Goal: Task Accomplishment & Management: Manage account settings

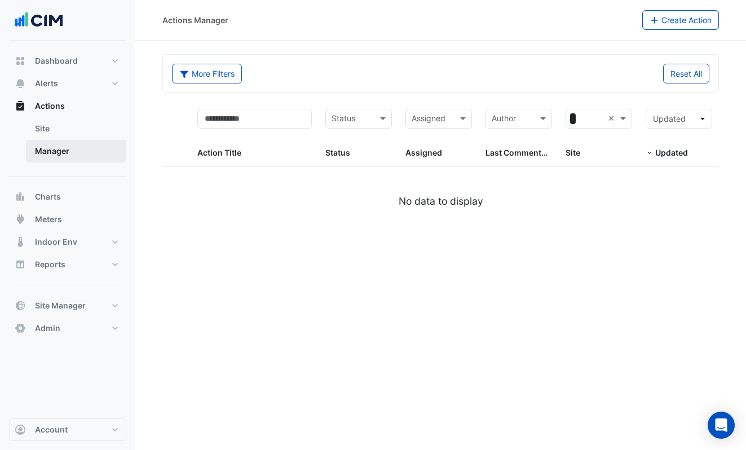
click at [82, 147] on link "Manager" at bounding box center [76, 151] width 100 height 23
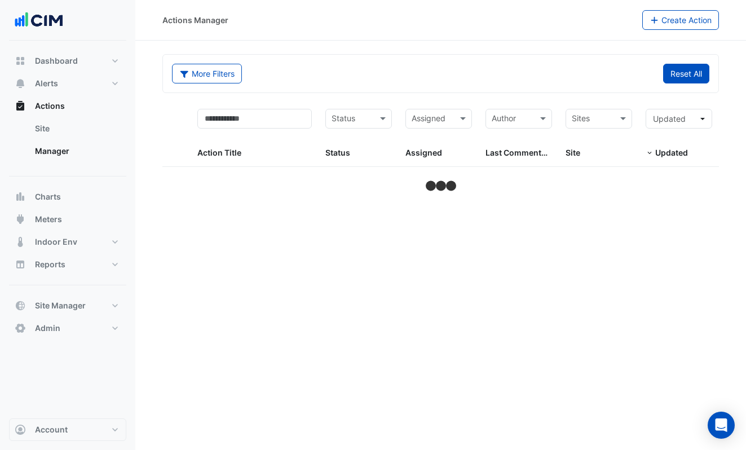
click at [676, 75] on button "Reset All" at bounding box center [686, 74] width 46 height 20
select select "***"
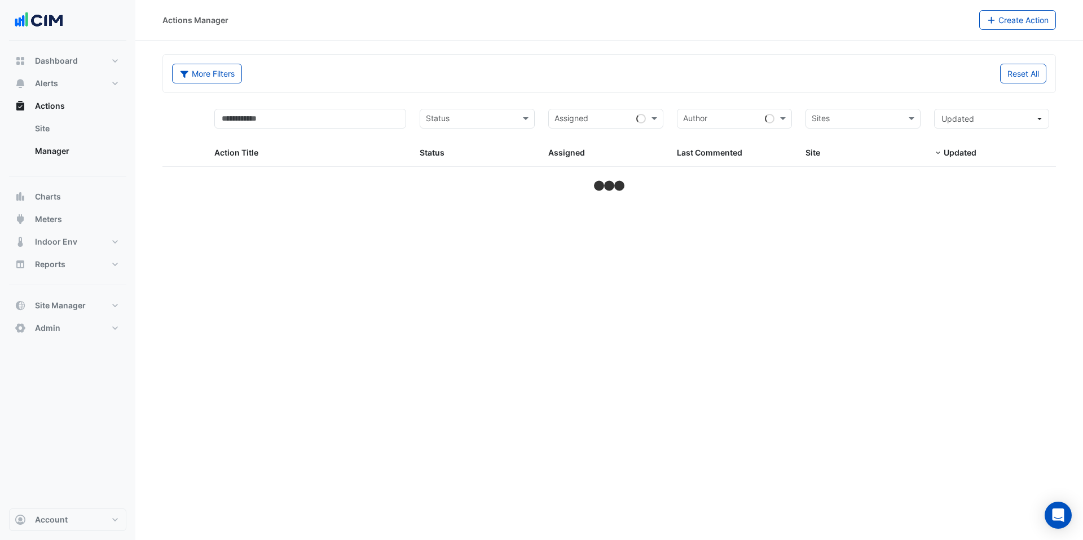
select select "***"
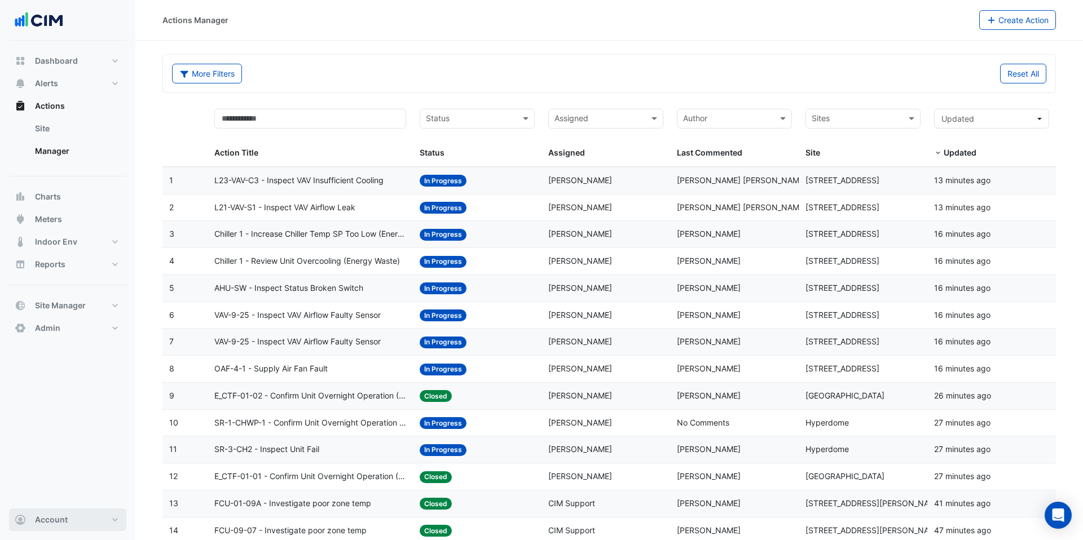
click at [74, 524] on button "Account" at bounding box center [67, 520] width 117 height 23
click at [74, 500] on link "Sign Out" at bounding box center [67, 491] width 107 height 23
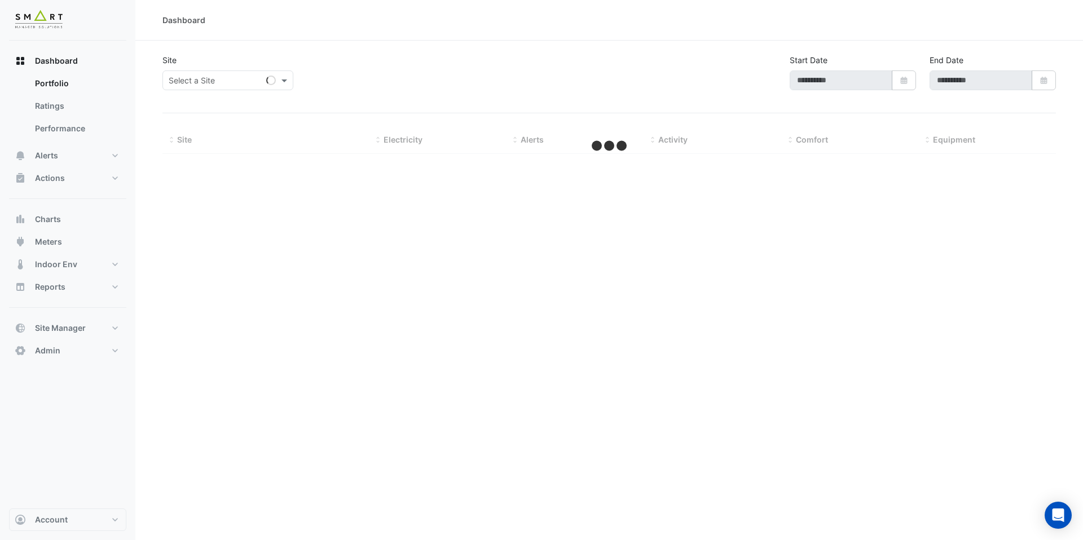
type input "**********"
select select "***"
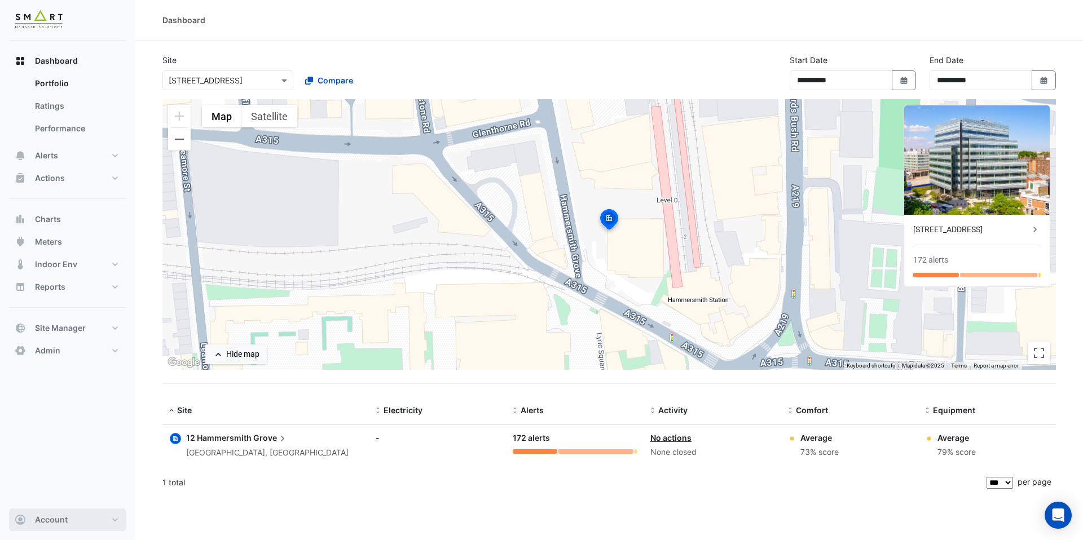
click at [93, 514] on button "Account" at bounding box center [67, 520] width 117 height 23
click at [84, 496] on link "Sign Out" at bounding box center [67, 491] width 107 height 23
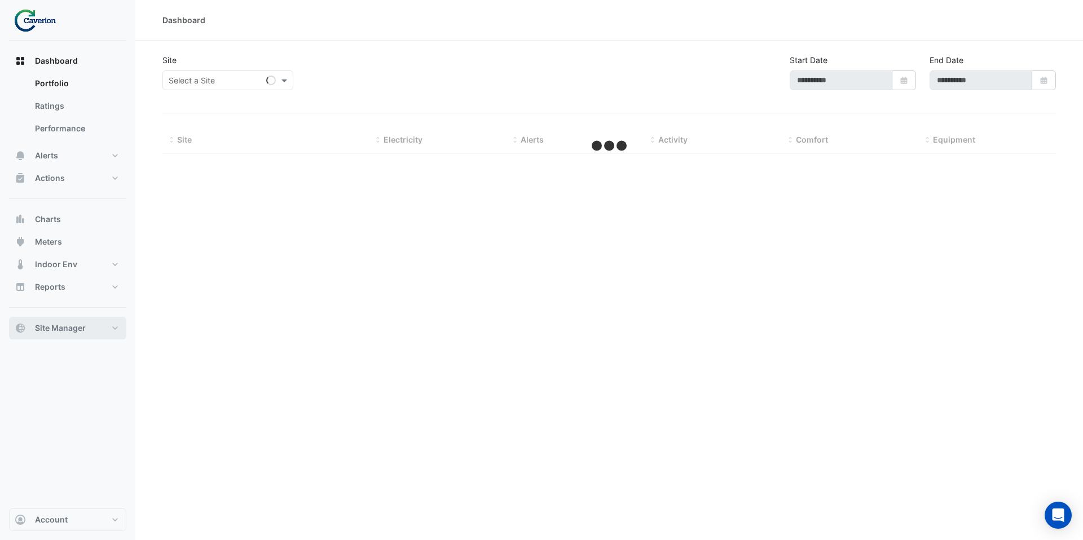
type input "**********"
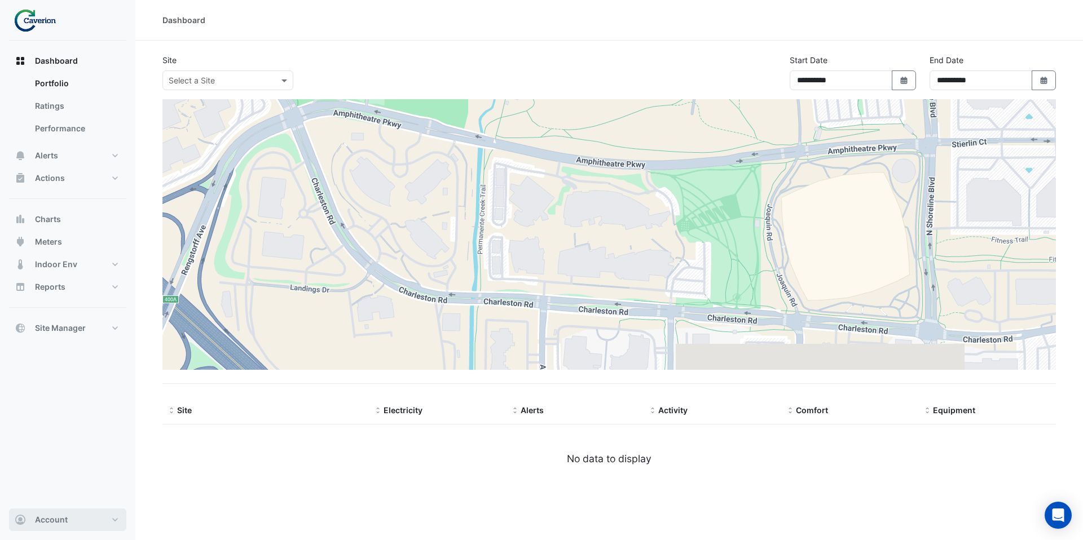
click at [54, 518] on span "Account" at bounding box center [51, 519] width 33 height 11
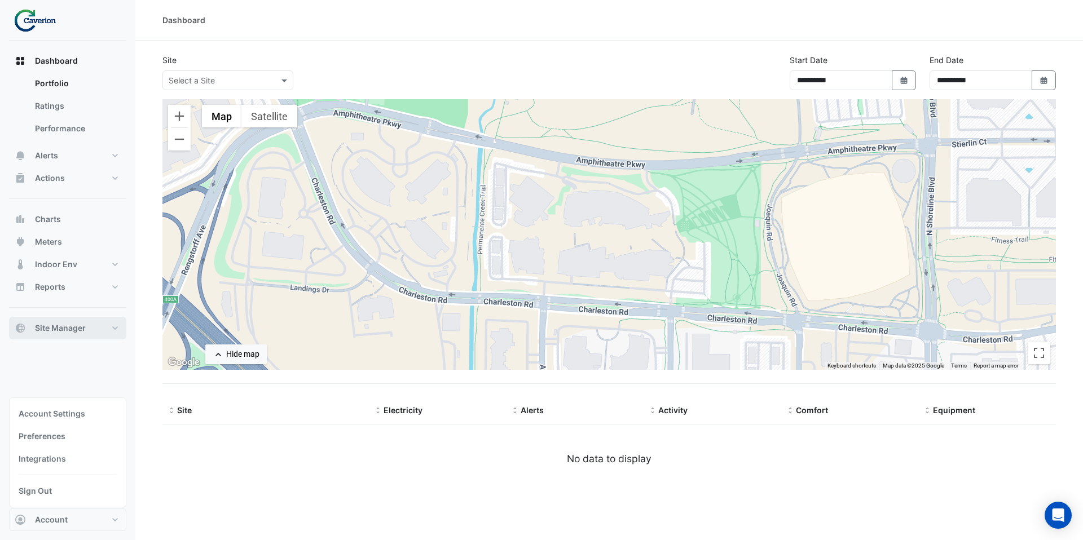
click at [73, 332] on span "Site Manager" at bounding box center [60, 328] width 51 height 11
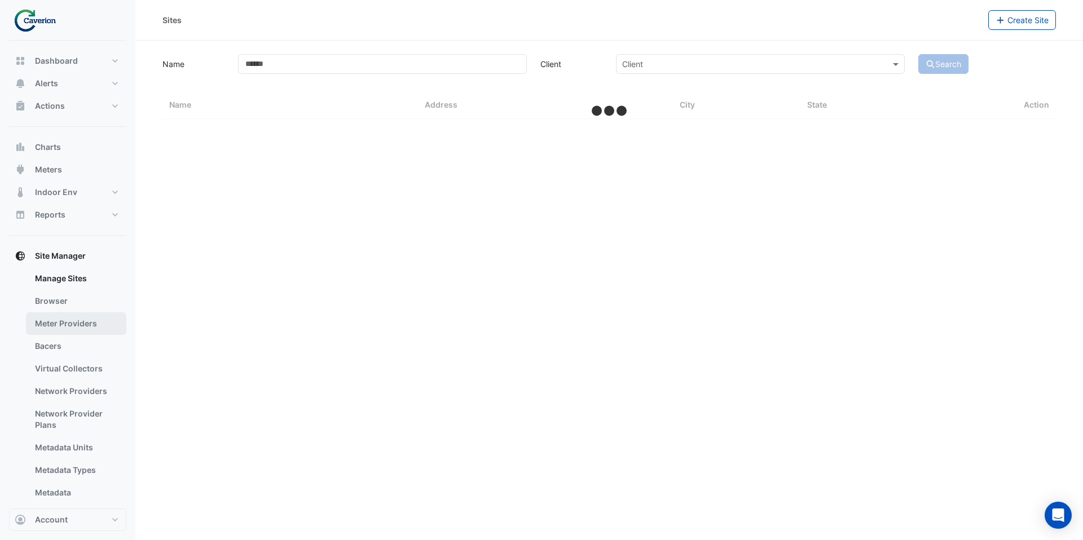
select select "***"
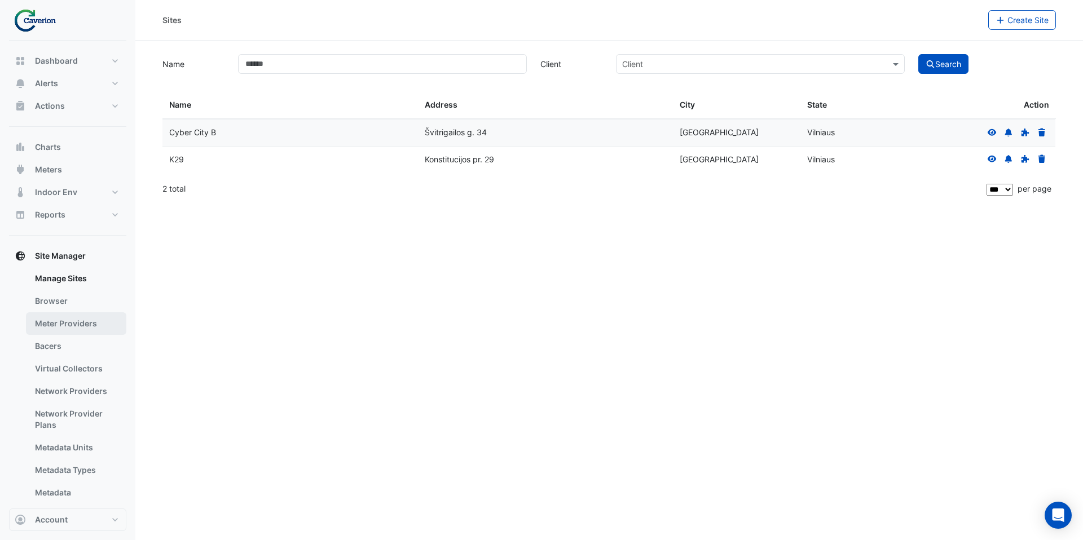
scroll to position [70, 0]
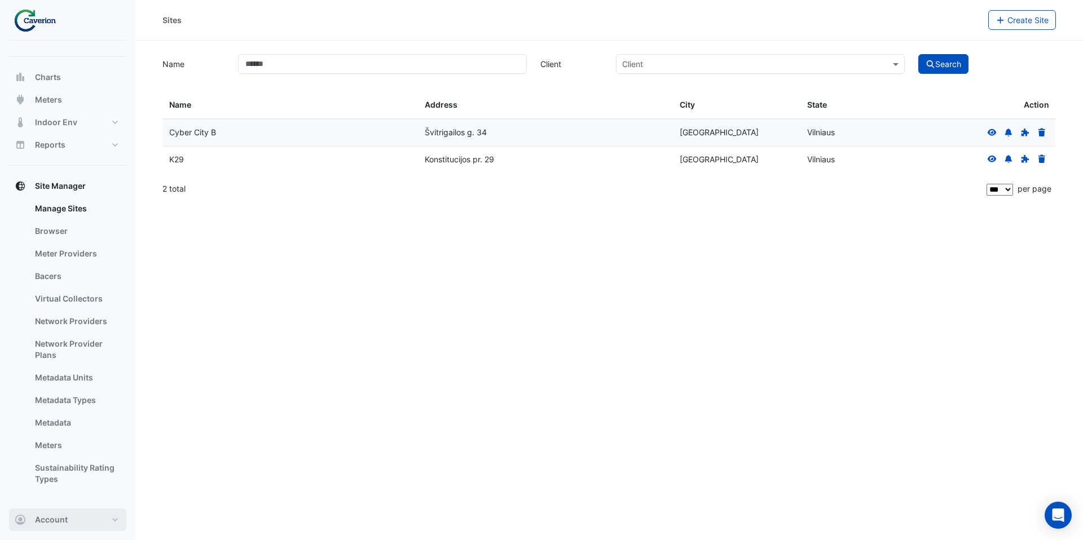
click at [76, 522] on button "Account" at bounding box center [67, 520] width 117 height 23
click at [64, 502] on div "Account Settings Preferences Integrations Sign Out" at bounding box center [67, 453] width 117 height 110
click at [65, 497] on link "Sign Out" at bounding box center [67, 491] width 107 height 23
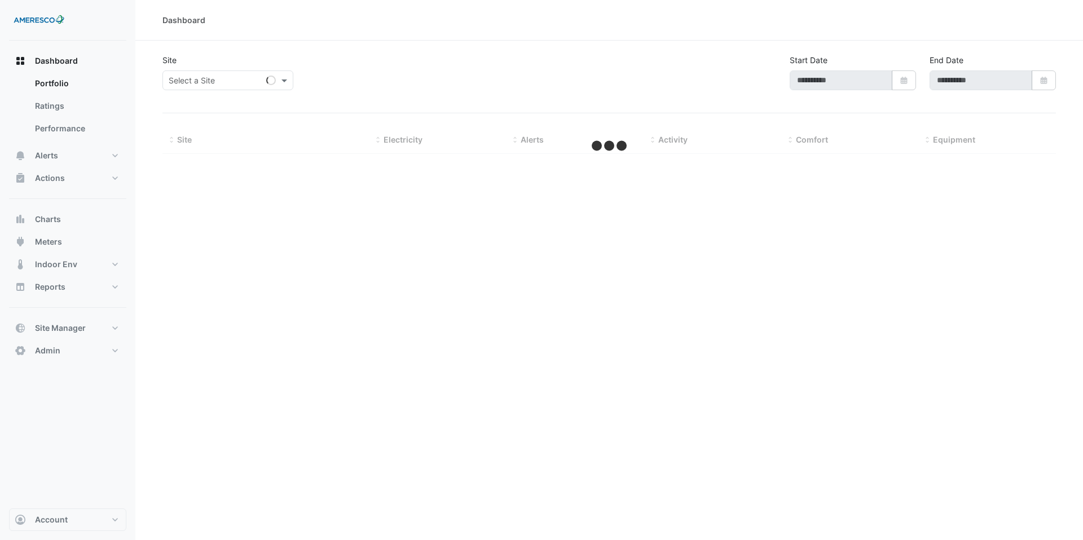
type input "**********"
select select "***"
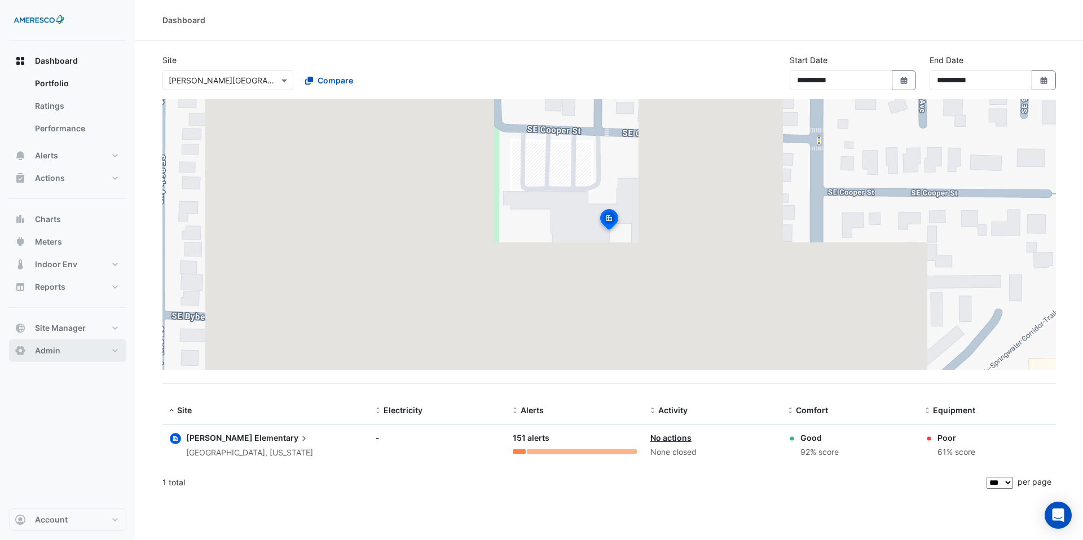
click at [91, 355] on button "Admin" at bounding box center [67, 350] width 117 height 23
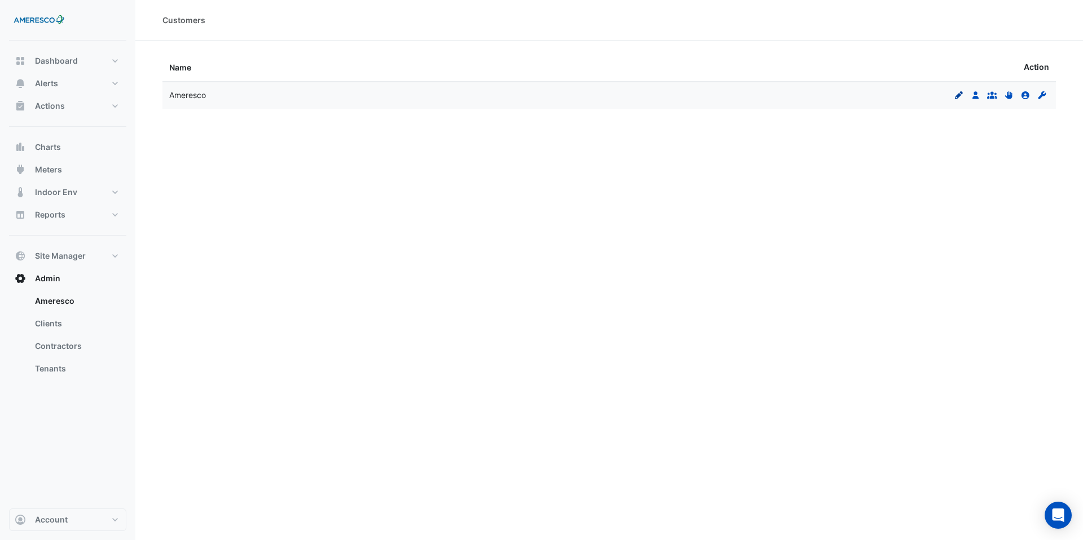
click at [960, 97] on icon "Edit" at bounding box center [959, 95] width 10 height 8
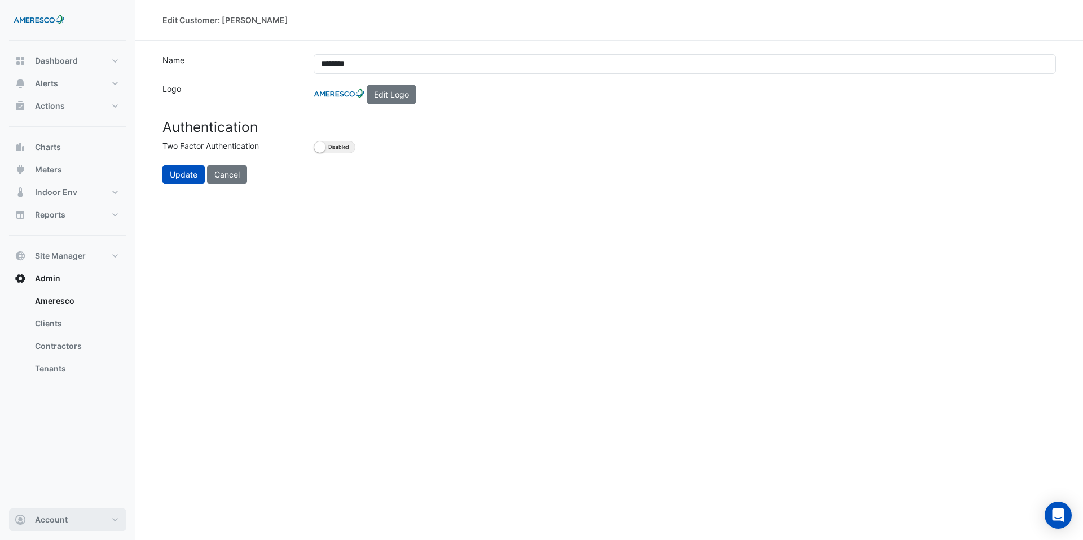
click at [89, 515] on button "Account" at bounding box center [67, 520] width 117 height 23
click at [86, 497] on link "Sign Out" at bounding box center [67, 491] width 107 height 23
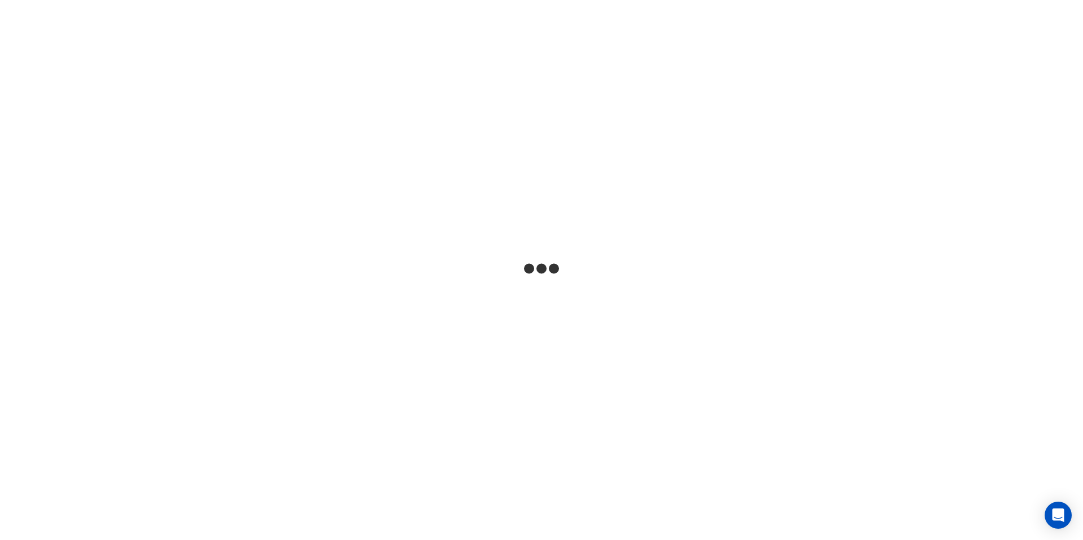
select select "***"
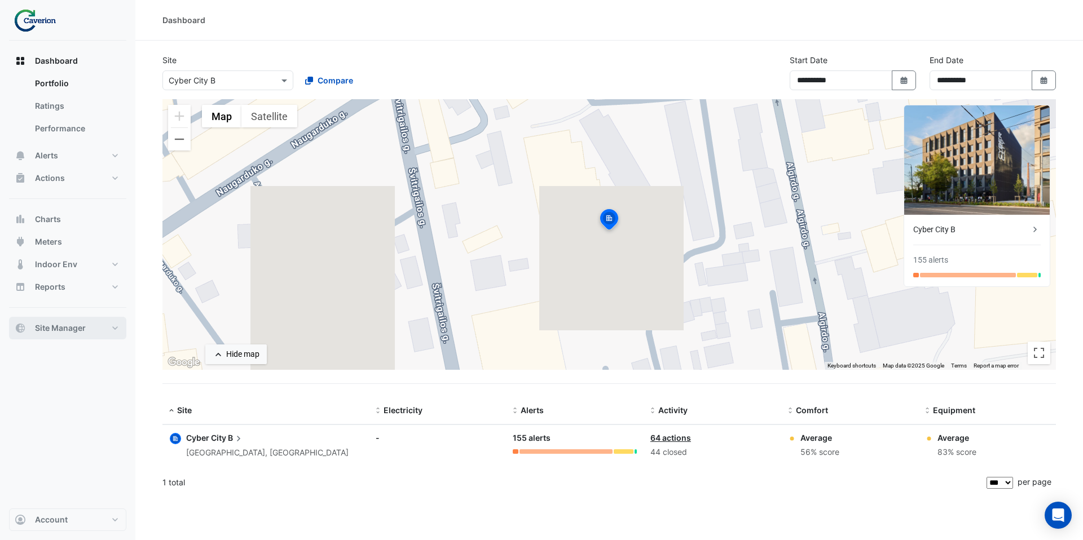
click at [77, 329] on span "Site Manager" at bounding box center [60, 328] width 51 height 11
select select "***"
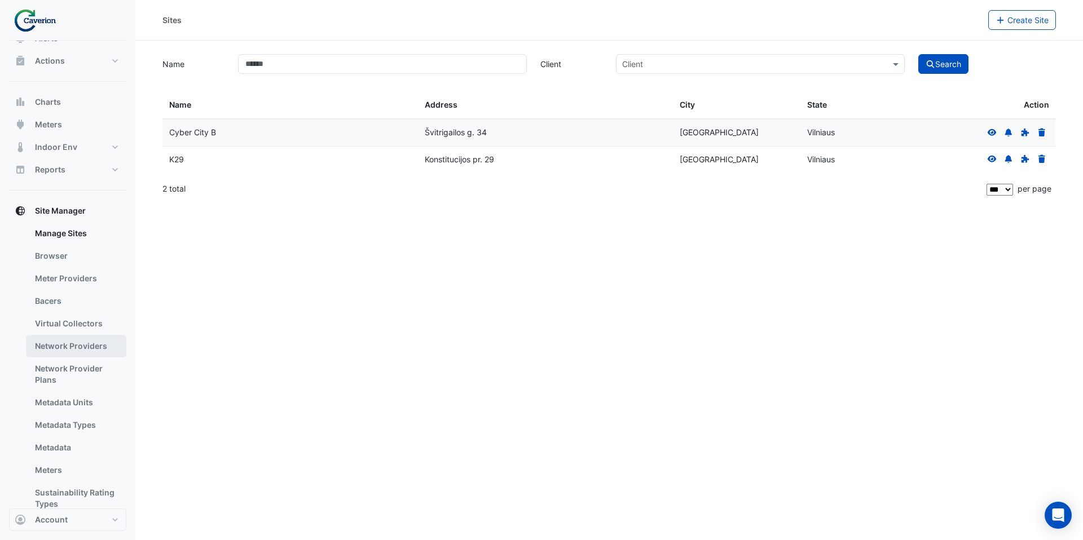
scroll to position [70, 0]
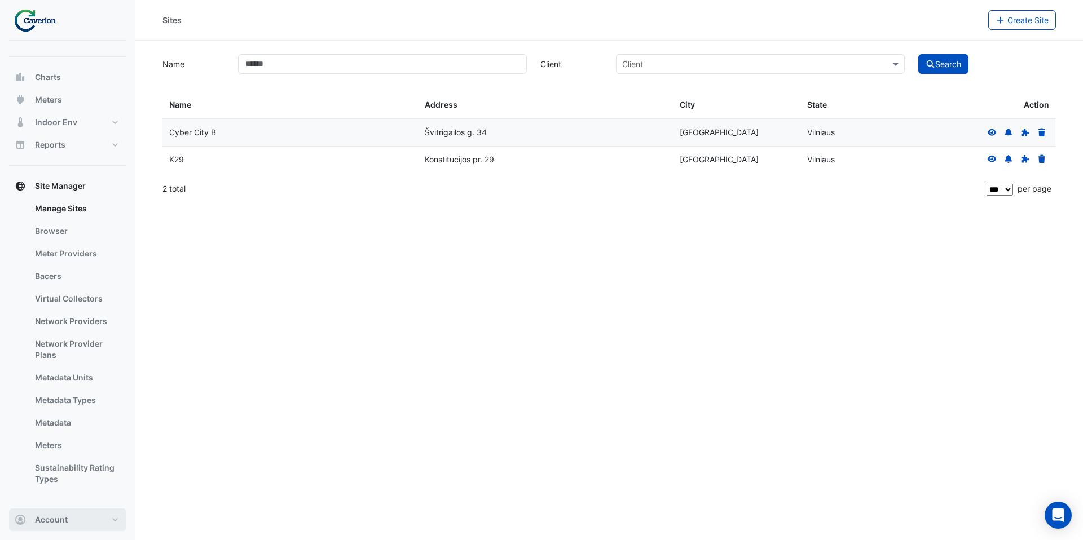
click at [94, 509] on button "Account" at bounding box center [67, 520] width 117 height 23
click at [148, 294] on div "Sites Create Site Name Client Client Search Sites Name Sites Address Sites City…" at bounding box center [608, 270] width 947 height 540
click at [93, 515] on button "Account" at bounding box center [67, 520] width 117 height 23
click at [210, 469] on div "Sites Create Site Name Client Client Search Sites Name Sites Address Sites City…" at bounding box center [608, 270] width 947 height 540
click at [97, 521] on button "Account" at bounding box center [67, 520] width 117 height 23
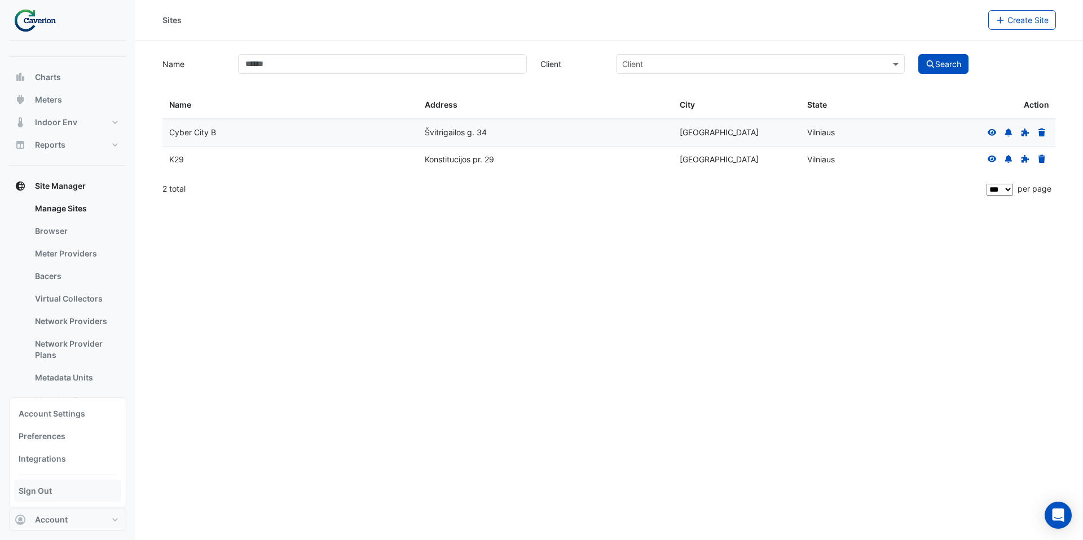
click at [83, 496] on link "Sign Out" at bounding box center [67, 491] width 107 height 23
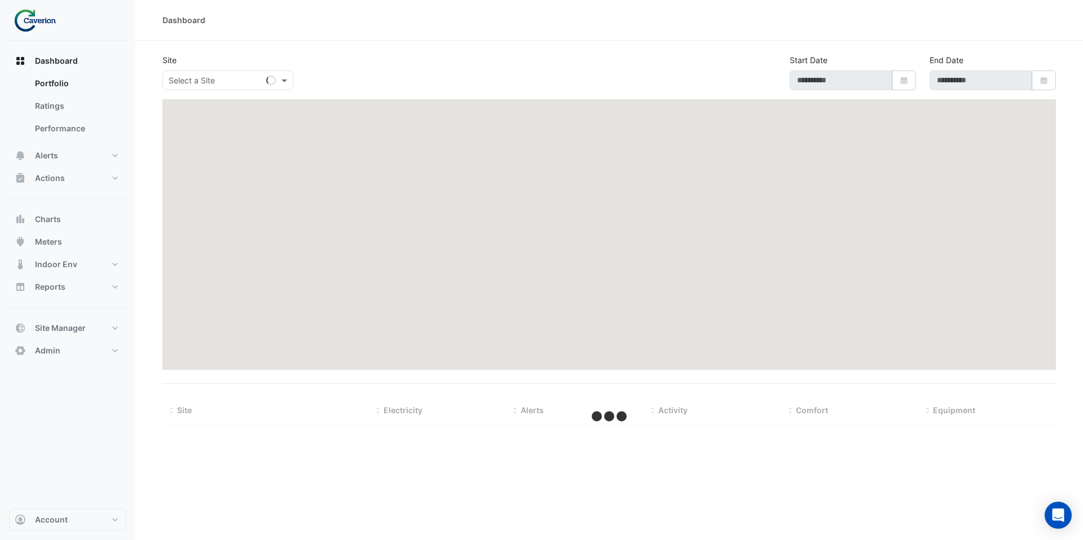
type input "**********"
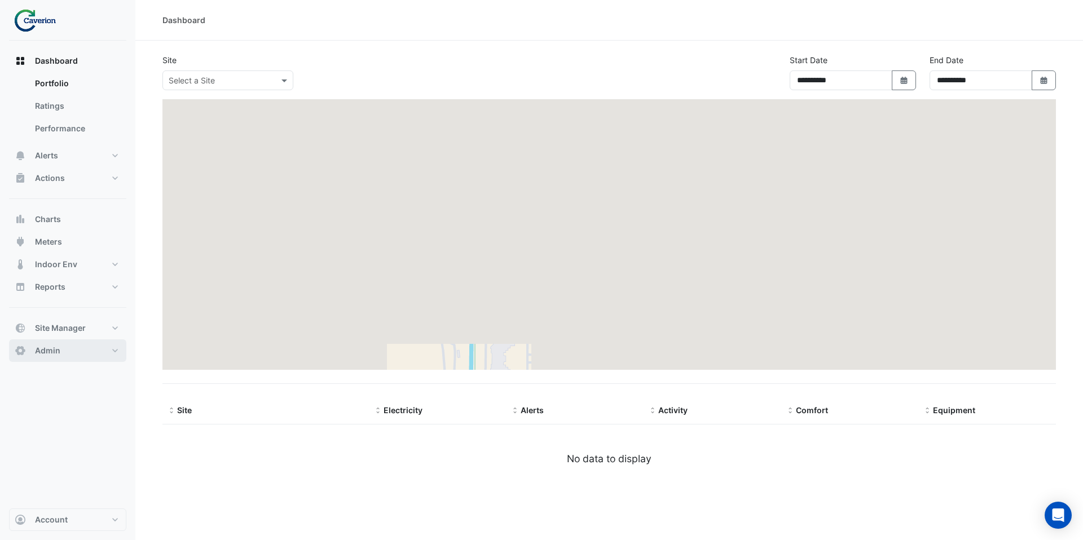
click at [72, 358] on button "Admin" at bounding box center [67, 350] width 117 height 23
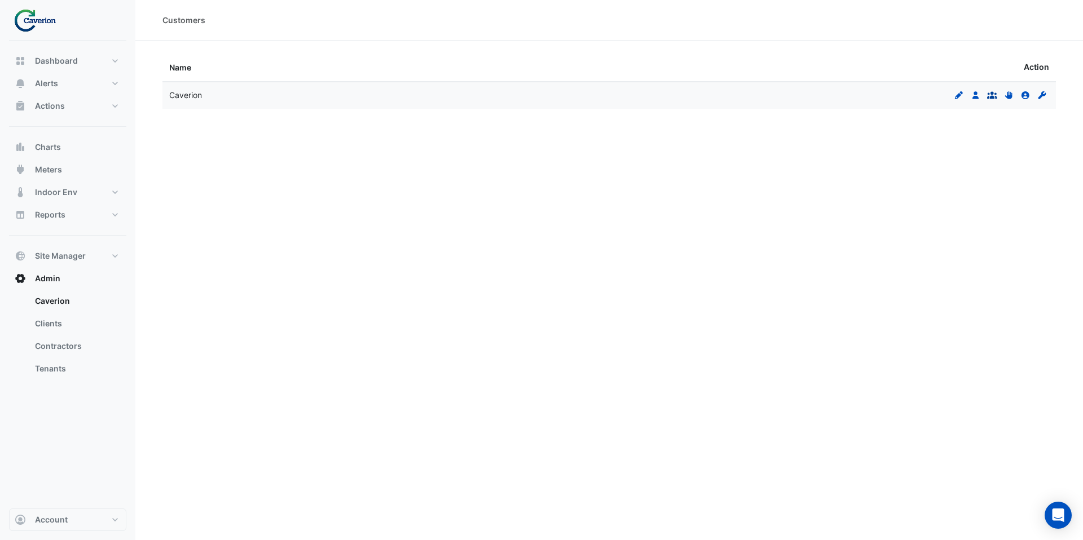
click at [995, 97] on icon "Groups" at bounding box center [992, 95] width 10 height 8
click at [1007, 96] on icon at bounding box center [1007, 95] width 7 height 8
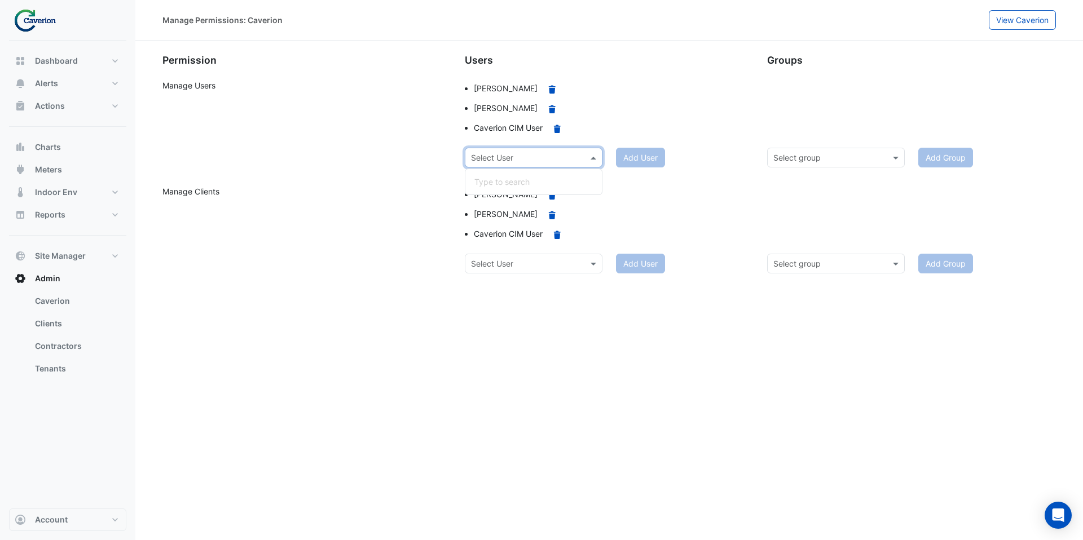
click at [559, 156] on input "text" at bounding box center [522, 158] width 103 height 12
type input "*******"
click at [539, 186] on div "PEAK Support" at bounding box center [533, 182] width 136 height 16
click at [632, 160] on button "Add User" at bounding box center [640, 158] width 49 height 20
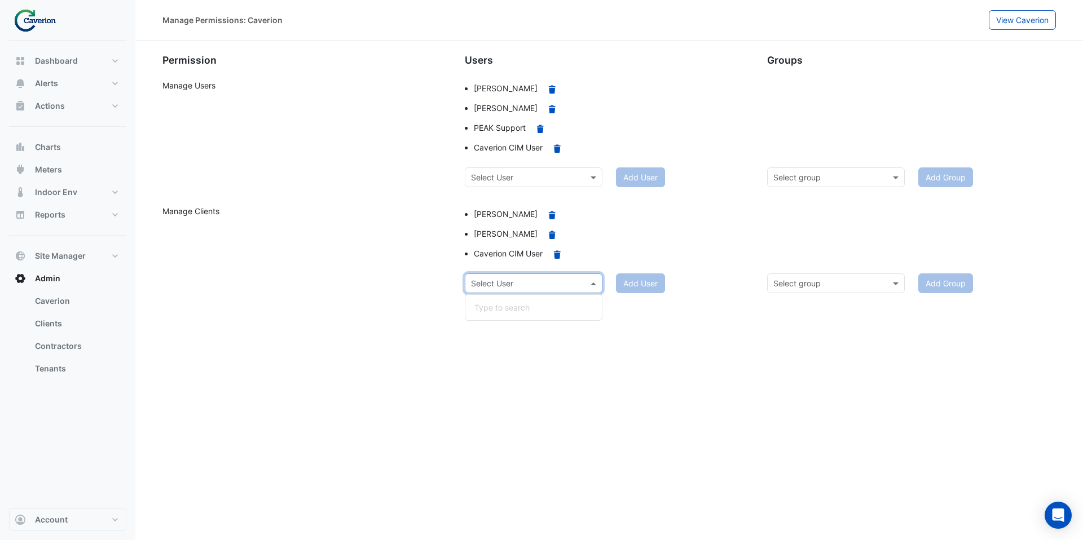
click at [520, 283] on input "text" at bounding box center [522, 284] width 103 height 12
type input "*******"
click at [512, 303] on span "PEAK Support" at bounding box center [500, 308] width 52 height 10
click at [644, 288] on button "Add User" at bounding box center [640, 284] width 49 height 20
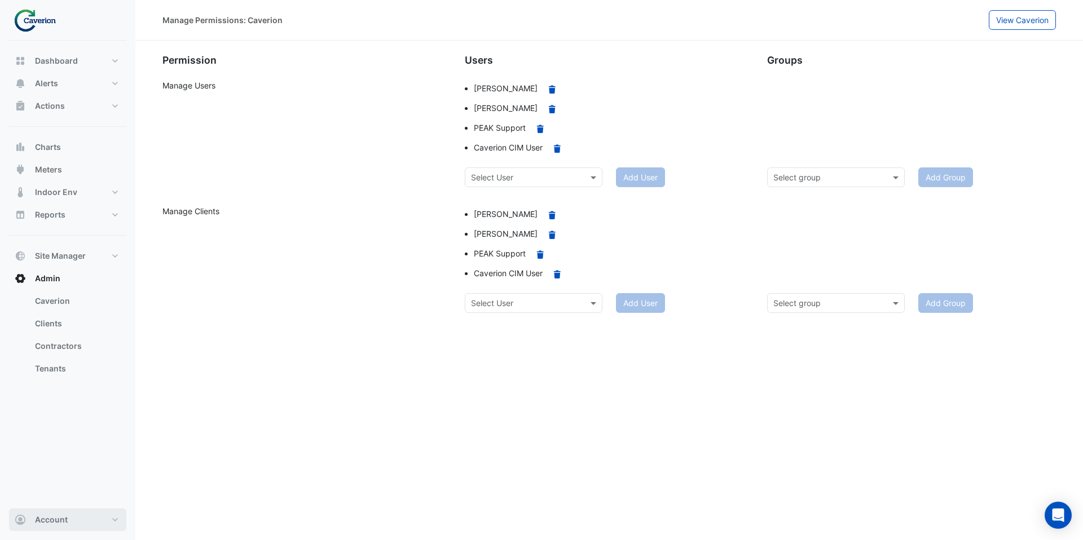
click at [65, 522] on span "Account" at bounding box center [51, 519] width 33 height 11
click at [67, 493] on link "Sign Out" at bounding box center [67, 491] width 107 height 23
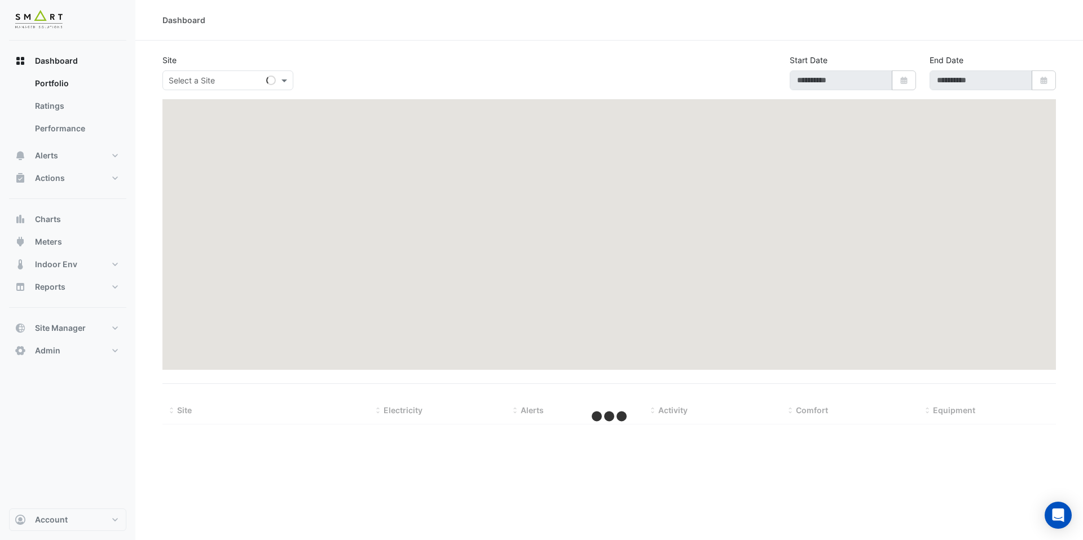
type input "**********"
select select "***"
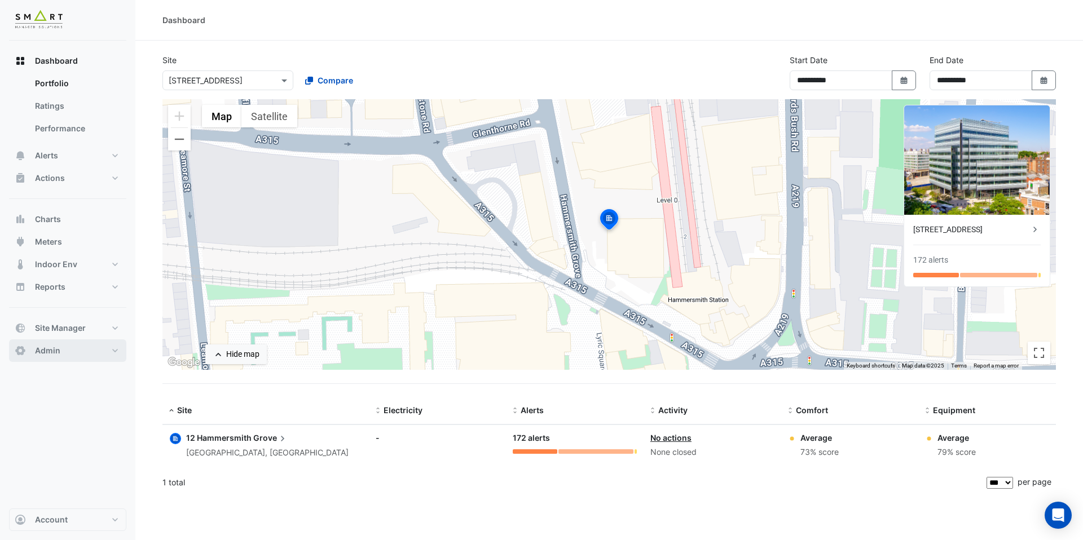
click at [59, 348] on span "Admin" at bounding box center [47, 350] width 25 height 11
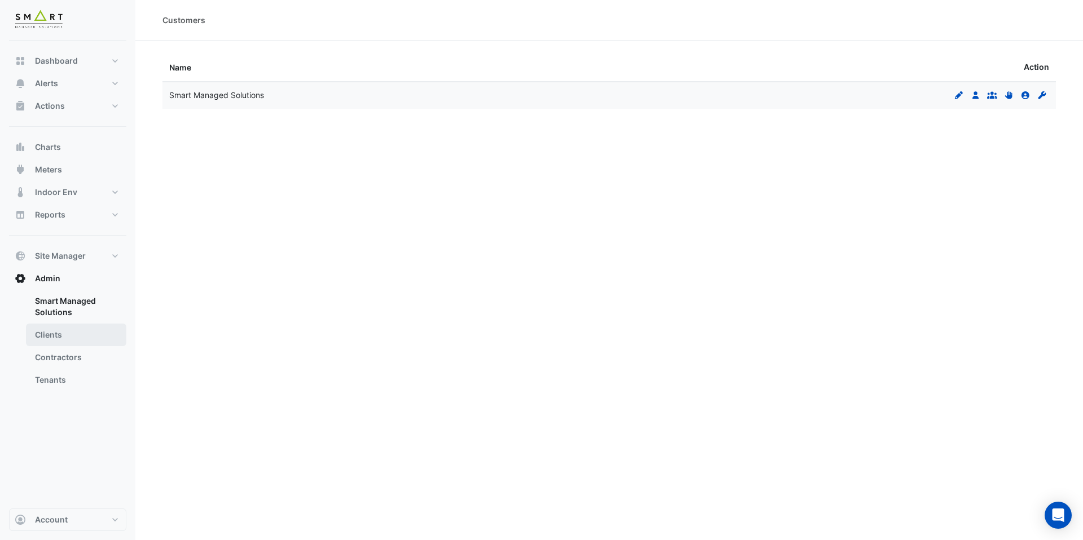
click at [70, 341] on link "Clients" at bounding box center [76, 335] width 100 height 23
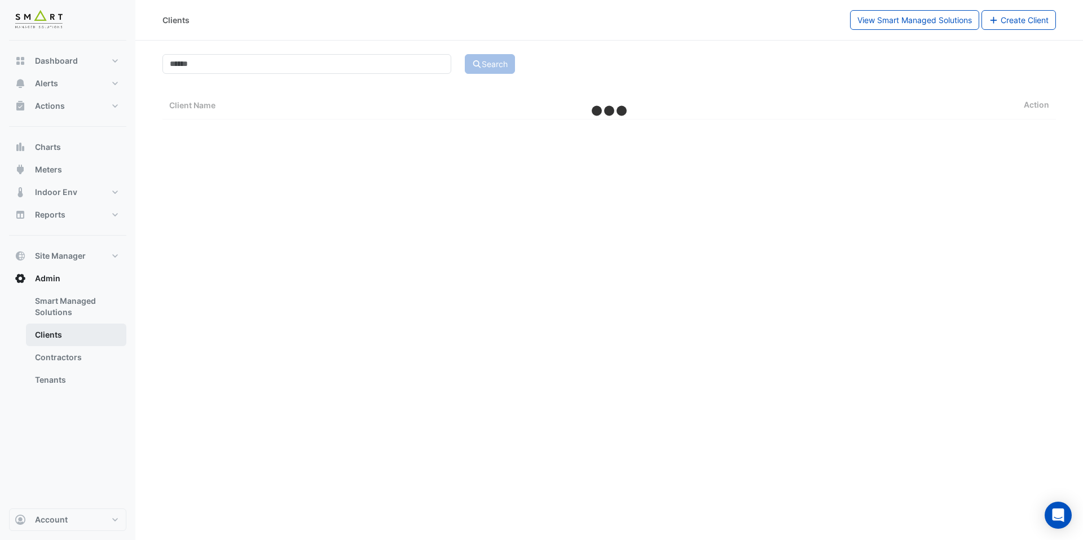
select select "***"
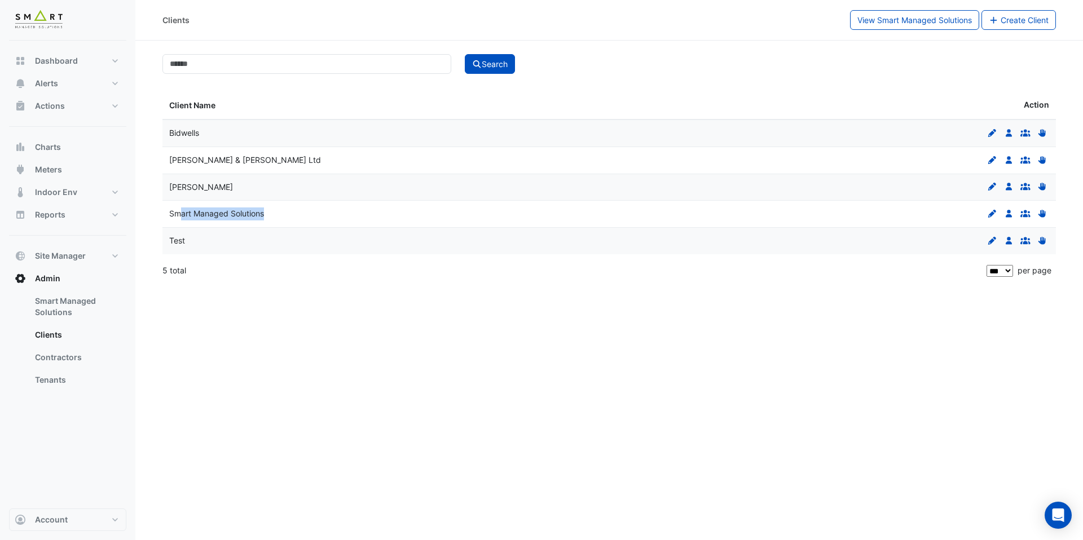
drag, startPoint x: 179, startPoint y: 212, endPoint x: 265, endPoint y: 218, distance: 85.9
click at [265, 218] on div "Smart Managed Solutions" at bounding box center [385, 214] width 433 height 13
click at [1011, 217] on icon at bounding box center [1009, 214] width 6 height 8
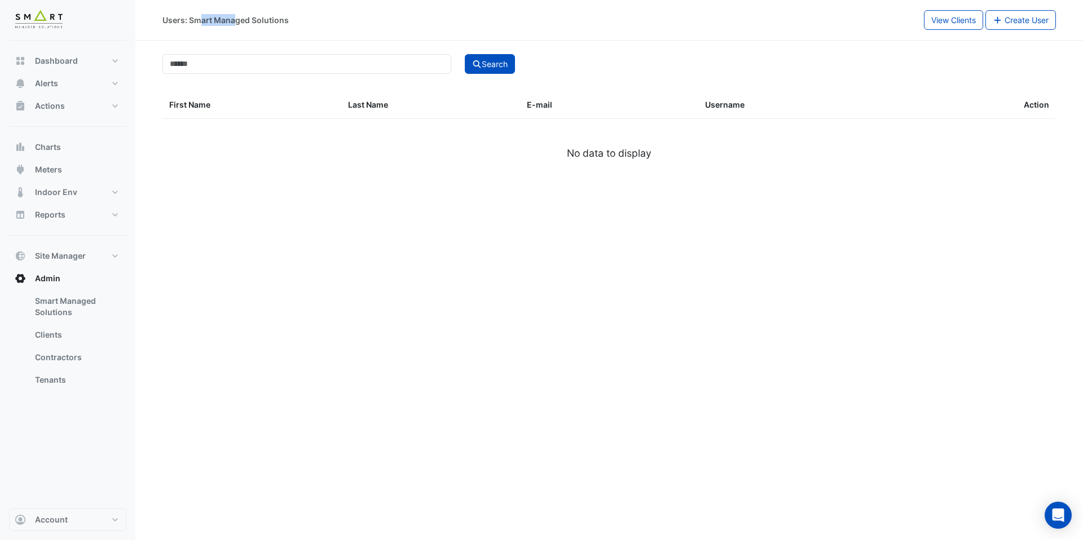
drag, startPoint x: 204, startPoint y: 24, endPoint x: 241, endPoint y: 27, distance: 36.7
click at [236, 25] on div "Users: Smart Managed Solutions" at bounding box center [225, 20] width 126 height 12
click at [241, 27] on div "Users: Smart Managed Solutions" at bounding box center [542, 20] width 761 height 20
click at [83, 340] on link "Clients" at bounding box center [76, 335] width 100 height 23
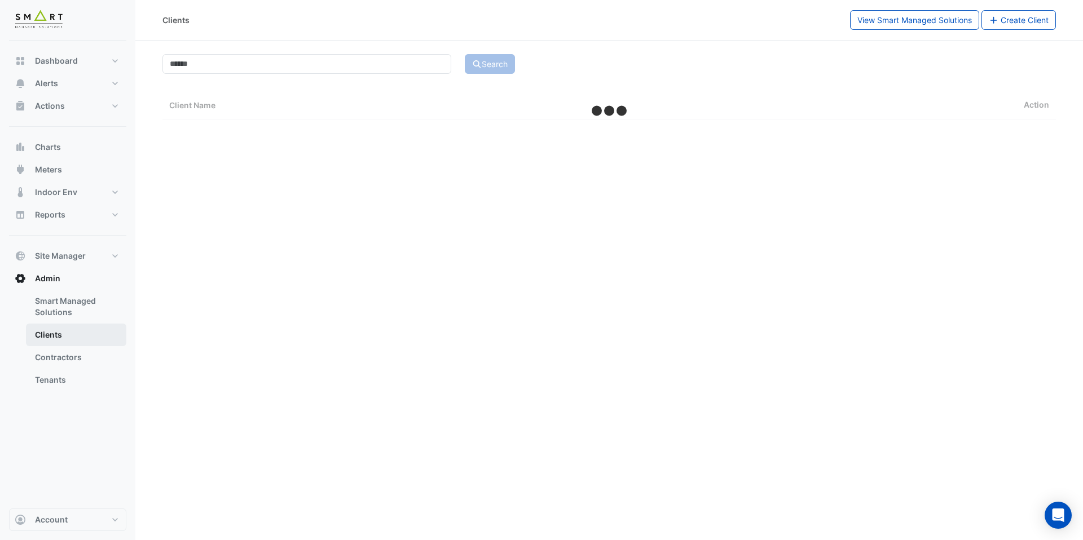
select select "***"
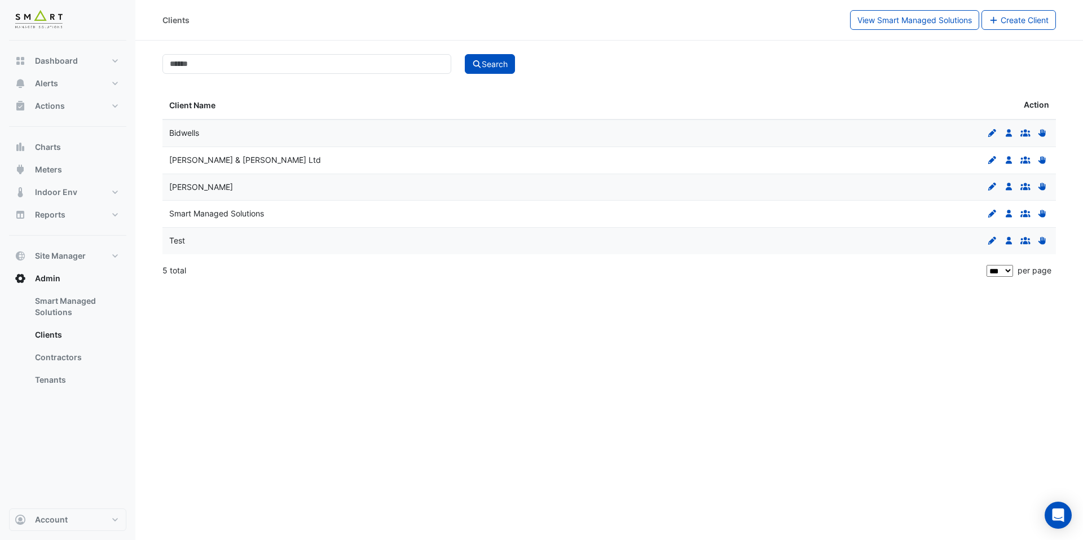
drag, startPoint x: 178, startPoint y: 214, endPoint x: 263, endPoint y: 217, distance: 85.7
click at [263, 217] on span "Smart Managed Solutions" at bounding box center [216, 214] width 95 height 10
drag, startPoint x: 242, startPoint y: 217, endPoint x: 175, endPoint y: 214, distance: 67.7
click at [175, 214] on span "Smart Managed Solutions" at bounding box center [216, 214] width 95 height 10
click at [178, 214] on span "Smart Managed Solutions" at bounding box center [216, 214] width 95 height 10
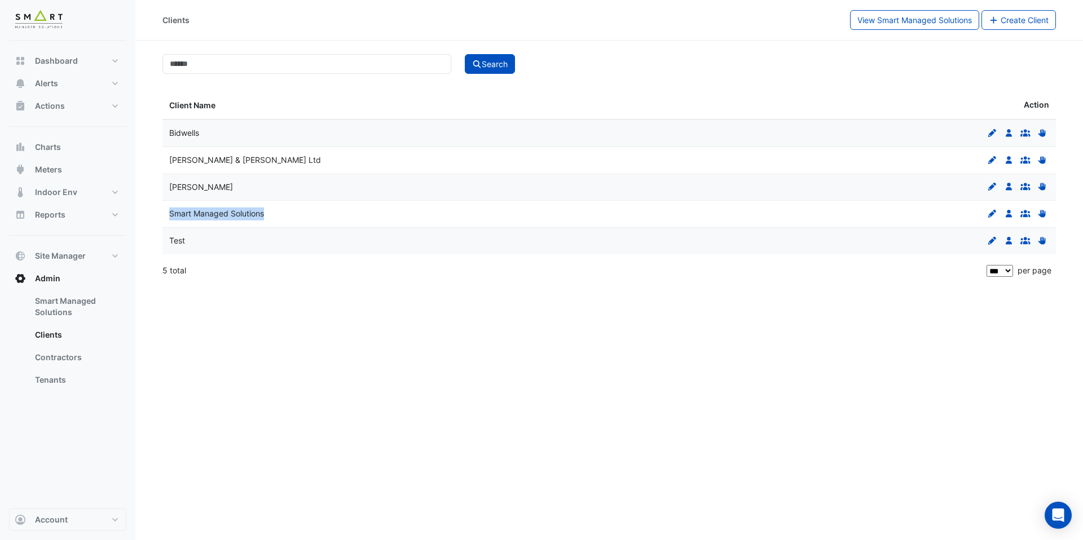
drag, startPoint x: 171, startPoint y: 214, endPoint x: 264, endPoint y: 214, distance: 93.1
click at [264, 214] on span "Smart Managed Solutions" at bounding box center [216, 214] width 95 height 10
click at [69, 218] on button "Reports" at bounding box center [67, 215] width 117 height 23
select select "***"
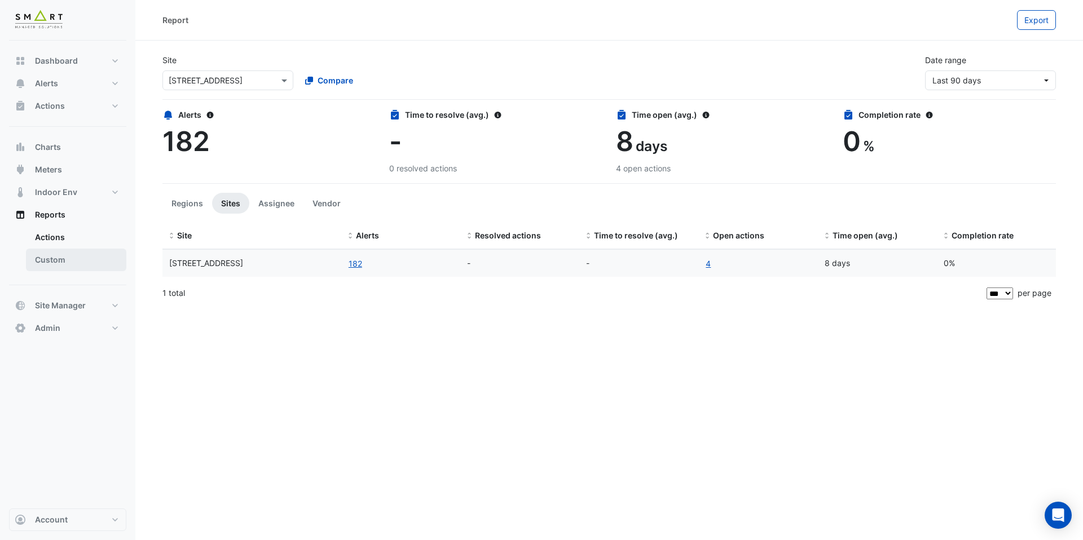
click at [62, 254] on link "Custom" at bounding box center [76, 260] width 100 height 23
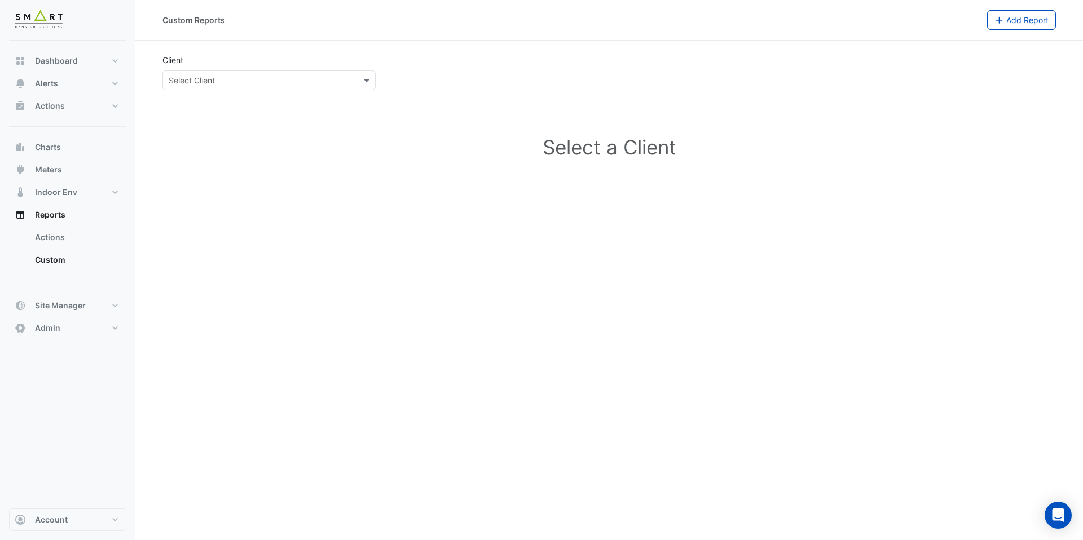
click at [237, 79] on input "text" at bounding box center [258, 81] width 178 height 12
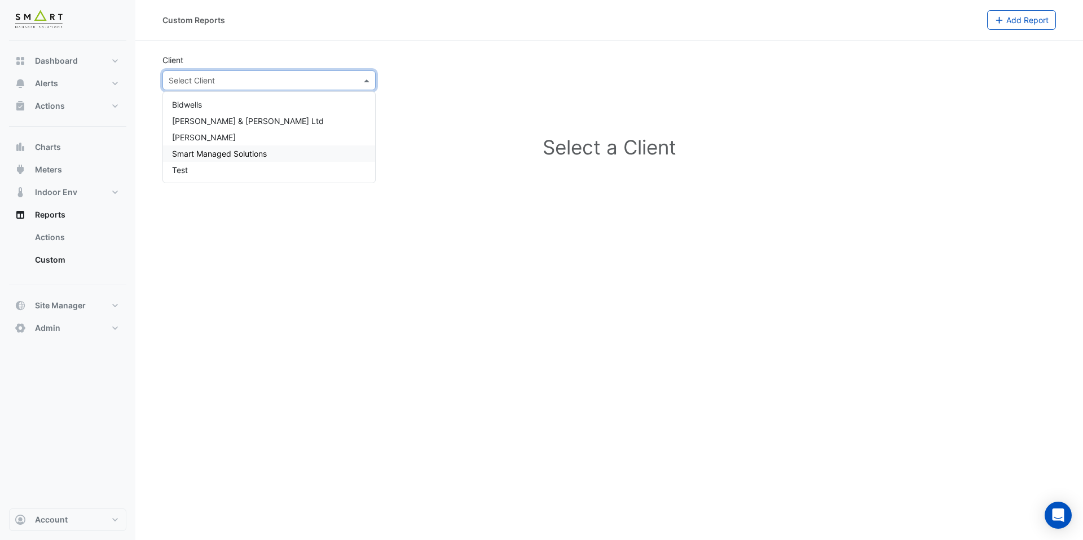
click at [245, 147] on div "Smart Managed Solutions" at bounding box center [269, 153] width 212 height 16
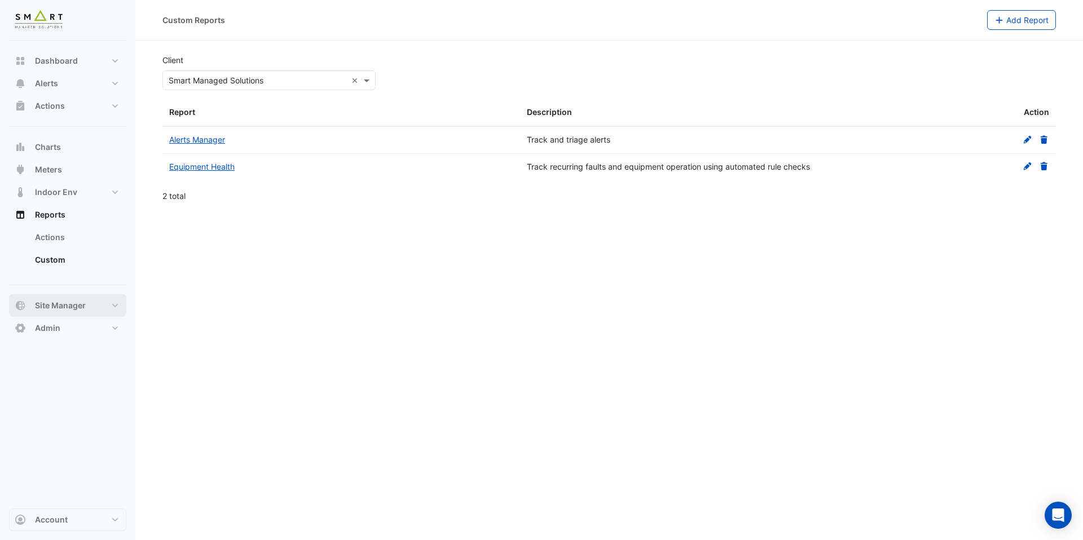
click at [89, 301] on button "Site Manager" at bounding box center [67, 305] width 117 height 23
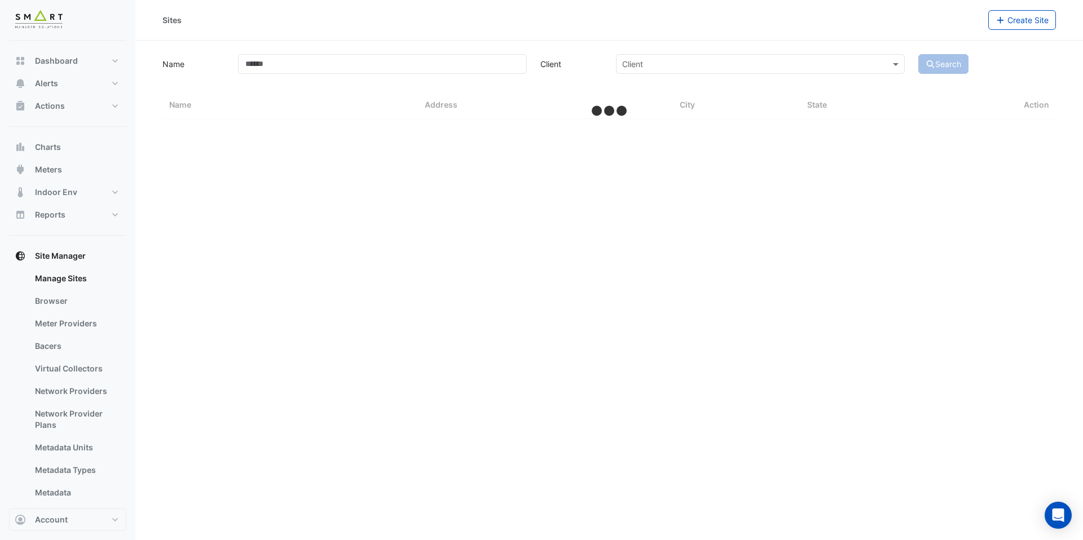
select select "***"
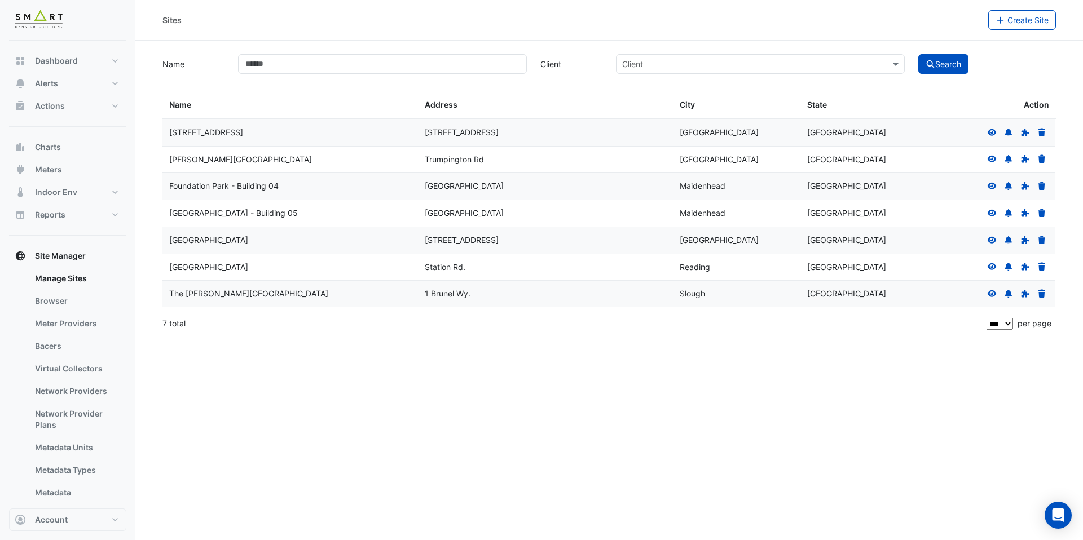
click at [990, 135] on icon at bounding box center [991, 132] width 9 height 7
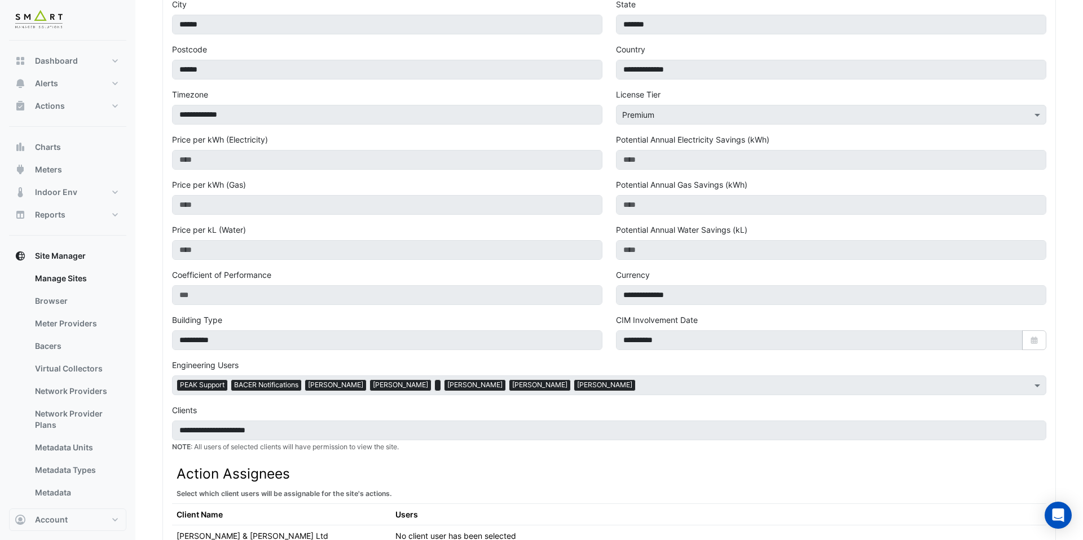
scroll to position [239, 0]
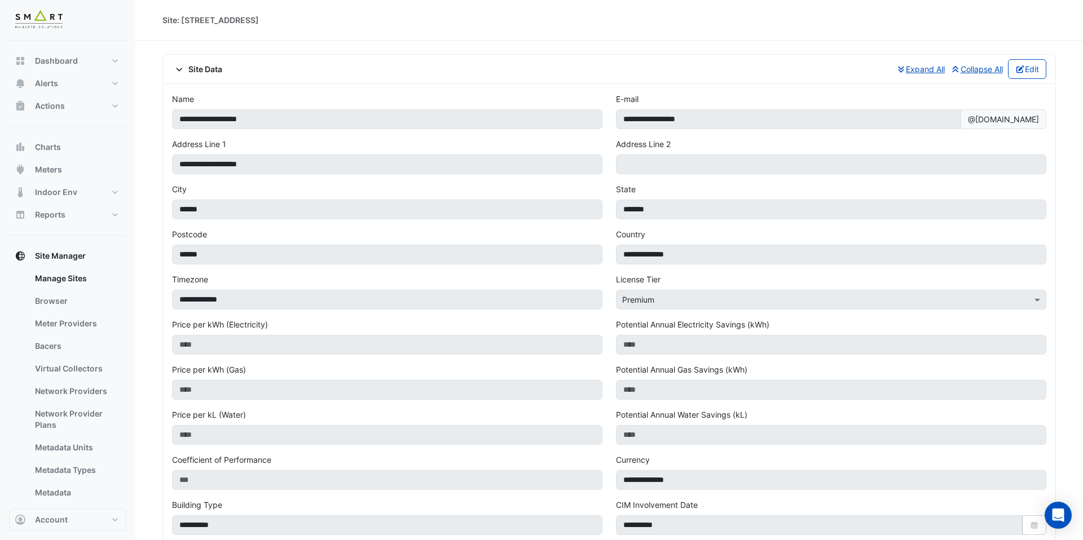
select select "***"
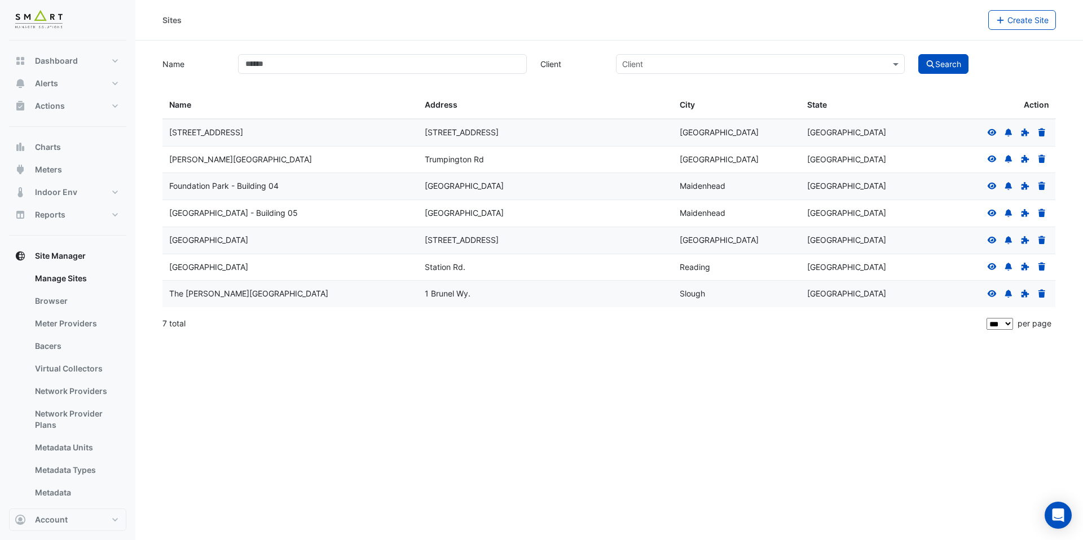
click at [993, 156] on icon at bounding box center [991, 159] width 9 height 7
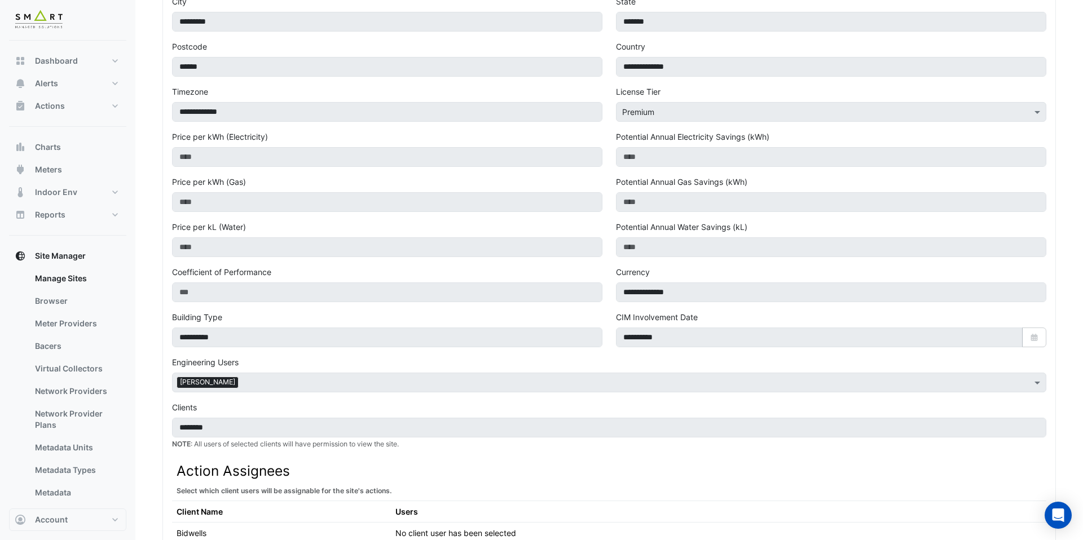
scroll to position [333, 0]
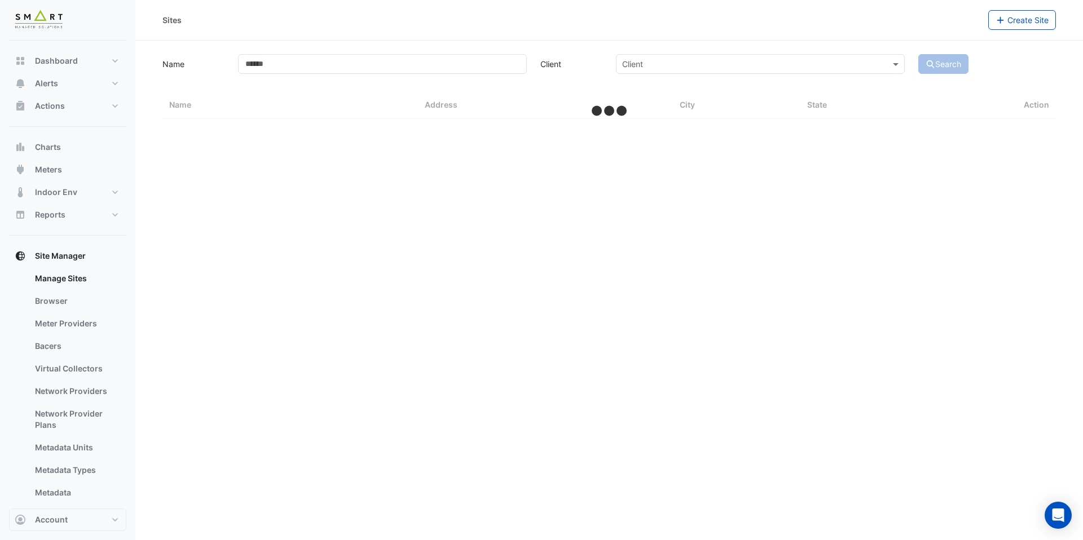
select select "***"
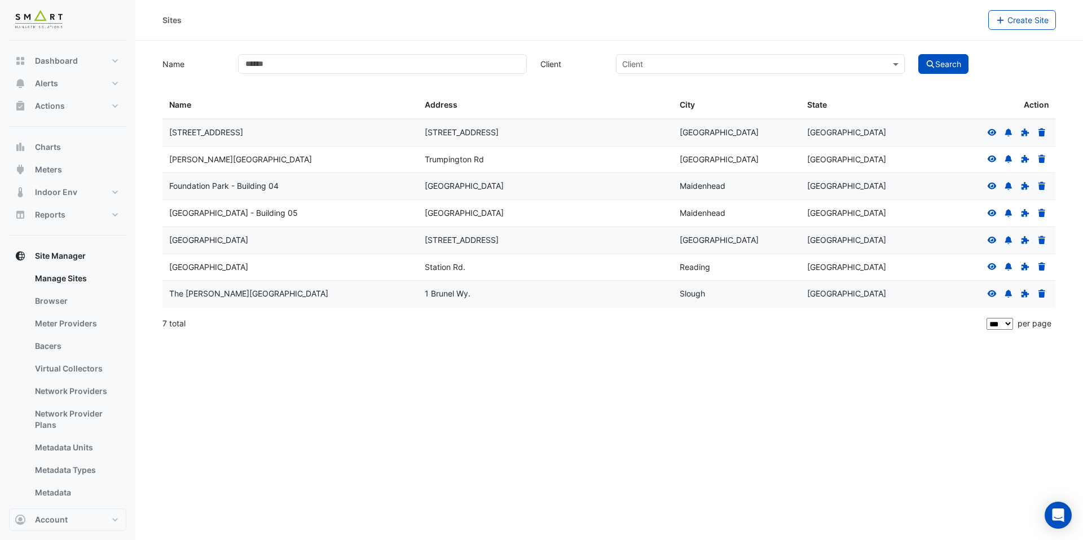
click at [993, 184] on icon at bounding box center [991, 186] width 9 height 7
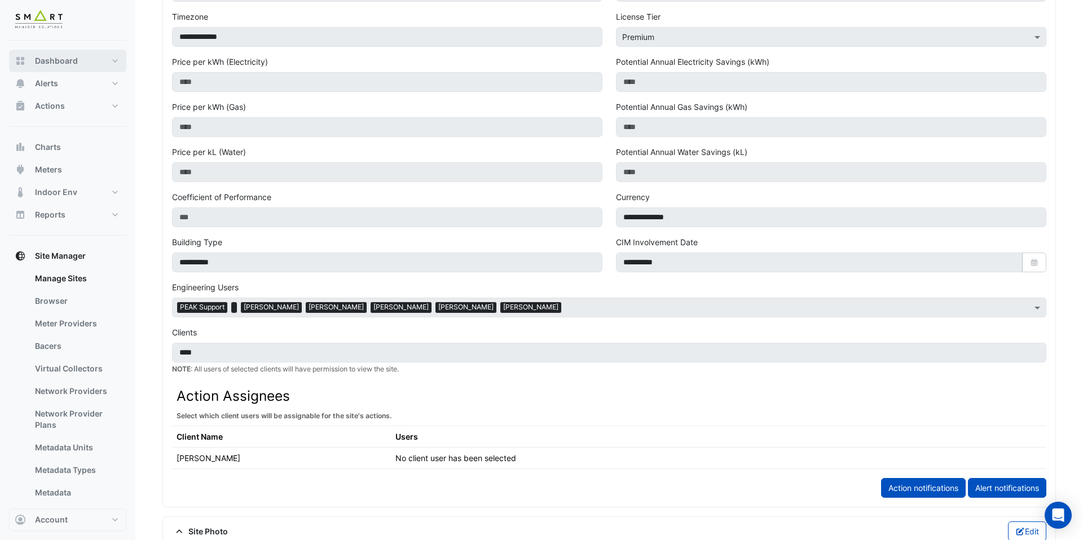
scroll to position [261, 0]
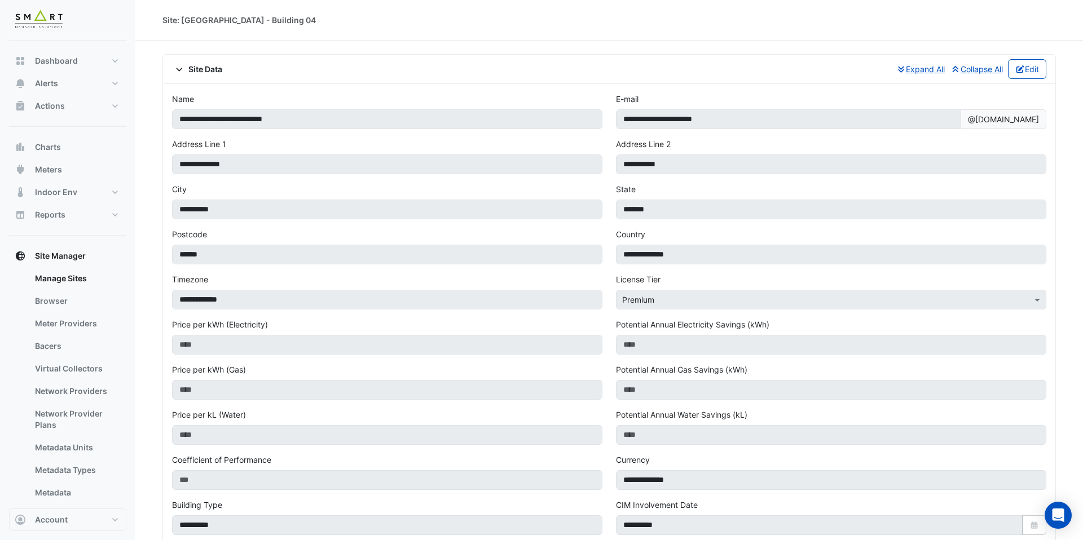
select select "***"
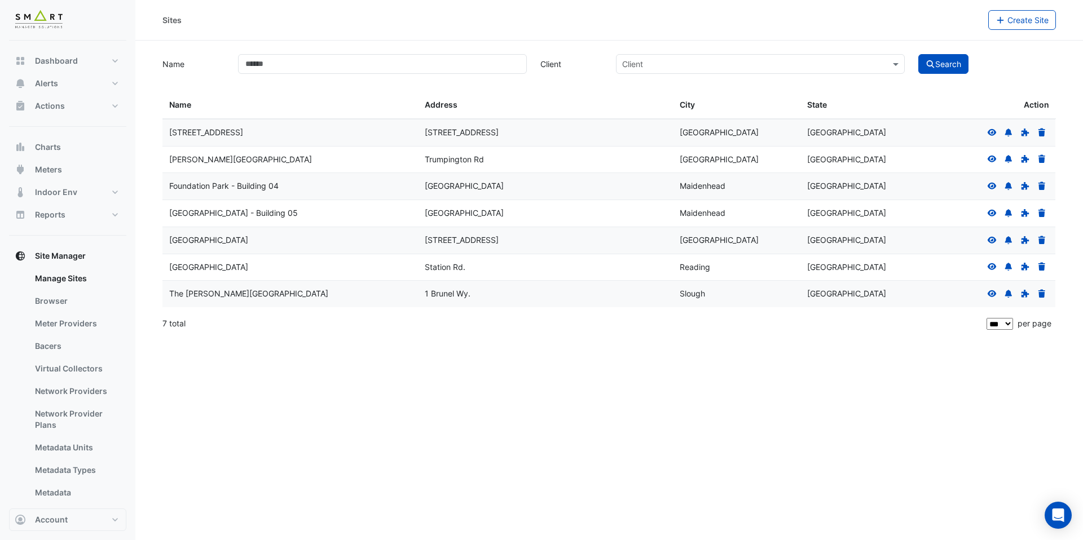
click at [994, 215] on icon at bounding box center [991, 213] width 9 height 7
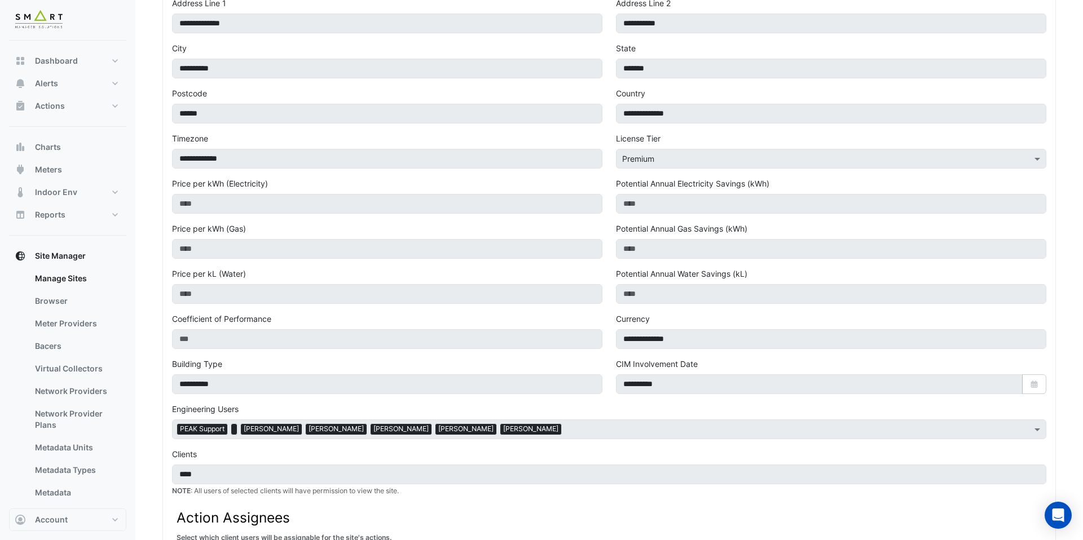
scroll to position [116, 0]
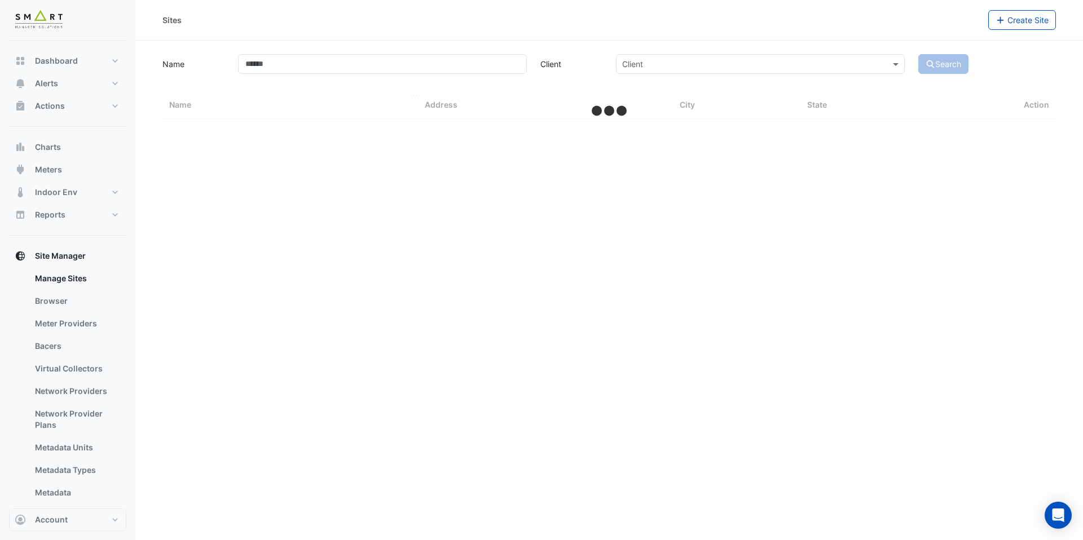
select select "***"
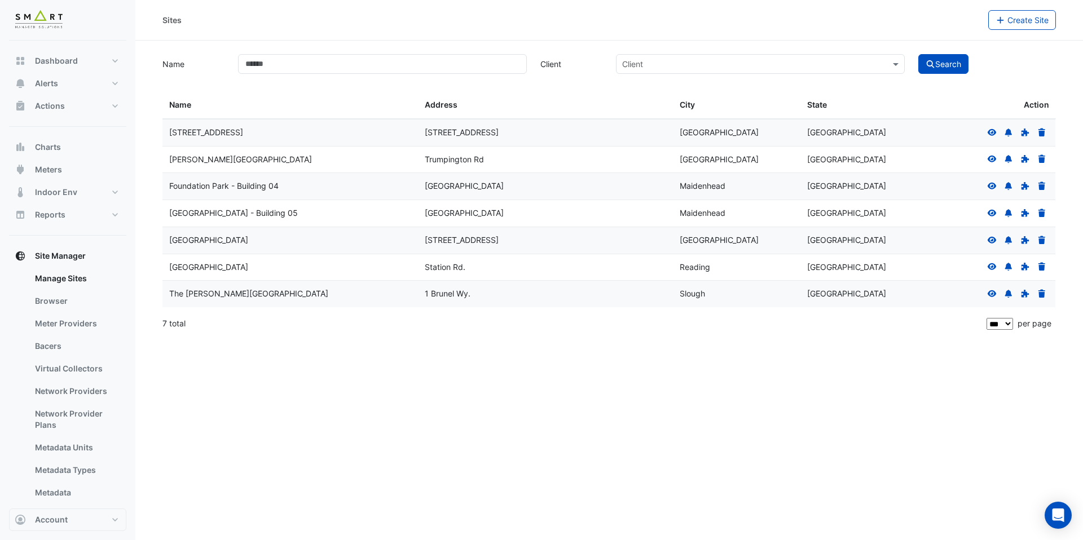
click at [992, 294] on icon at bounding box center [991, 293] width 9 height 7
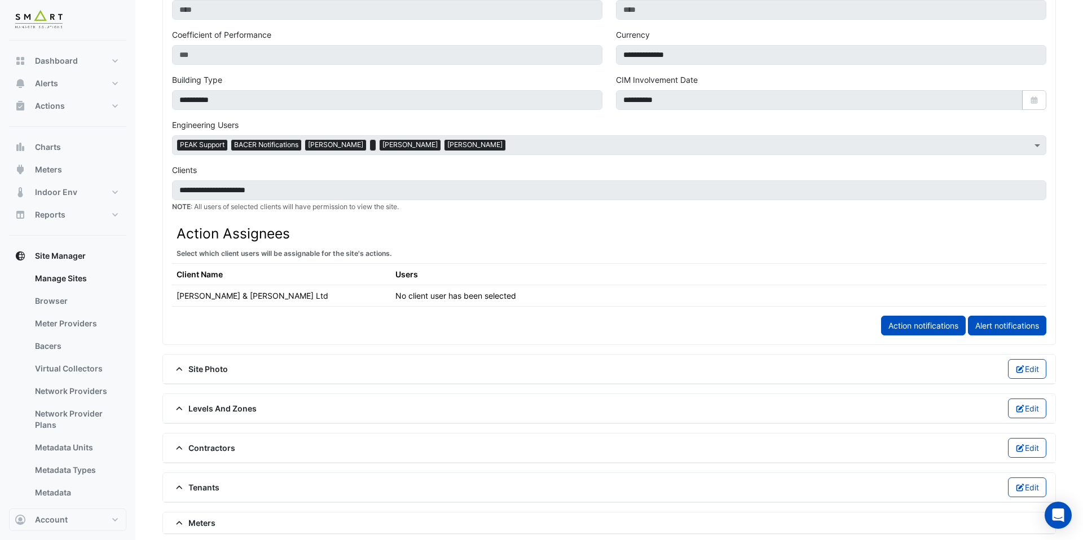
scroll to position [452, 0]
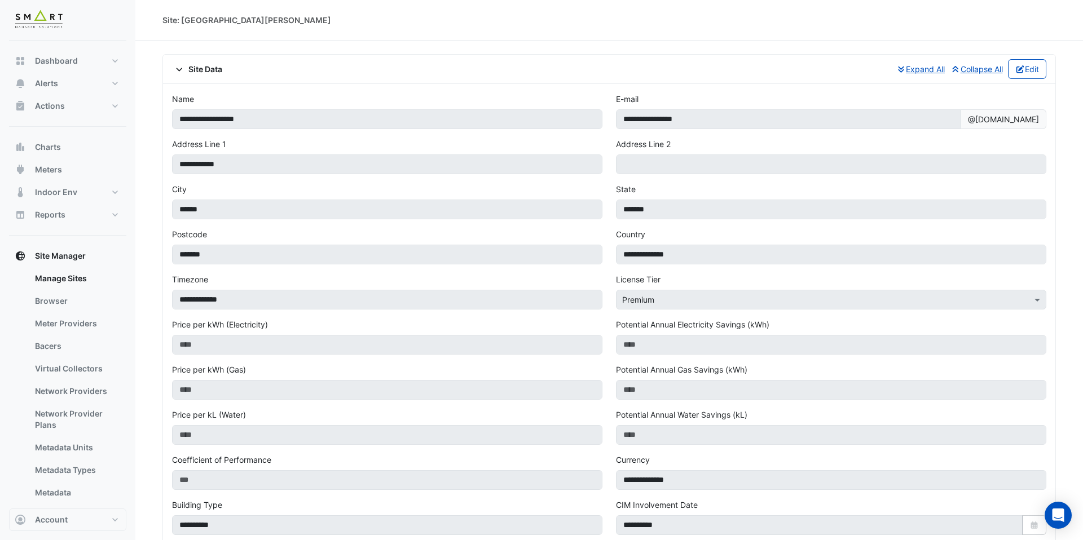
select select "***"
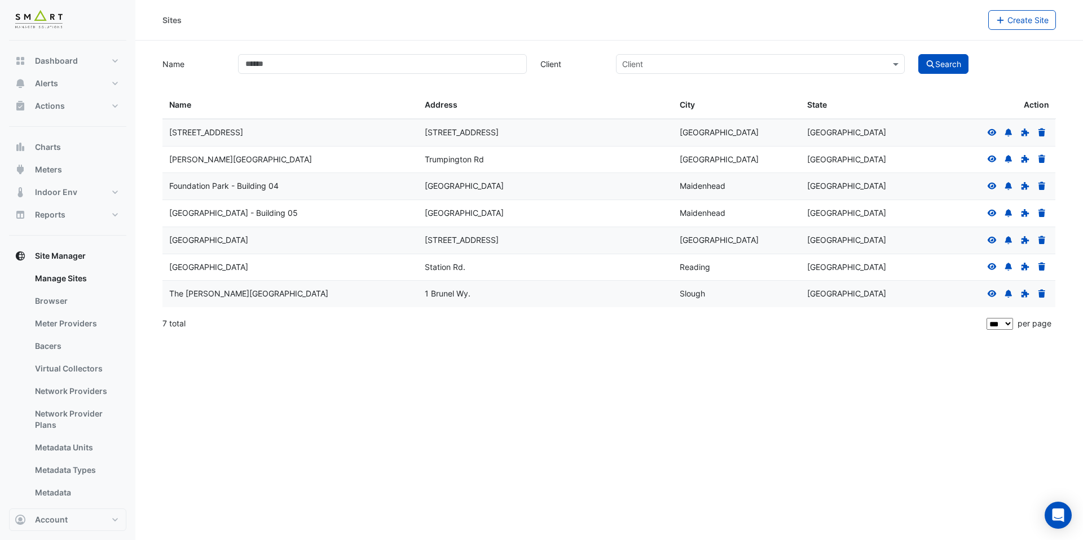
click at [991, 290] on icon at bounding box center [991, 293] width 9 height 7
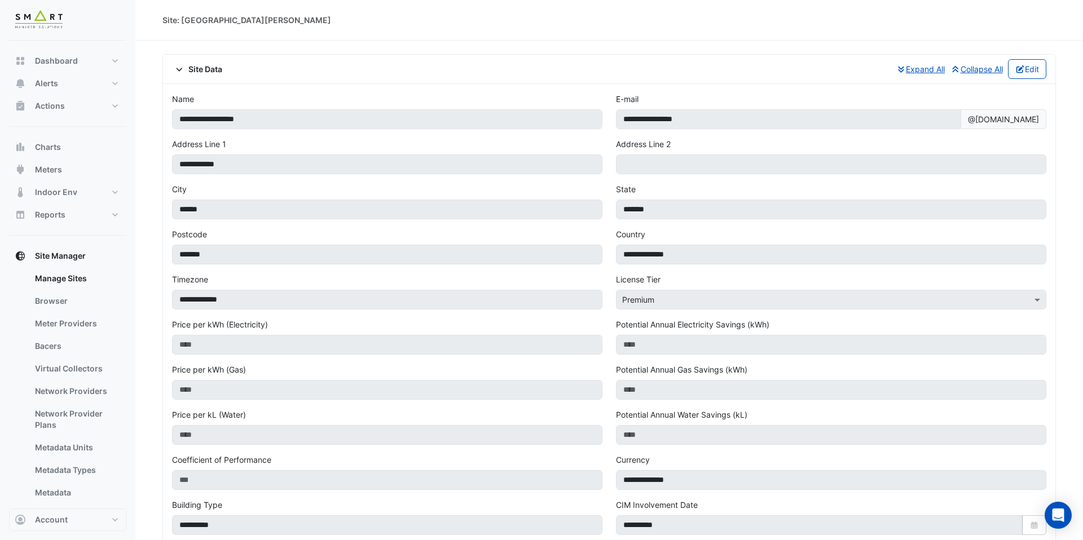
scroll to position [435, 0]
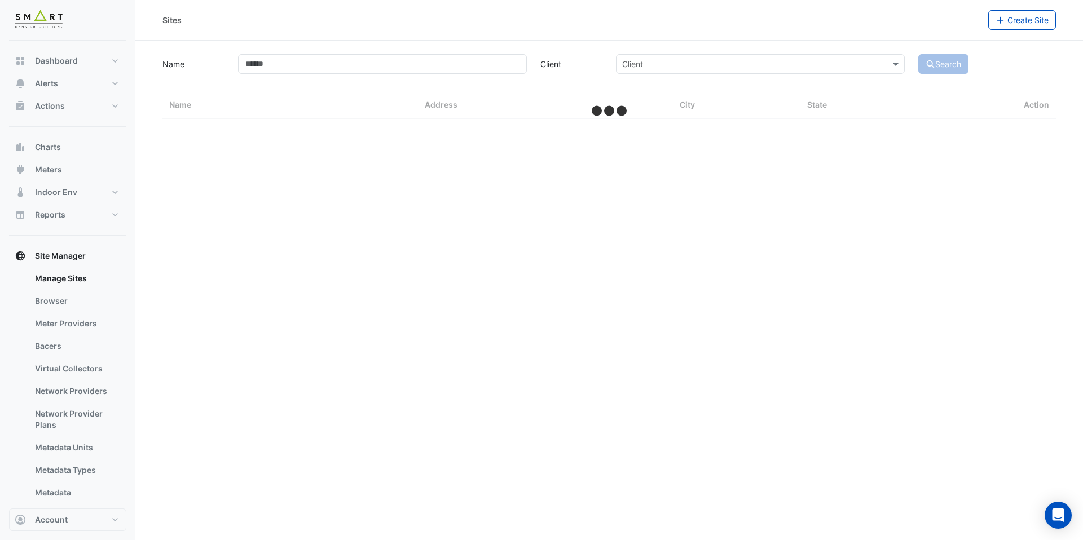
select select "***"
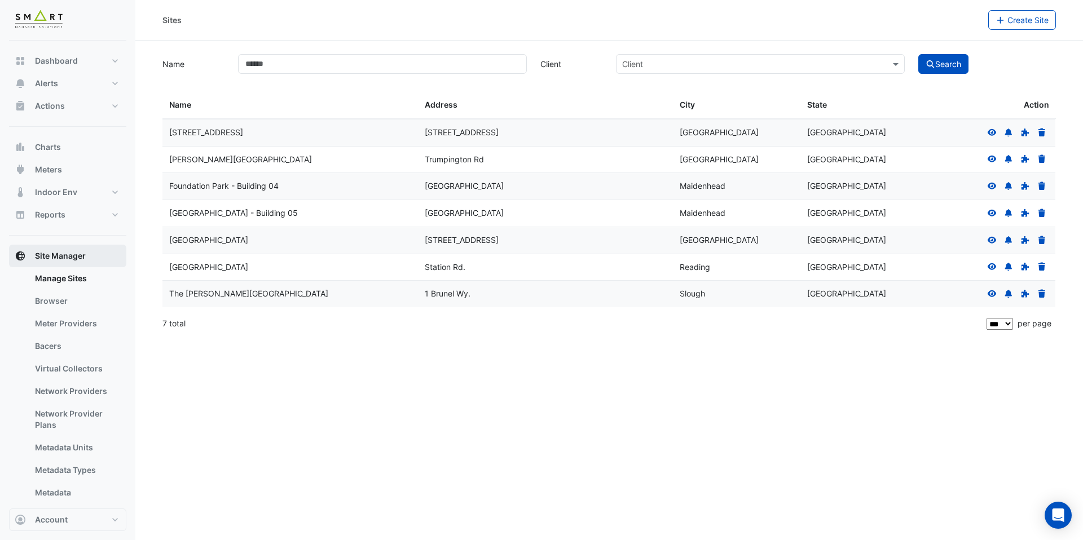
scroll to position [92, 0]
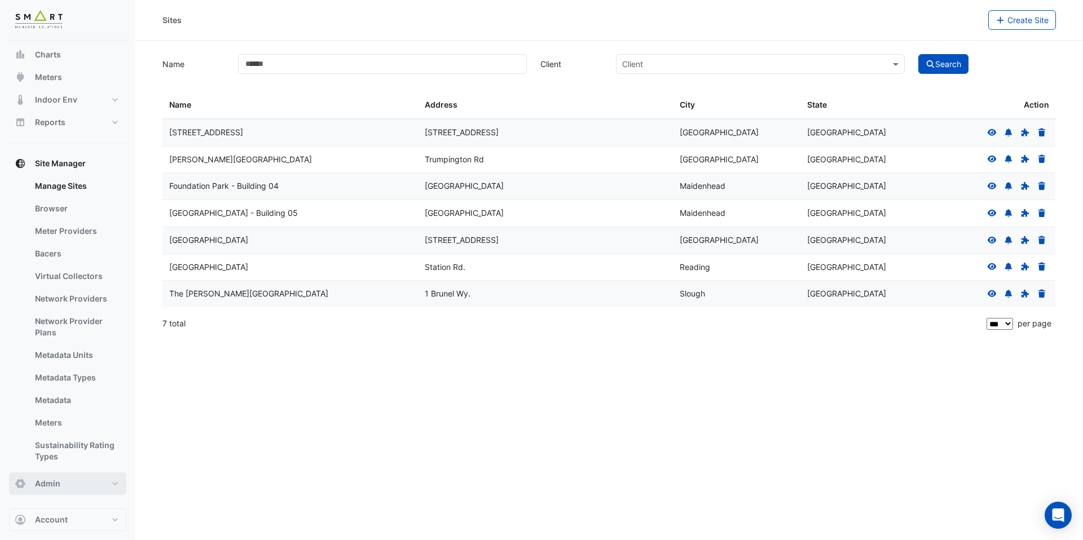
click at [84, 483] on button "Admin" at bounding box center [67, 484] width 117 height 23
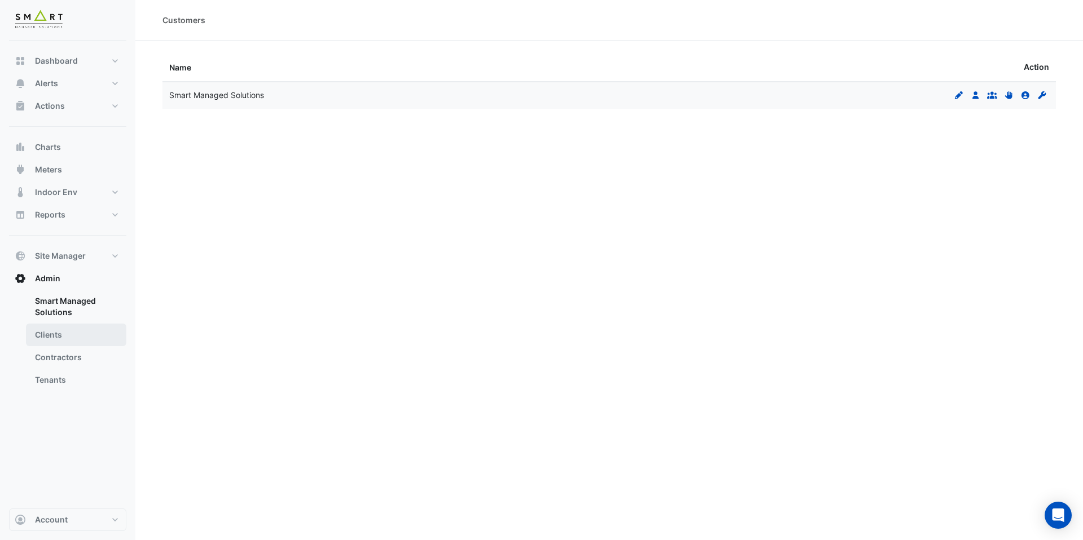
click at [70, 332] on link "Clients" at bounding box center [76, 335] width 100 height 23
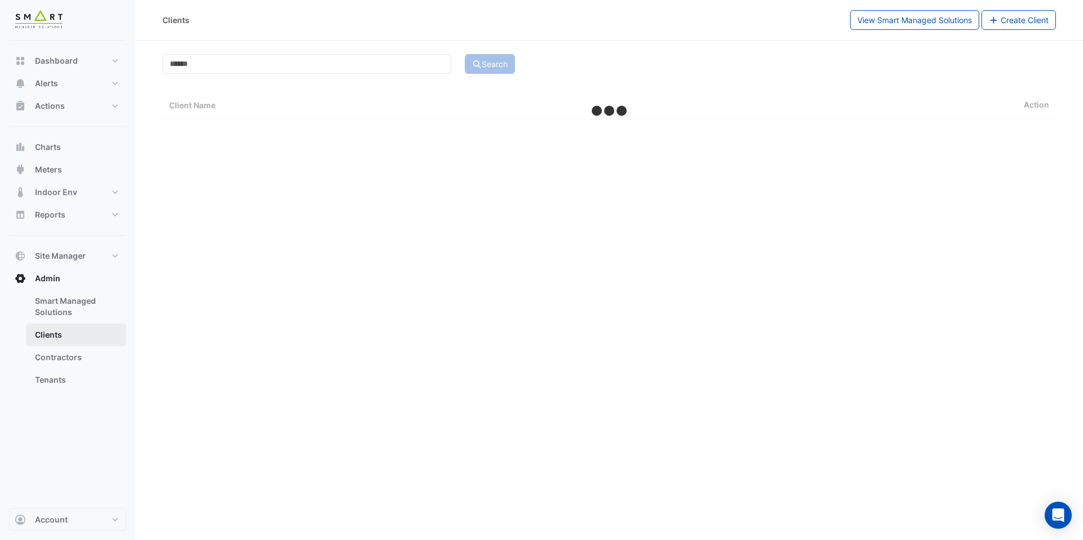
select select "***"
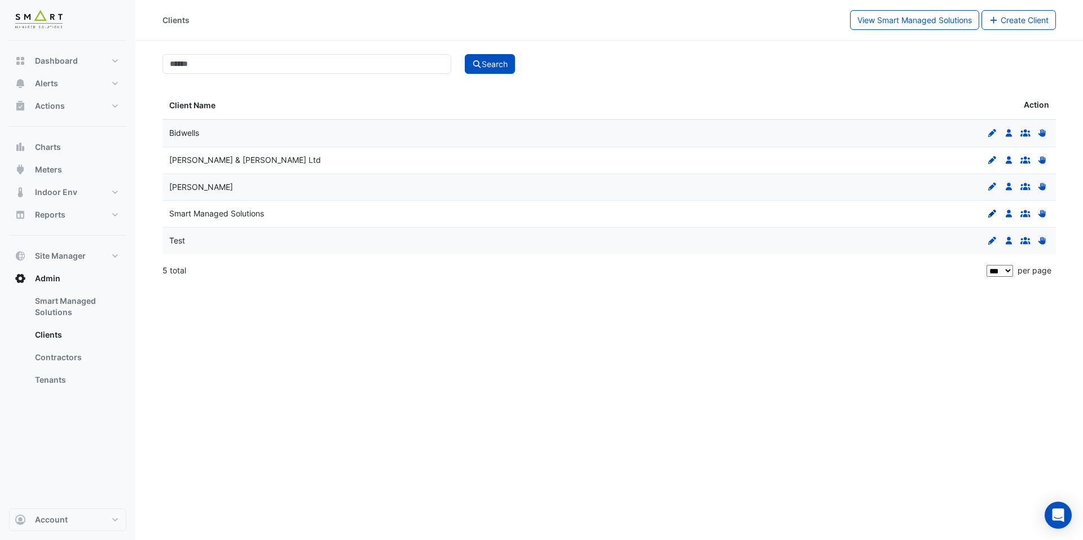
click at [995, 214] on icon "Edit" at bounding box center [992, 214] width 10 height 8
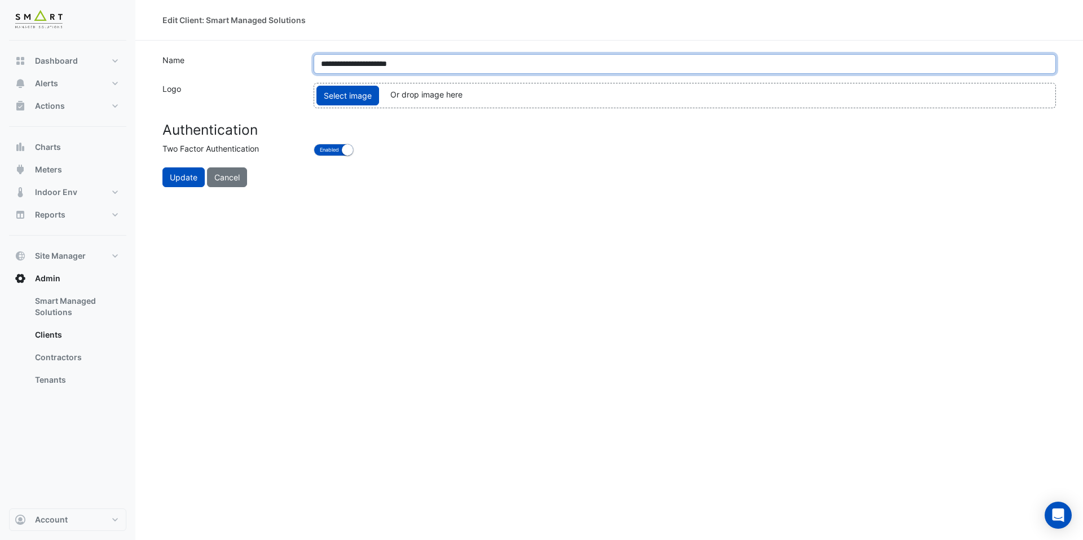
click at [447, 70] on input "**********" at bounding box center [685, 64] width 742 height 20
type input "**********"
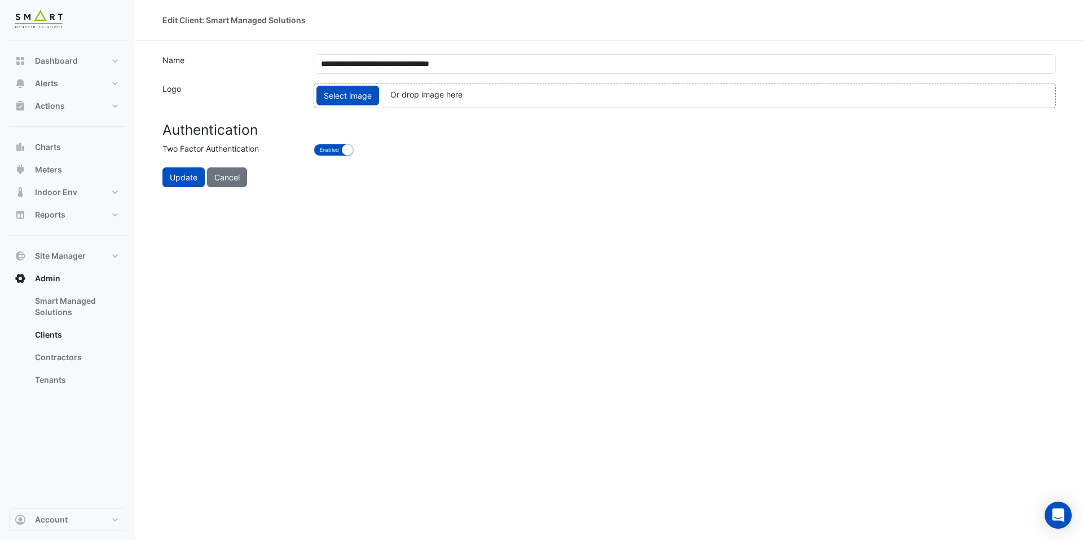
click at [262, 62] on label "Name" at bounding box center [231, 64] width 151 height 20
click at [174, 178] on button "Update" at bounding box center [183, 177] width 42 height 20
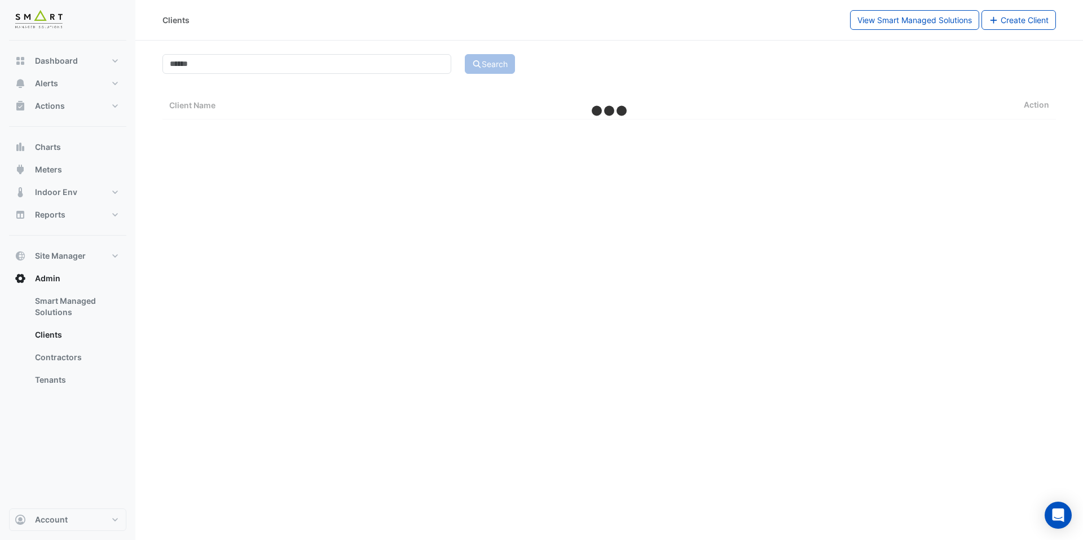
select select "***"
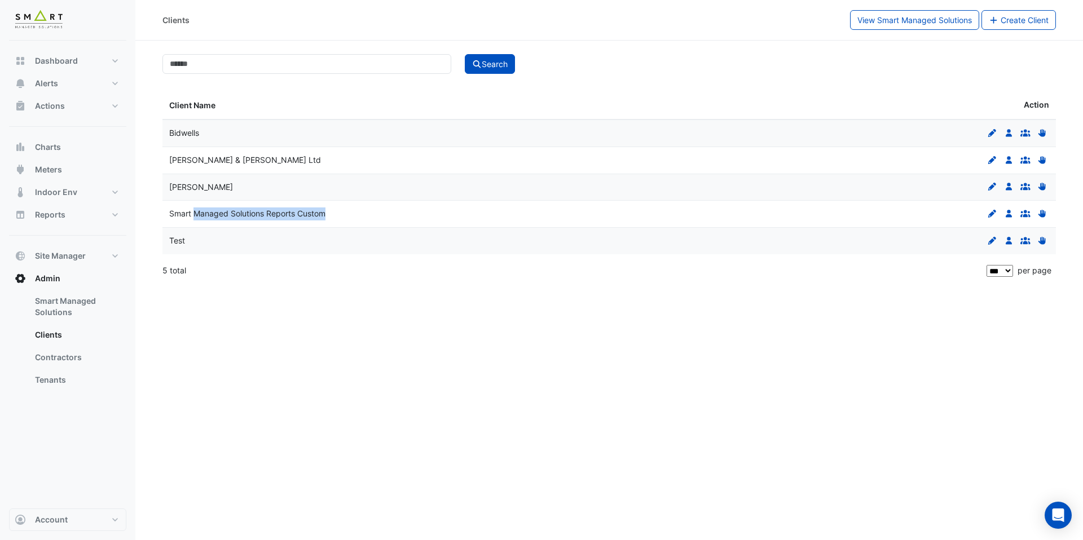
drag, startPoint x: 195, startPoint y: 212, endPoint x: 331, endPoint y: 211, distance: 135.9
click at [331, 211] on div "Smart Managed Solutions Reports Custom" at bounding box center [385, 214] width 433 height 13
click at [312, 214] on span "Smart Managed Solutions Reports Custom" at bounding box center [247, 214] width 156 height 10
drag, startPoint x: 176, startPoint y: 214, endPoint x: 331, endPoint y: 217, distance: 155.1
click at [331, 217] on div "Smart Managed Solutions Reports Custom" at bounding box center [385, 214] width 433 height 13
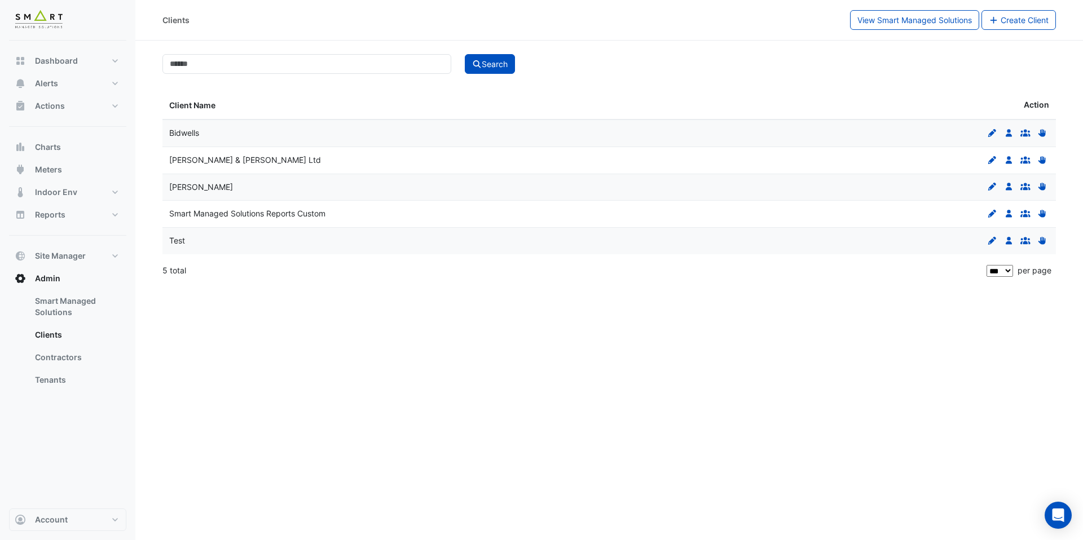
click at [271, 230] on datatable-body-cell "Test" at bounding box center [385, 241] width 447 height 27
click at [64, 216] on span "Reports" at bounding box center [50, 214] width 30 height 11
select select "***"
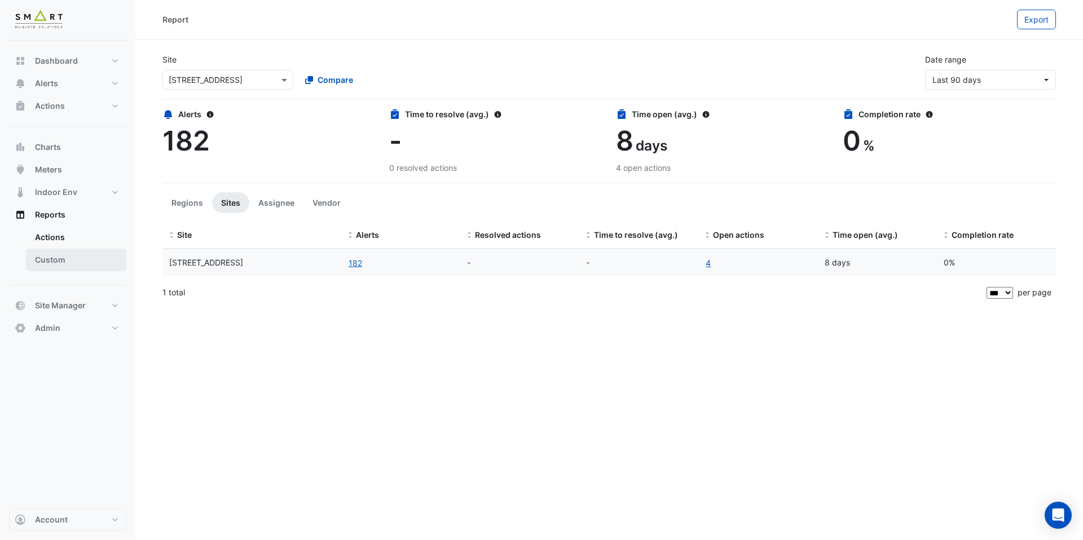
click at [74, 256] on link "Custom" at bounding box center [76, 260] width 100 height 23
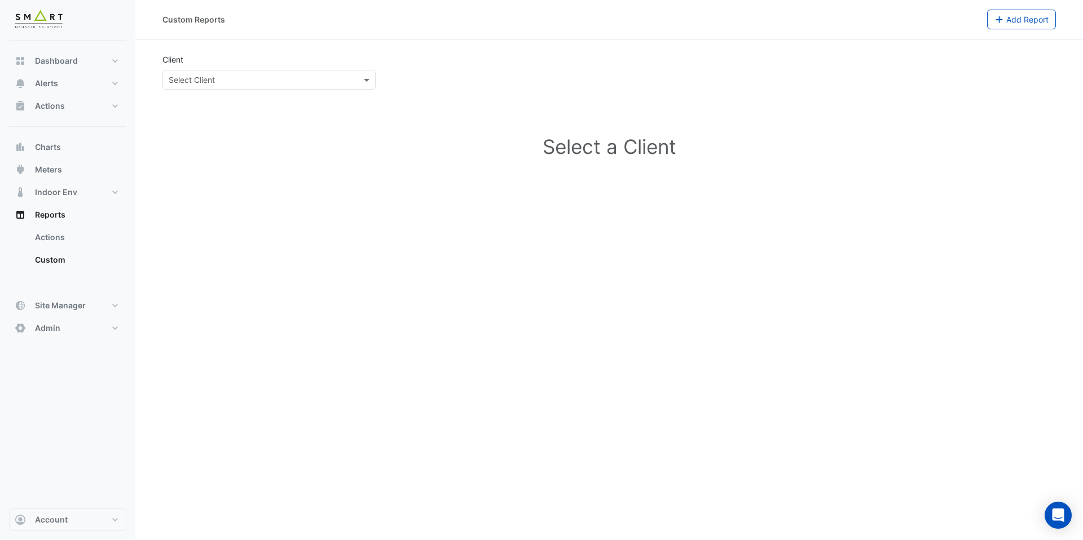
click at [252, 76] on input "text" at bounding box center [258, 80] width 178 height 12
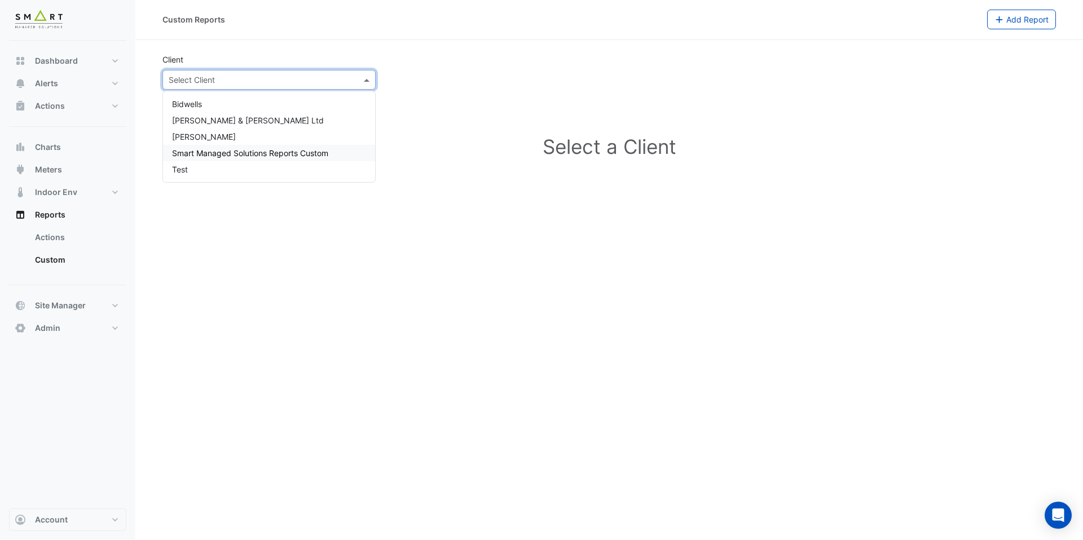
click at [235, 153] on span "Smart Managed Solutions Reports Custom" at bounding box center [250, 153] width 156 height 10
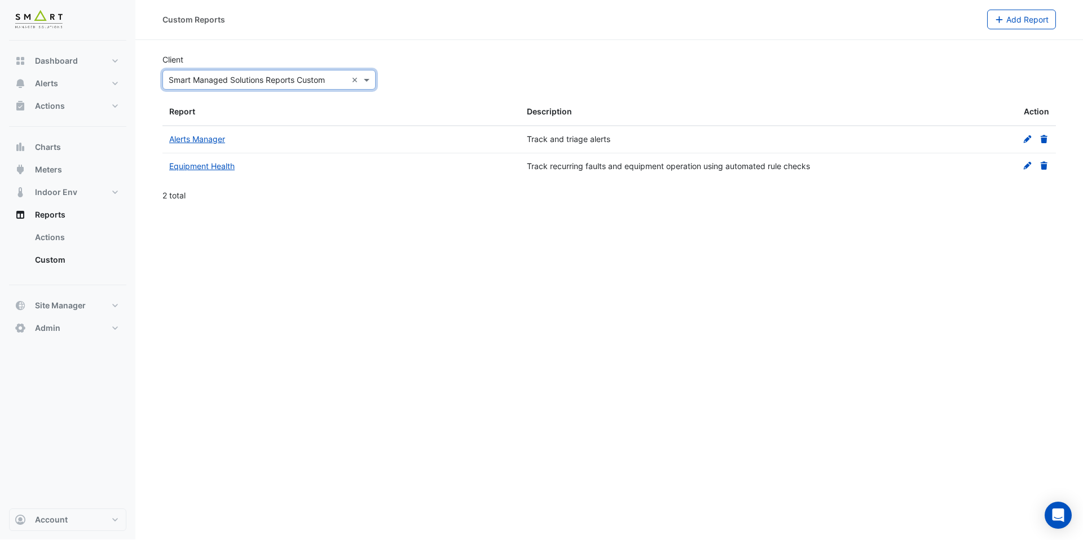
click at [238, 86] on div "× Smart Managed Solutions Reports Custom ×" at bounding box center [268, 80] width 213 height 20
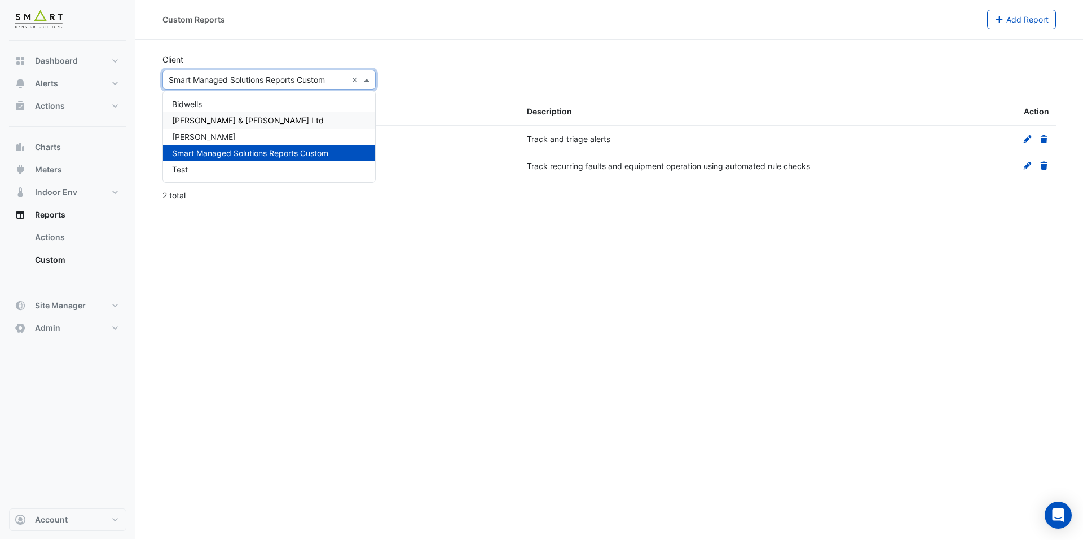
click at [233, 113] on div "Cushman & Wakefield Ltd" at bounding box center [269, 120] width 212 height 16
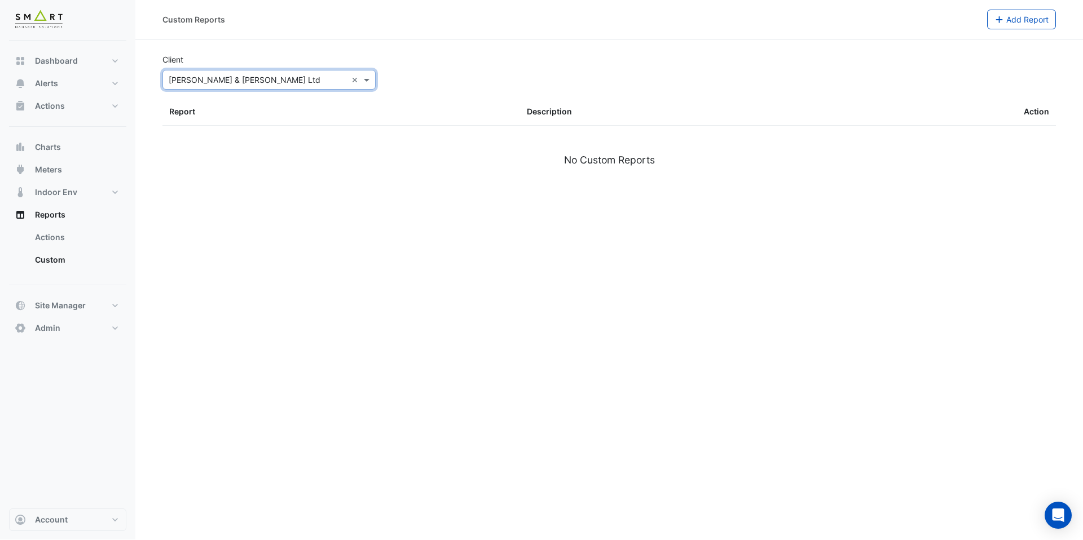
click at [240, 81] on input "text" at bounding box center [258, 80] width 178 height 12
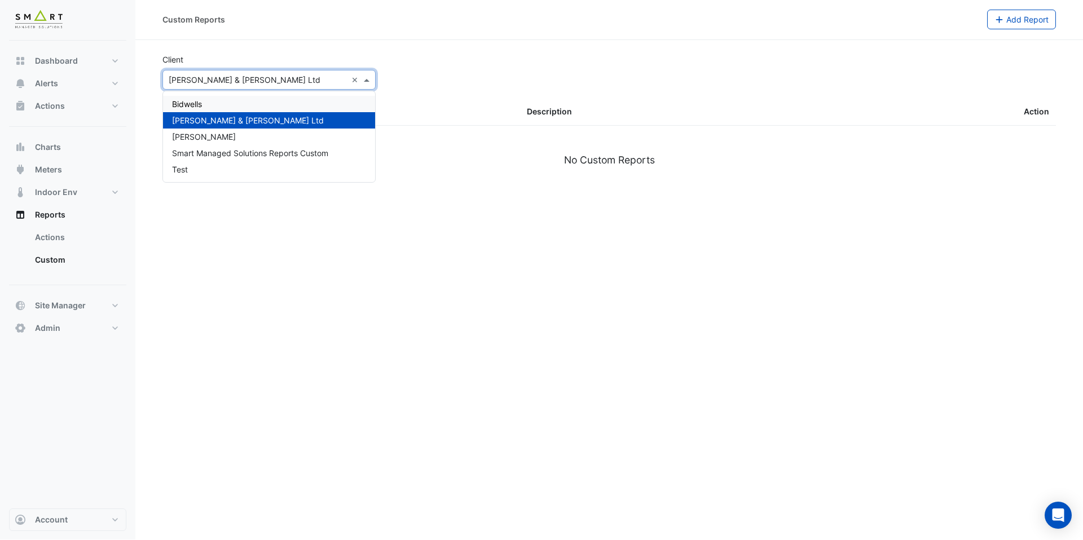
click at [239, 100] on div "Bidwells" at bounding box center [269, 104] width 212 height 16
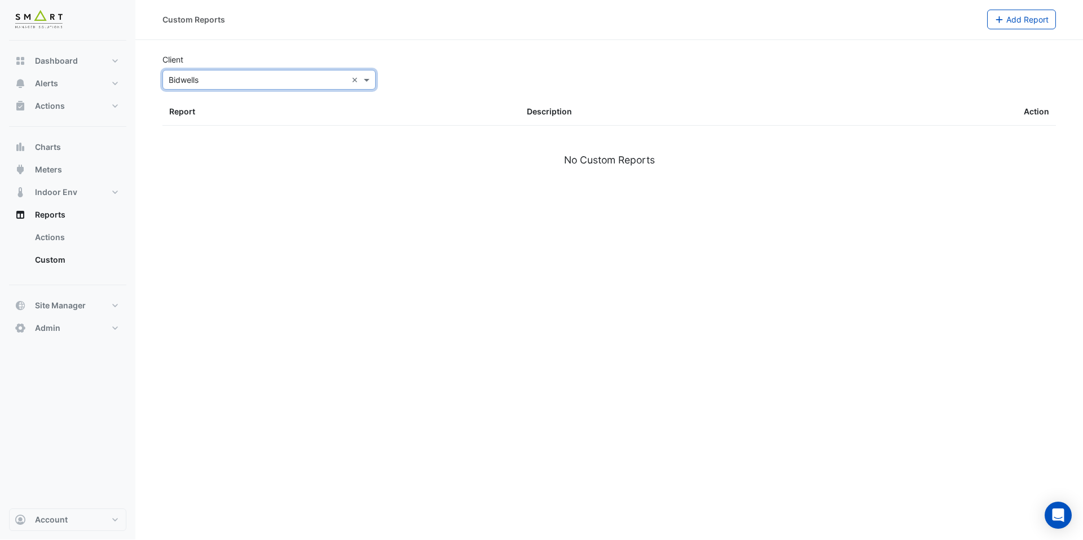
click at [239, 84] on input "text" at bounding box center [258, 80] width 178 height 12
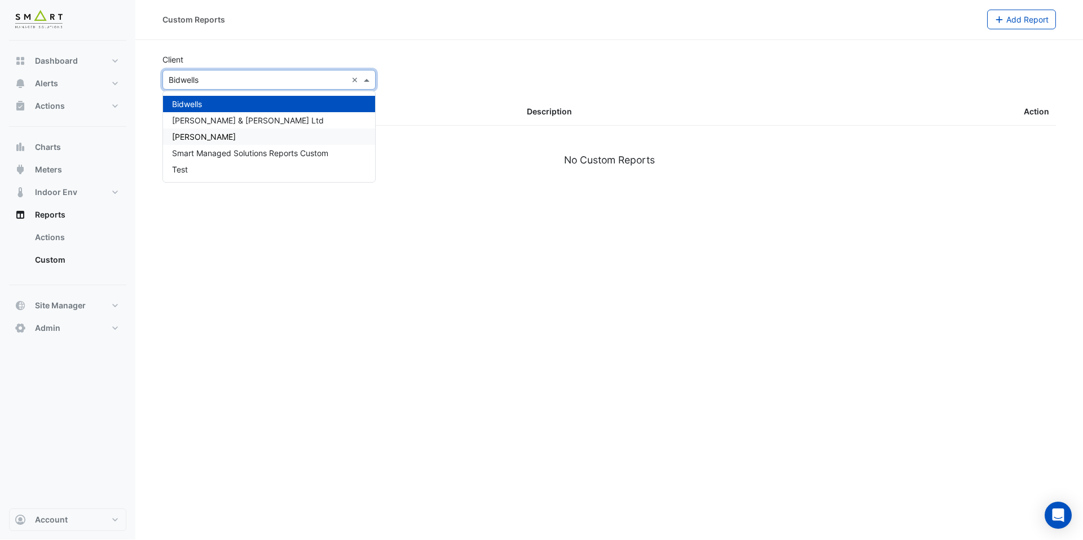
click at [230, 136] on div "MAPP" at bounding box center [269, 137] width 212 height 16
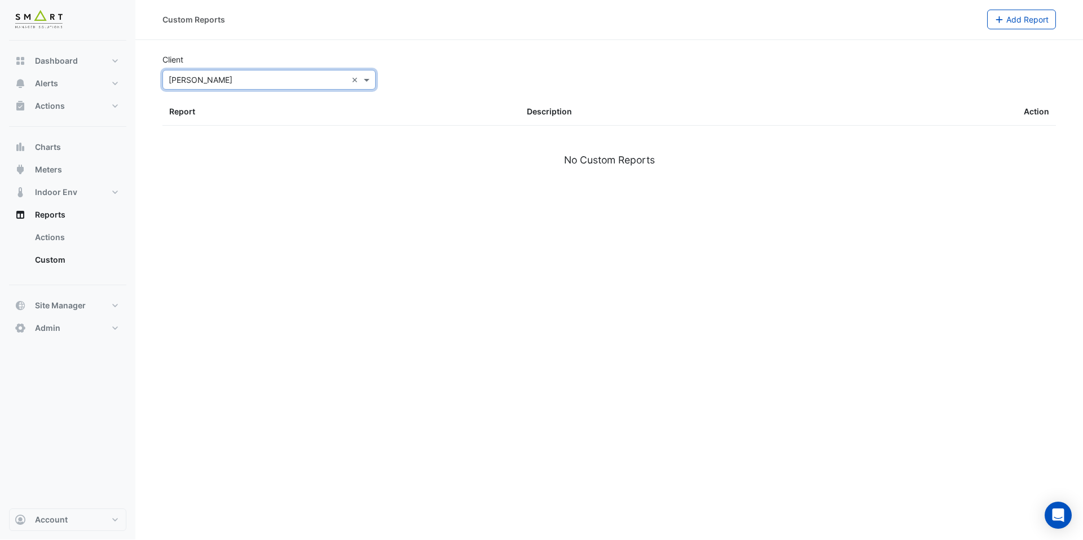
click at [231, 82] on input "text" at bounding box center [258, 80] width 178 height 12
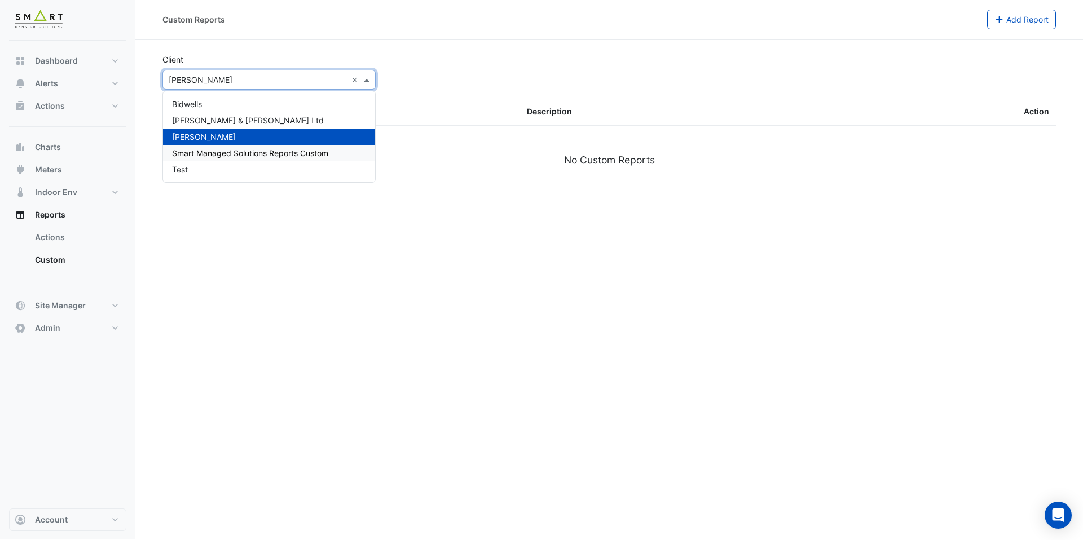
click at [257, 158] on div "Smart Managed Solutions Reports Custom" at bounding box center [269, 153] width 212 height 16
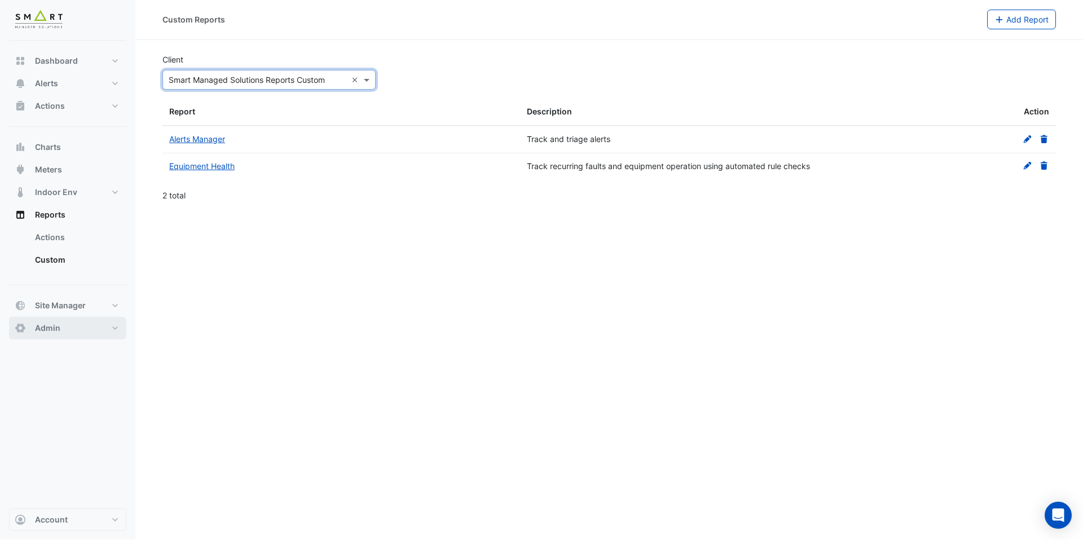
click at [81, 324] on button "Admin" at bounding box center [67, 328] width 117 height 23
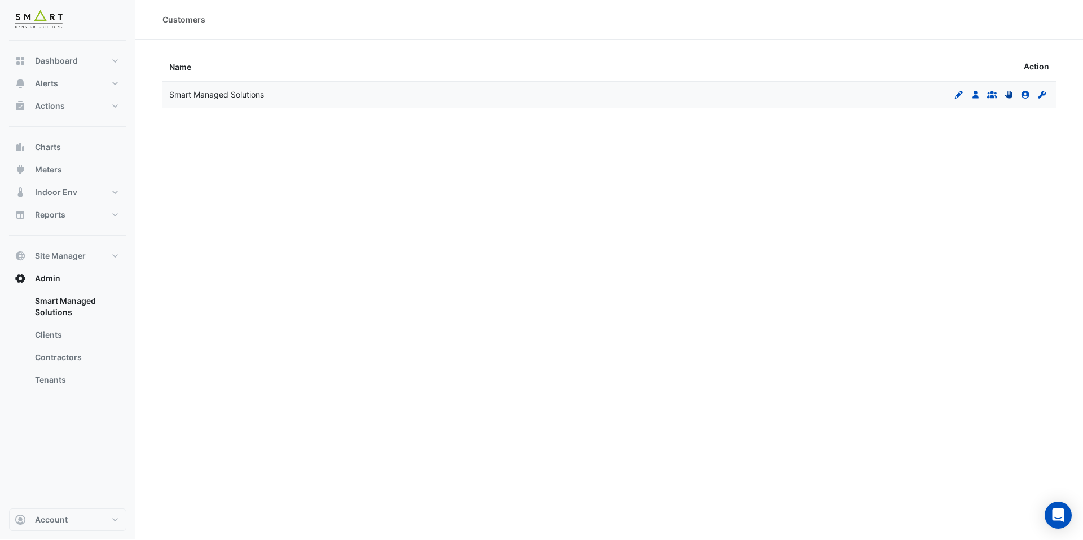
click at [1004, 96] on icon "Permissions" at bounding box center [1009, 95] width 10 height 8
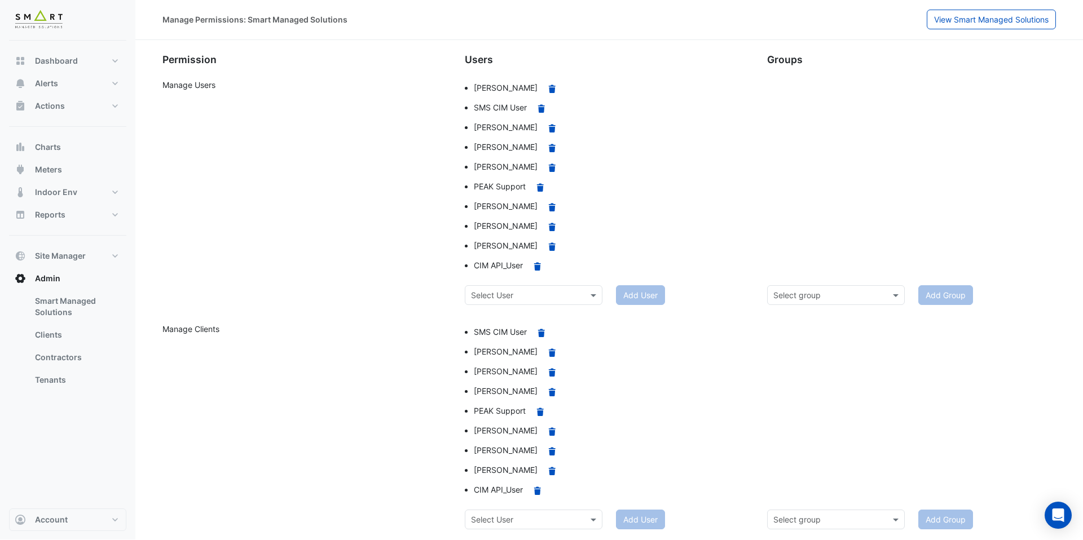
click at [521, 297] on input "text" at bounding box center [522, 296] width 103 height 12
click at [448, 287] on div at bounding box center [307, 295] width 302 height 20
click at [546, 296] on input "text" at bounding box center [522, 296] width 103 height 12
type input "******"
click at [497, 326] on div "Ricardo Bryan" at bounding box center [533, 319] width 136 height 16
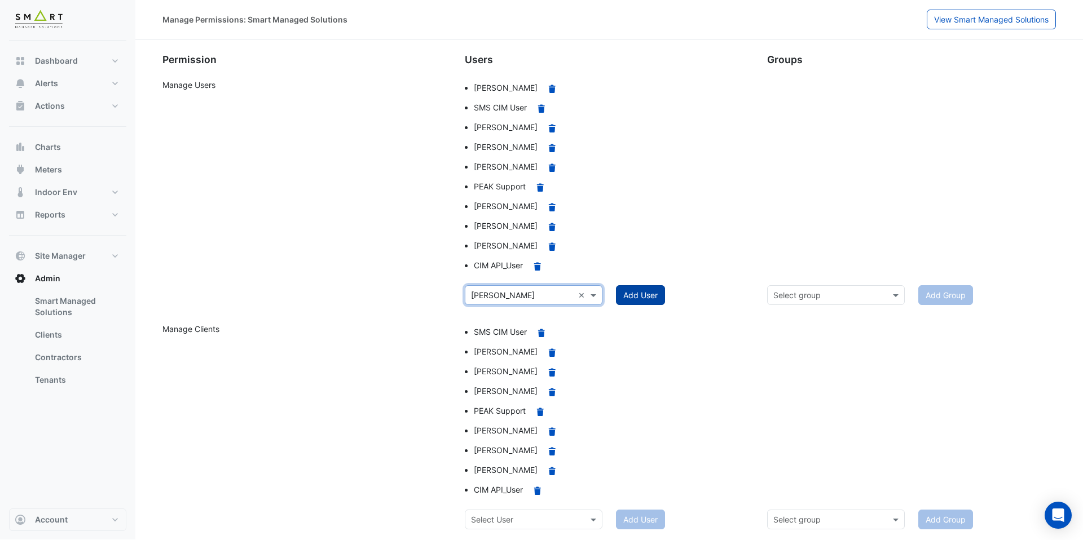
click at [647, 294] on button "Add User" at bounding box center [640, 295] width 49 height 20
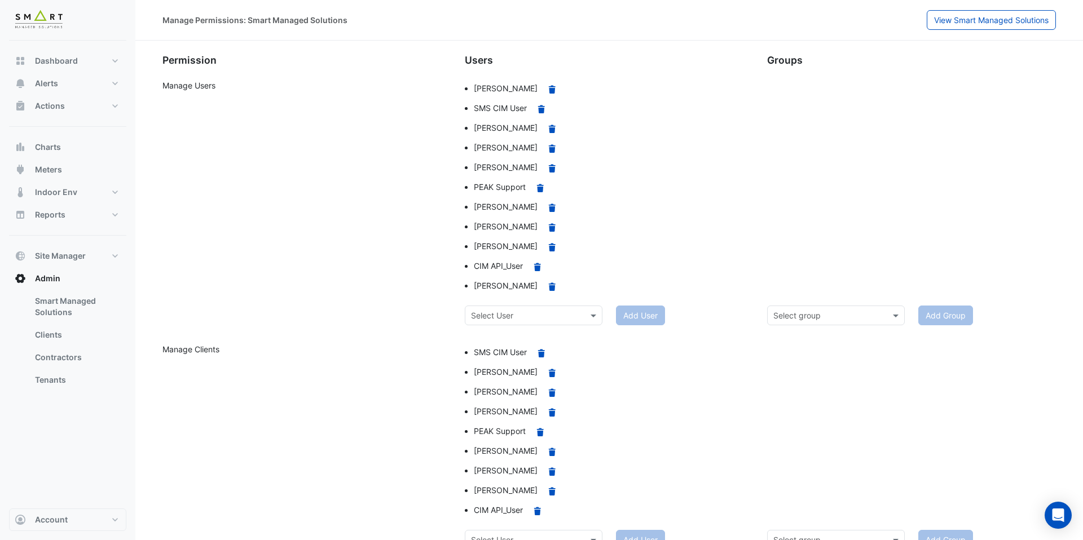
scroll to position [19, 0]
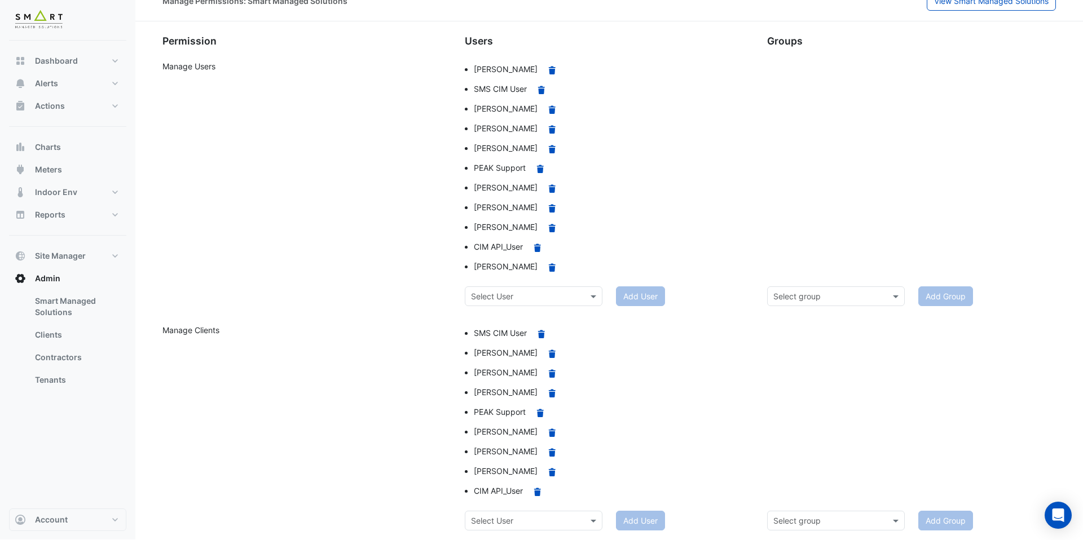
click at [527, 516] on input "text" at bounding box center [522, 521] width 103 height 12
type input "*****"
click at [504, 500] on span "Ricardo Bryan" at bounding box center [506, 497] width 64 height 10
click at [641, 522] on button "Add User" at bounding box center [640, 521] width 49 height 20
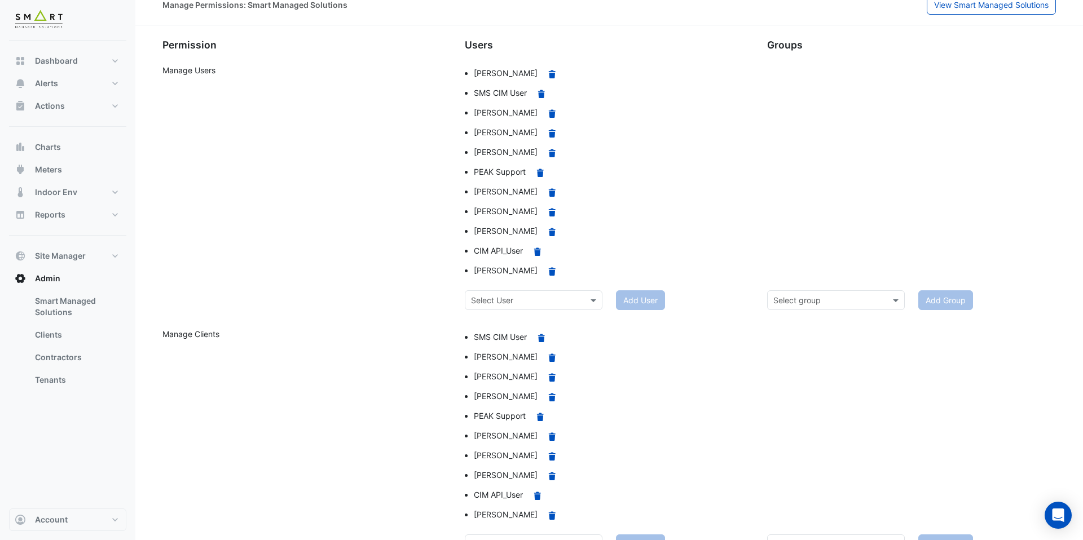
scroll to position [0, 0]
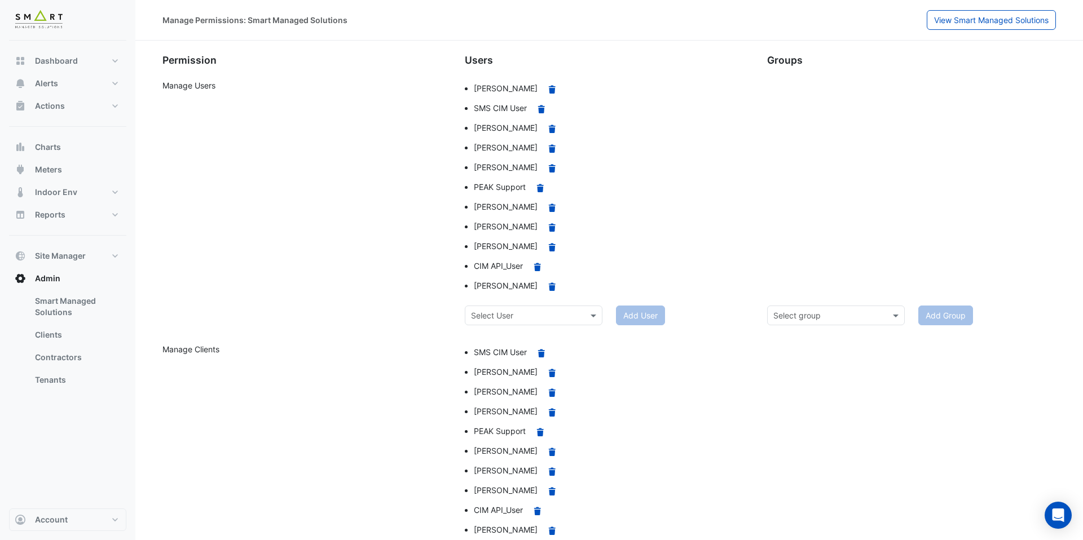
click at [539, 311] on input "text" at bounding box center [522, 316] width 103 height 12
type input "*"
type input "***"
click at [528, 340] on span "Gavin Piotrowski" at bounding box center [506, 340] width 64 height 10
click at [647, 315] on button "Add User" at bounding box center [640, 316] width 49 height 20
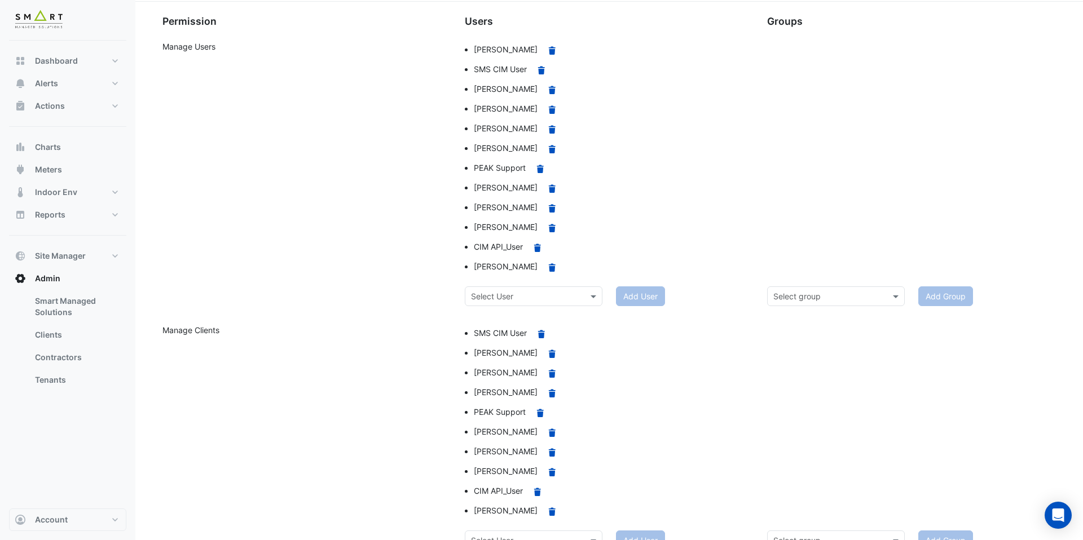
scroll to position [59, 0]
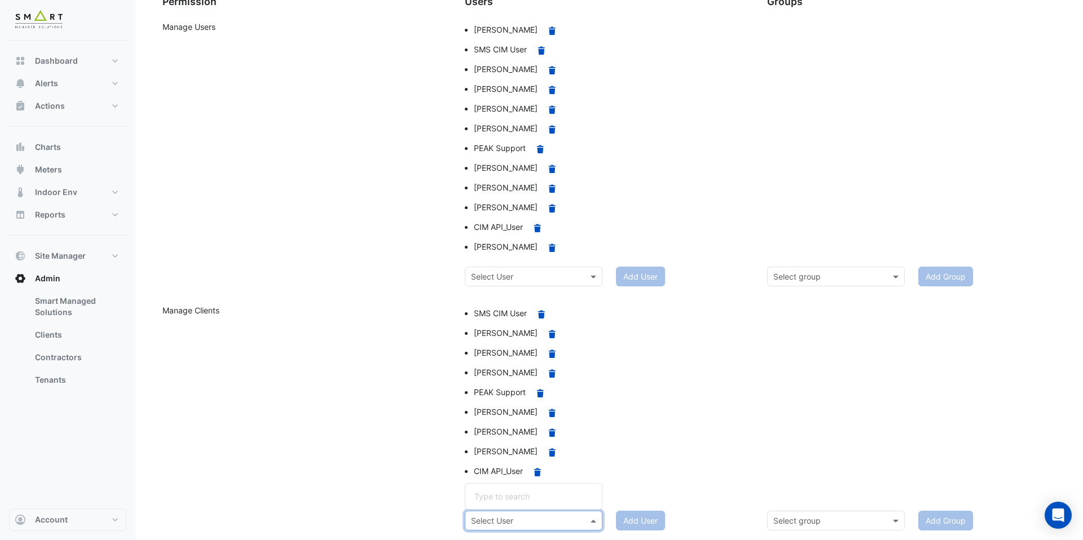
click at [537, 518] on input "text" at bounding box center [522, 521] width 103 height 12
type input "***"
drag, startPoint x: 520, startPoint y: 496, endPoint x: 626, endPoint y: 514, distance: 107.6
click at [521, 496] on span "Gavin Piotrowski" at bounding box center [506, 497] width 64 height 10
click at [638, 517] on button "Add User" at bounding box center [640, 521] width 49 height 20
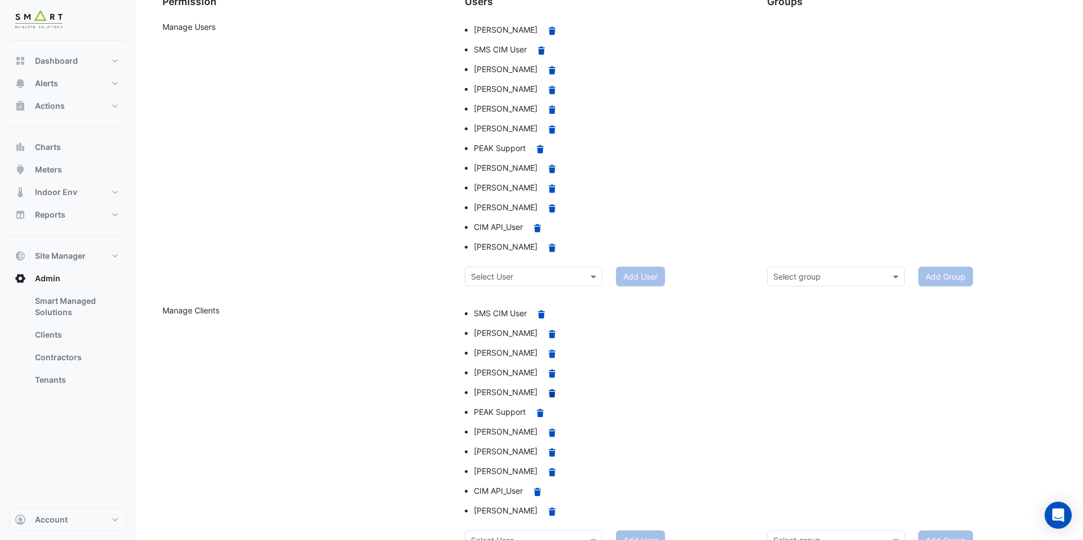
scroll to position [32, 0]
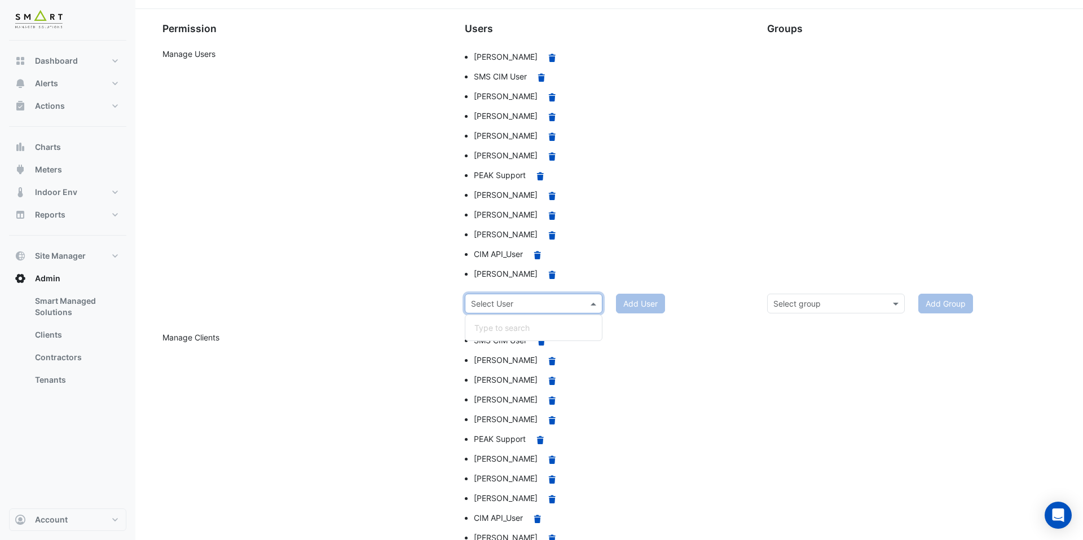
click at [505, 303] on input "text" at bounding box center [522, 304] width 103 height 12
type input "***"
drag, startPoint x: 503, startPoint y: 324, endPoint x: 617, endPoint y: 313, distance: 114.5
click at [504, 325] on span "Ben Heath" at bounding box center [506, 328] width 64 height 10
click at [655, 298] on button "Add User" at bounding box center [640, 304] width 49 height 20
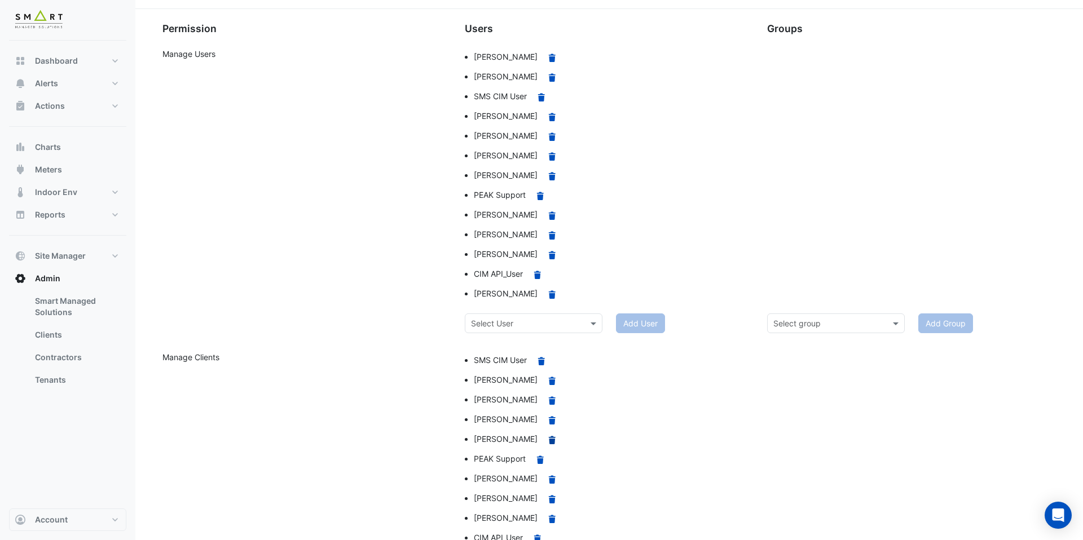
scroll to position [98, 0]
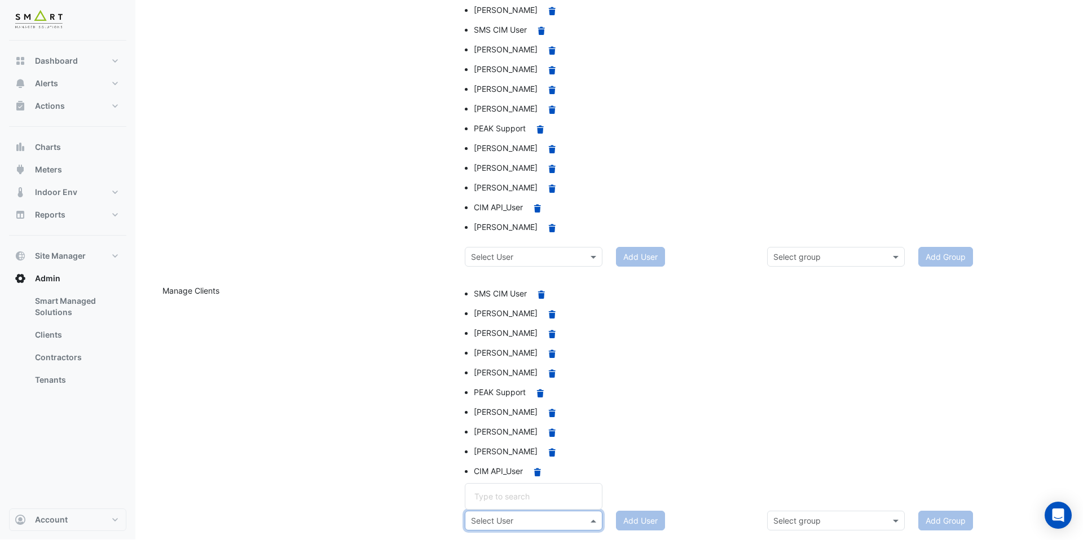
click at [524, 518] on input "text" at bounding box center [522, 521] width 103 height 12
type input "***"
click at [513, 501] on span "Ben Heath" at bounding box center [506, 497] width 64 height 10
click at [637, 523] on button "Add User" at bounding box center [640, 521] width 49 height 20
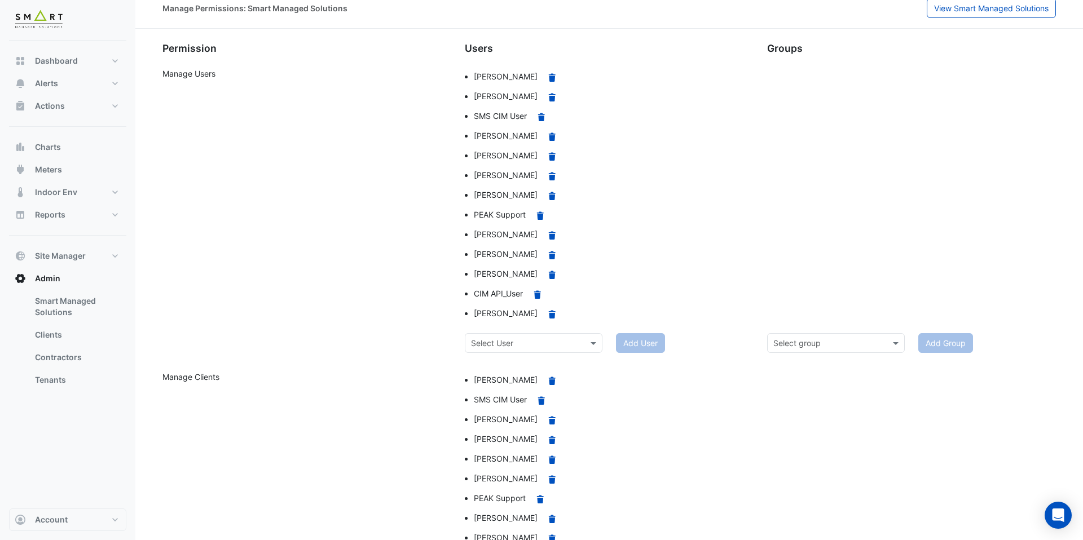
scroll to position [0, 0]
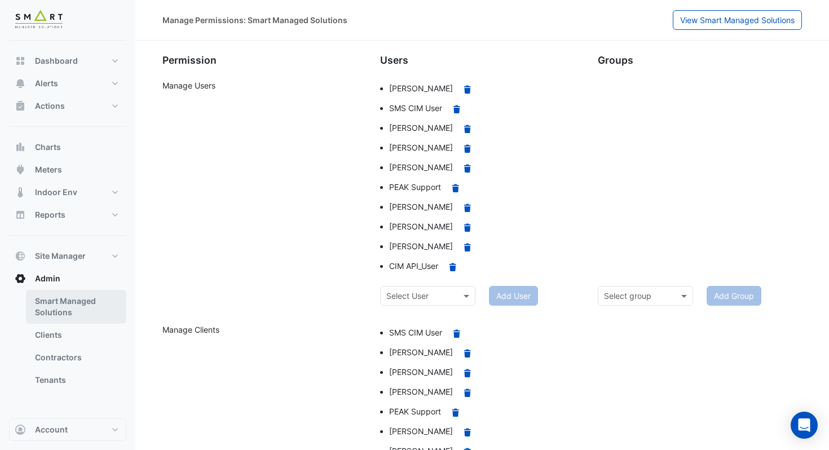
click at [67, 305] on link "Smart Managed Solutions" at bounding box center [76, 307] width 100 height 34
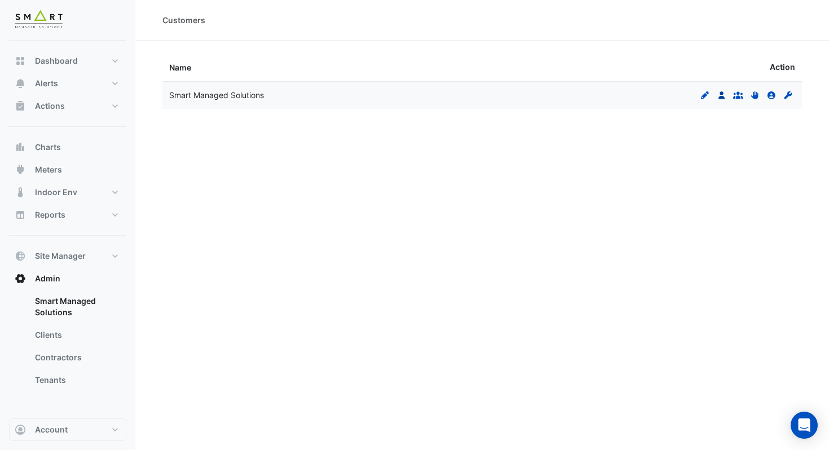
click at [724, 97] on icon at bounding box center [721, 95] width 6 height 8
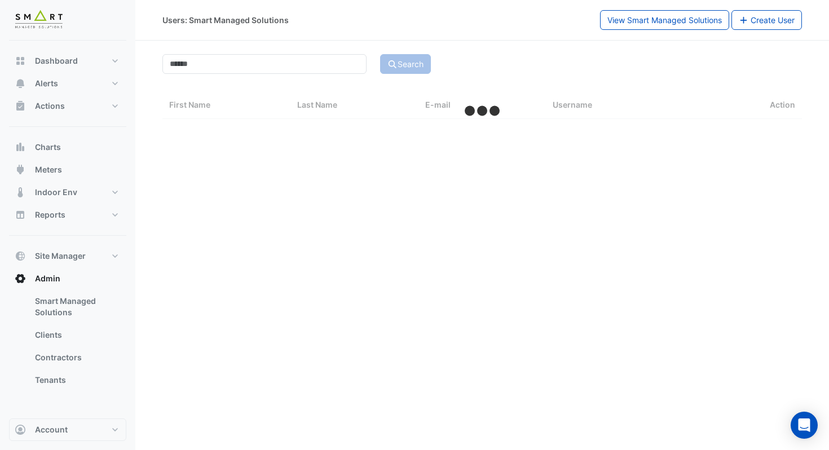
select select "***"
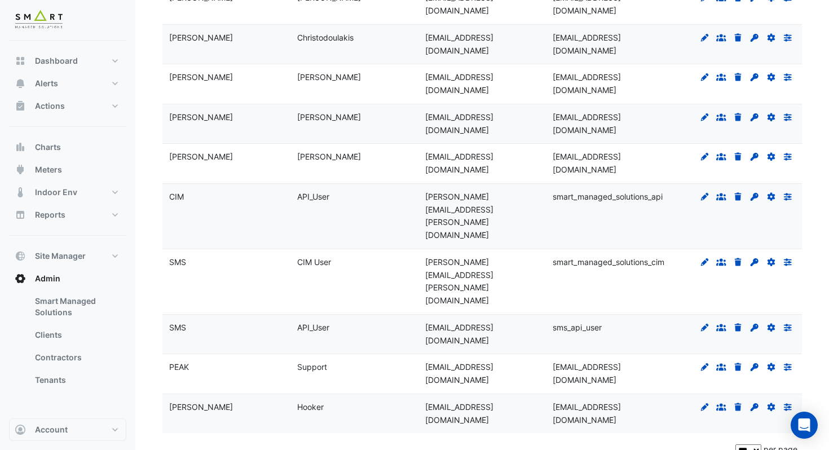
scroll to position [334, 0]
click at [464, 182] on datatable-body-cell "rpenman@smartmanagedsolutions.com" at bounding box center [482, 162] width 128 height 39
drag, startPoint x: 466, startPoint y: 186, endPoint x: 173, endPoint y: 168, distance: 294.3
click at [173, 168] on div "Ricky Penman rpenman@smartmanagedsolutions.com rpenman@smartmanagedsolutions.co…" at bounding box center [482, 162] width 640 height 39
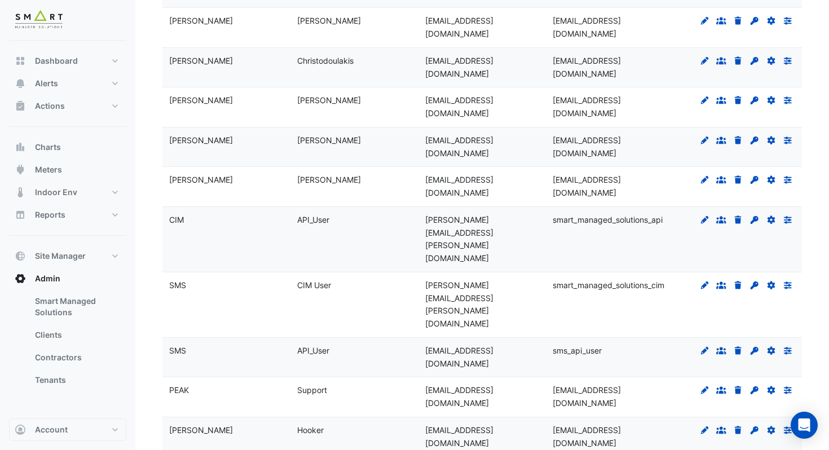
scroll to position [307, 0]
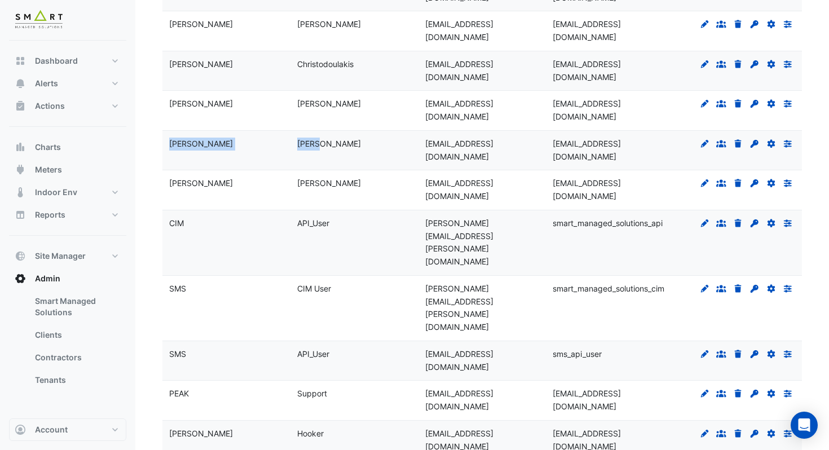
drag, startPoint x: 171, startPoint y: 156, endPoint x: 408, endPoint y: 153, distance: 237.4
click at [408, 153] on div "Ricardo Bryan rbryan@smartmanagedsolutions.com rbryan@smartmanagedsolutions.com…" at bounding box center [482, 150] width 640 height 39
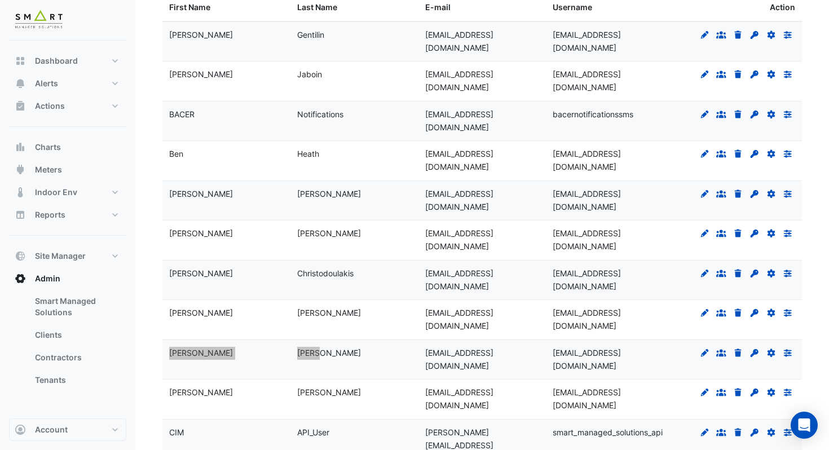
scroll to position [64, 0]
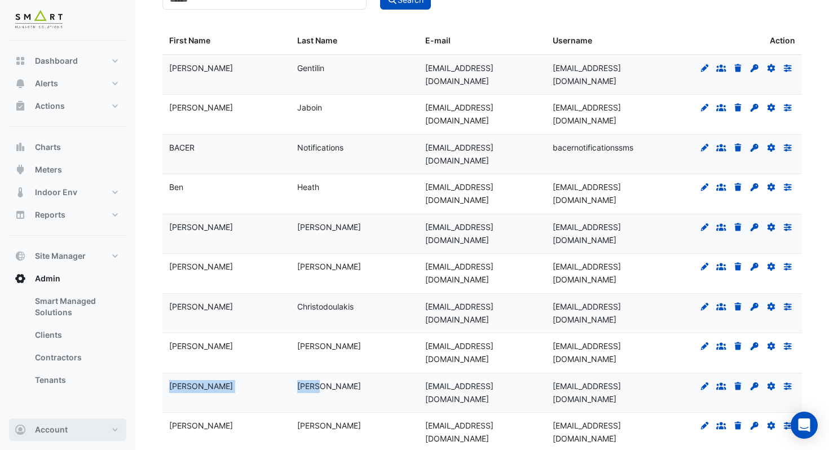
click at [83, 431] on button "Account" at bounding box center [67, 429] width 117 height 23
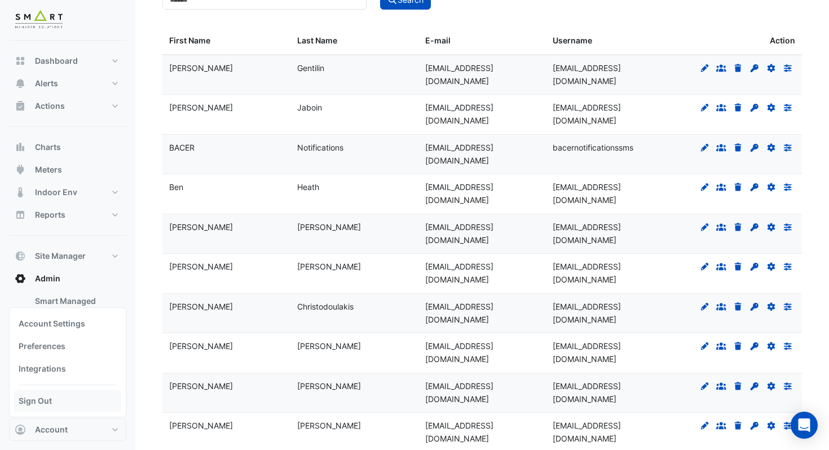
click at [79, 409] on link "Sign Out" at bounding box center [67, 401] width 107 height 23
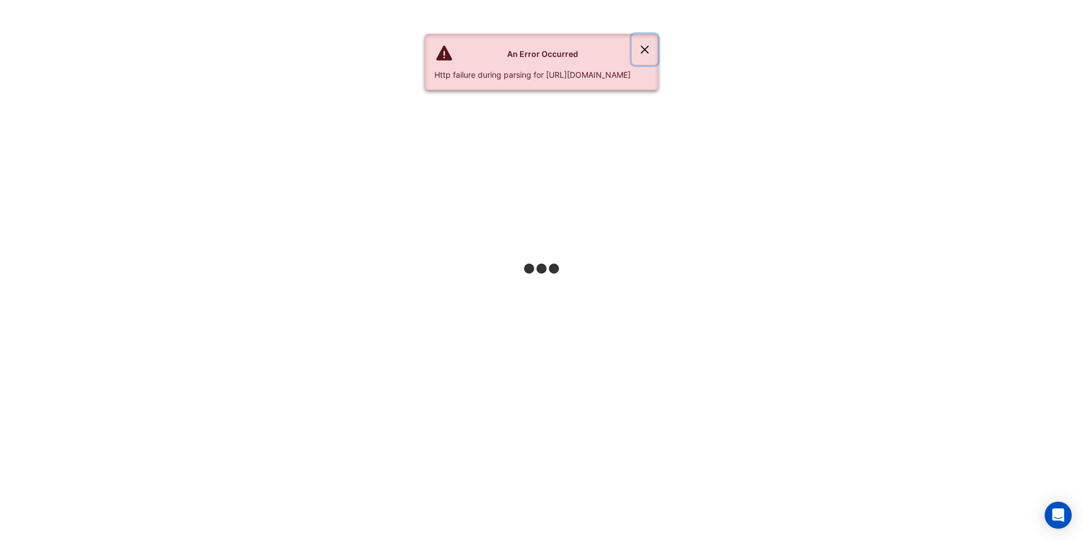
click at [658, 52] on button "Close" at bounding box center [645, 49] width 26 height 30
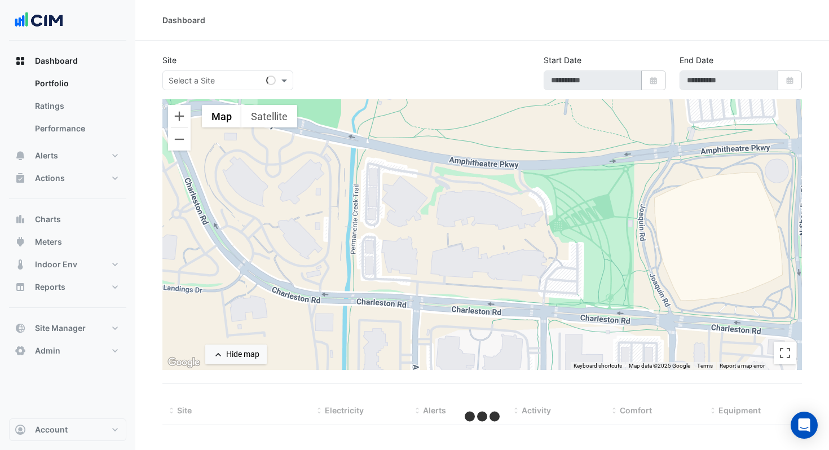
select select "***"
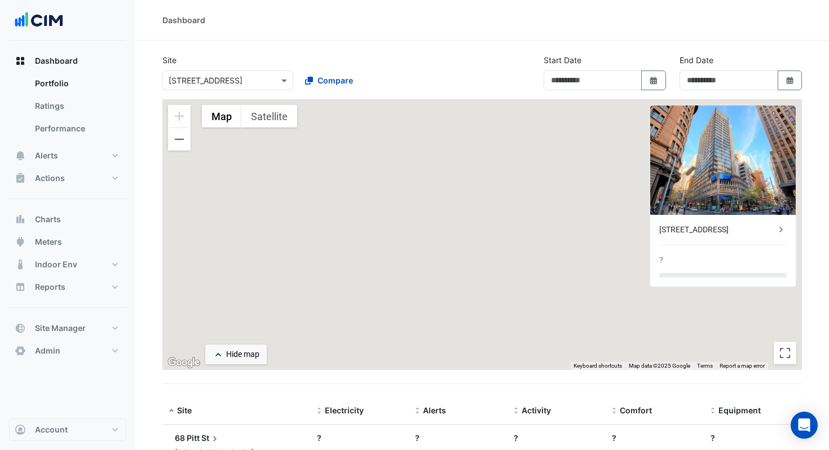
type input "**********"
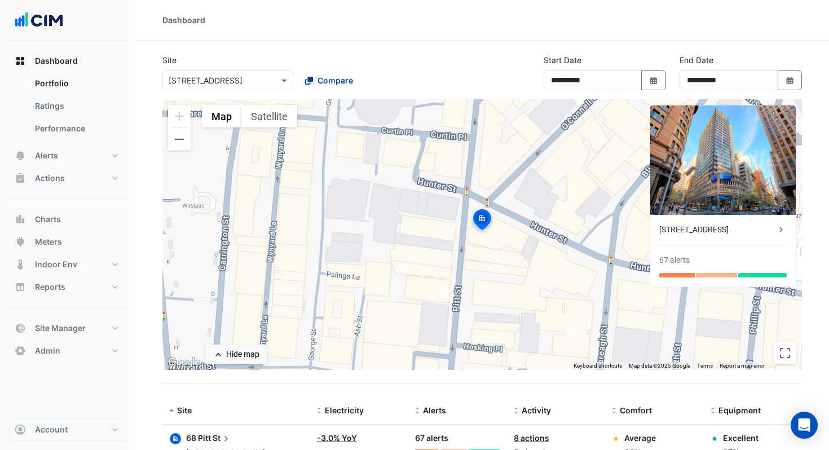
click at [332, 81] on span "Compare" at bounding box center [335, 80] width 36 height 12
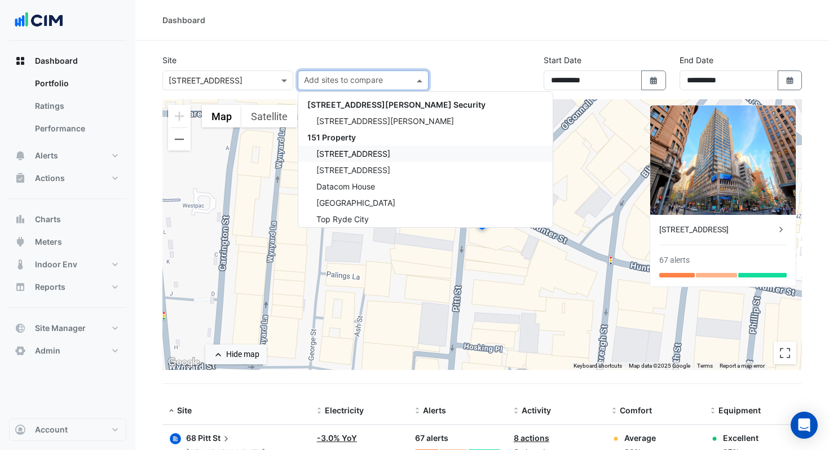
scroll to position [1482, 0]
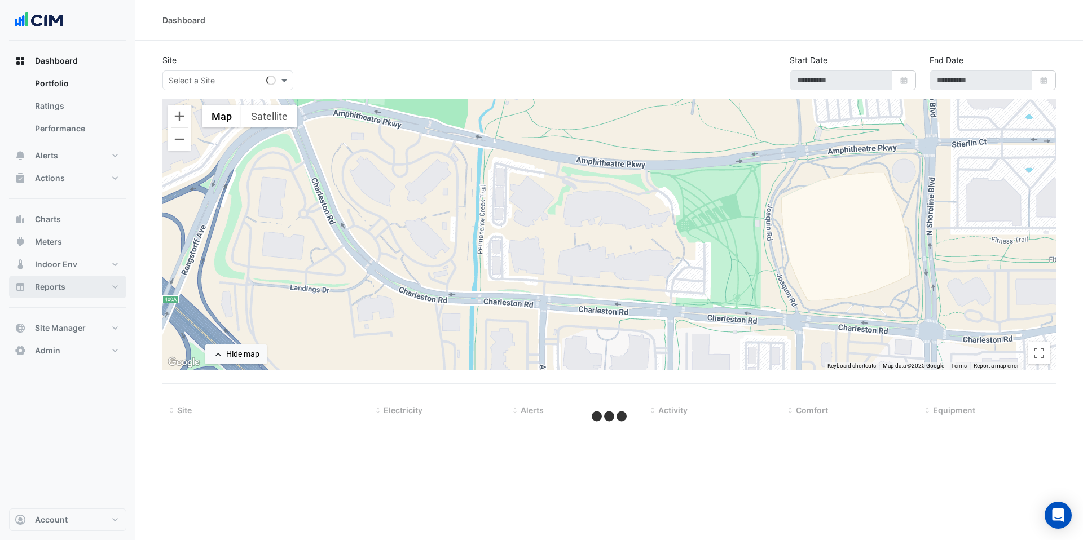
click at [89, 293] on button "Reports" at bounding box center [67, 287] width 117 height 23
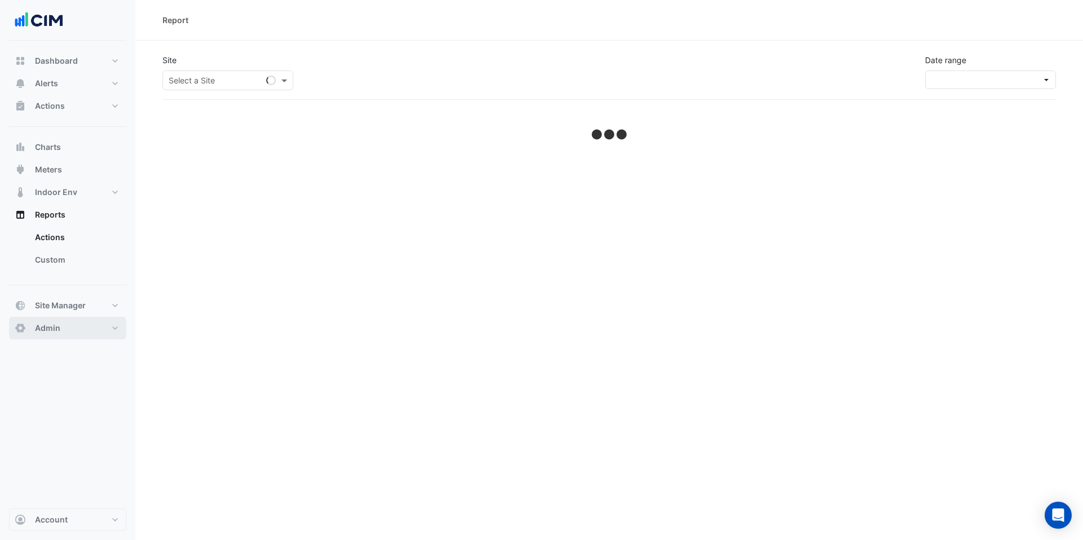
select select "***"
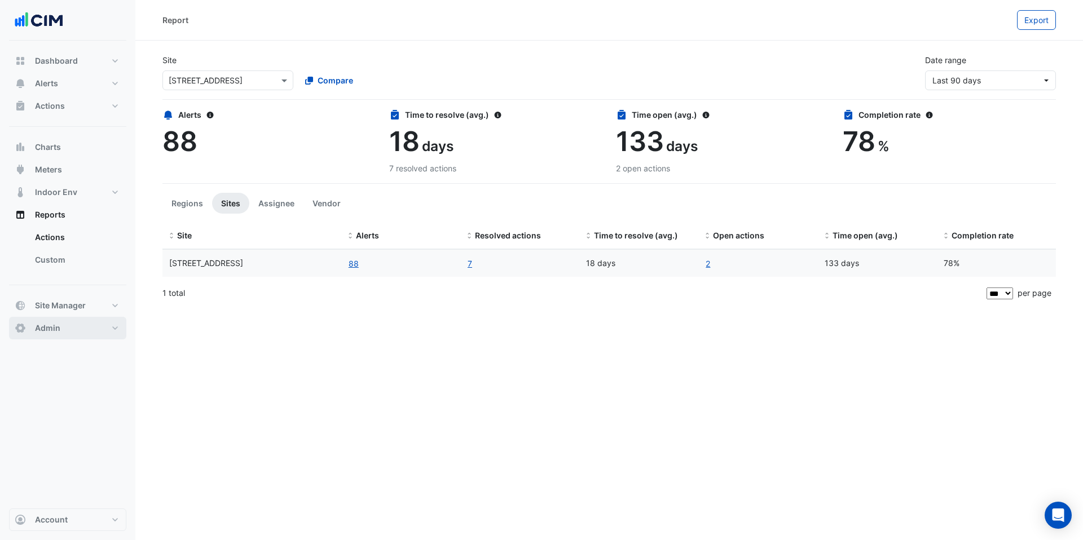
click at [79, 327] on button "Admin" at bounding box center [67, 328] width 117 height 23
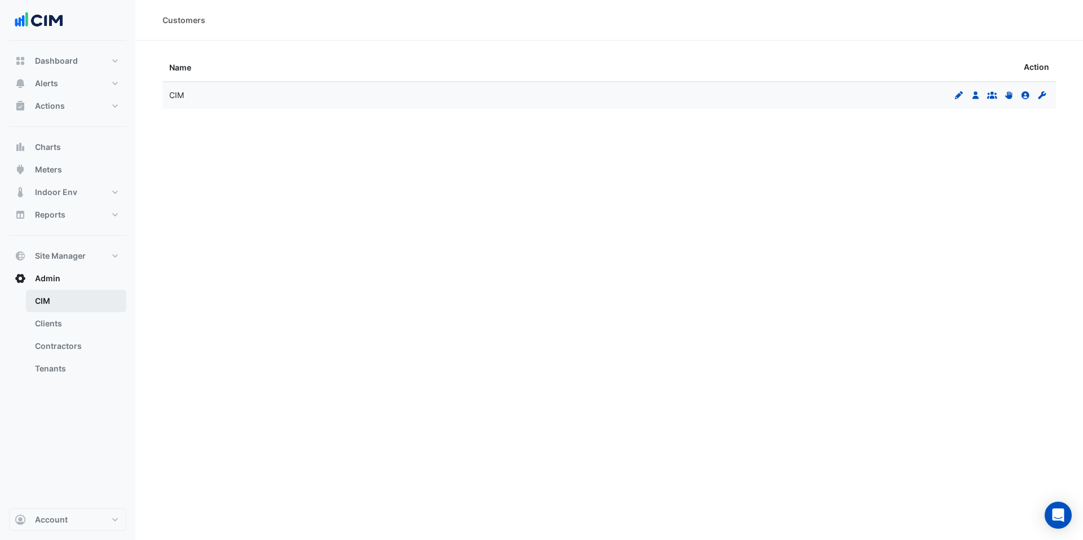
click at [53, 302] on link "CIM" at bounding box center [76, 301] width 100 height 23
click at [976, 98] on icon at bounding box center [975, 95] width 6 height 8
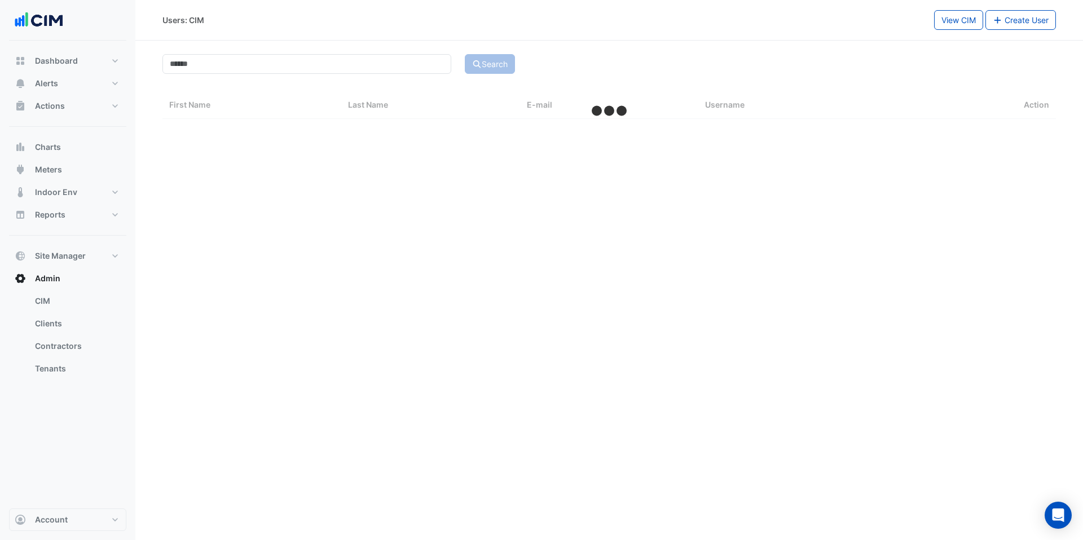
select select "***"
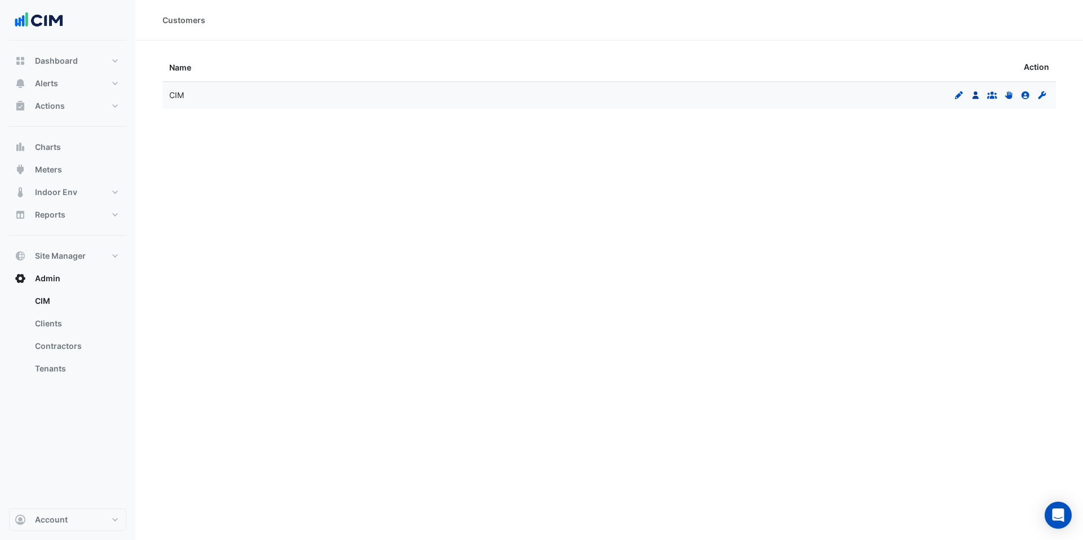
click at [979, 94] on icon "Users" at bounding box center [976, 95] width 10 height 8
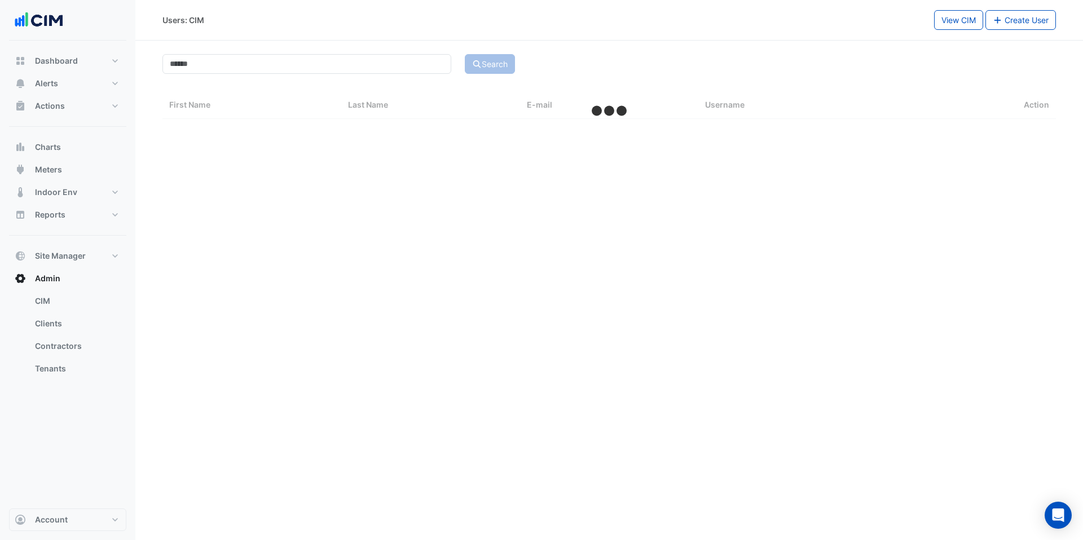
select select "***"
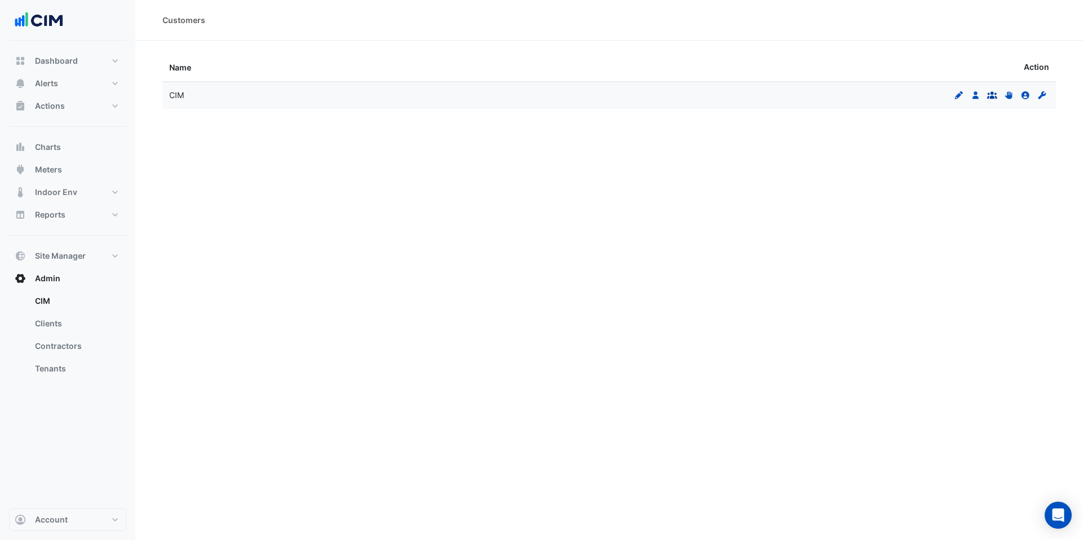
click at [986, 92] on link "Groups" at bounding box center [992, 95] width 15 height 10
select select "***"
click at [1007, 96] on icon at bounding box center [1007, 95] width 7 height 8
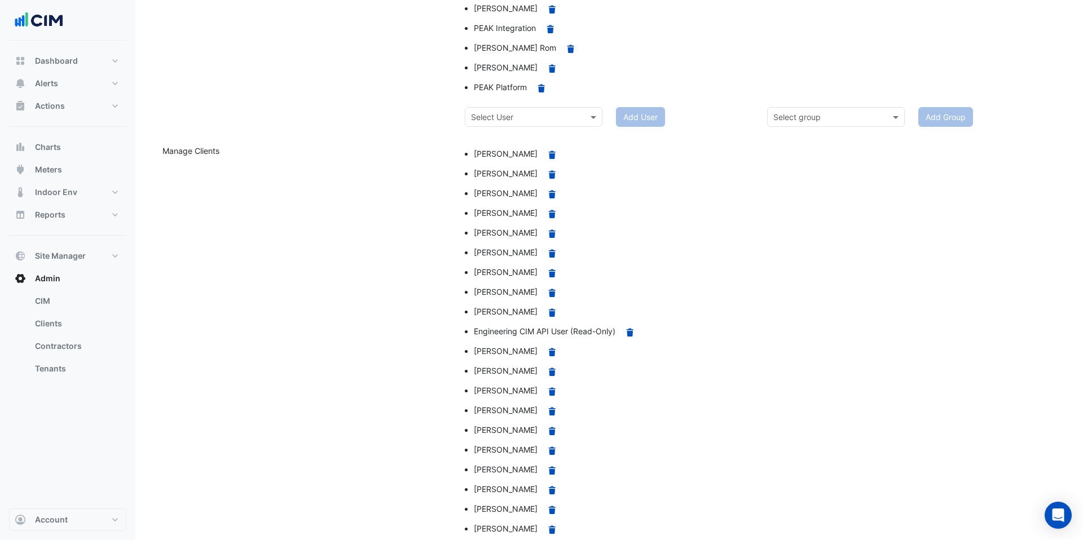
scroll to position [617, 0]
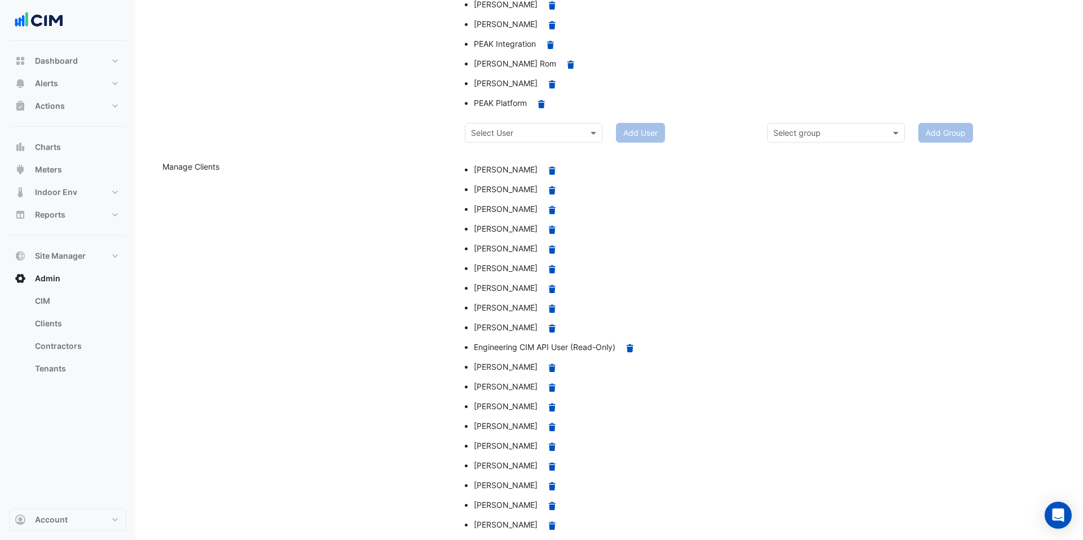
click at [556, 134] on input "text" at bounding box center [522, 133] width 103 height 12
type input "*****"
click at [551, 152] on div "Corey Ho" at bounding box center [533, 157] width 136 height 16
click at [632, 130] on button "Add User" at bounding box center [640, 133] width 49 height 20
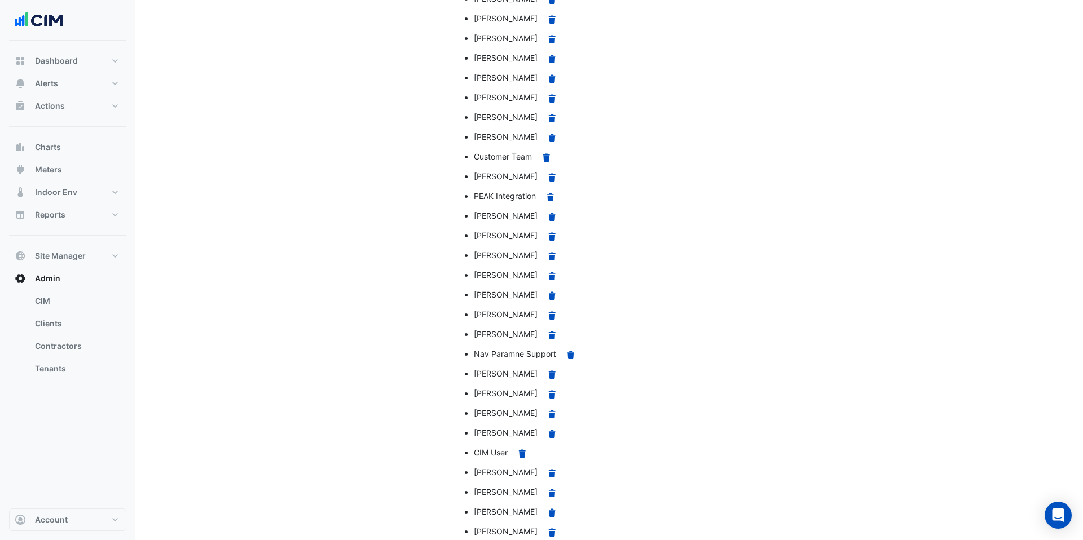
scroll to position [1420, 0]
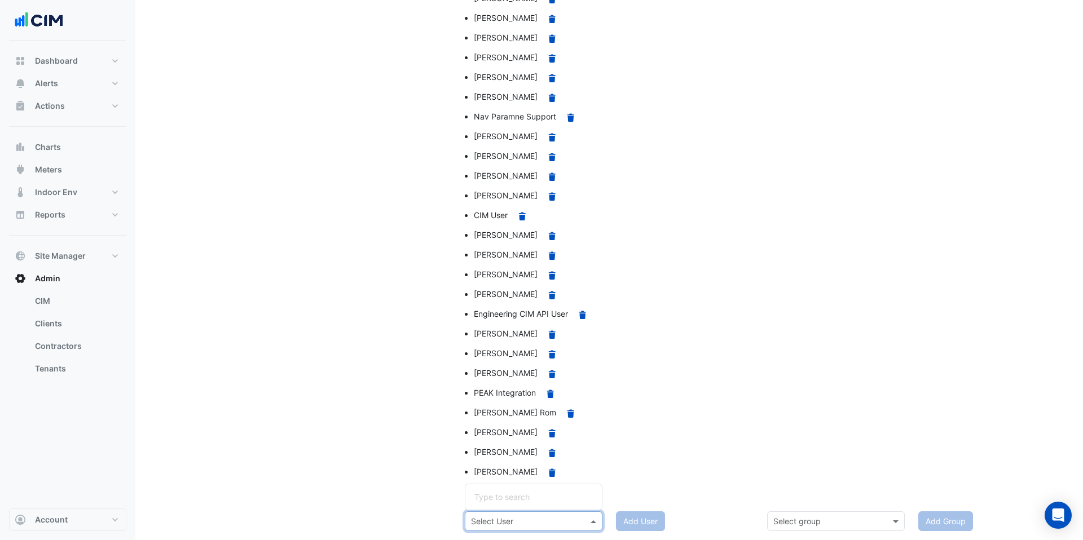
click at [545, 514] on div "Select User" at bounding box center [534, 521] width 138 height 20
type input "*****"
click at [542, 495] on div "Corey Ho" at bounding box center [533, 497] width 136 height 16
click at [635, 520] on button "Add User" at bounding box center [640, 521] width 49 height 20
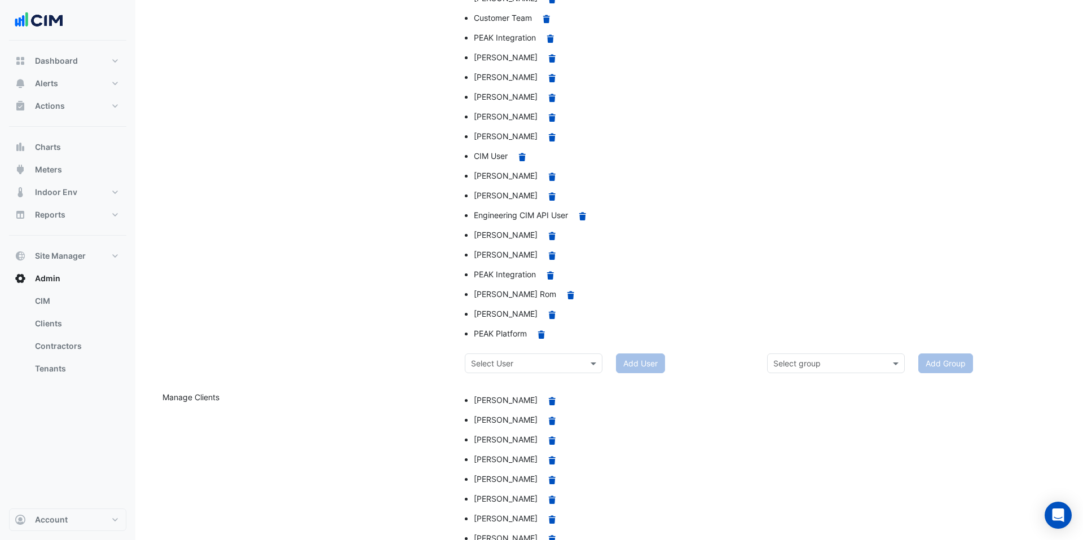
scroll to position [558, 0]
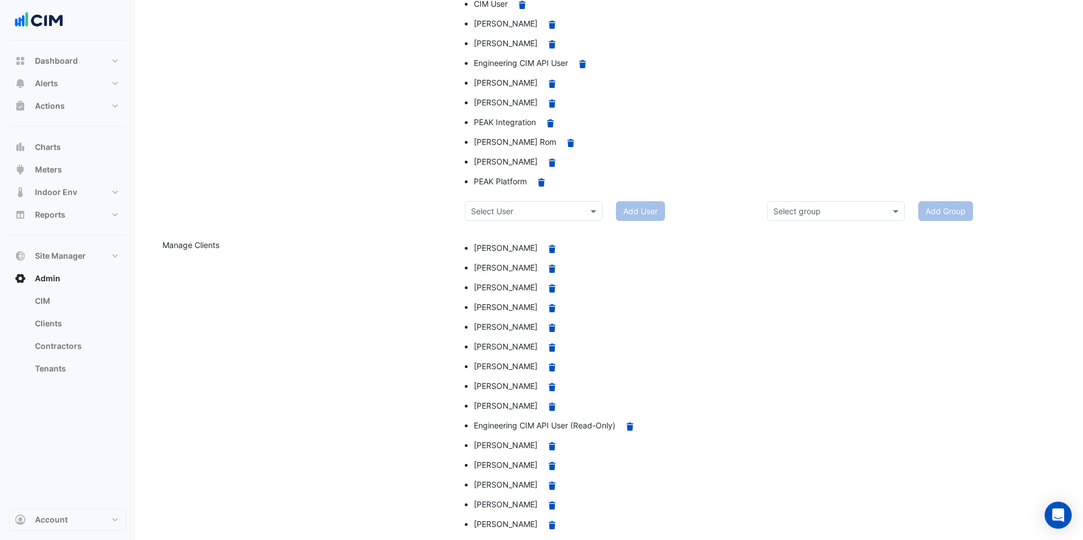
click at [527, 214] on input "text" at bounding box center [522, 212] width 103 height 12
type input "****"
click at [501, 240] on span "Ritvick Mohan" at bounding box center [506, 236] width 64 height 10
click at [642, 209] on button "Add User" at bounding box center [640, 211] width 49 height 20
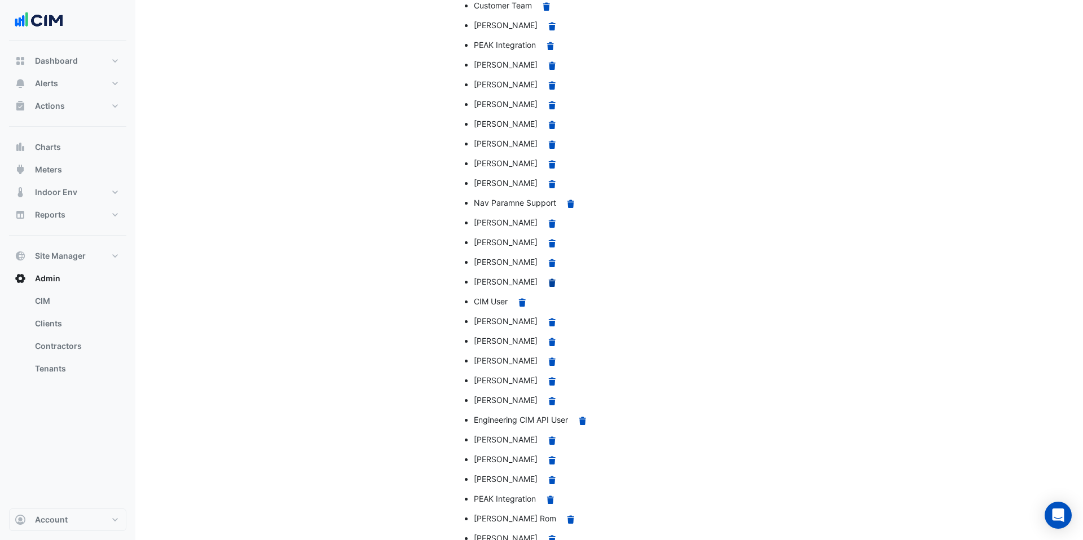
scroll to position [1499, 0]
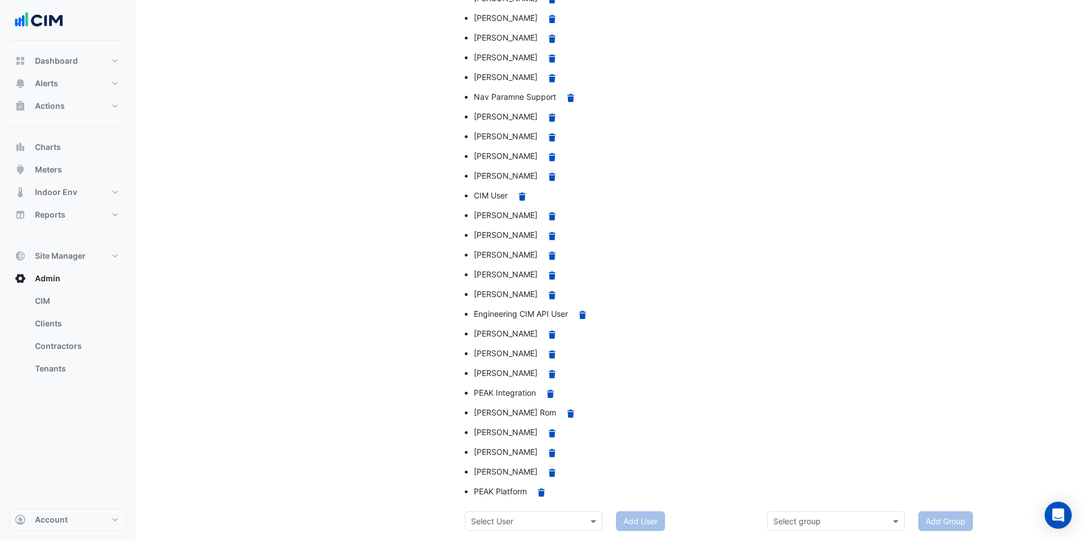
click at [542, 517] on input "text" at bounding box center [522, 522] width 103 height 12
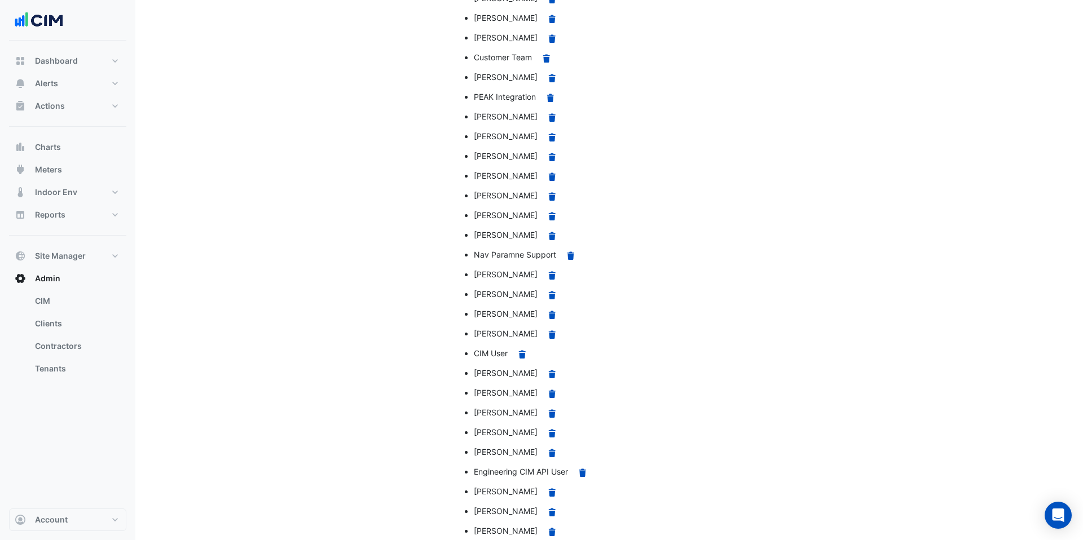
scroll to position [1324, 0]
type input "****"
click at [382, 276] on div "Manage Clients" at bounding box center [307, 100] width 302 height 1174
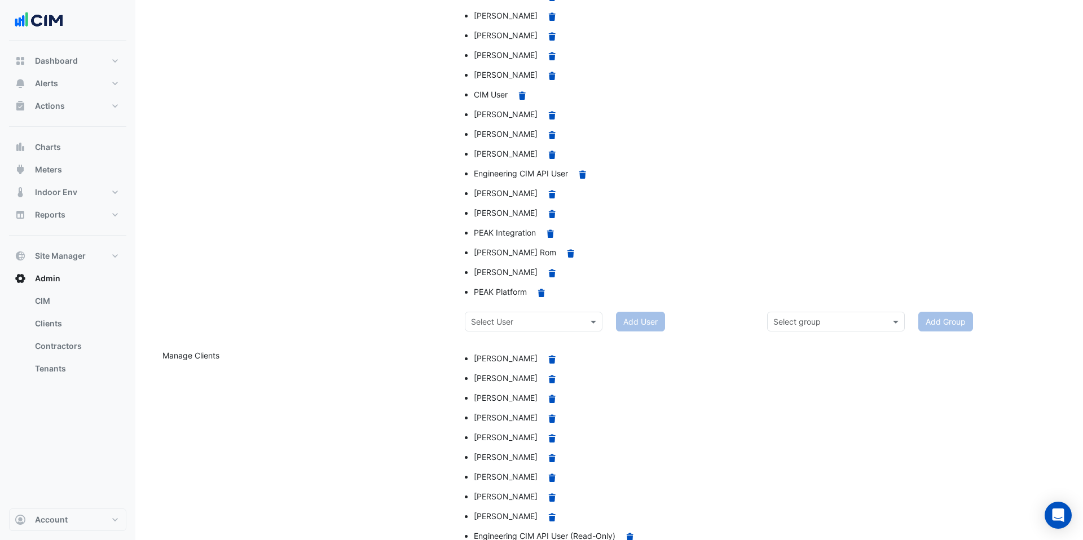
scroll to position [546, 0]
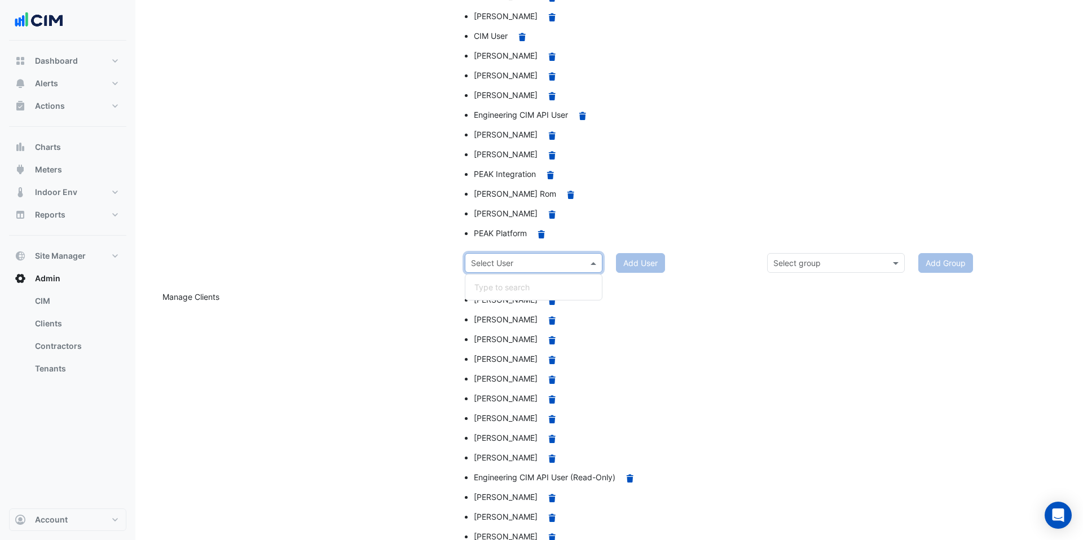
click at [514, 266] on input "text" at bounding box center [522, 264] width 103 height 12
type input "****"
click at [513, 284] on span "Manuel Margelis" at bounding box center [506, 288] width 64 height 10
click at [640, 266] on button "Add User" at bounding box center [640, 263] width 49 height 20
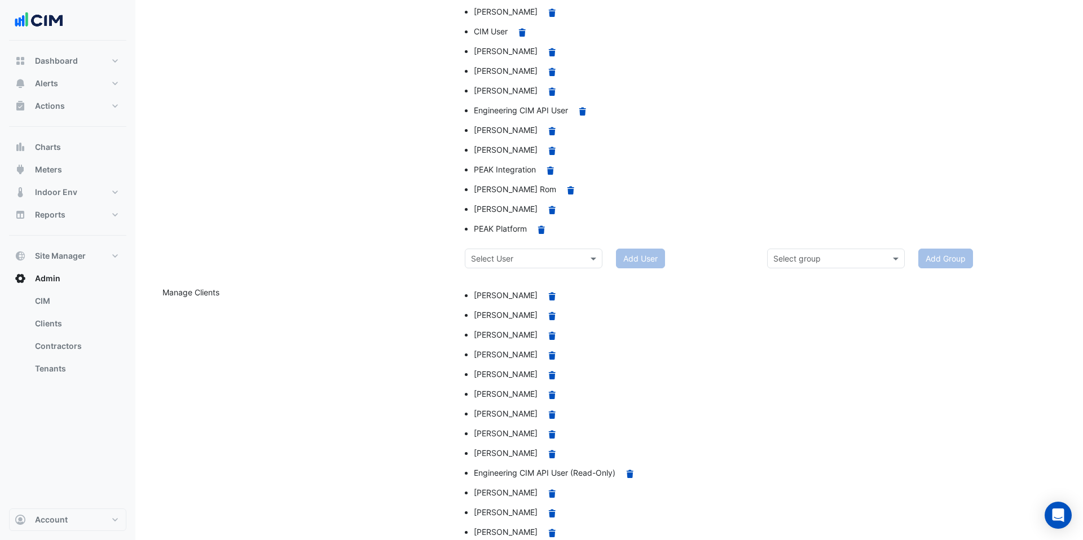
scroll to position [534, 0]
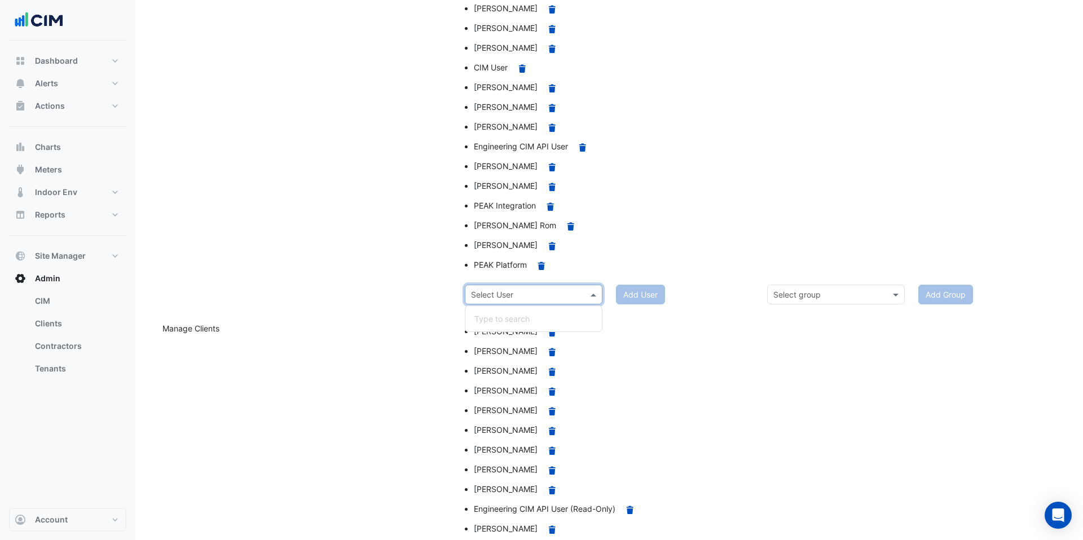
click at [537, 294] on input "text" at bounding box center [522, 295] width 103 height 12
type input "***"
click at [519, 318] on span "Hasim Rahman" at bounding box center [506, 319] width 64 height 10
click at [636, 299] on button "Add User" at bounding box center [640, 295] width 49 height 20
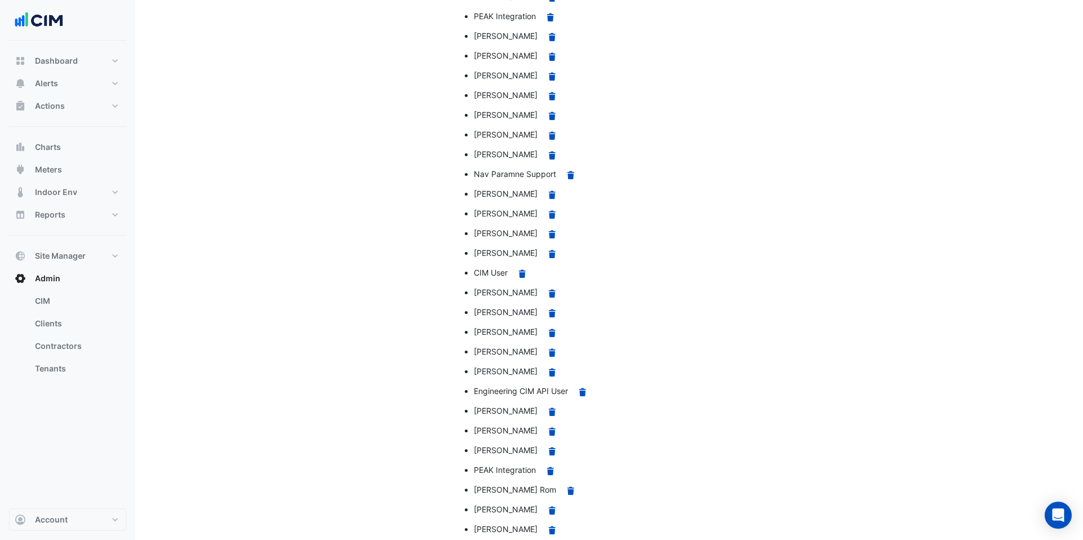
scroll to position [1538, 0]
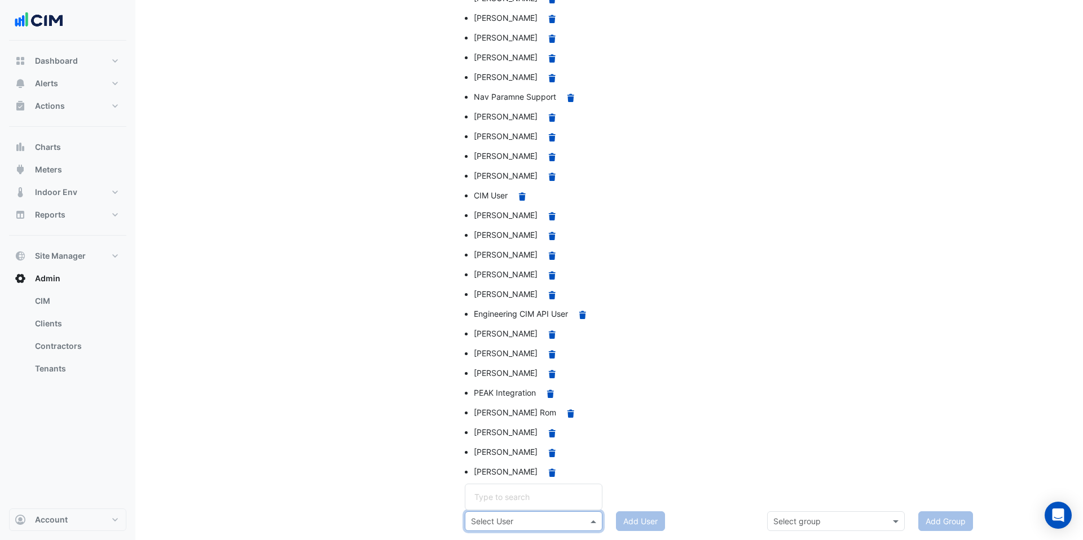
click at [521, 519] on input "text" at bounding box center [522, 522] width 103 height 12
type input "***"
click at [517, 499] on span "Hasim Rahman" at bounding box center [506, 497] width 64 height 10
click at [637, 520] on button "Add User" at bounding box center [640, 521] width 49 height 20
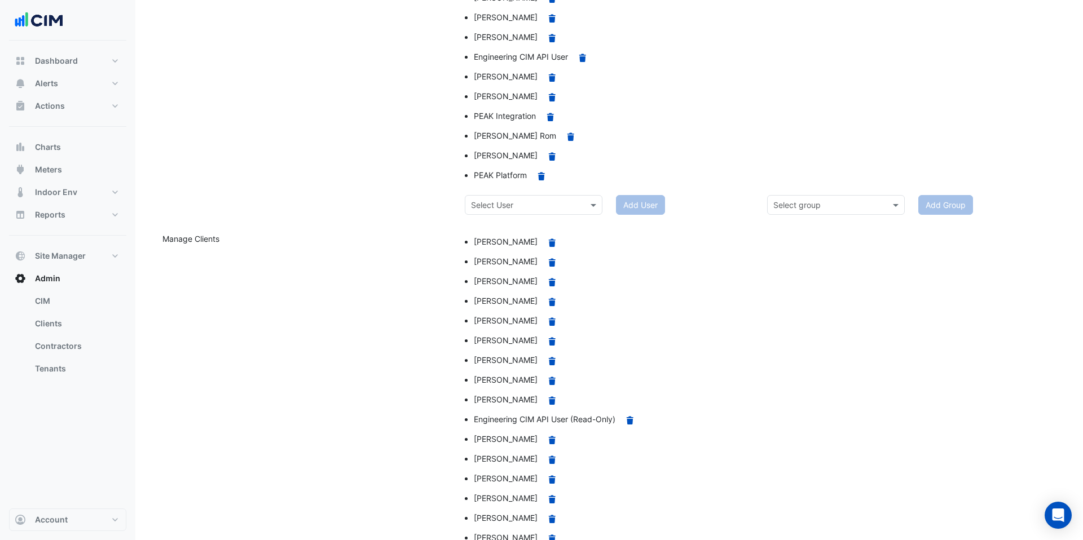
scroll to position [625, 0]
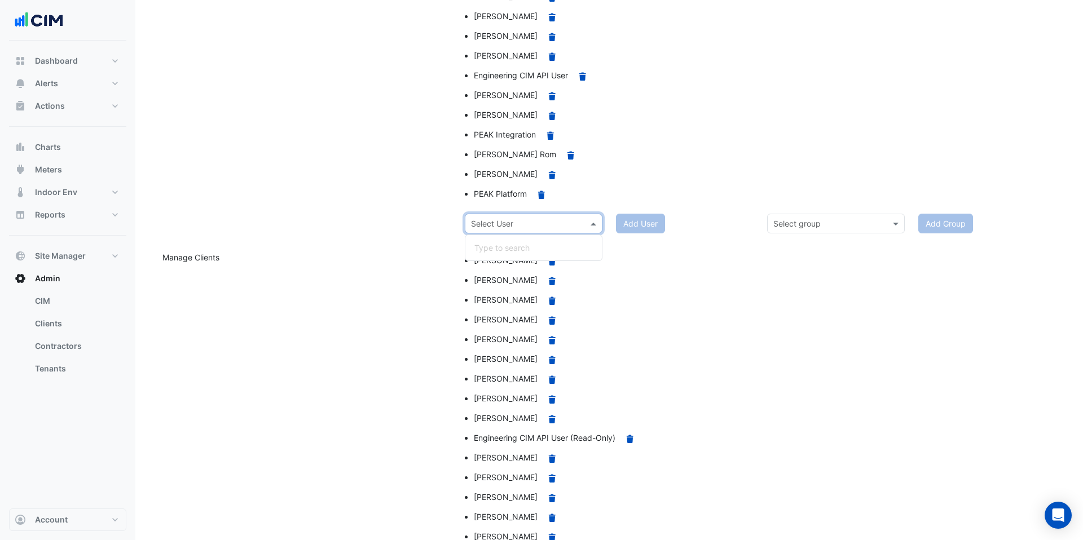
click at [514, 227] on input "text" at bounding box center [522, 224] width 103 height 12
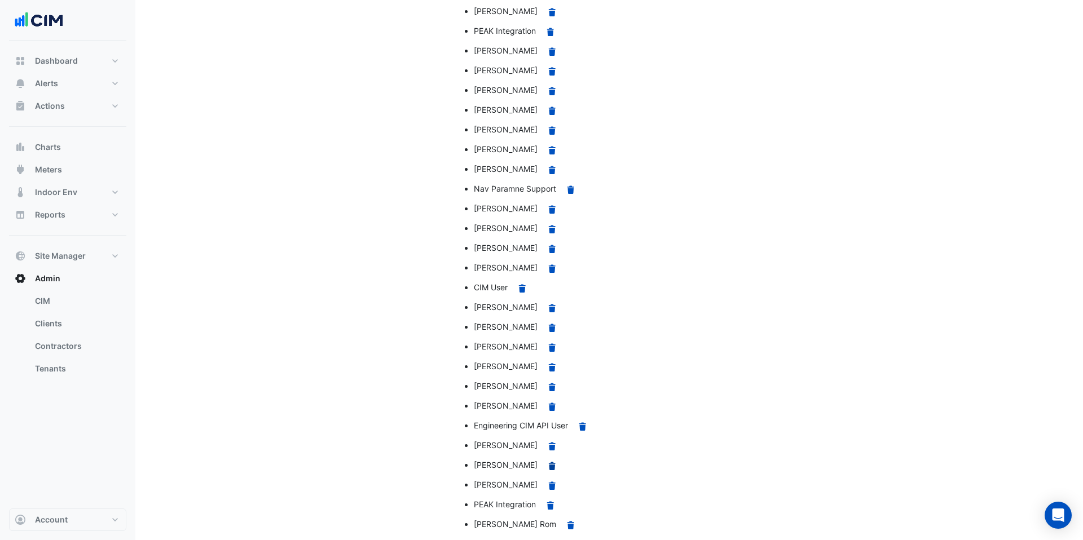
scroll to position [1558, 0]
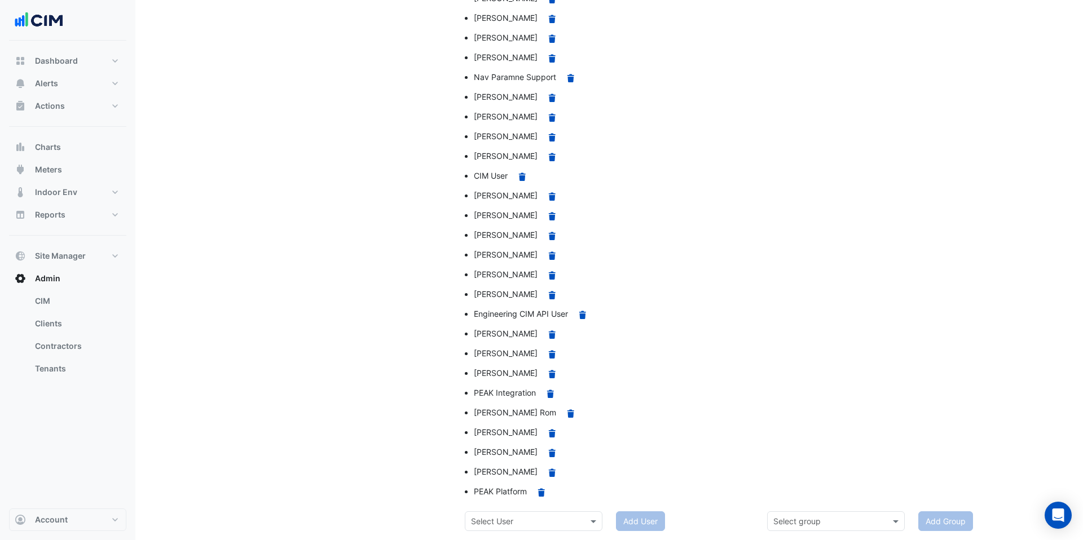
type input "*****"
click at [508, 521] on input "text" at bounding box center [522, 522] width 103 height 12
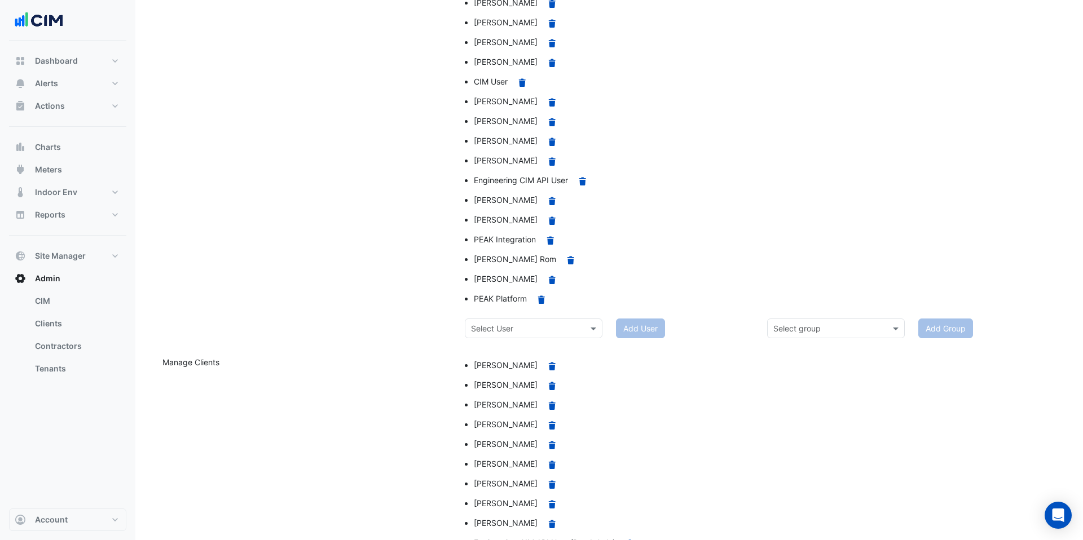
scroll to position [494, 0]
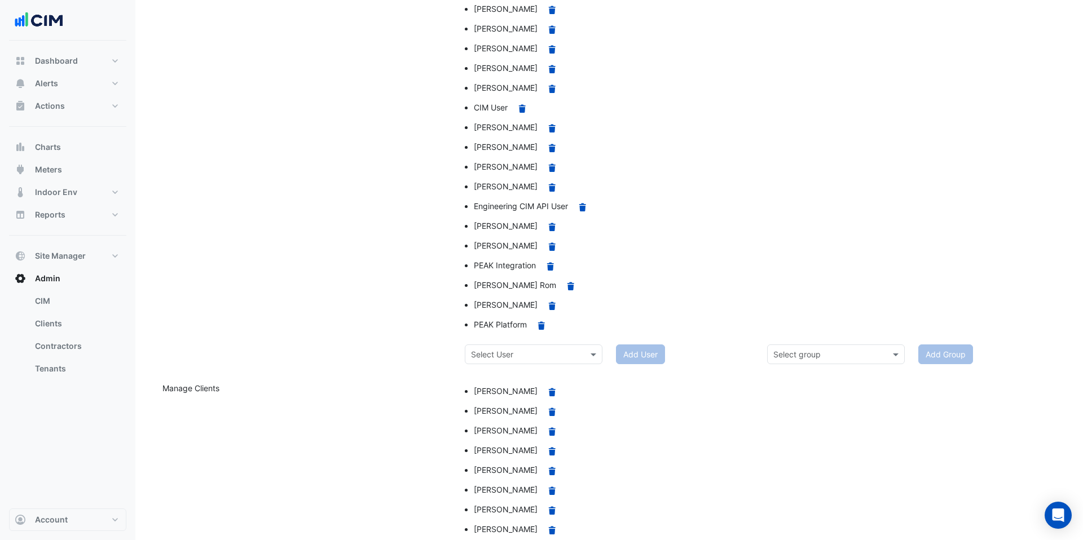
type input "*****"
click at [509, 359] on input "text" at bounding box center [522, 355] width 103 height 12
type input "****"
click at [514, 378] on span "Aldrin Enriquez" at bounding box center [506, 379] width 64 height 10
click at [632, 354] on button "Add User" at bounding box center [640, 355] width 49 height 20
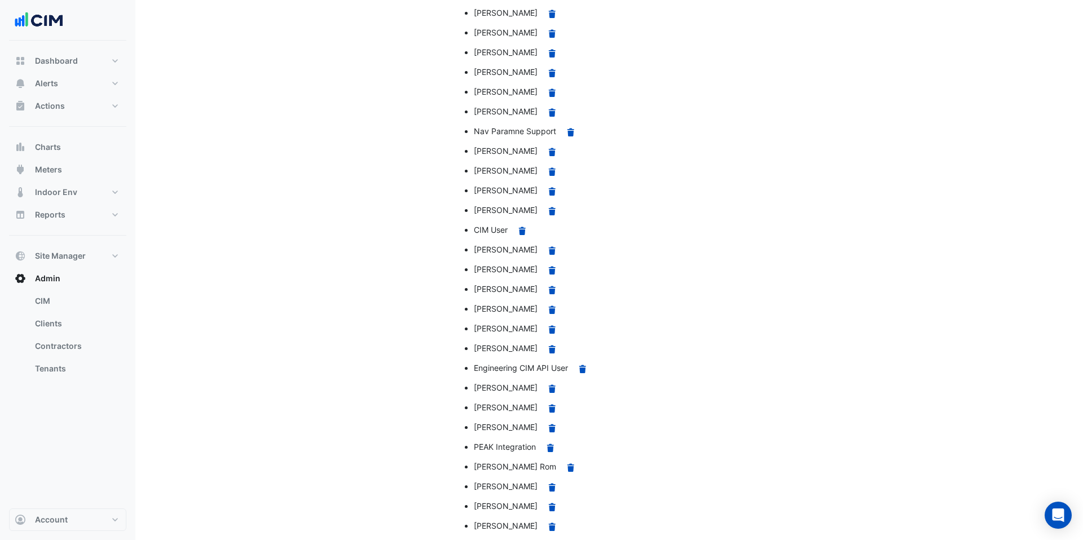
scroll to position [1578, 0]
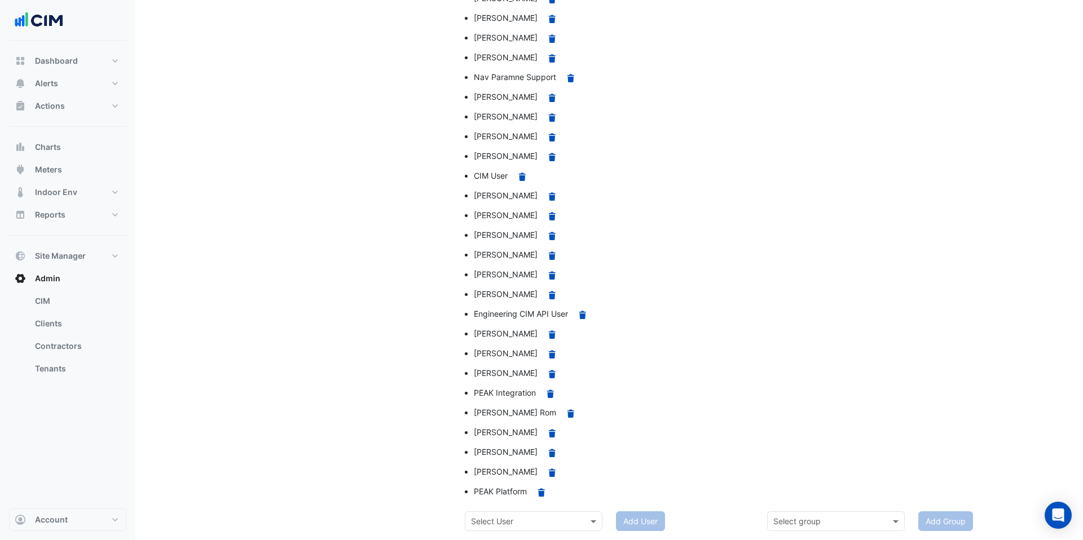
click at [526, 519] on input "text" at bounding box center [522, 522] width 103 height 12
type input "****"
click at [501, 500] on span "Aldrin Enriquez" at bounding box center [506, 497] width 64 height 10
click at [636, 521] on button "Add User" at bounding box center [640, 521] width 49 height 20
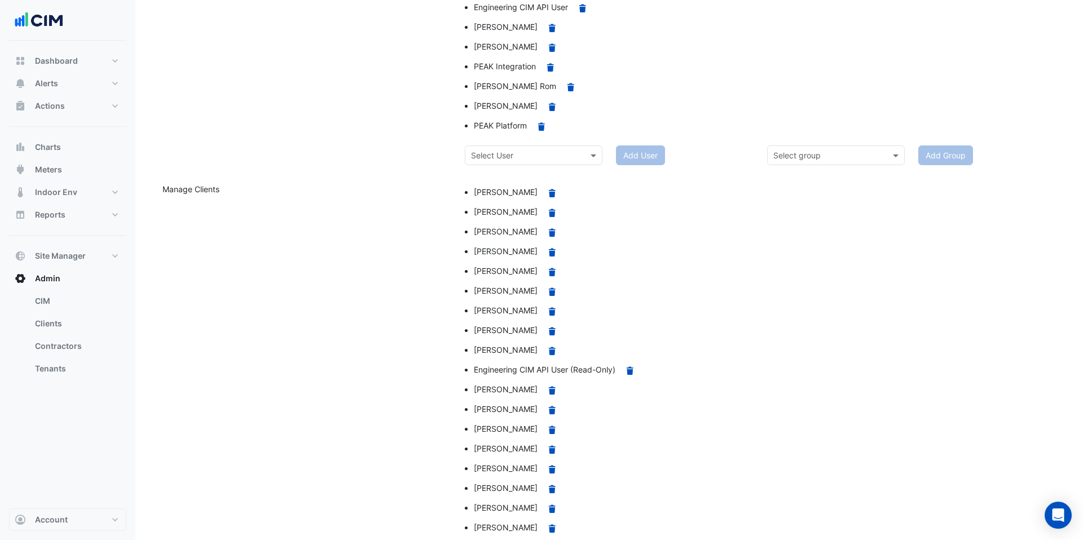
scroll to position [555, 0]
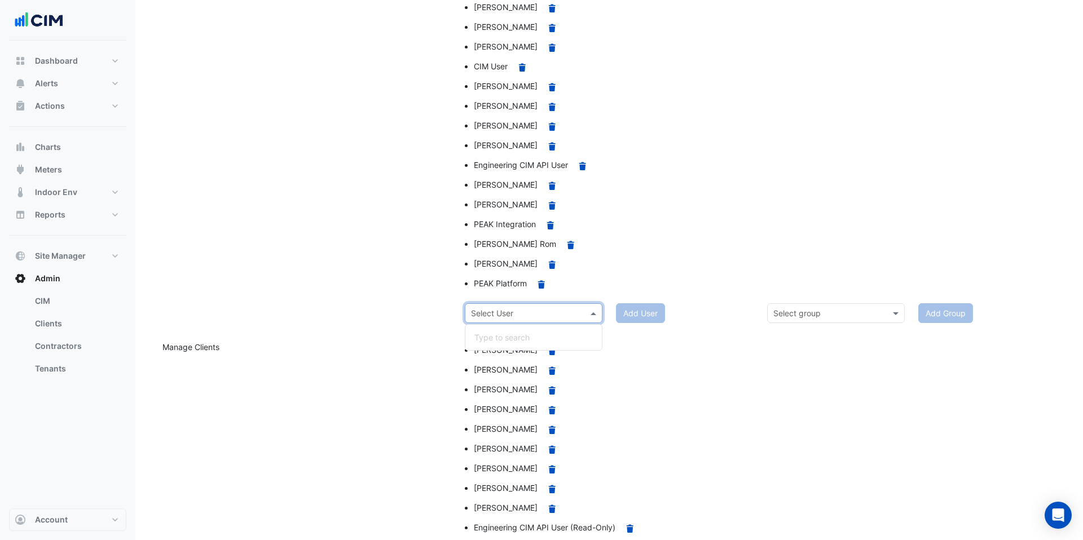
click at [531, 317] on input "text" at bounding box center [522, 314] width 103 height 12
type input "****"
click at [532, 332] on div "Walter Mapoy" at bounding box center [533, 337] width 136 height 16
click at [632, 310] on button "Add User" at bounding box center [640, 313] width 49 height 20
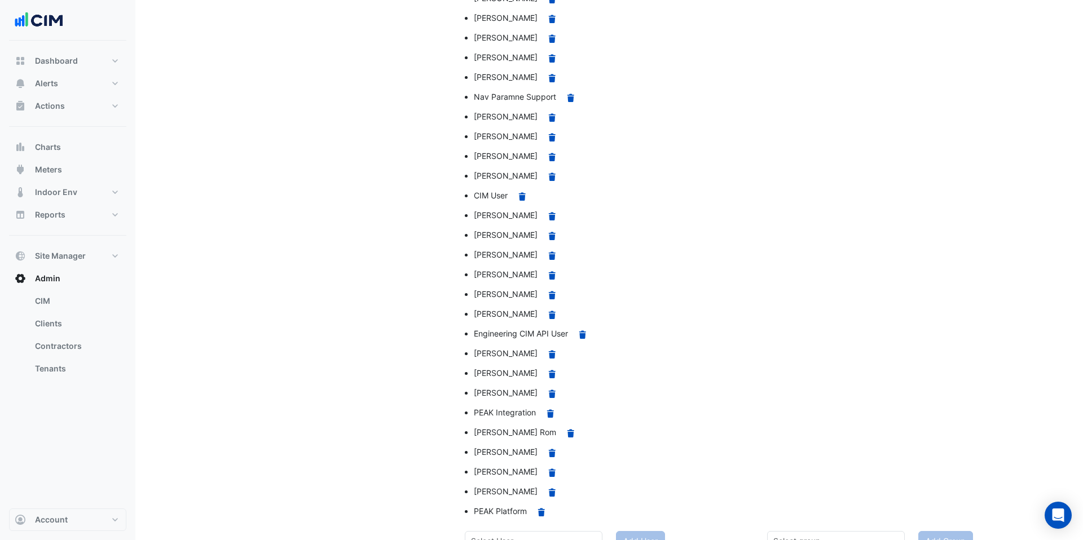
scroll to position [1617, 0]
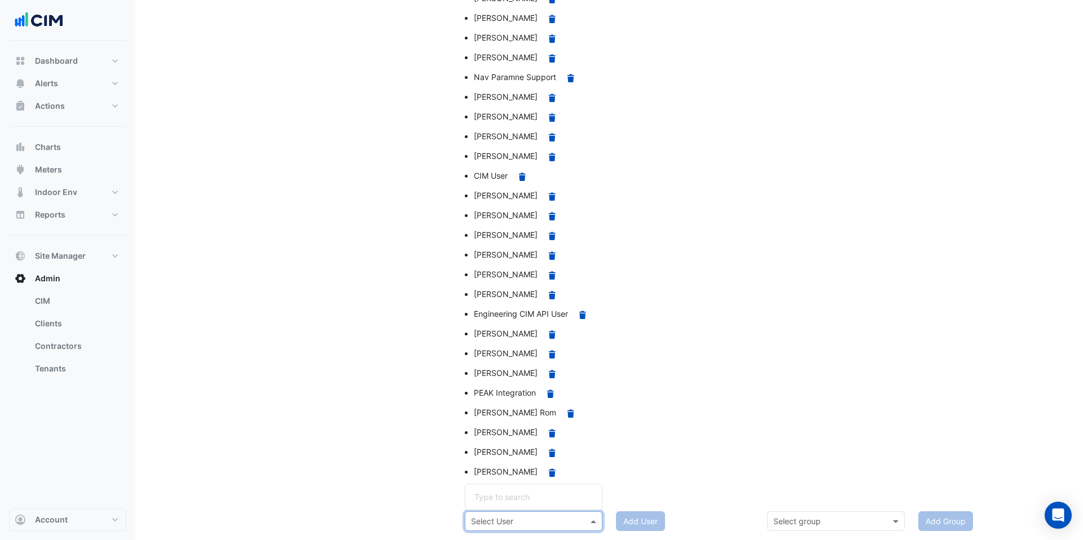
click at [530, 516] on input "text" at bounding box center [522, 522] width 103 height 12
type input "****"
click at [524, 496] on span "Walter Mapoy" at bounding box center [506, 497] width 64 height 10
click at [641, 518] on button "Add User" at bounding box center [640, 521] width 49 height 20
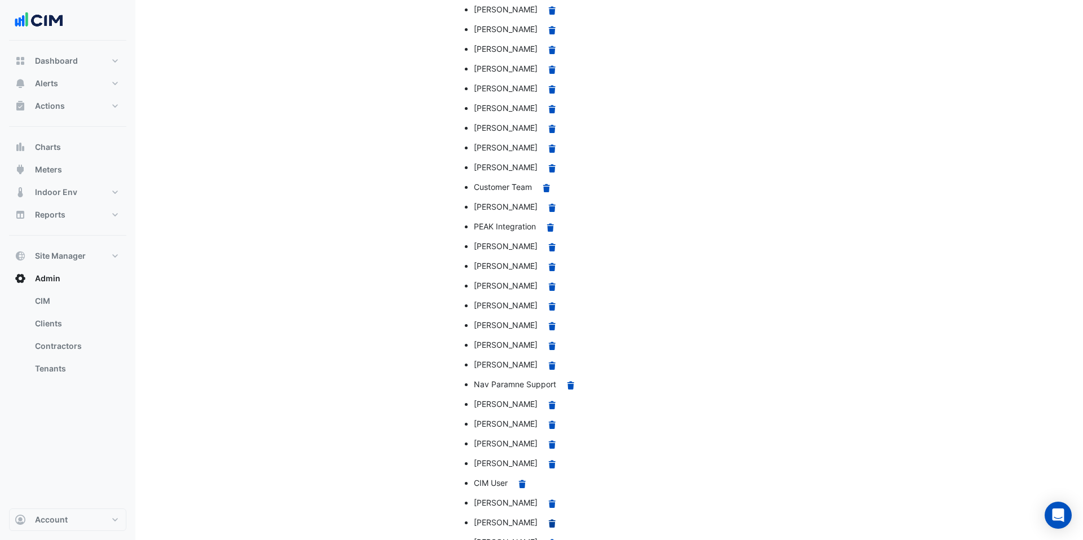
scroll to position [1307, 0]
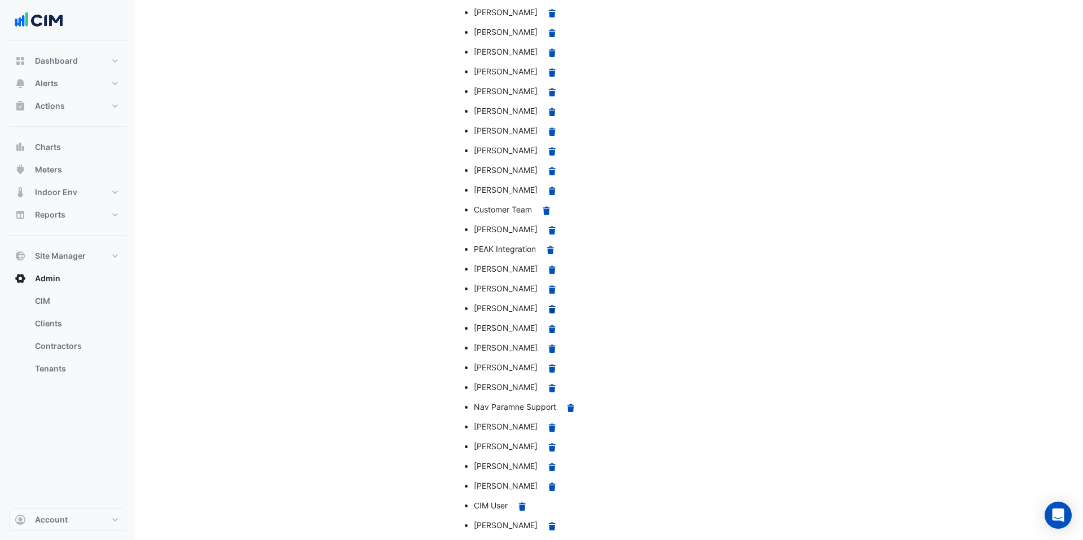
click at [549, 308] on icon at bounding box center [552, 309] width 7 height 8
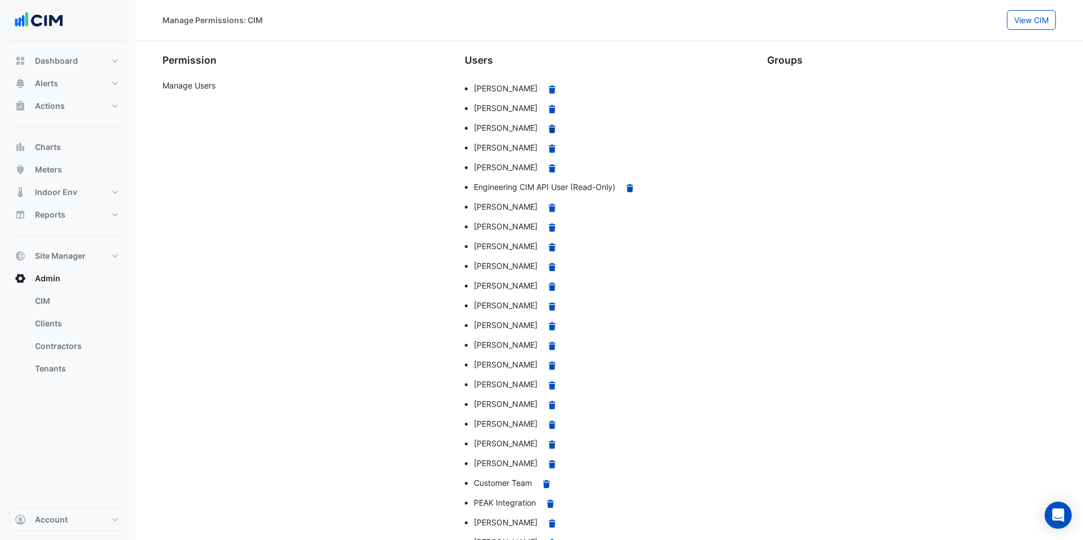
scroll to position [1, 0]
click at [554, 127] on icon at bounding box center [552, 128] width 7 height 8
click at [549, 147] on icon at bounding box center [552, 148] width 7 height 8
click at [549, 206] on icon at bounding box center [552, 207] width 7 height 8
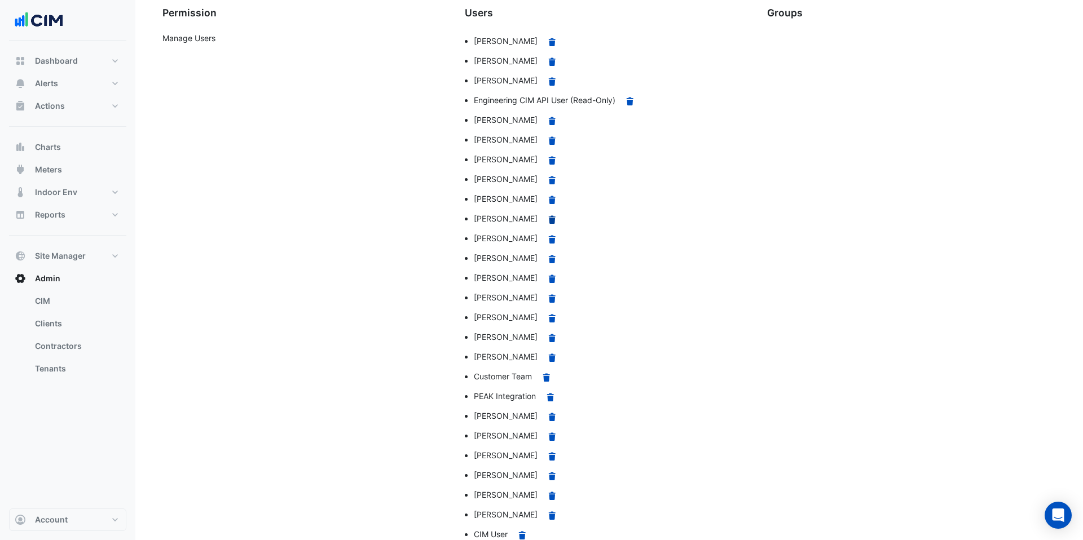
scroll to position [54, 0]
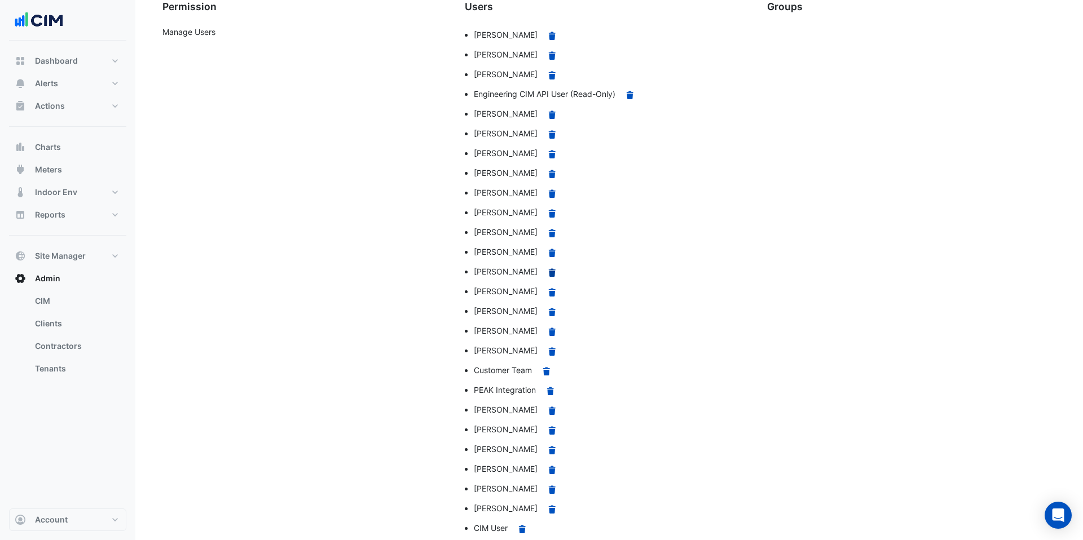
click at [549, 275] on icon at bounding box center [552, 272] width 7 height 8
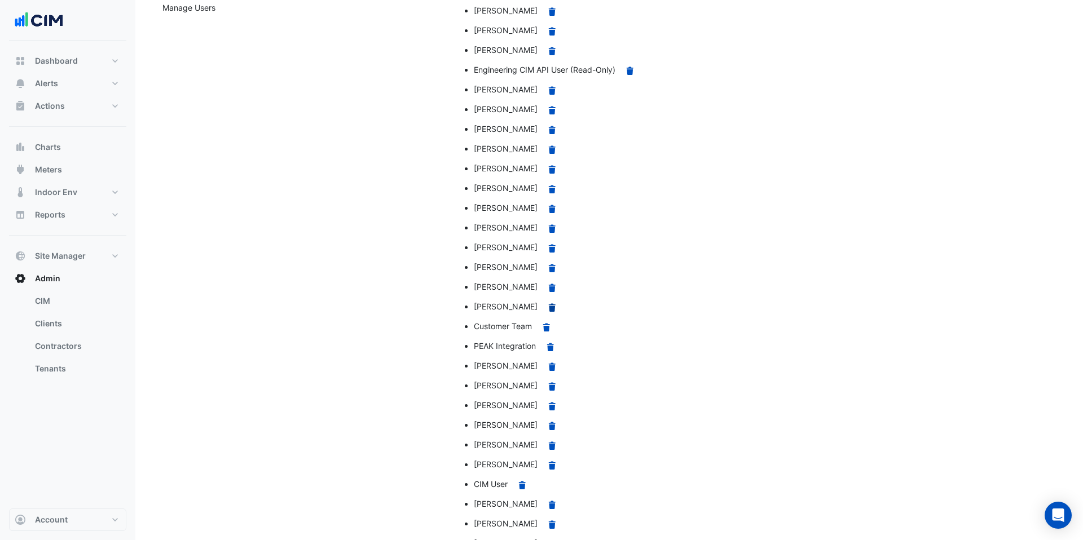
scroll to position [78, 0]
click at [549, 308] on icon at bounding box center [552, 307] width 7 height 8
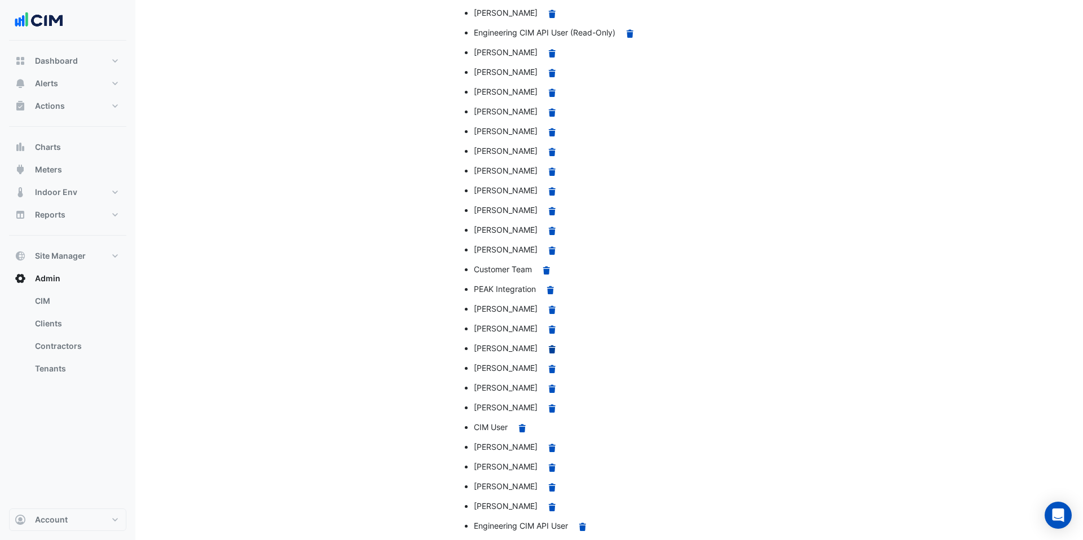
click at [549, 347] on icon at bounding box center [552, 349] width 7 height 8
click at [550, 346] on icon at bounding box center [552, 349] width 7 height 8
click at [549, 370] on icon at bounding box center [552, 369] width 7 height 8
click at [547, 387] on icon "Remove" at bounding box center [552, 389] width 10 height 8
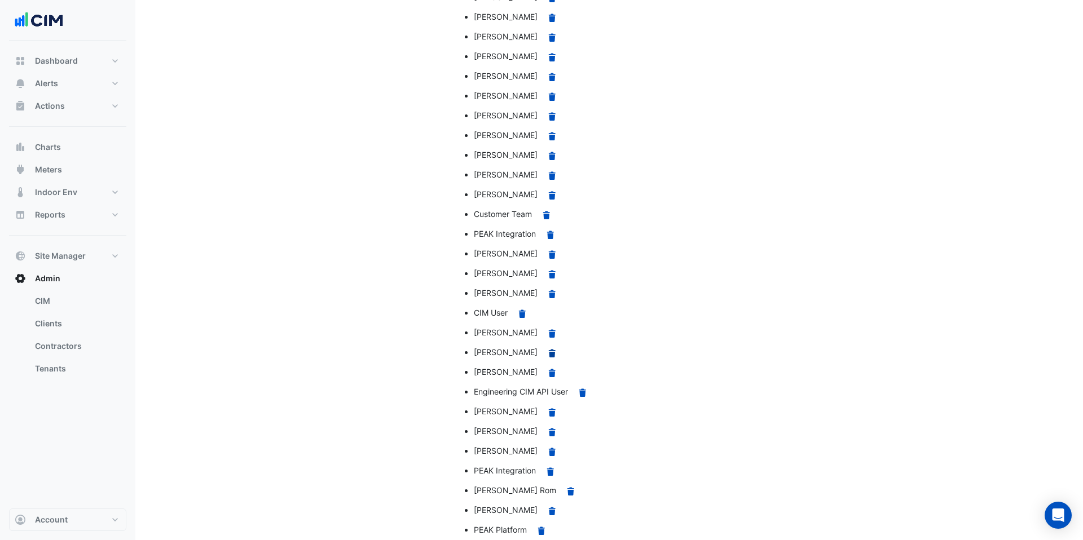
scroll to position [171, 0]
click at [547, 431] on icon "Remove" at bounding box center [552, 432] width 10 height 8
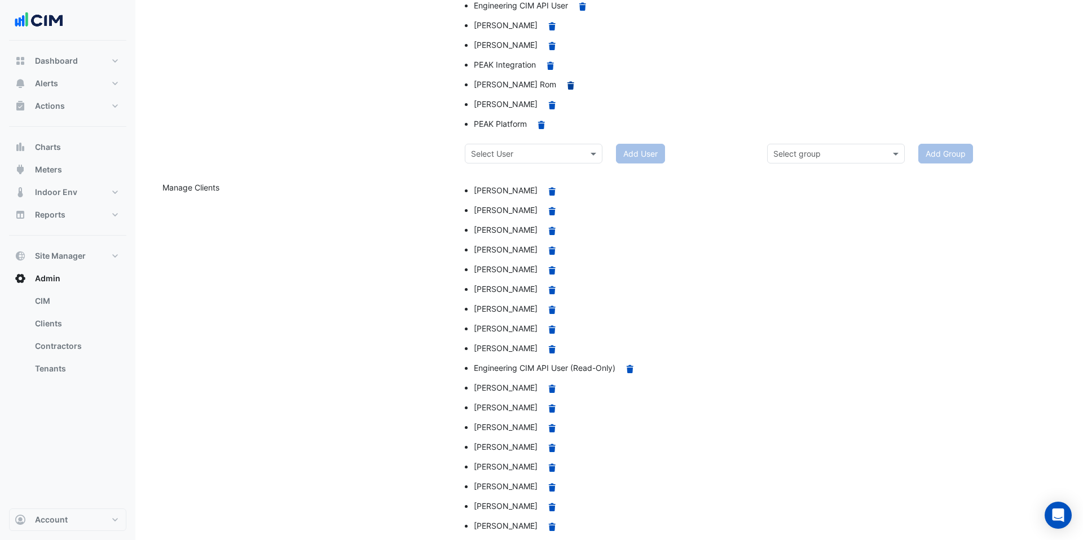
scroll to position [595, 0]
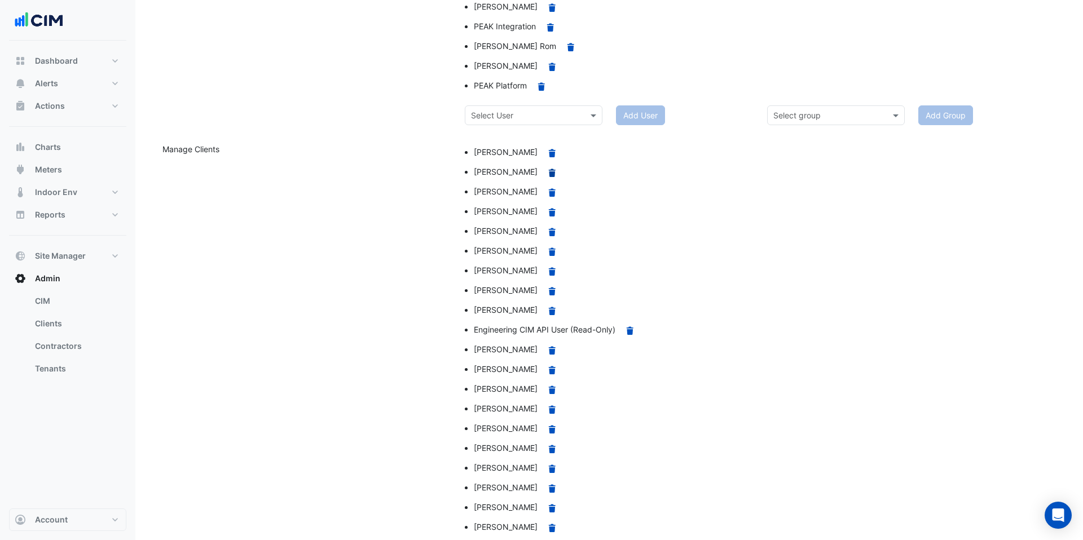
click at [549, 174] on icon at bounding box center [552, 173] width 7 height 8
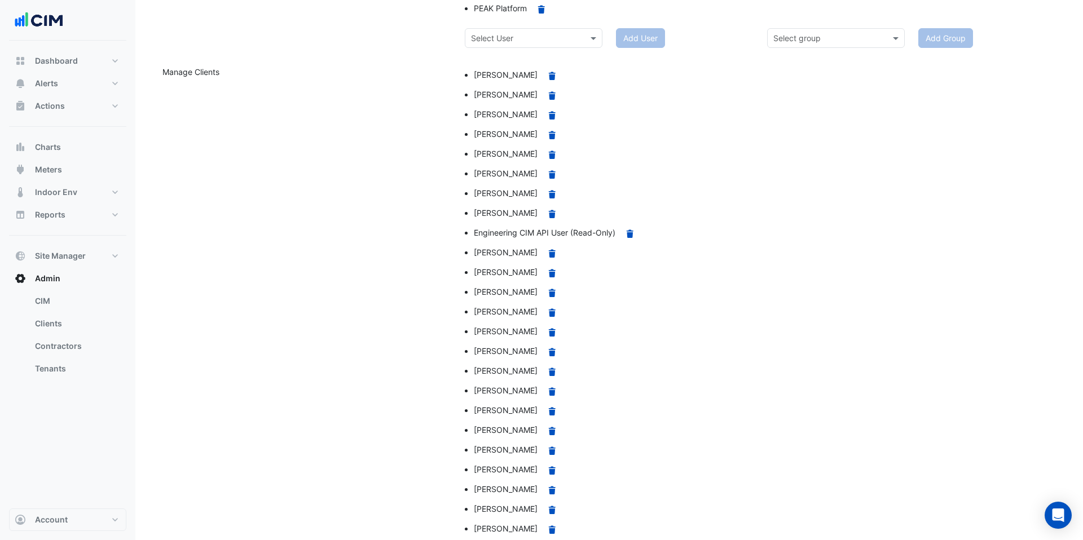
scroll to position [643, 0]
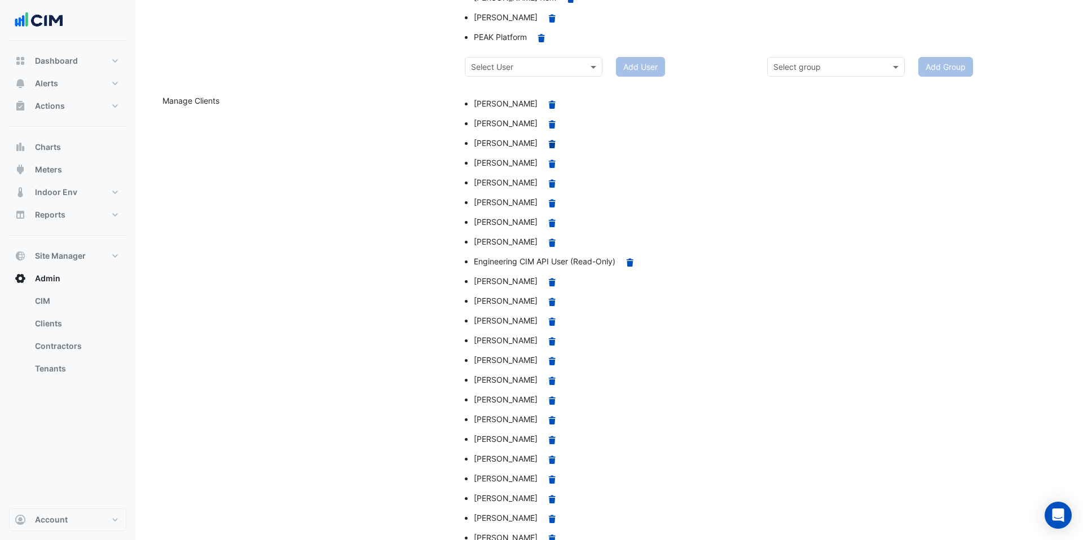
click at [553, 143] on icon at bounding box center [552, 144] width 7 height 8
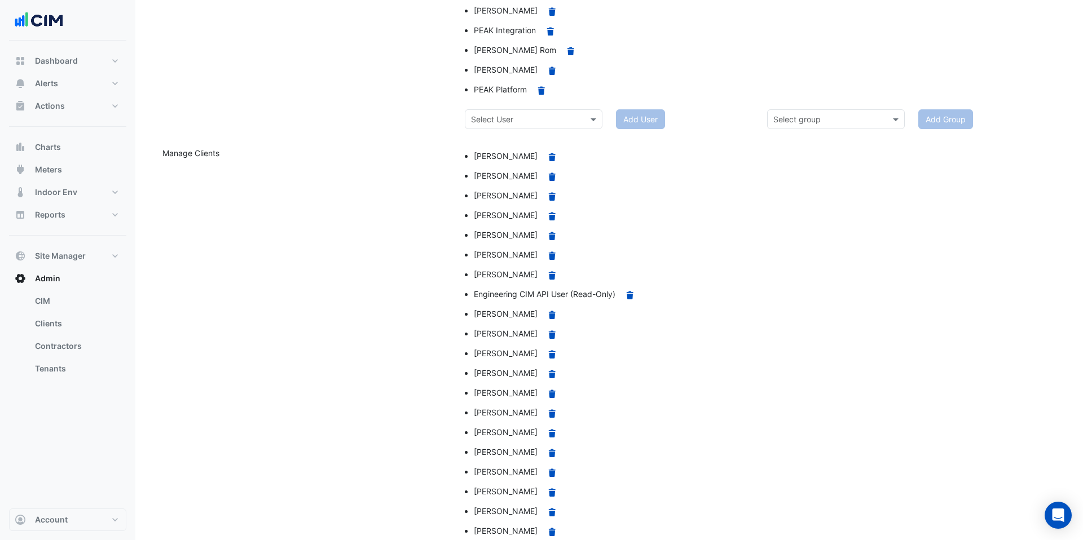
scroll to position [519, 0]
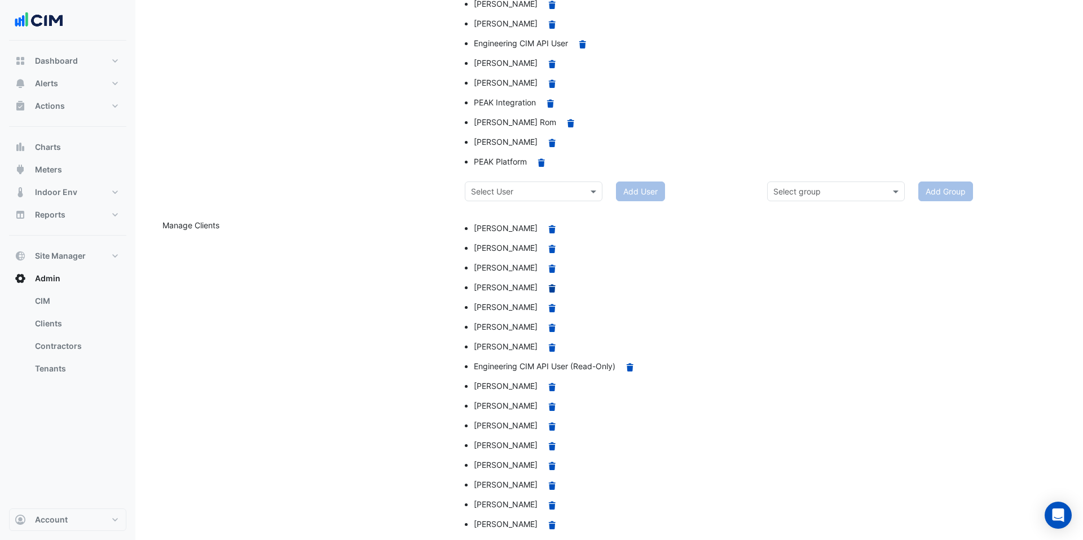
click at [549, 288] on icon at bounding box center [552, 288] width 7 height 8
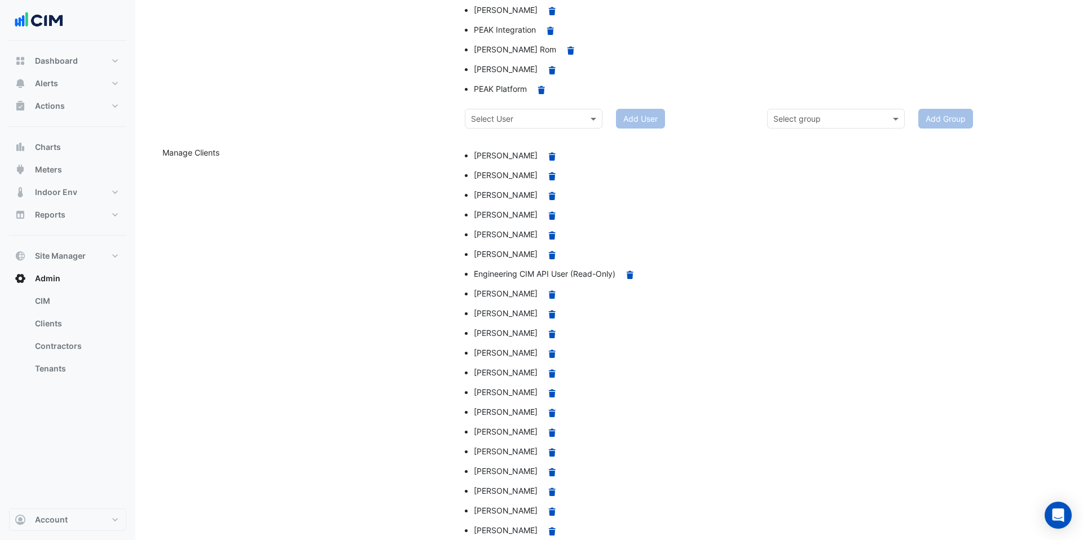
scroll to position [533, 0]
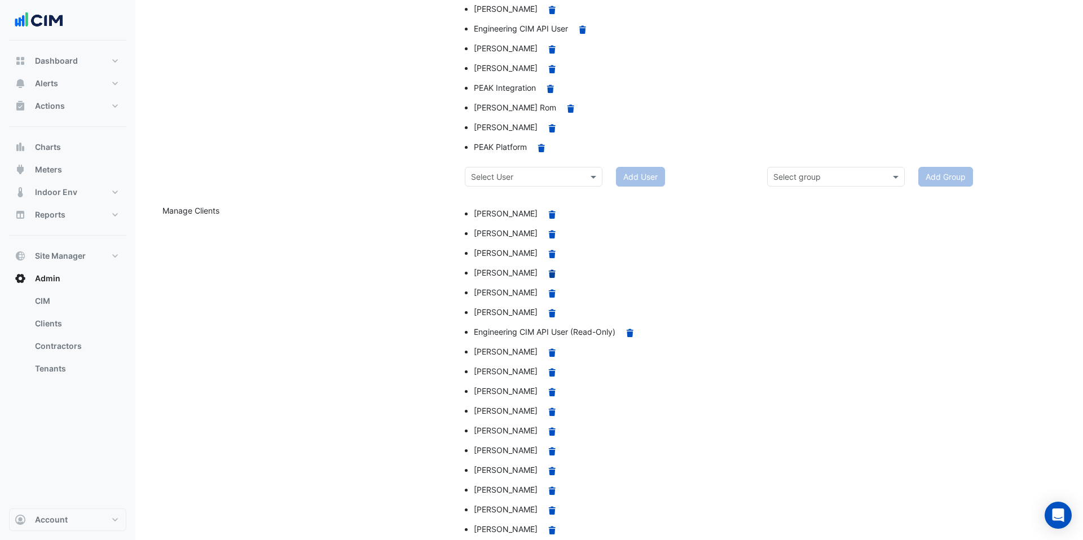
click at [549, 274] on icon at bounding box center [552, 274] width 7 height 8
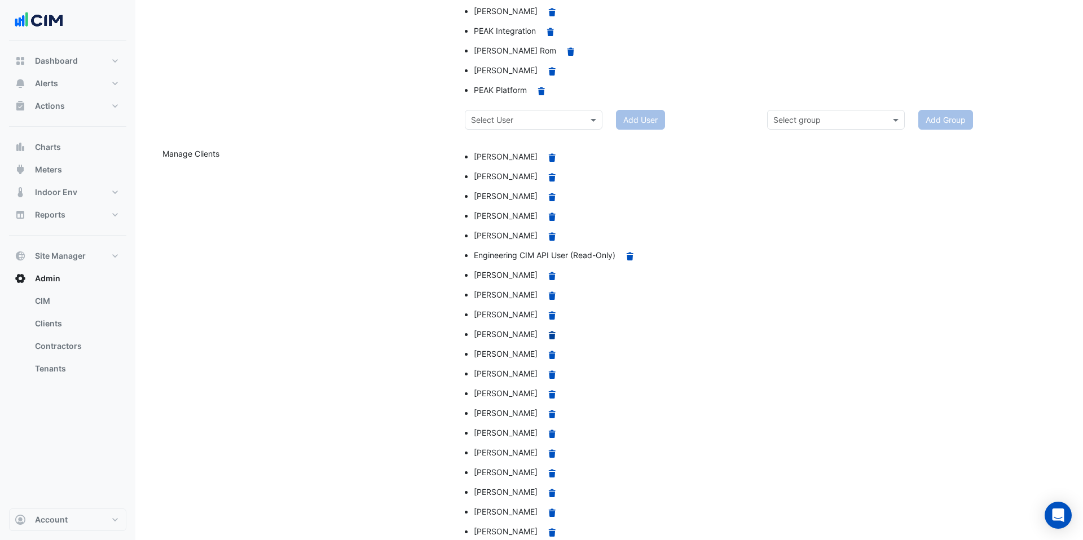
scroll to position [517, 0]
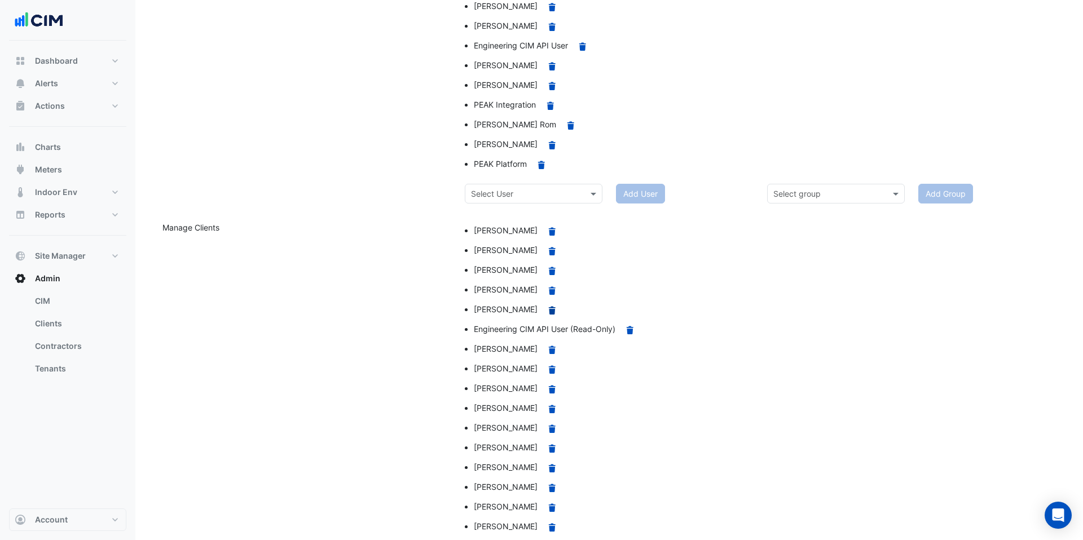
click at [547, 308] on icon "Remove" at bounding box center [552, 311] width 10 height 8
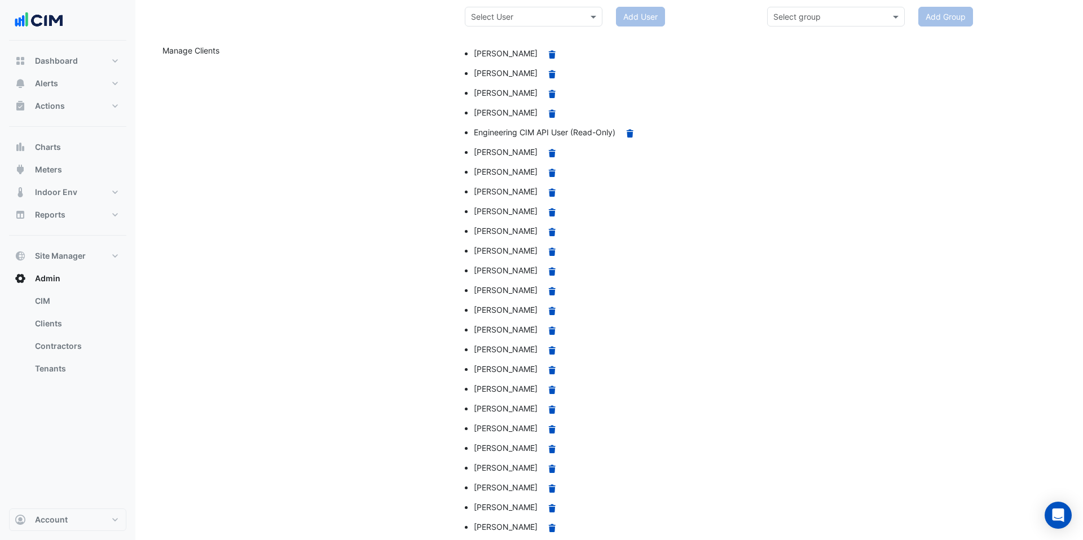
scroll to position [690, 0]
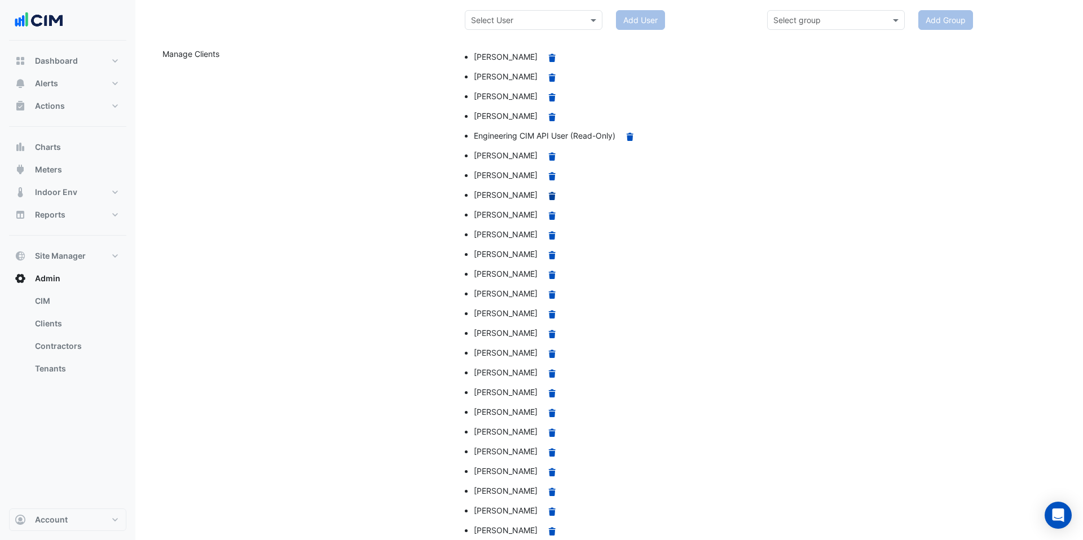
click at [549, 196] on icon at bounding box center [552, 196] width 7 height 8
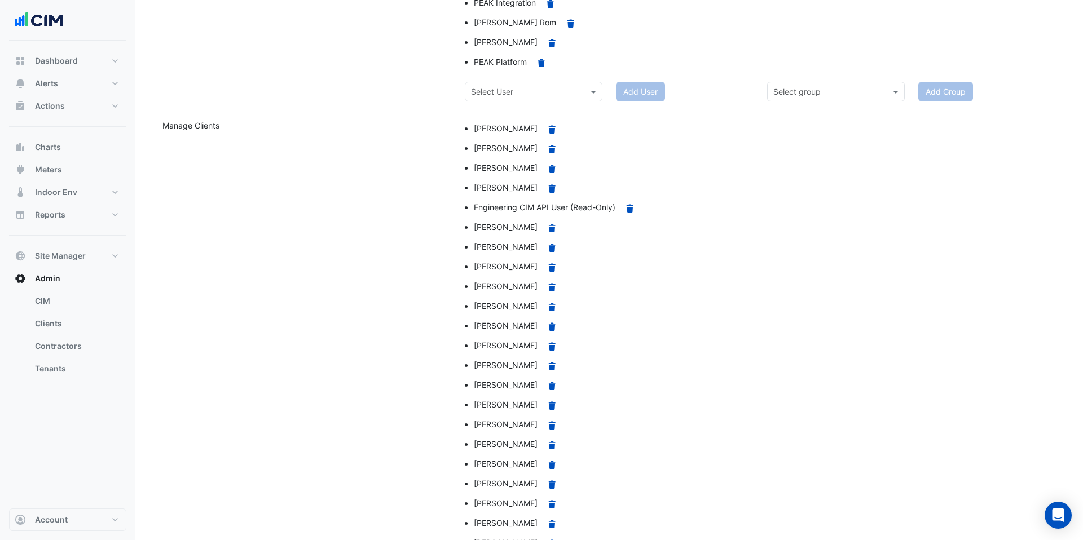
scroll to position [589, 0]
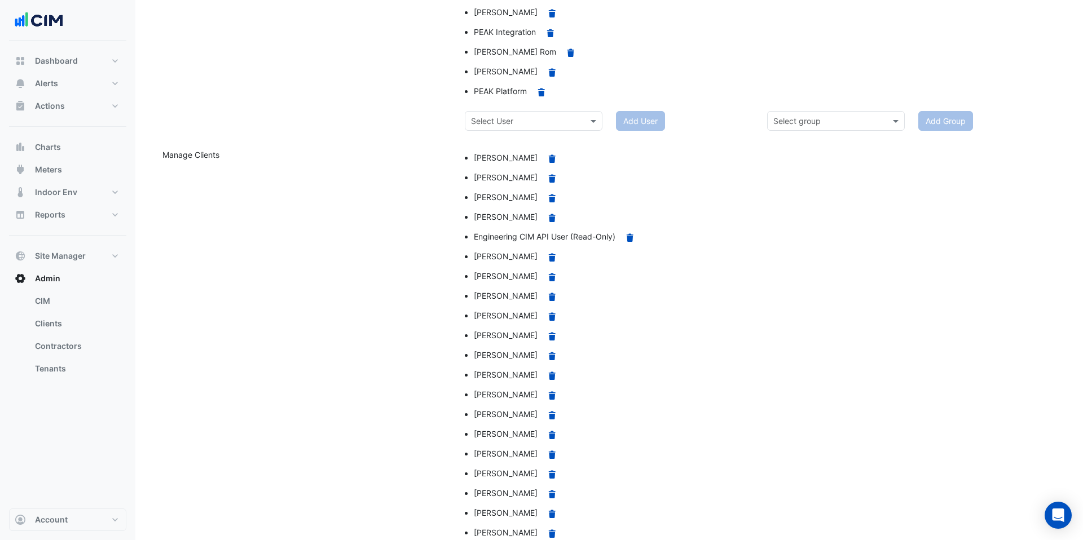
drag, startPoint x: 482, startPoint y: 376, endPoint x: 508, endPoint y: 375, distance: 25.4
click at [508, 375] on li "Anthony Ta Remove" at bounding box center [614, 376] width 280 height 20
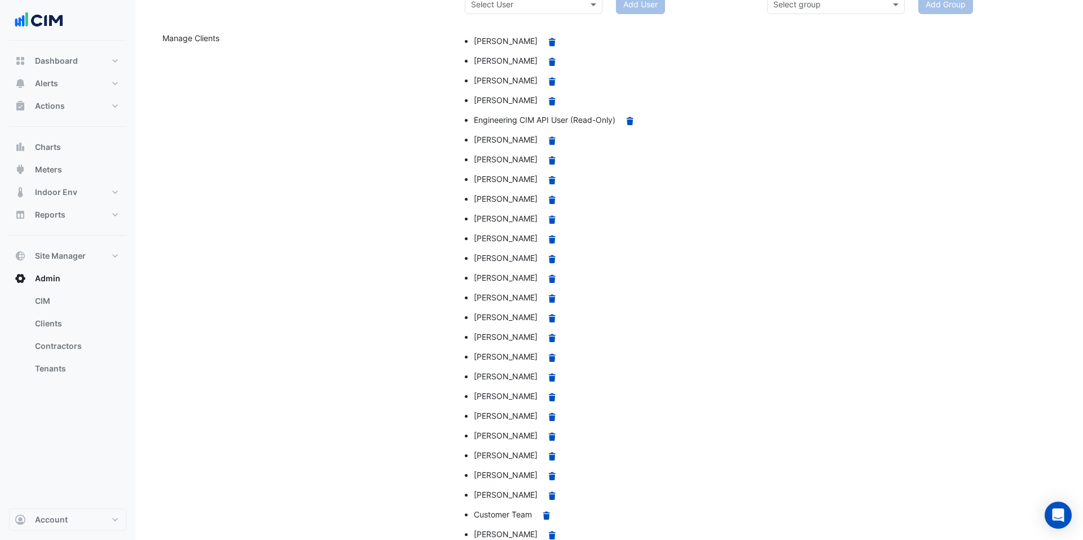
scroll to position [691, 0]
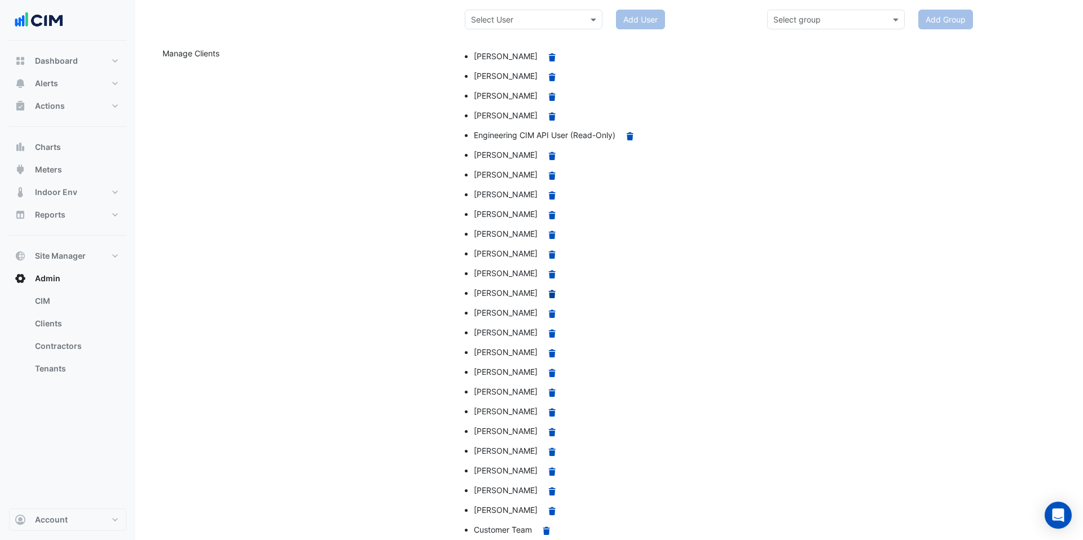
click at [549, 296] on icon at bounding box center [552, 294] width 7 height 8
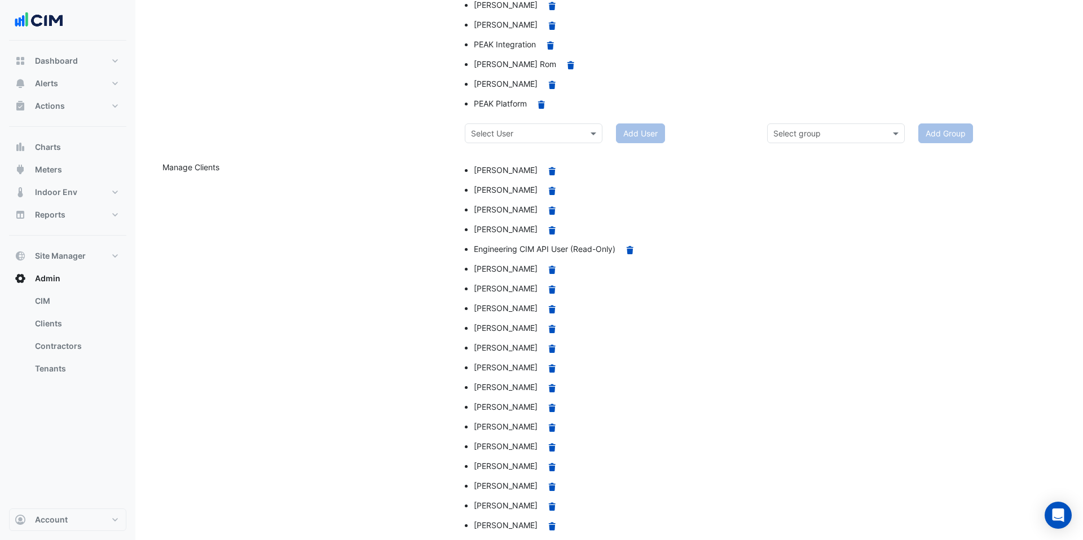
scroll to position [687, 0]
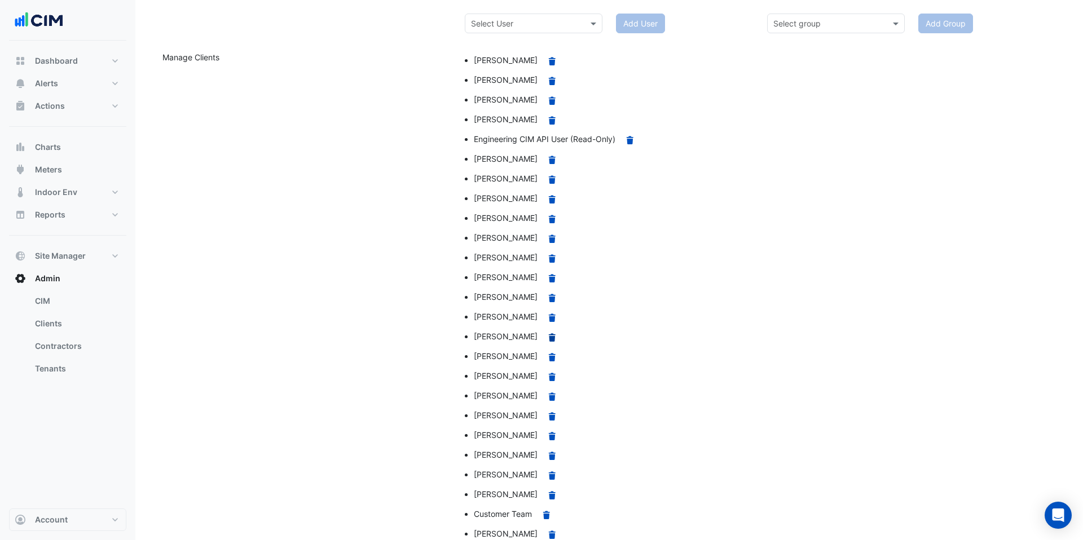
click at [549, 336] on icon at bounding box center [552, 337] width 7 height 8
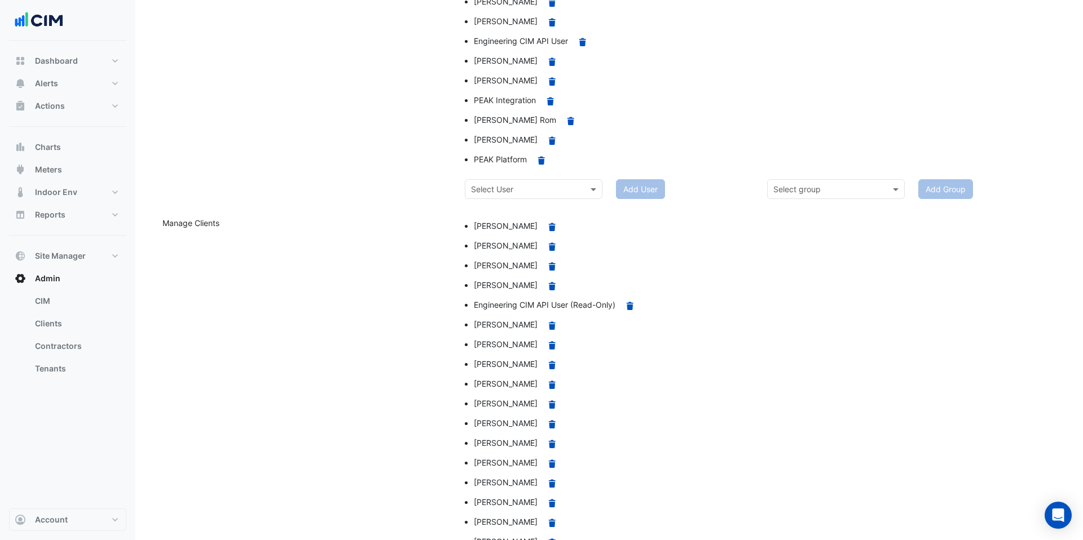
scroll to position [722, 0]
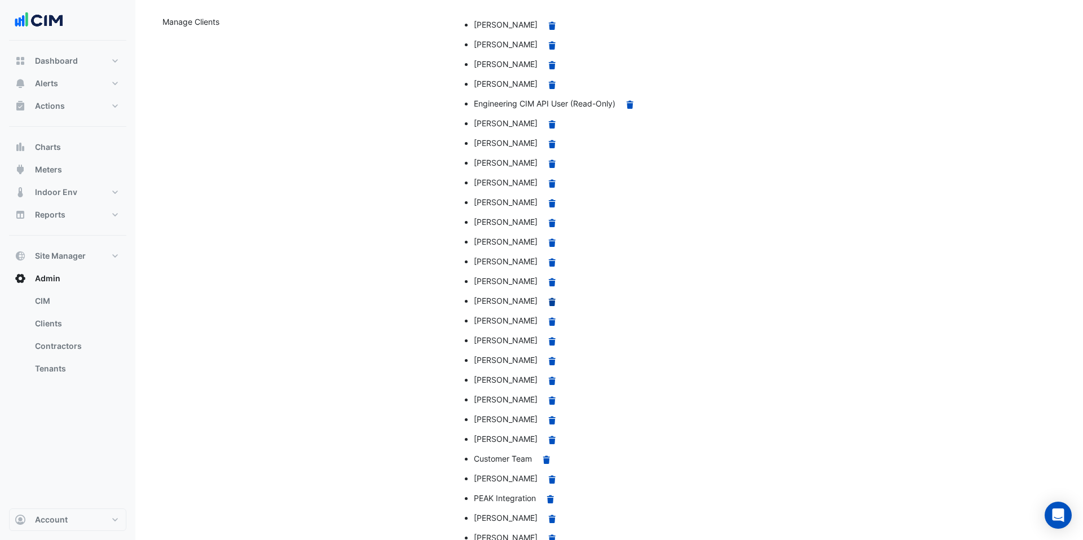
click at [547, 301] on icon "Remove" at bounding box center [552, 302] width 10 height 8
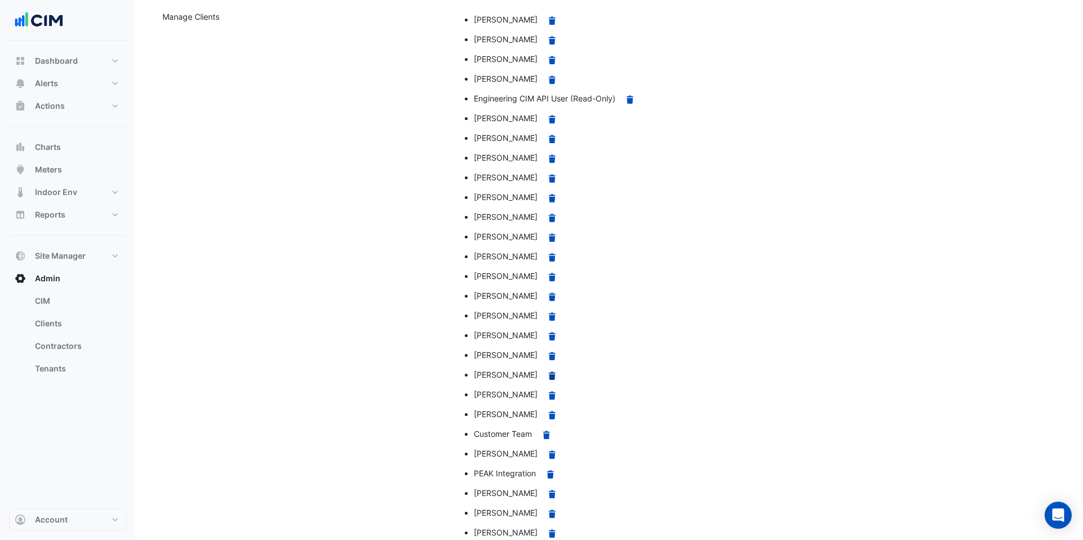
scroll to position [751, 0]
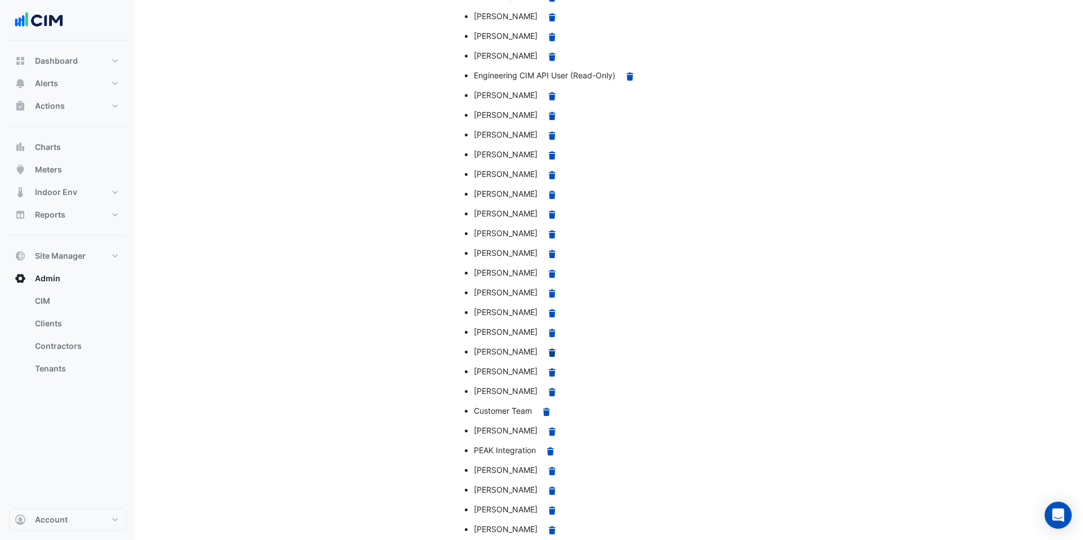
click at [549, 353] on icon at bounding box center [552, 353] width 7 height 8
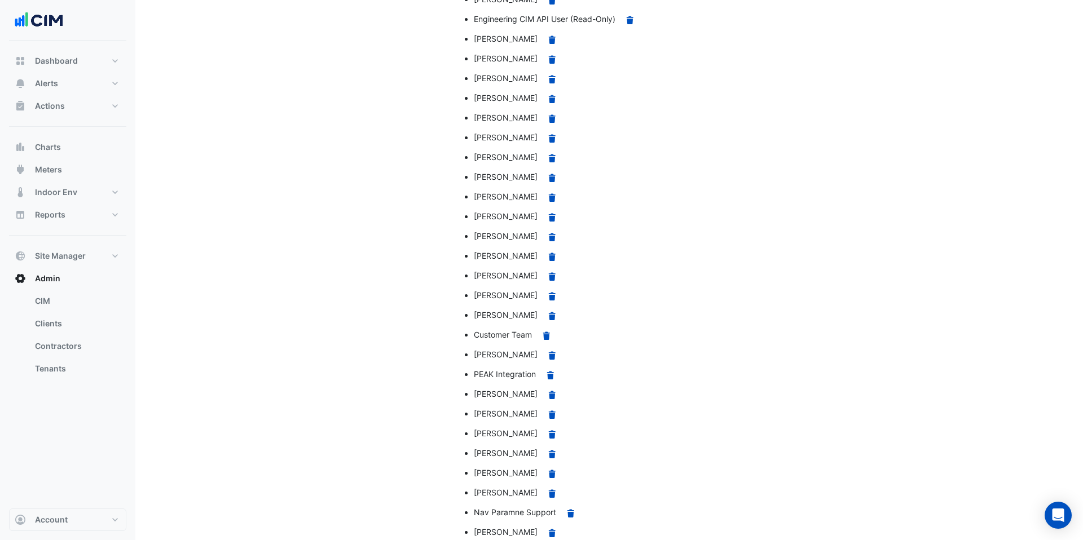
scroll to position [856, 0]
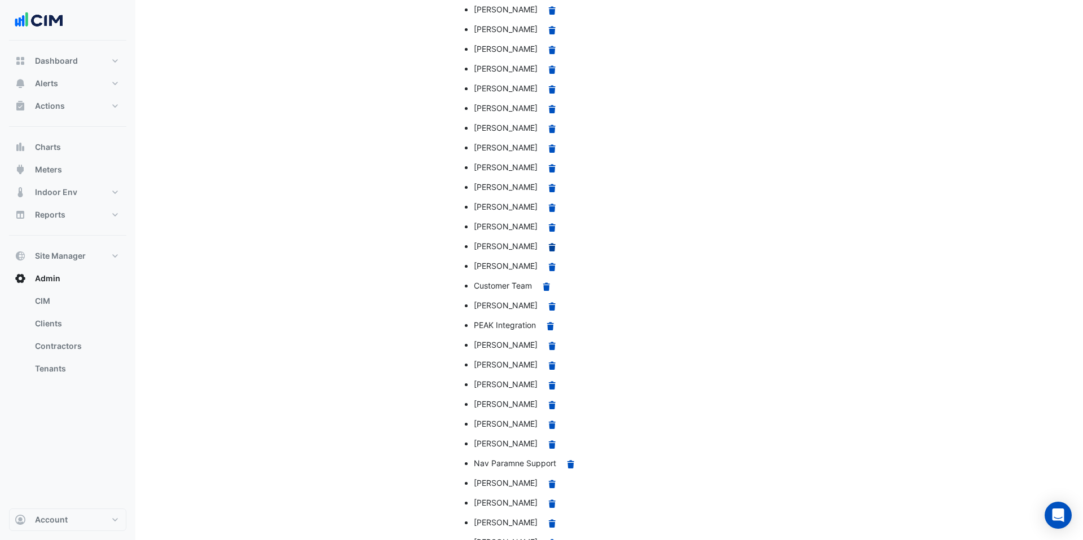
click at [557, 249] on icon "Remove" at bounding box center [552, 248] width 10 height 8
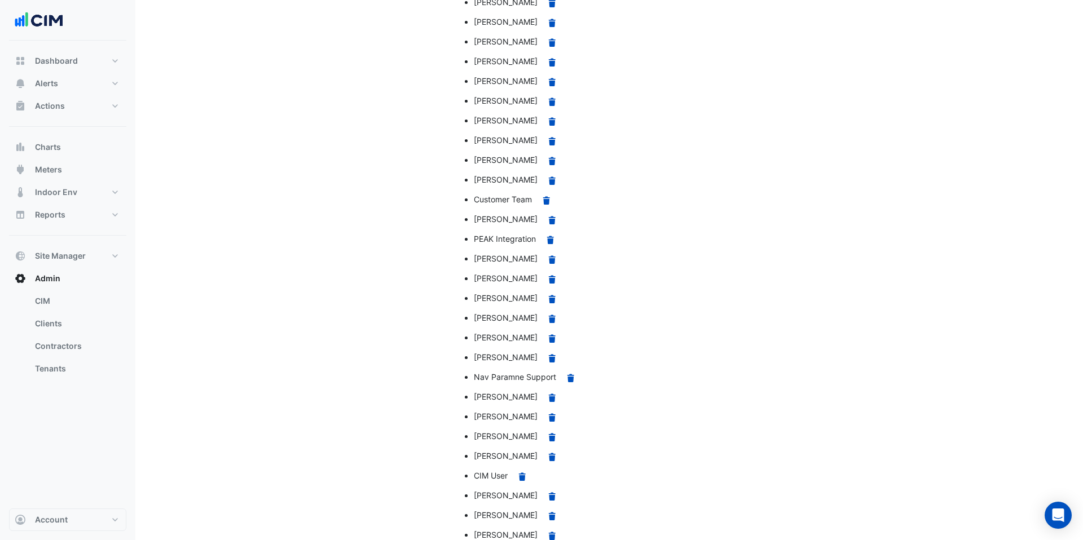
scroll to position [936, 0]
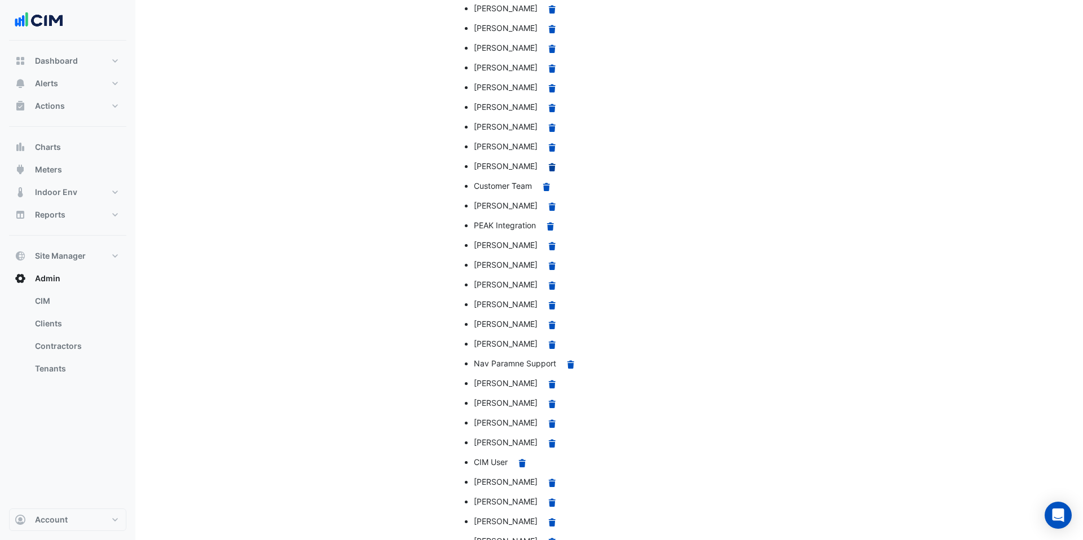
click at [550, 168] on icon at bounding box center [552, 167] width 7 height 8
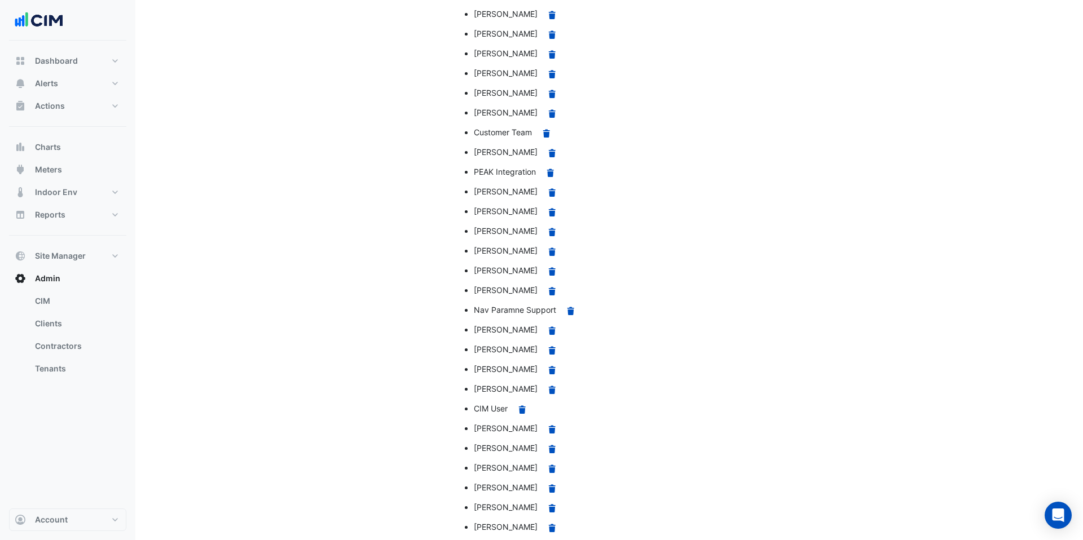
scroll to position [979, 0]
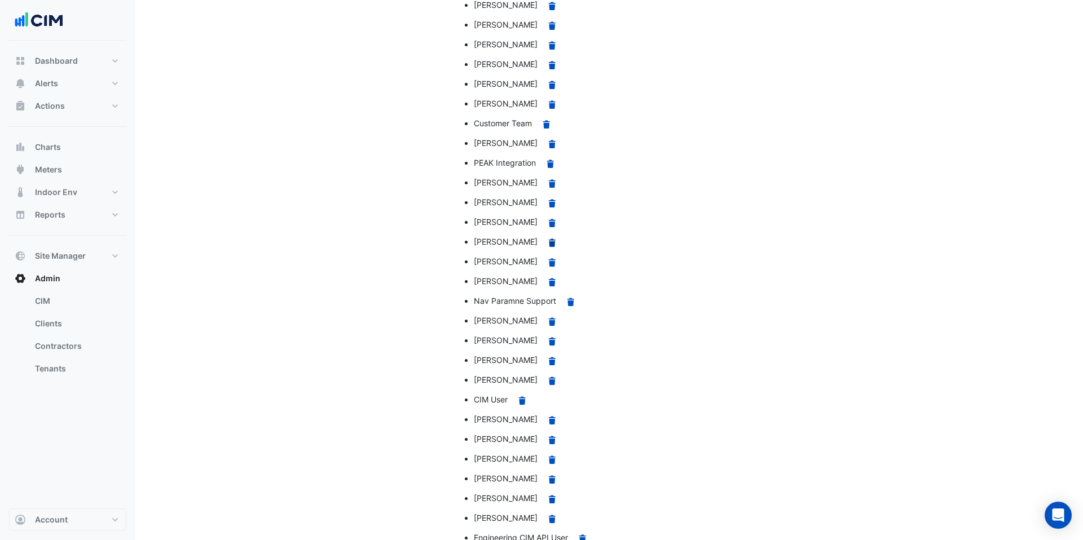
click at [552, 244] on icon at bounding box center [552, 243] width 7 height 8
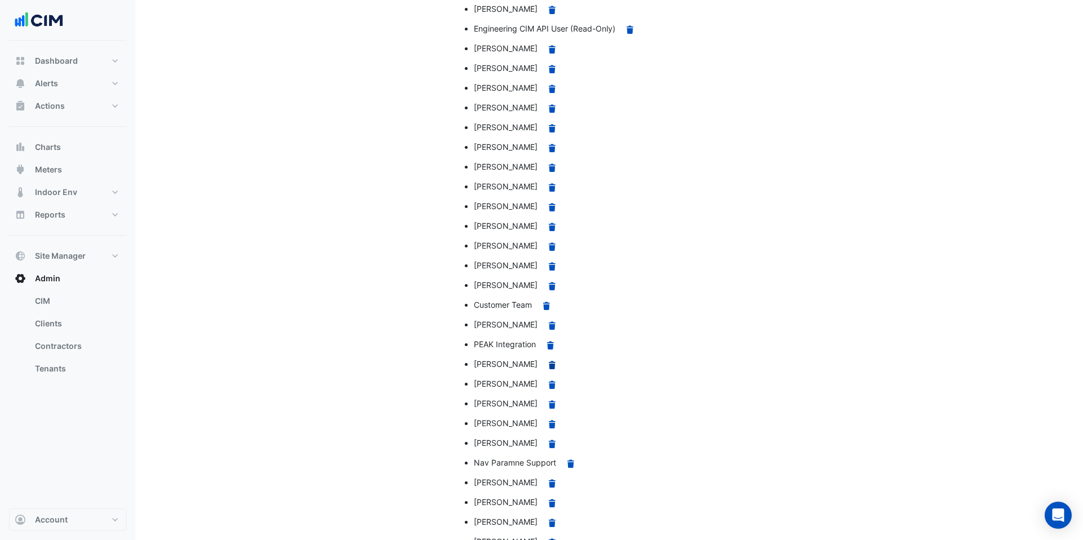
scroll to position [799, 0]
click at [553, 404] on icon at bounding box center [552, 403] width 7 height 8
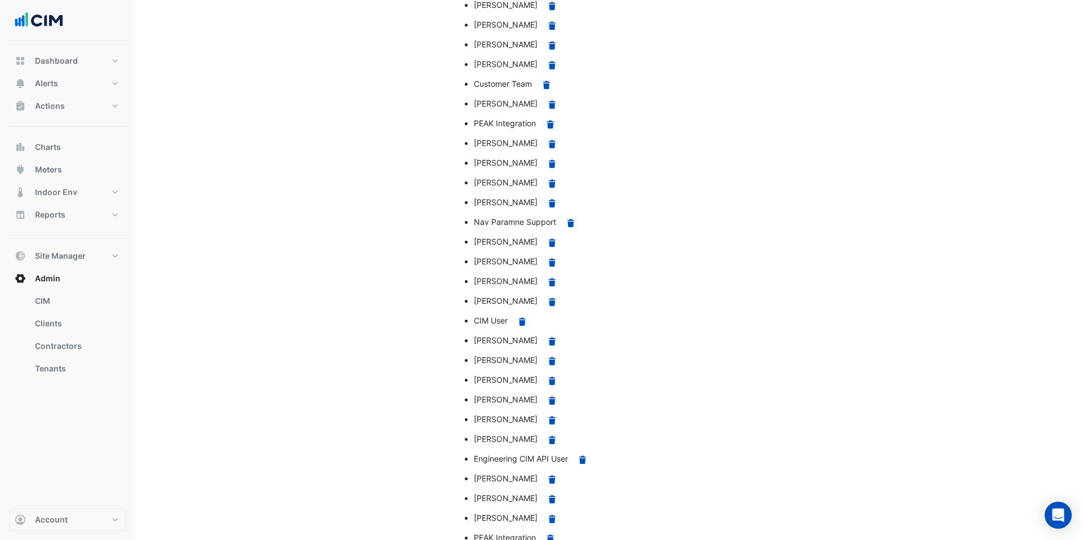
scroll to position [1163, 0]
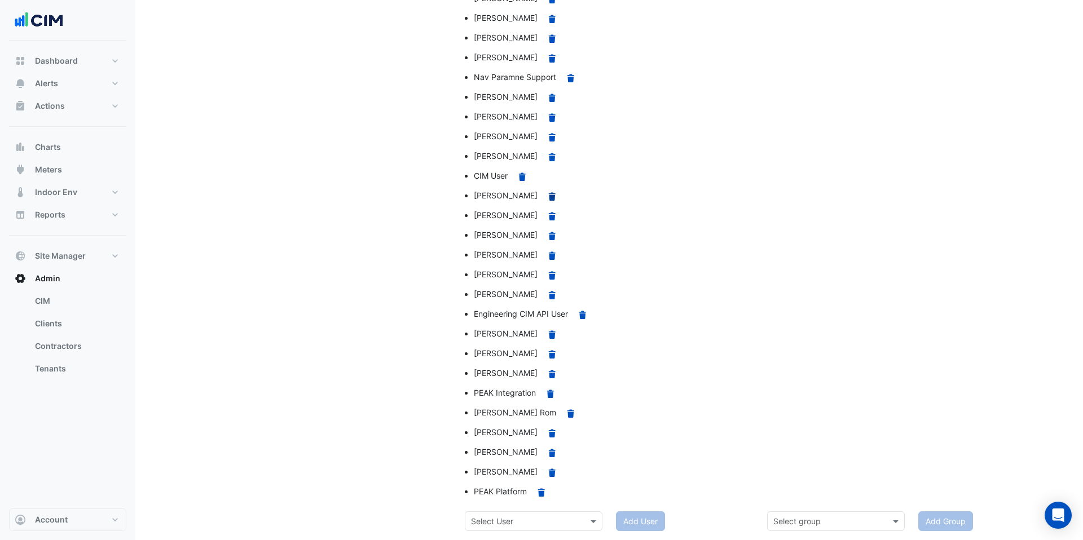
click at [555, 197] on icon at bounding box center [552, 196] width 7 height 8
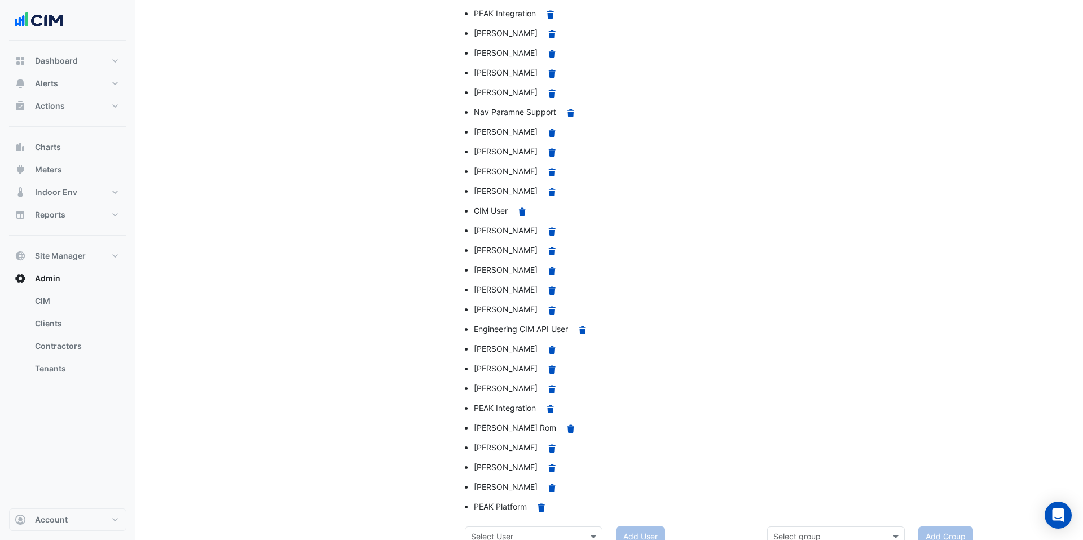
scroll to position [1144, 0]
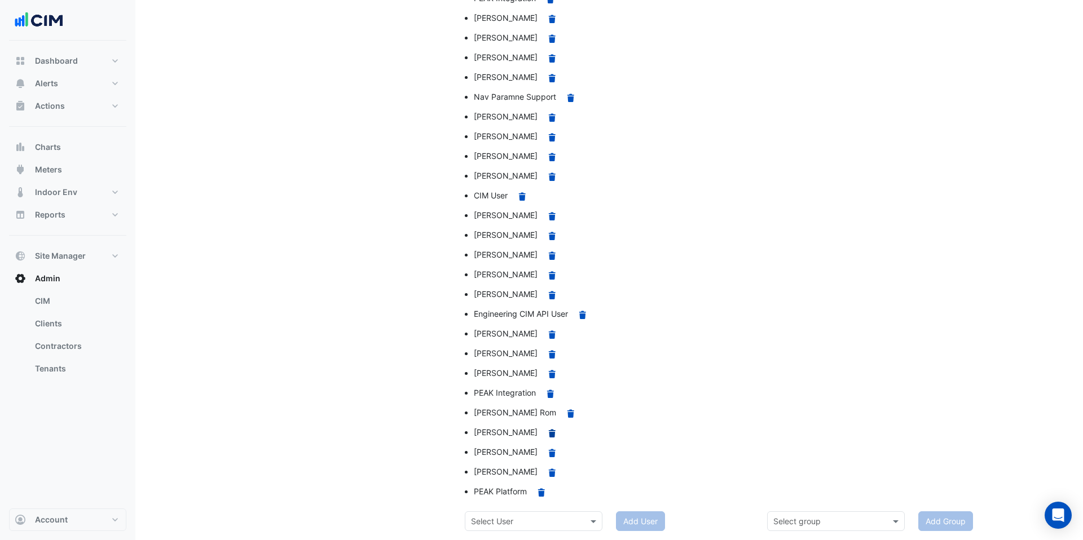
click at [549, 436] on icon at bounding box center [552, 433] width 7 height 8
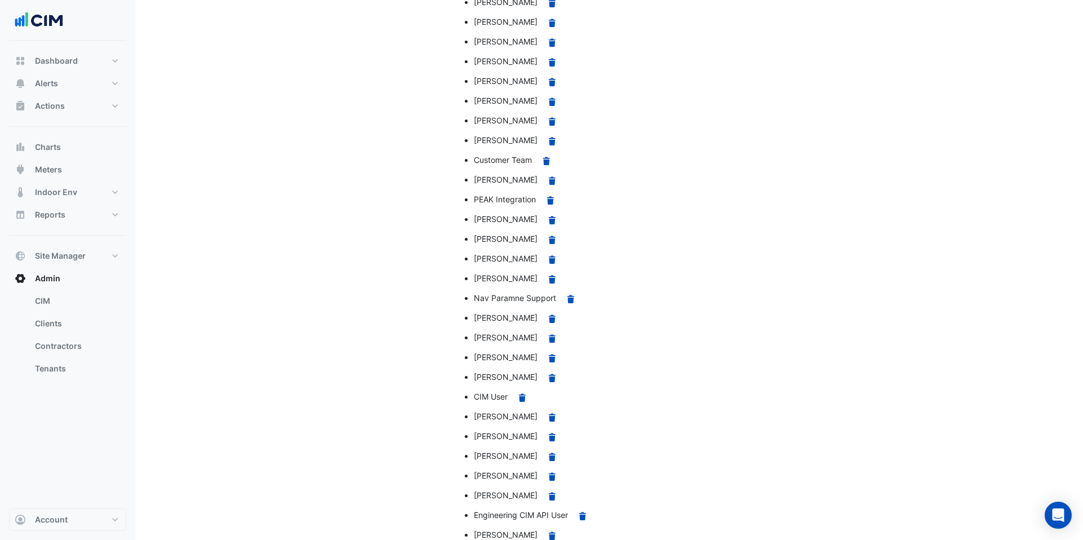
scroll to position [1124, 0]
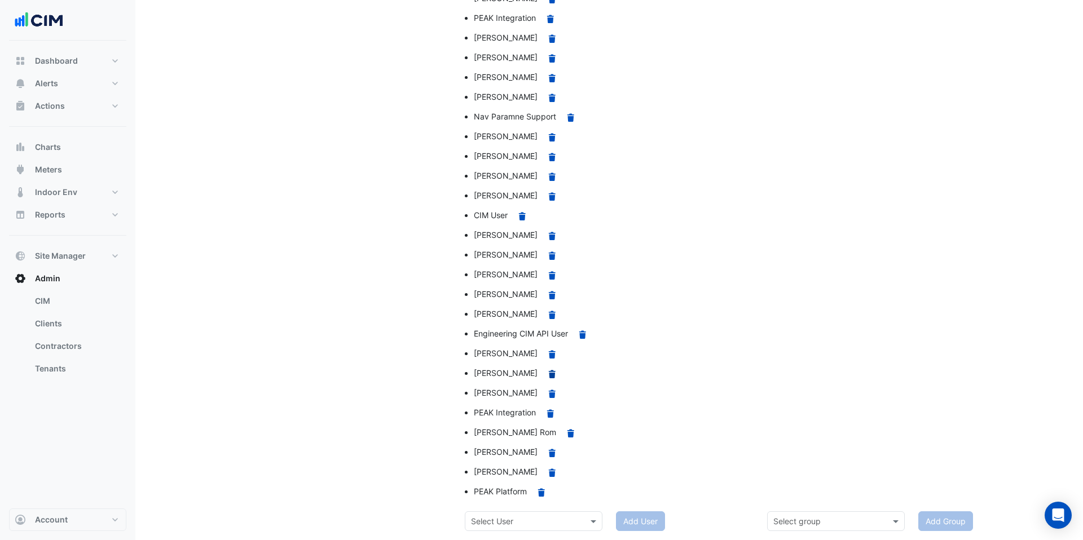
click at [549, 374] on icon at bounding box center [552, 374] width 7 height 8
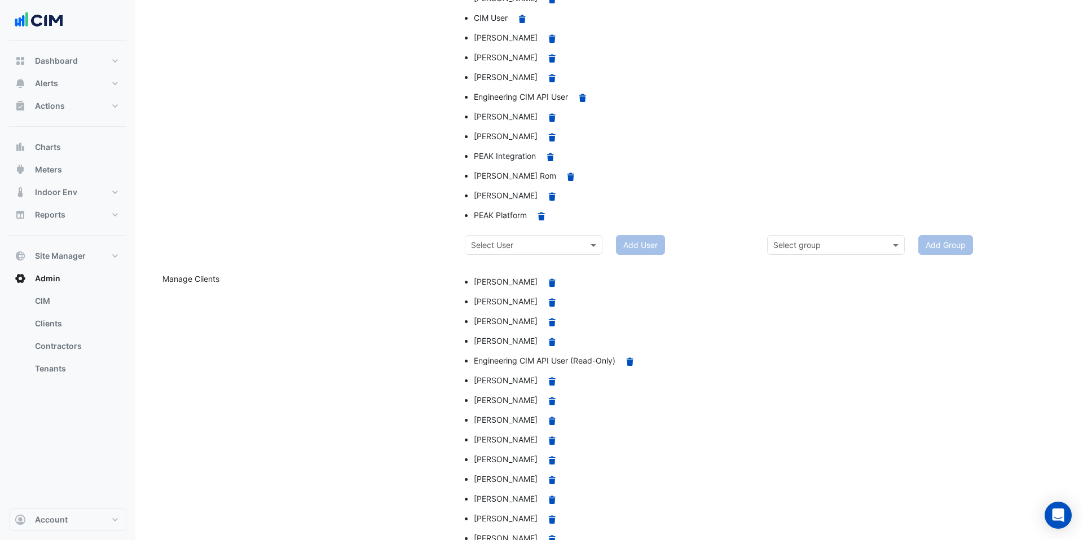
scroll to position [1104, 0]
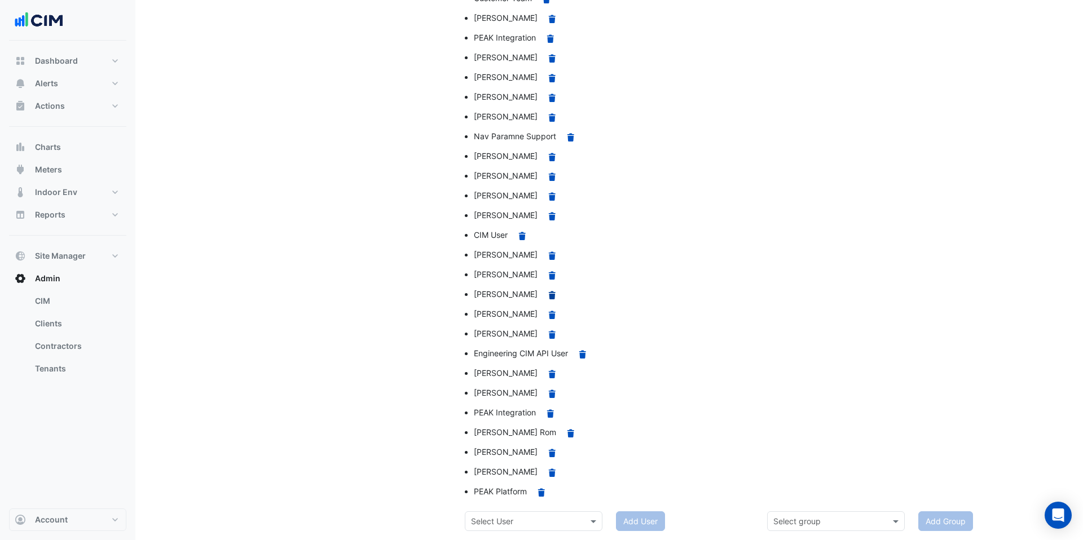
click at [549, 298] on icon at bounding box center [552, 295] width 7 height 8
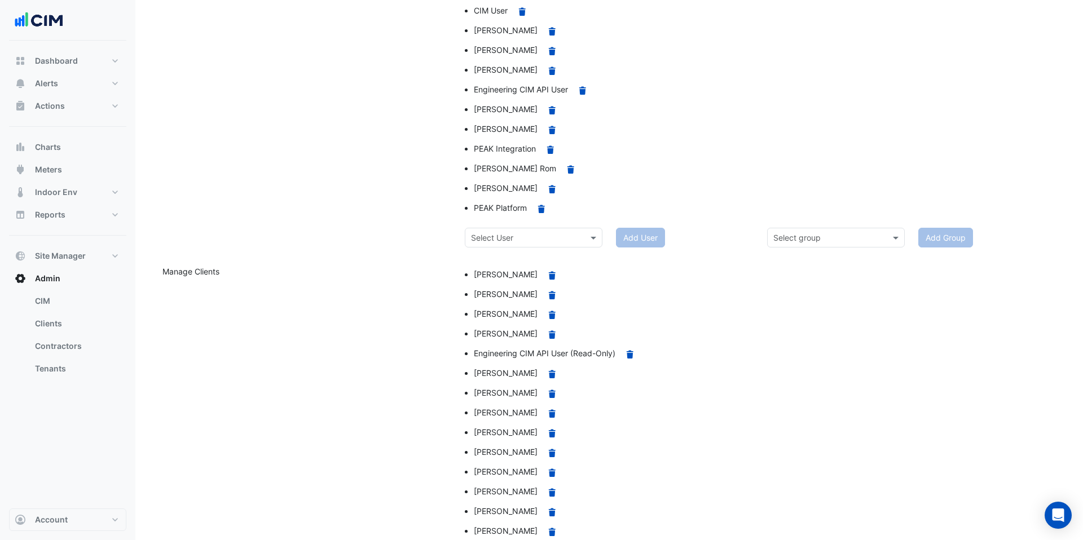
scroll to position [1084, 0]
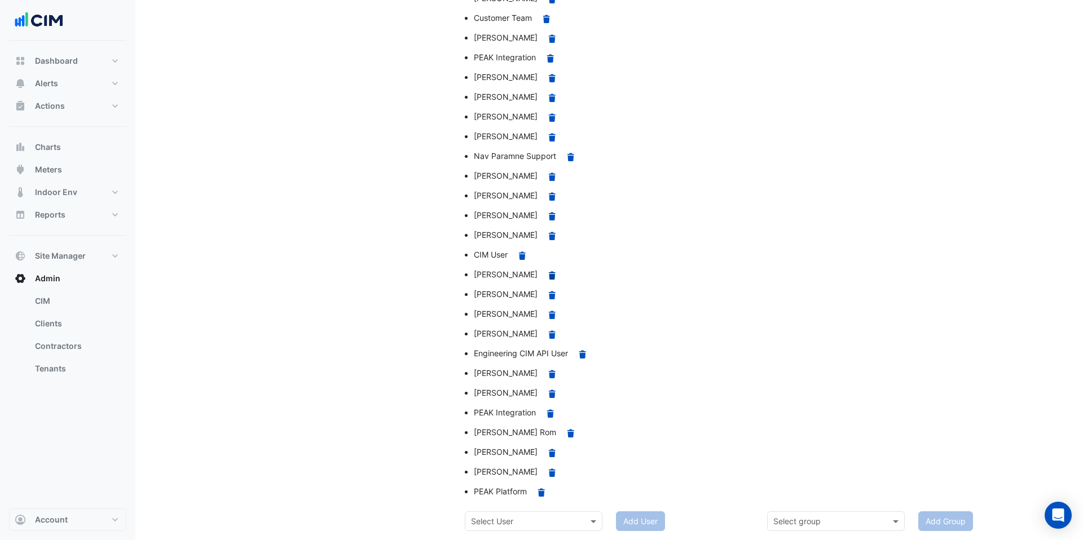
click at [549, 277] on icon at bounding box center [552, 275] width 7 height 8
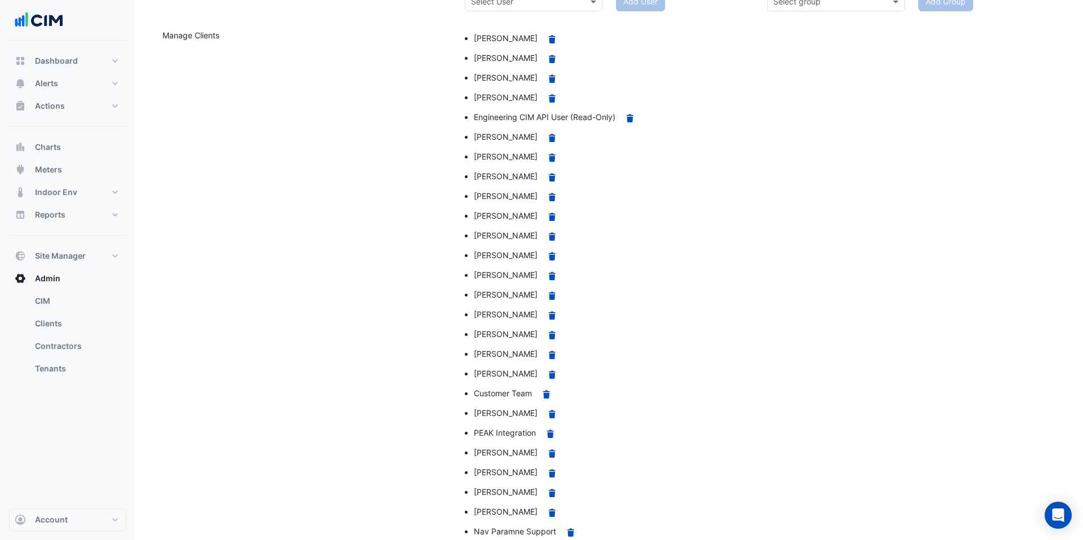
scroll to position [1065, 0]
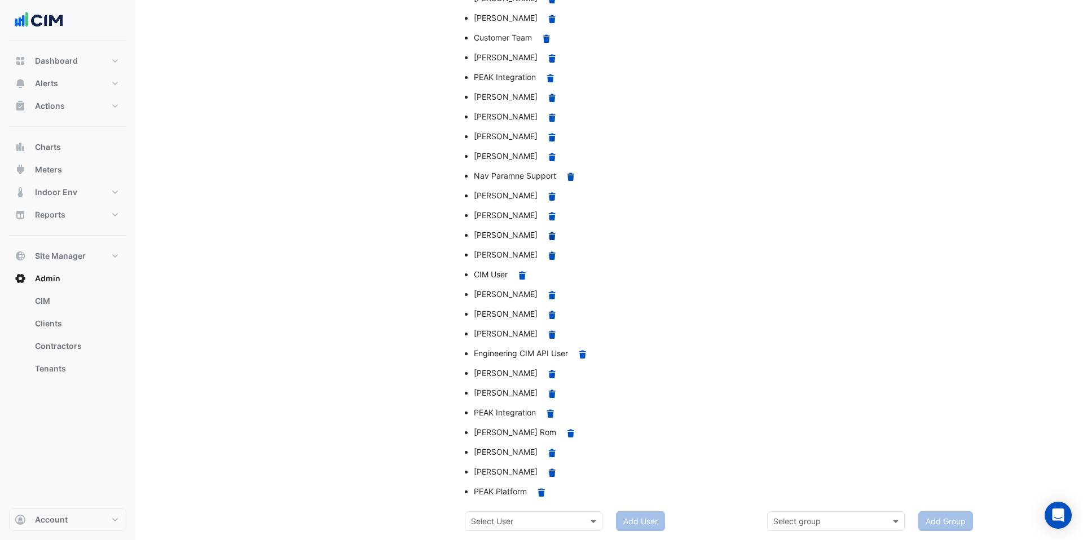
click at [549, 238] on icon at bounding box center [552, 236] width 7 height 8
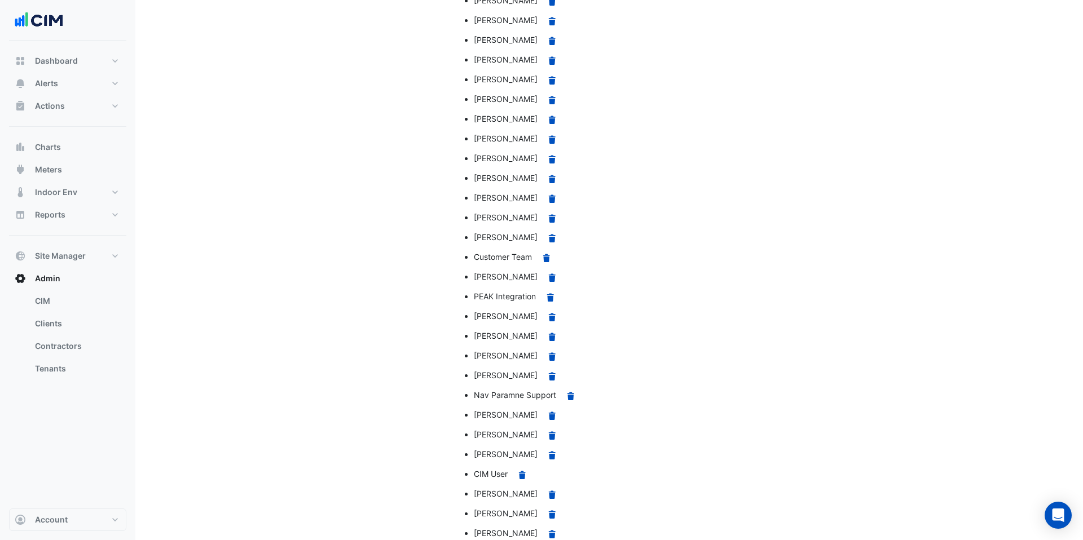
scroll to position [1045, 0]
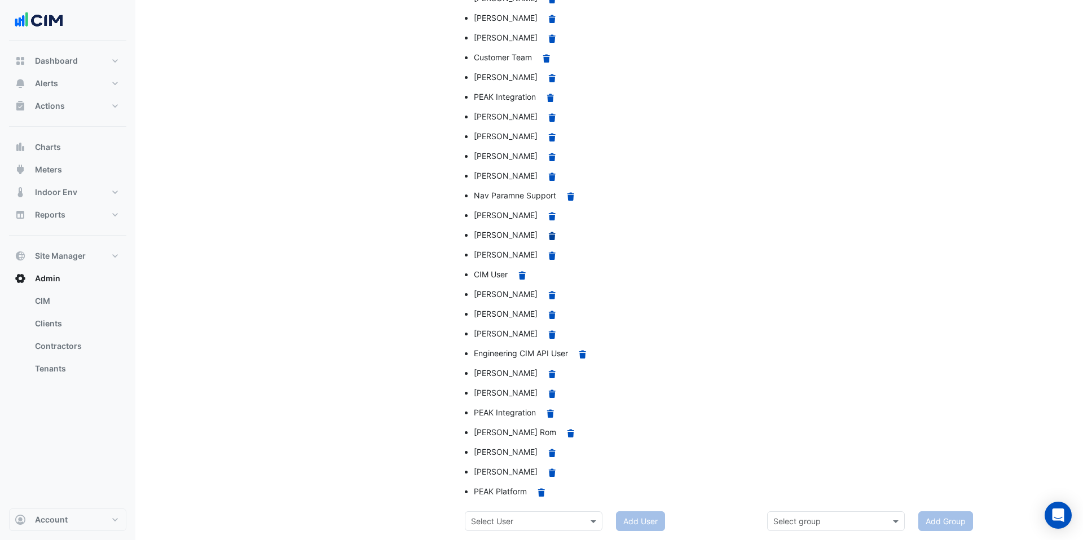
click at [549, 236] on icon at bounding box center [552, 236] width 7 height 8
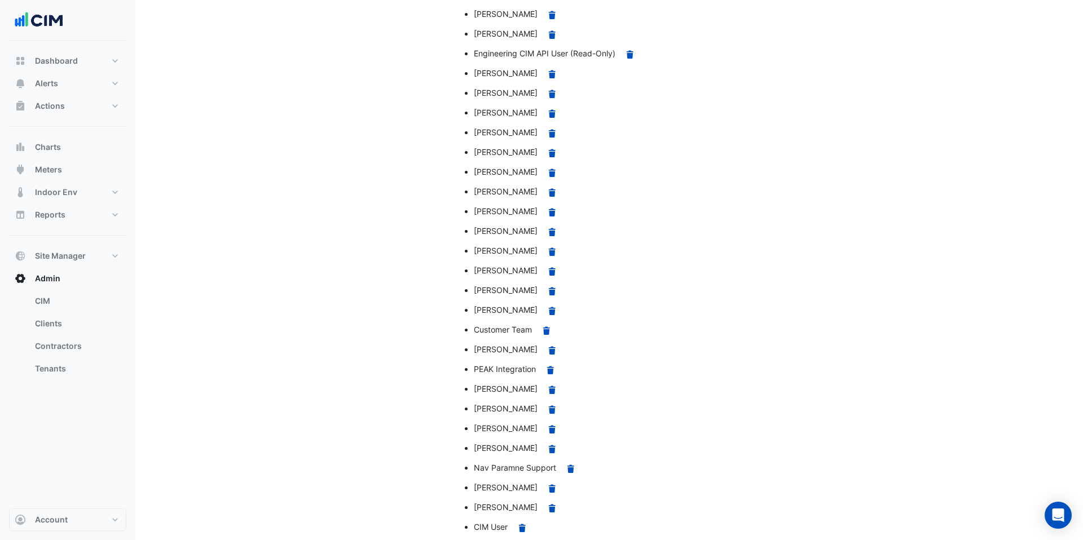
scroll to position [1025, 0]
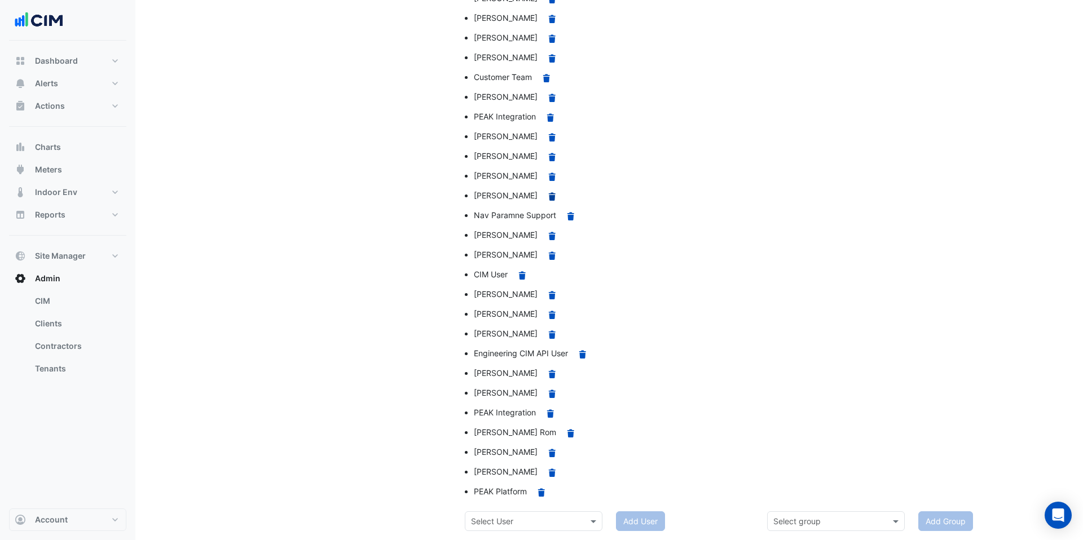
click at [549, 197] on icon at bounding box center [552, 196] width 7 height 8
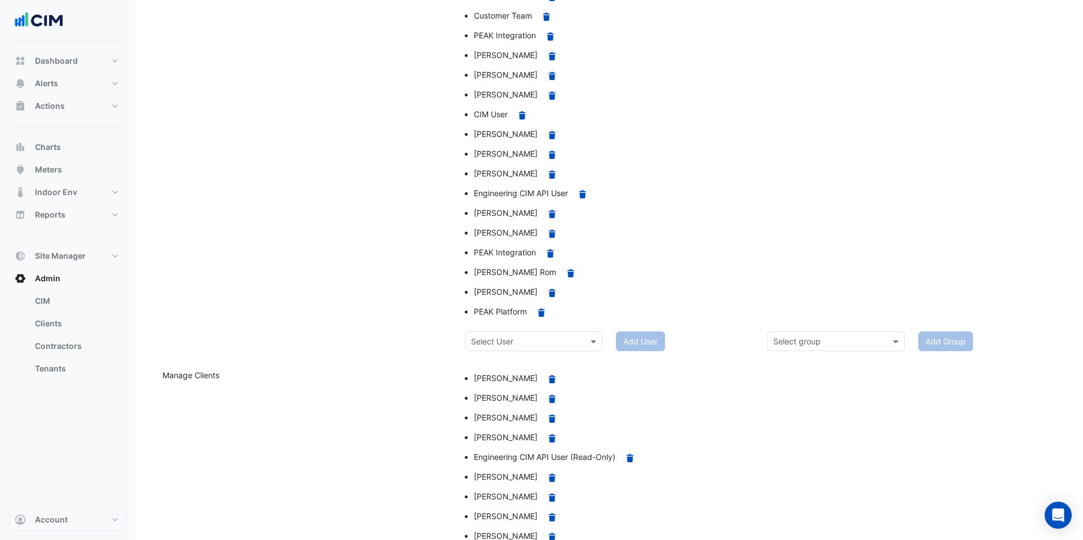
scroll to position [1006, 0]
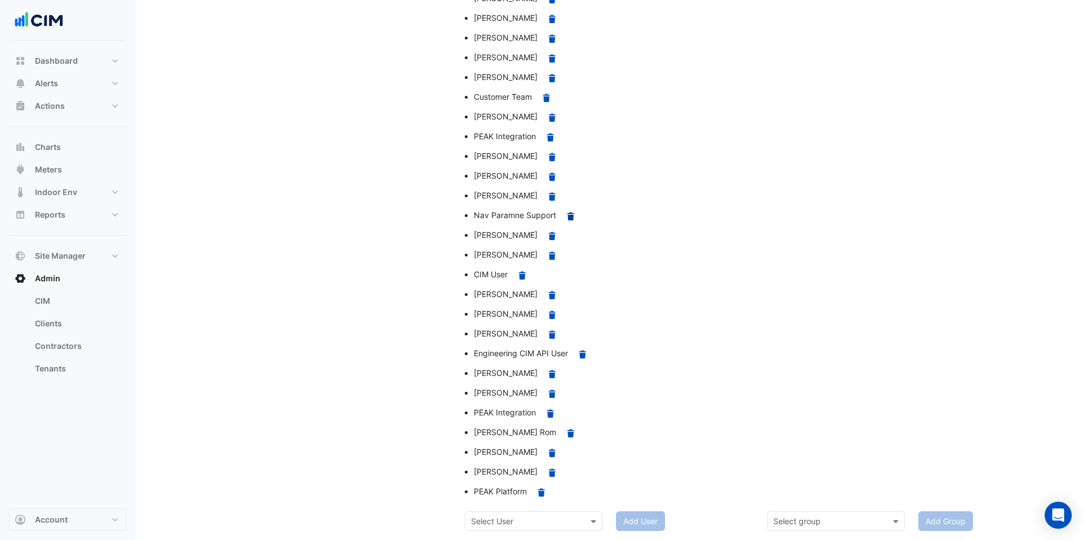
click at [572, 215] on icon at bounding box center [570, 216] width 7 height 8
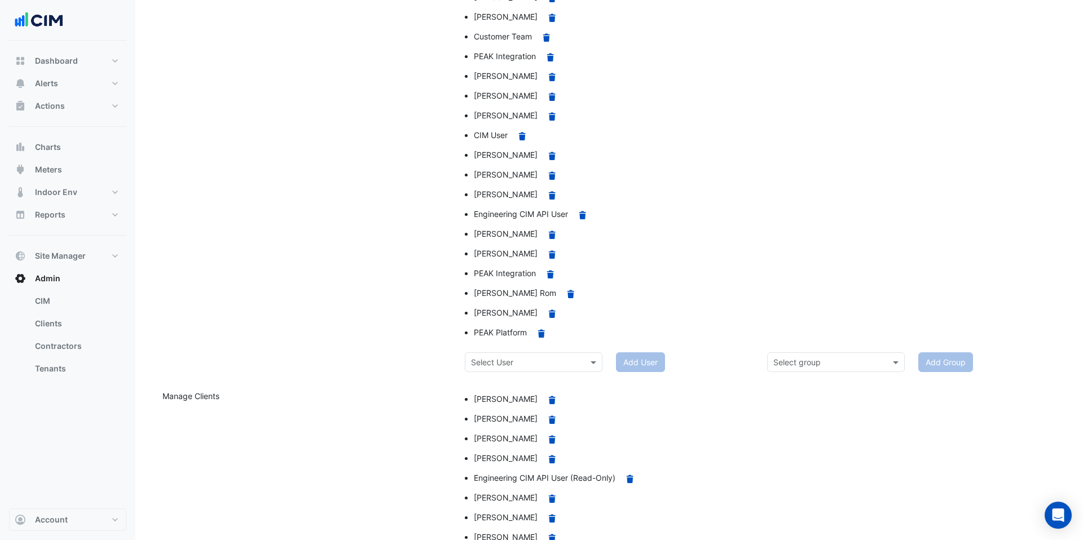
scroll to position [986, 0]
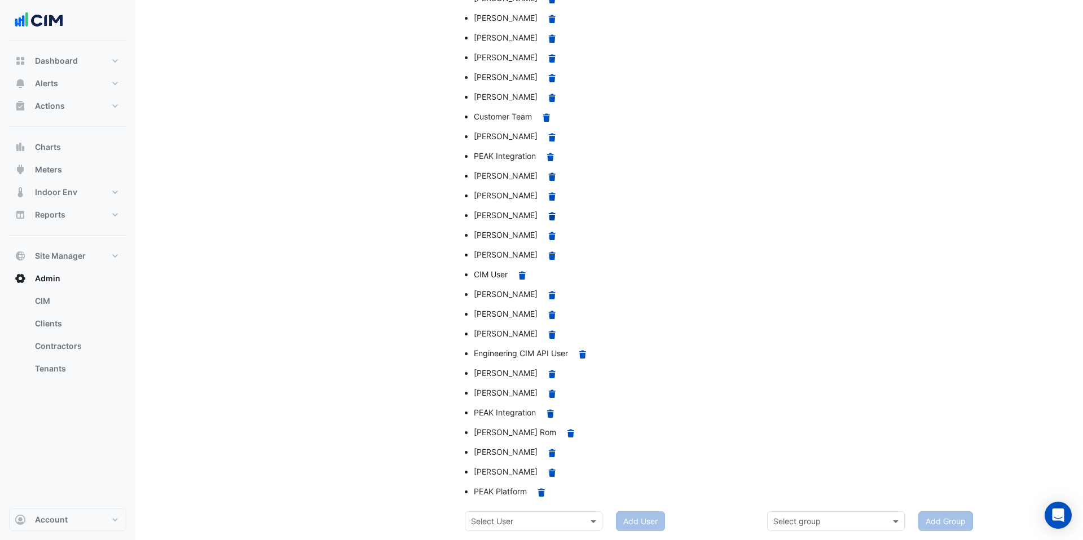
click at [549, 217] on icon at bounding box center [552, 216] width 7 height 8
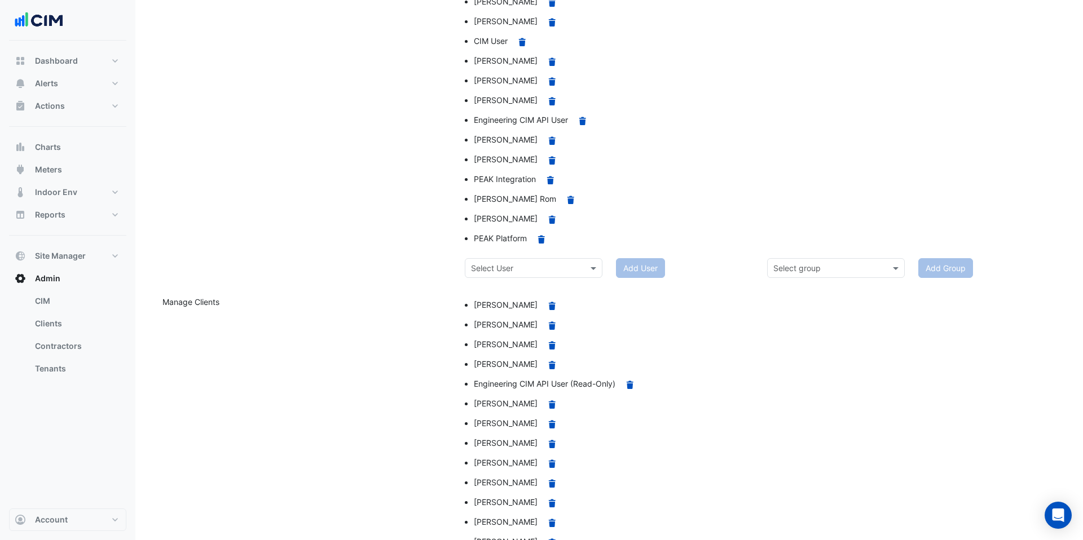
scroll to position [536, 0]
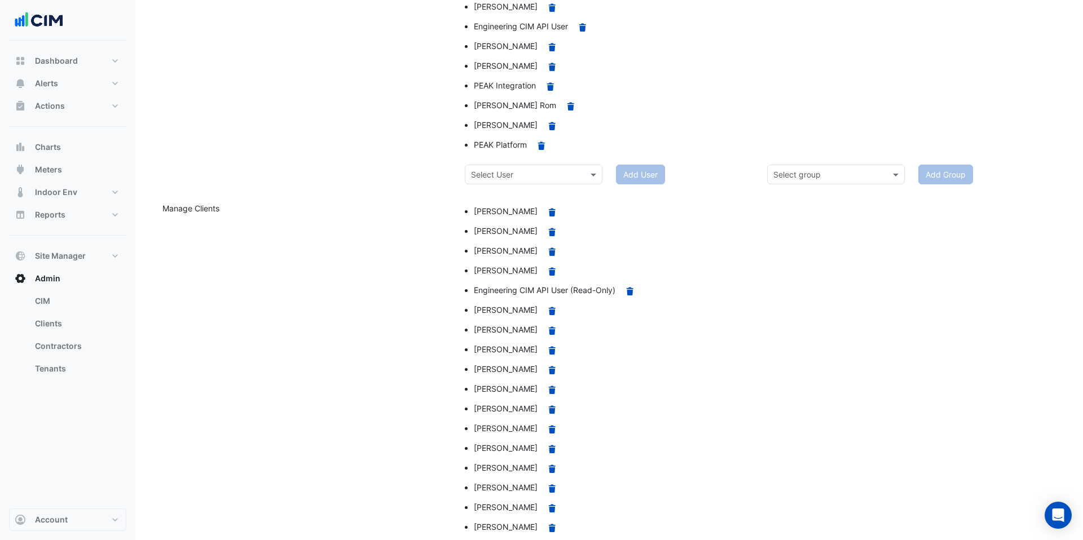
click at [519, 174] on input "text" at bounding box center [522, 175] width 103 height 12
type input "*****"
click at [517, 214] on span "Brian Nguyen" at bounding box center [506, 215] width 64 height 10
click at [640, 170] on button "Add User" at bounding box center [640, 175] width 49 height 20
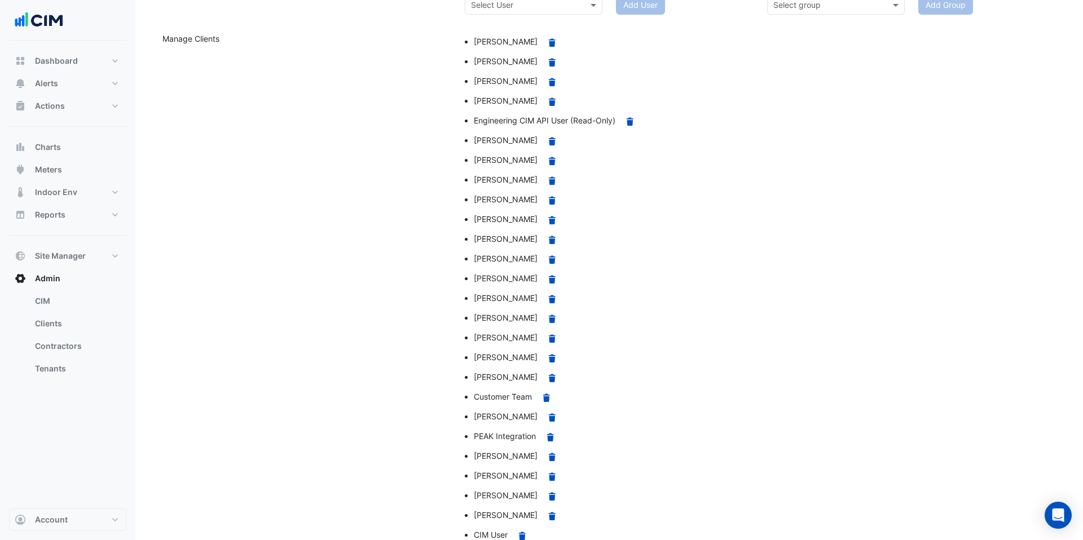
scroll to position [708, 0]
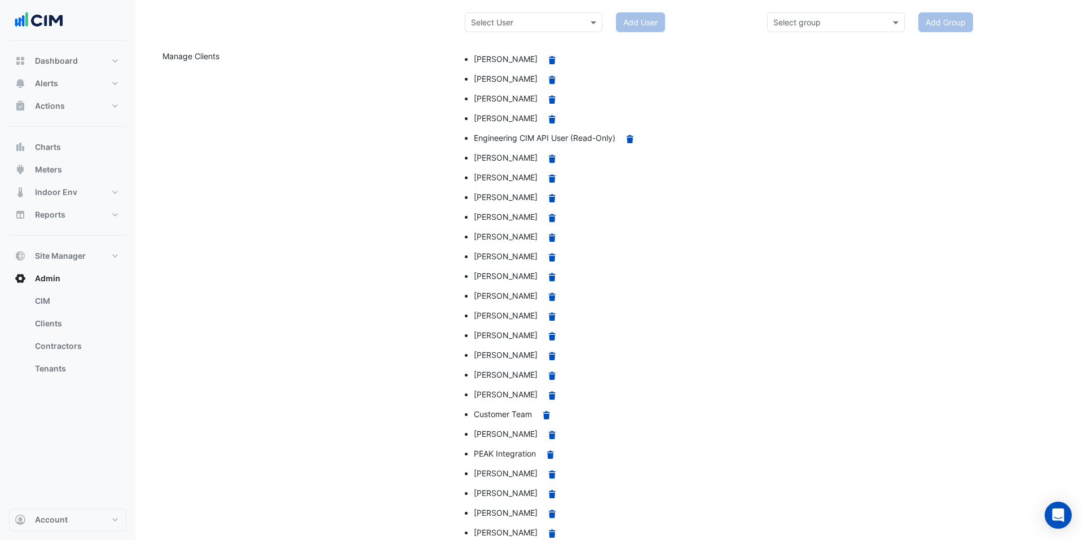
click at [552, 24] on input "text" at bounding box center [522, 23] width 103 height 12
type input "*****"
click at [537, 43] on div "David Wright" at bounding box center [533, 46] width 136 height 16
click at [638, 21] on button "Add User" at bounding box center [640, 22] width 49 height 20
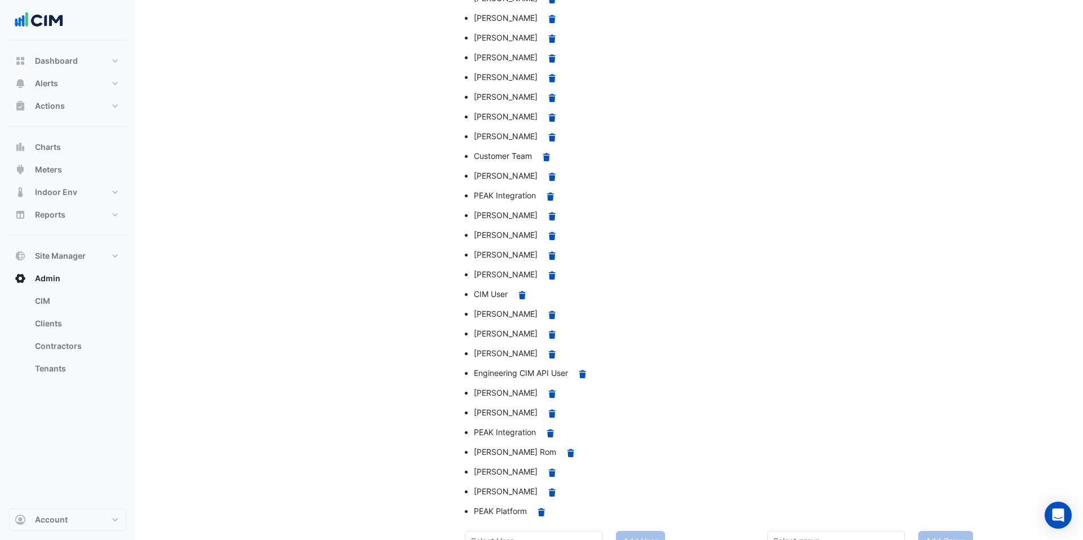
scroll to position [1006, 0]
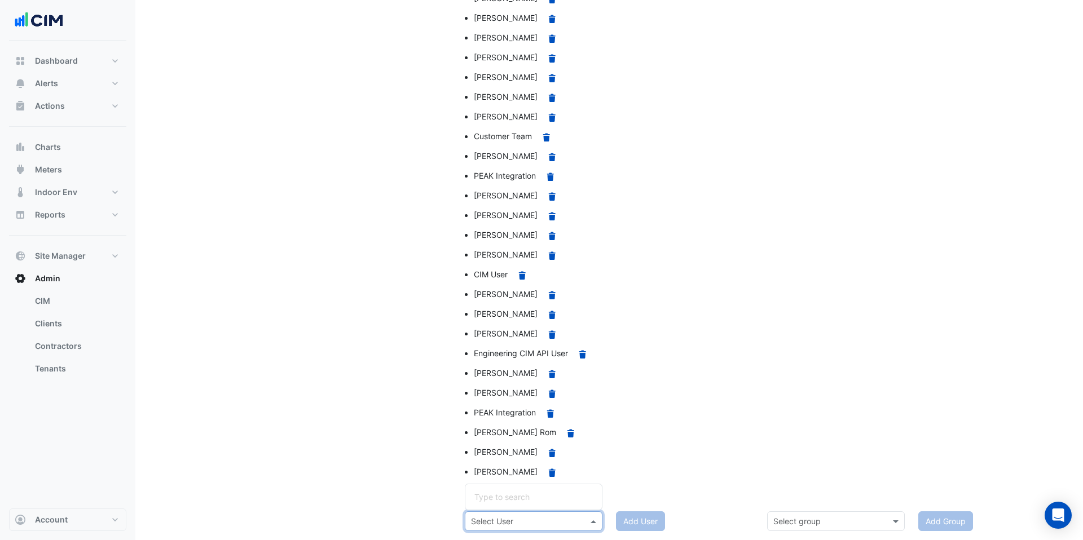
click at [548, 517] on input "text" at bounding box center [522, 522] width 103 height 12
type input "******"
drag, startPoint x: 527, startPoint y: 492, endPoint x: 606, endPoint y: 504, distance: 79.9
click at [527, 492] on div "David Wright" at bounding box center [533, 497] width 136 height 16
click at [638, 517] on button "Add User" at bounding box center [640, 521] width 49 height 20
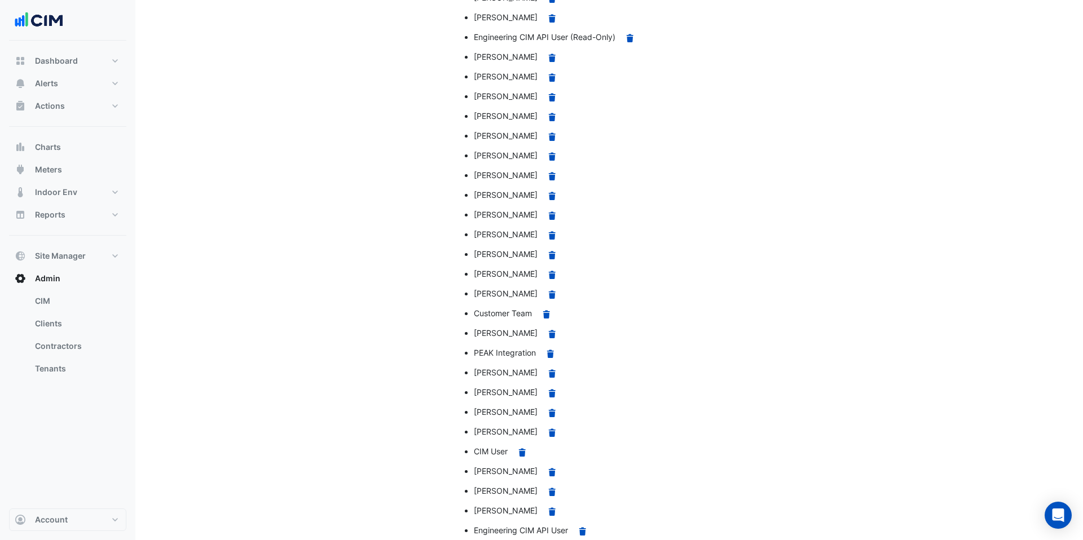
scroll to position [1025, 0]
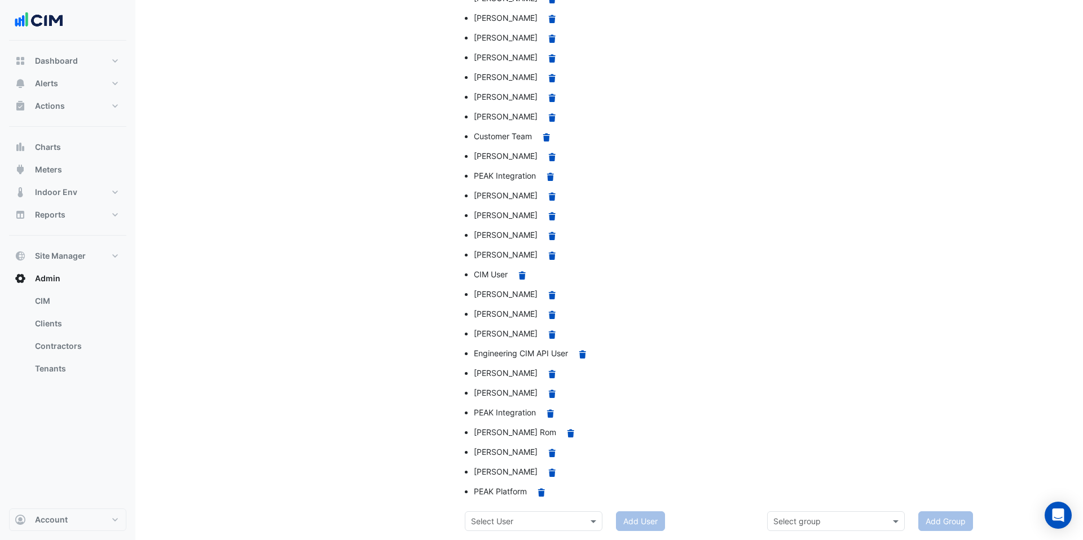
click at [535, 511] on div "Select User" at bounding box center [534, 521] width 138 height 20
type input "******"
click at [526, 499] on span "Samitha Sajan" at bounding box center [506, 497] width 64 height 10
click at [641, 522] on button "Add User" at bounding box center [640, 521] width 49 height 20
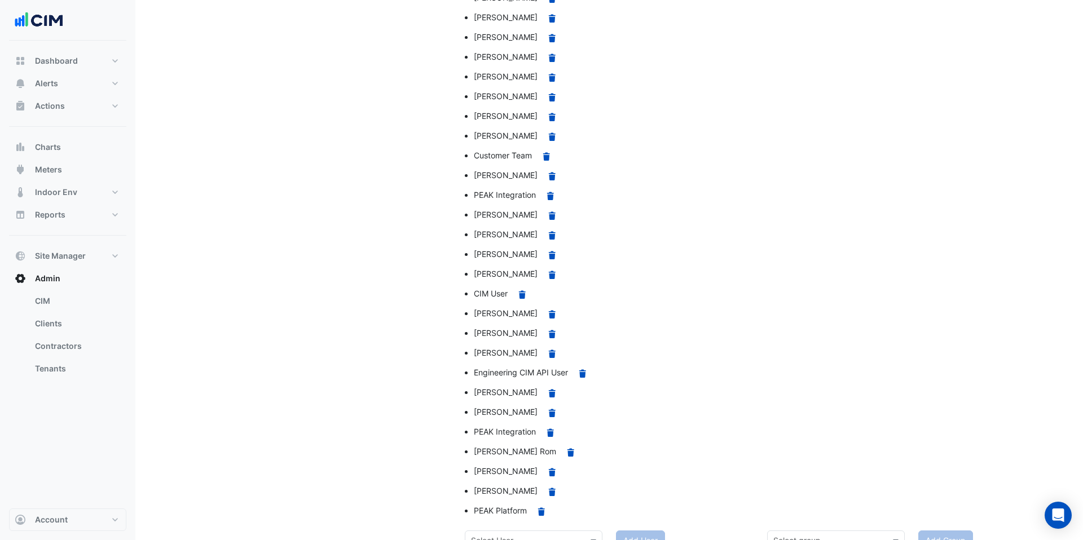
scroll to position [1045, 0]
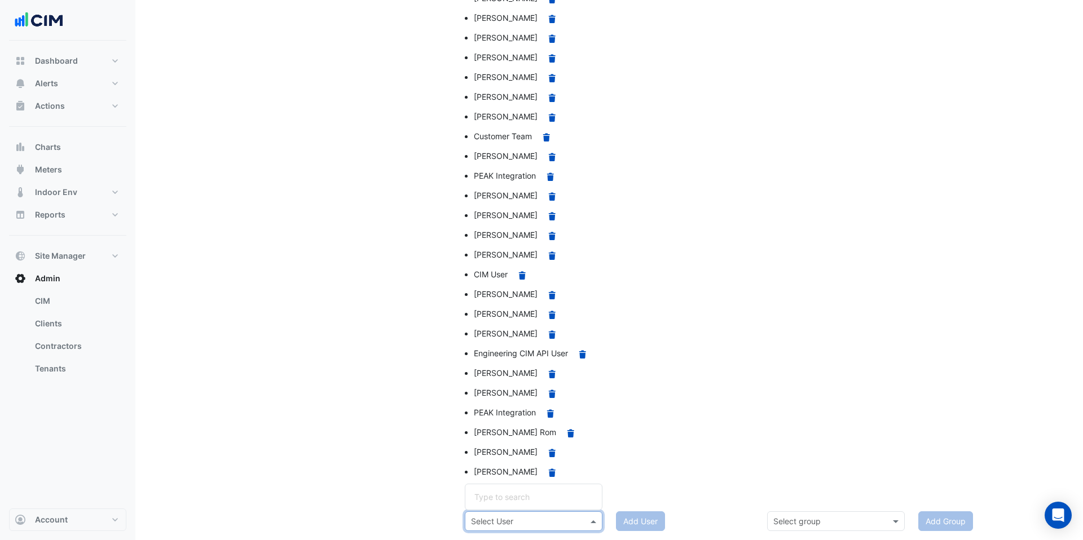
click at [544, 513] on div "Select User" at bounding box center [534, 521] width 138 height 20
type input "***"
click at [404, 290] on div "Manage Clients" at bounding box center [307, 122] width 302 height 779
click at [561, 521] on input "text" at bounding box center [522, 522] width 103 height 12
type input "****"
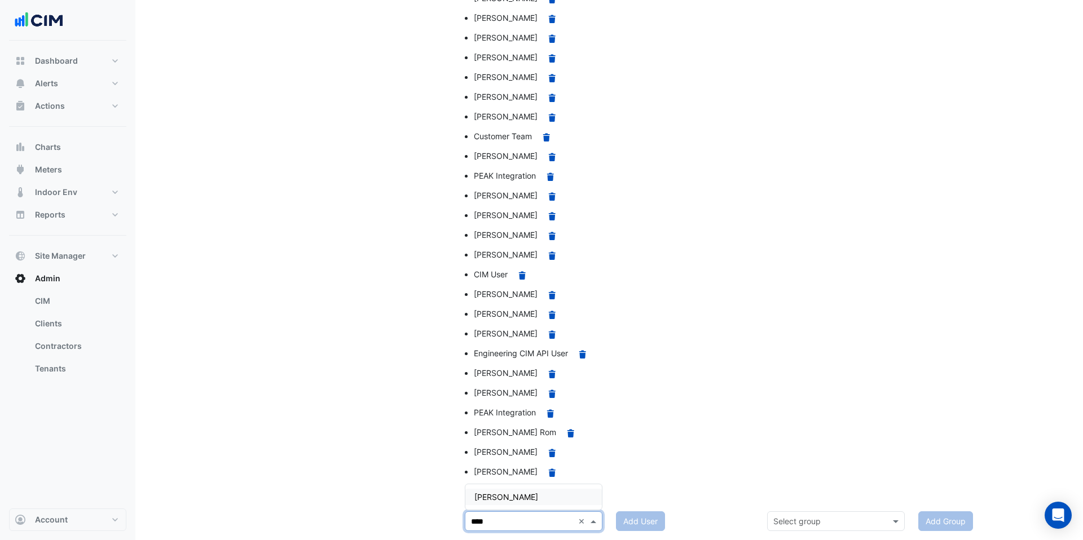
click at [535, 497] on div "Igor Ivanov" at bounding box center [533, 497] width 136 height 16
click at [629, 526] on button "Add User" at bounding box center [640, 521] width 49 height 20
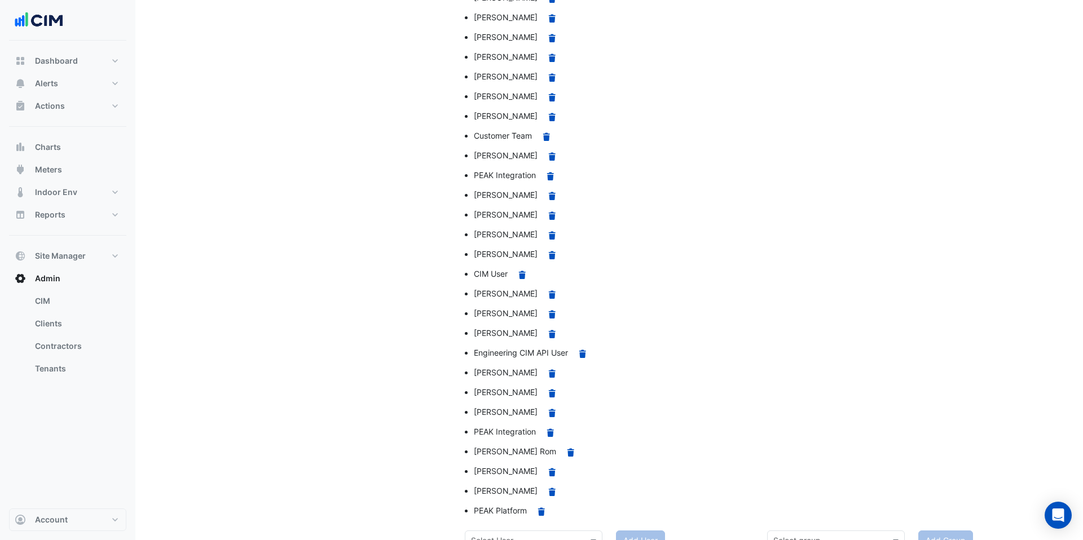
scroll to position [1065, 0]
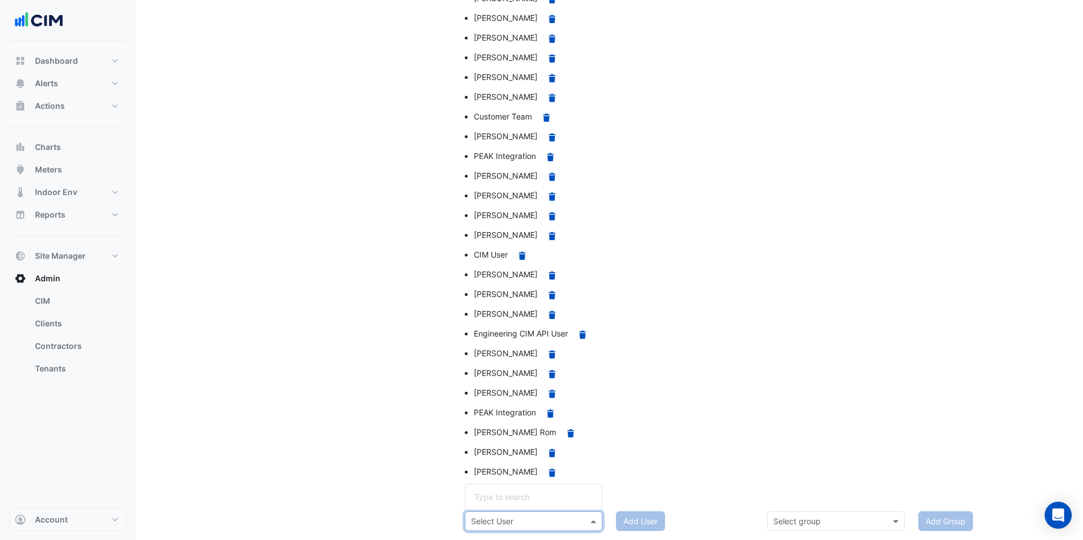
click at [500, 524] on input "text" at bounding box center [522, 522] width 103 height 12
type input "*****"
click at [414, 455] on div "Manage Clients" at bounding box center [307, 112] width 302 height 799
click at [522, 516] on input "text" at bounding box center [522, 522] width 103 height 12
type input "*****"
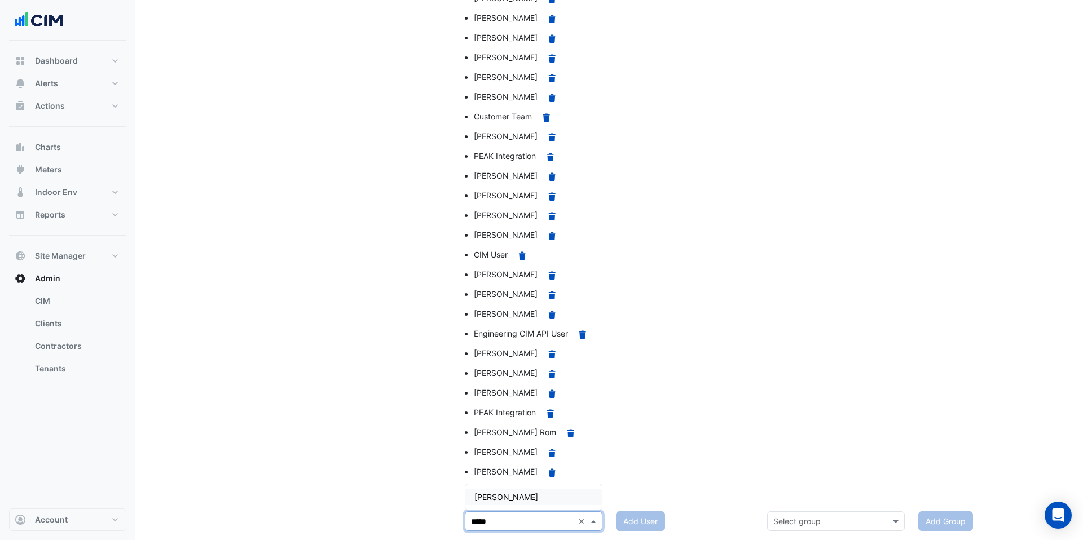
click at [514, 496] on span "Alicia Garner" at bounding box center [506, 497] width 64 height 10
click at [632, 522] on button "Add User" at bounding box center [640, 521] width 49 height 20
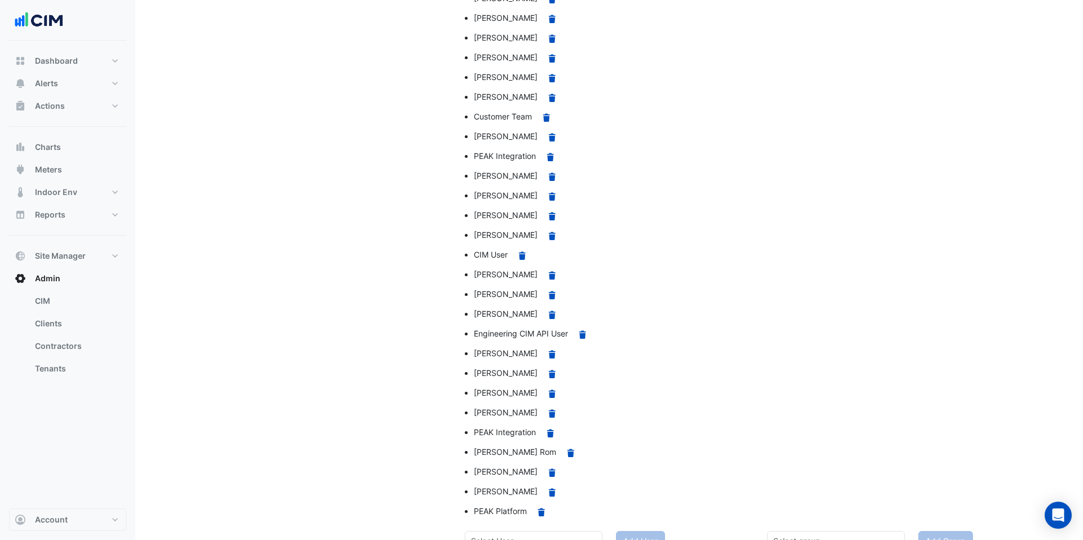
scroll to position [1084, 0]
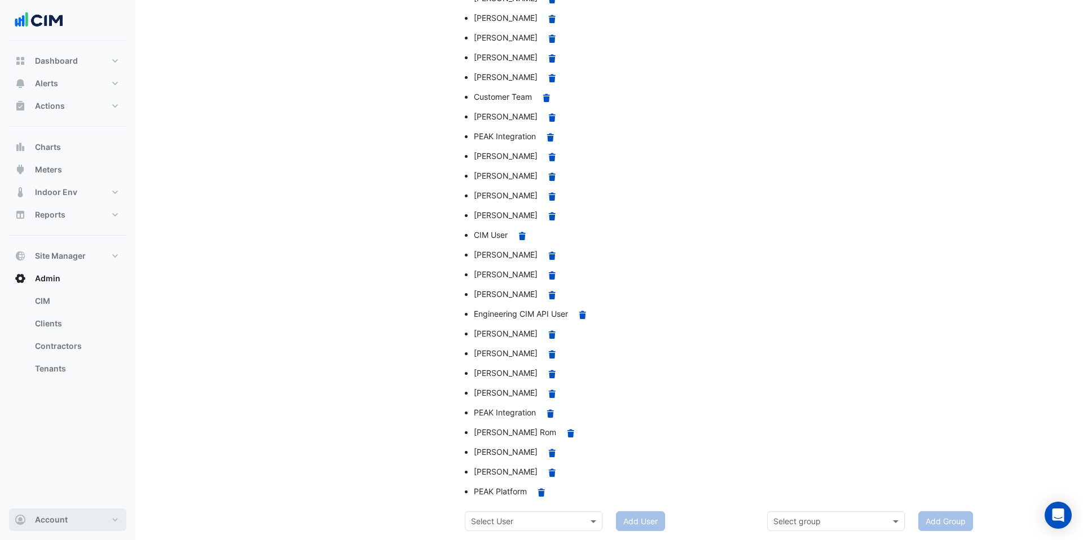
drag, startPoint x: 59, startPoint y: 518, endPoint x: 65, endPoint y: 519, distance: 6.4
click at [60, 518] on span "Account" at bounding box center [51, 519] width 33 height 11
click at [80, 522] on button "Account" at bounding box center [67, 520] width 117 height 23
click at [72, 515] on button "Account" at bounding box center [67, 520] width 117 height 23
click at [58, 495] on link "Sign Out" at bounding box center [67, 491] width 107 height 23
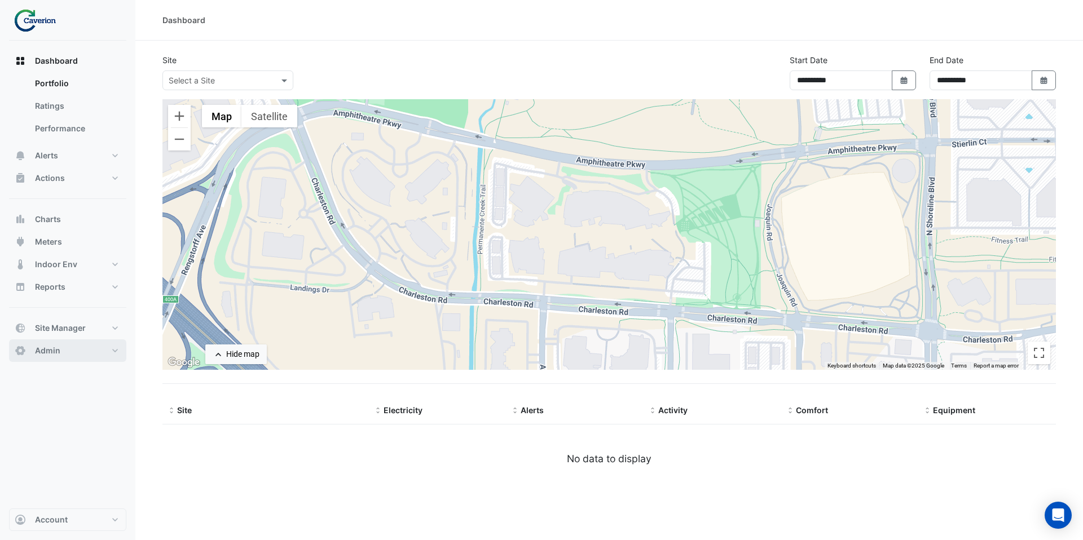
click at [77, 343] on button "Admin" at bounding box center [67, 350] width 117 height 23
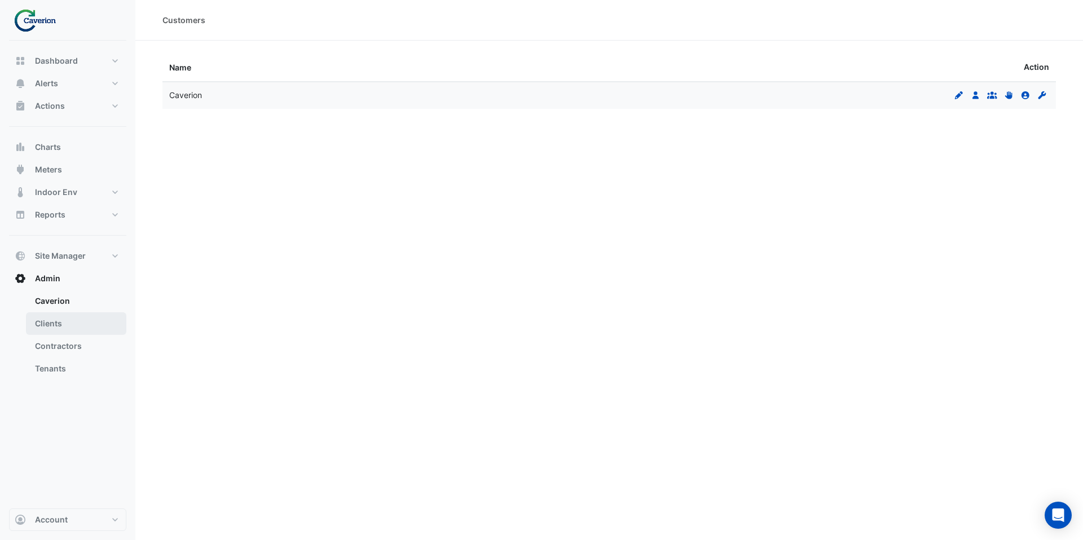
click at [74, 324] on link "Clients" at bounding box center [76, 323] width 100 height 23
select select "***"
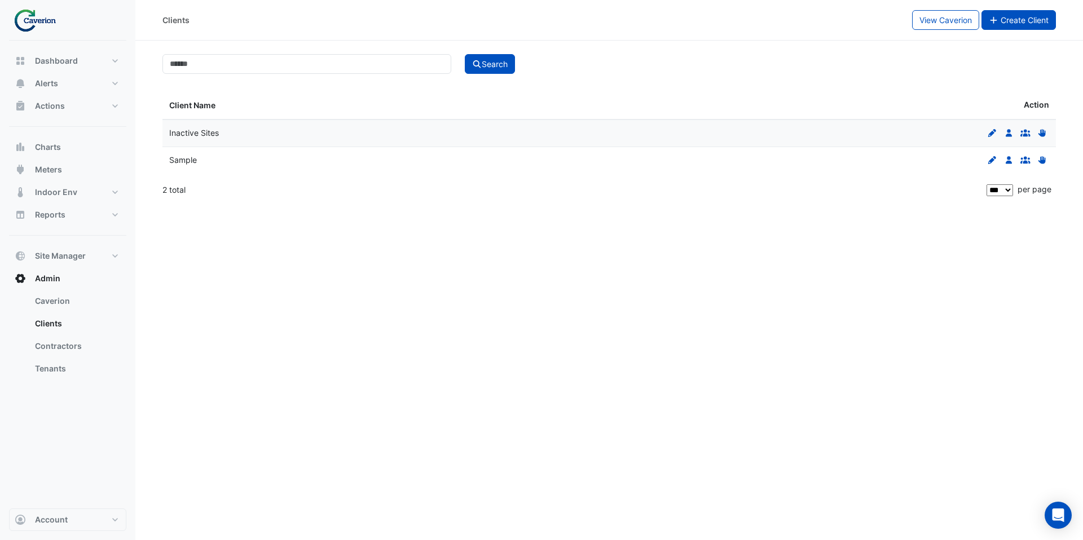
click at [1012, 23] on span "Create Client" at bounding box center [1024, 20] width 48 height 10
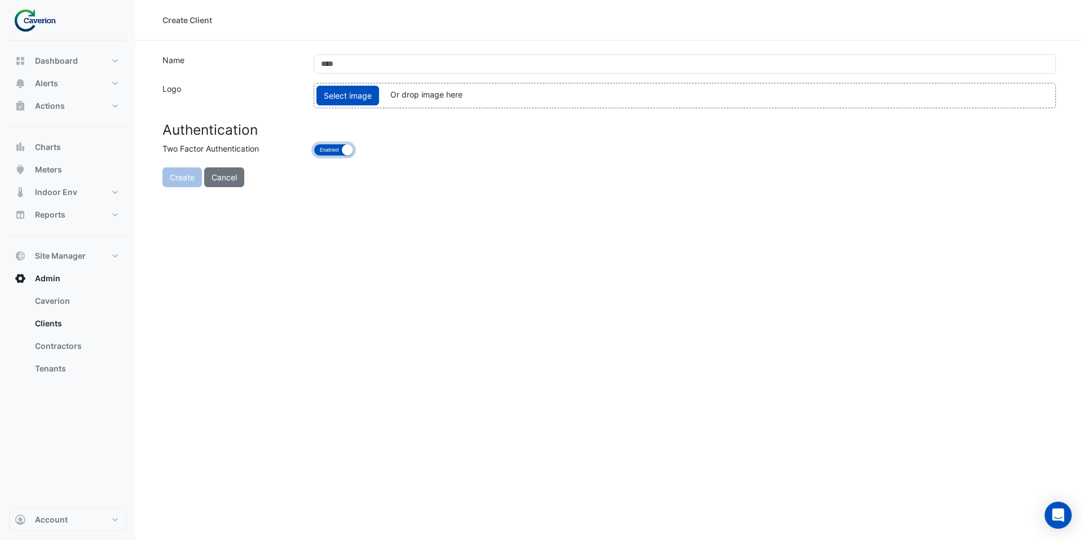
click at [335, 145] on button "Enabled Disabled" at bounding box center [334, 150] width 40 height 12
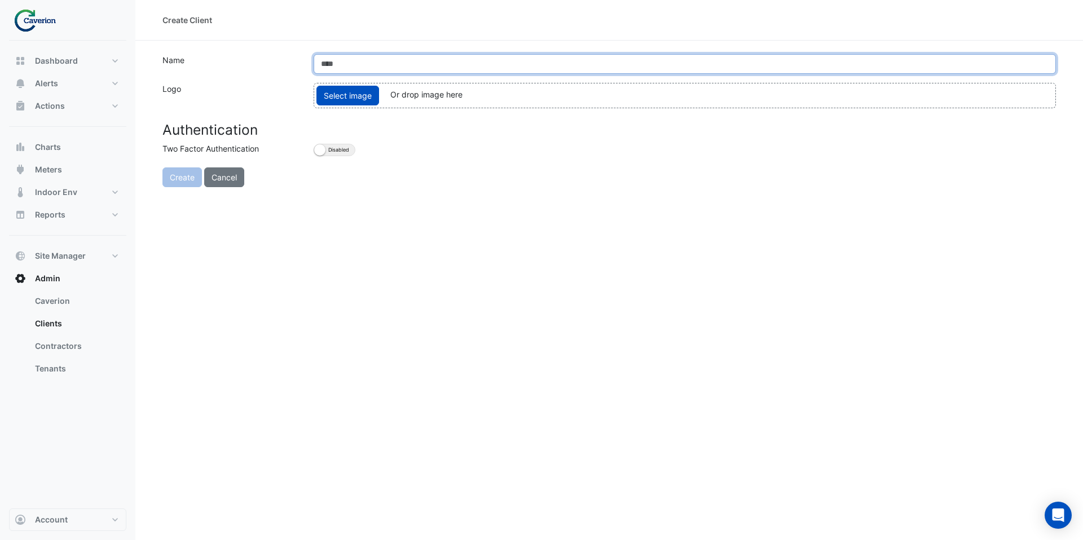
click at [356, 63] on input "text" at bounding box center [685, 64] width 742 height 20
type input "**********"
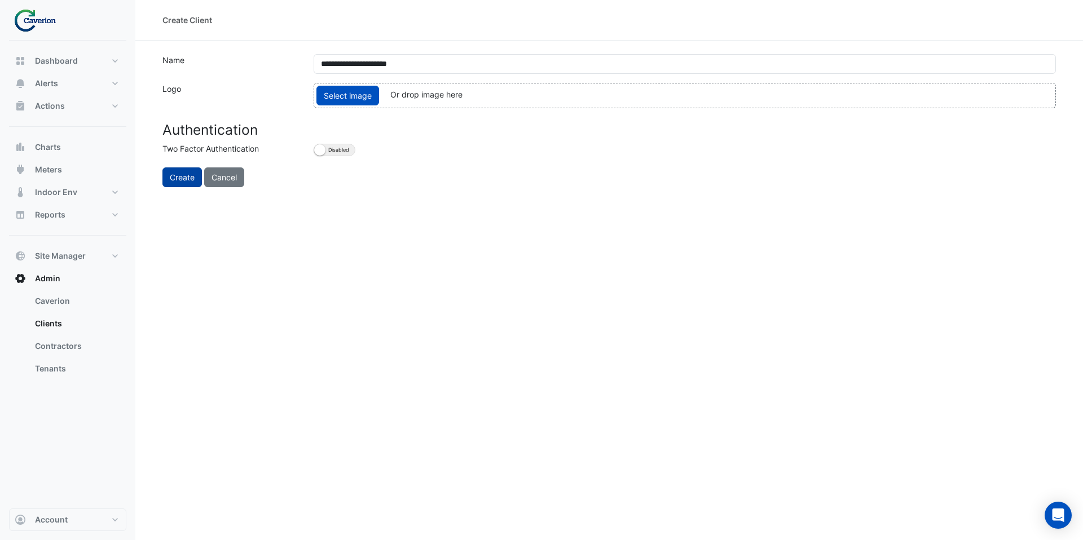
click at [180, 179] on button "Create" at bounding box center [181, 177] width 39 height 20
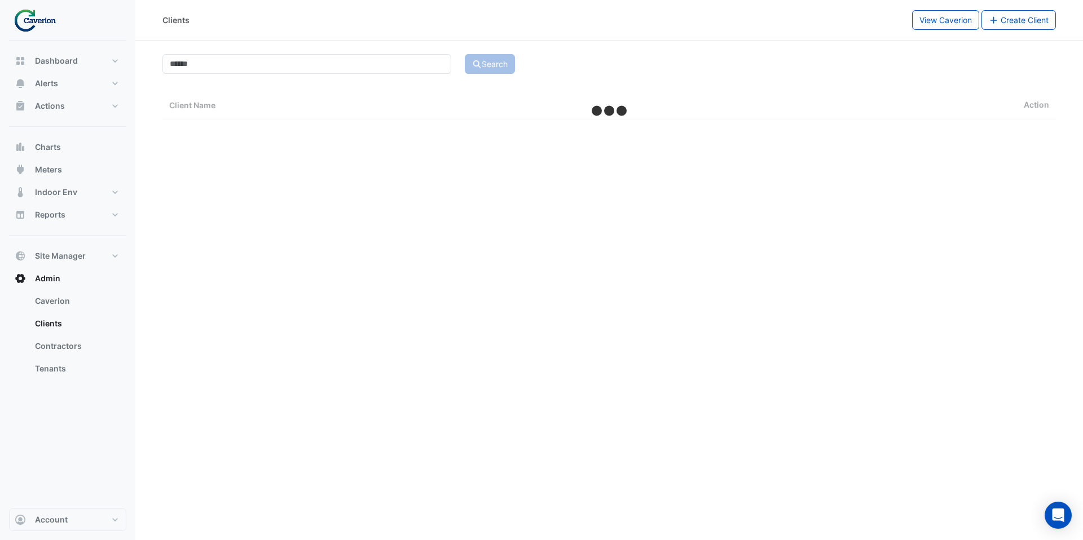
select select "***"
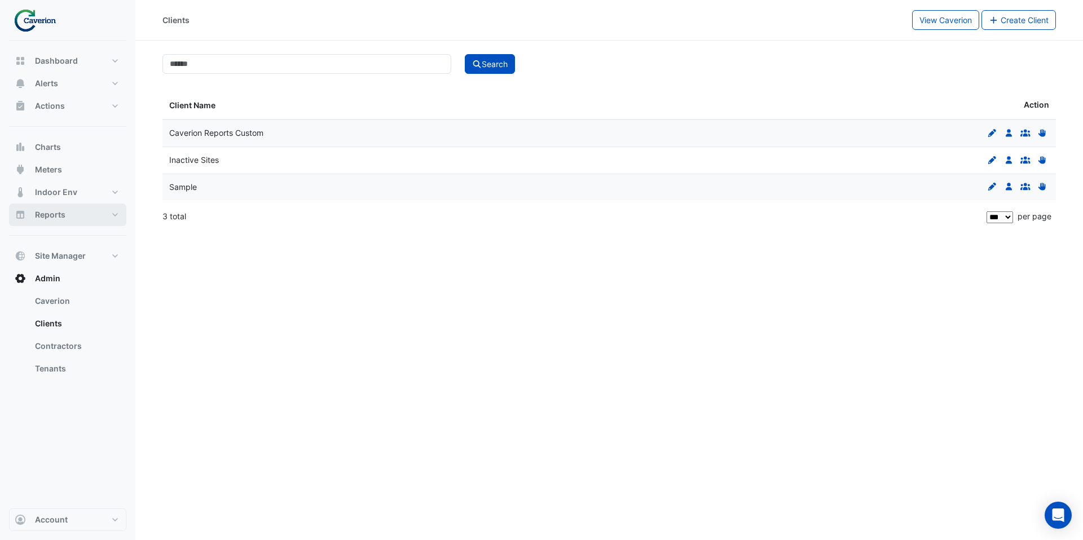
click at [81, 217] on button "Reports" at bounding box center [67, 215] width 117 height 23
select select "***"
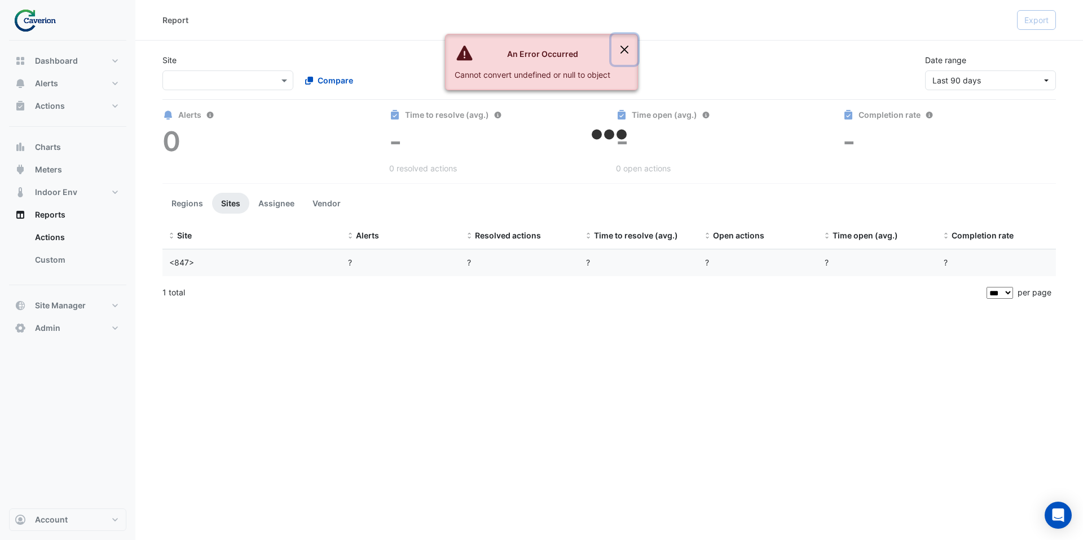
click at [624, 48] on button "Close" at bounding box center [624, 49] width 26 height 30
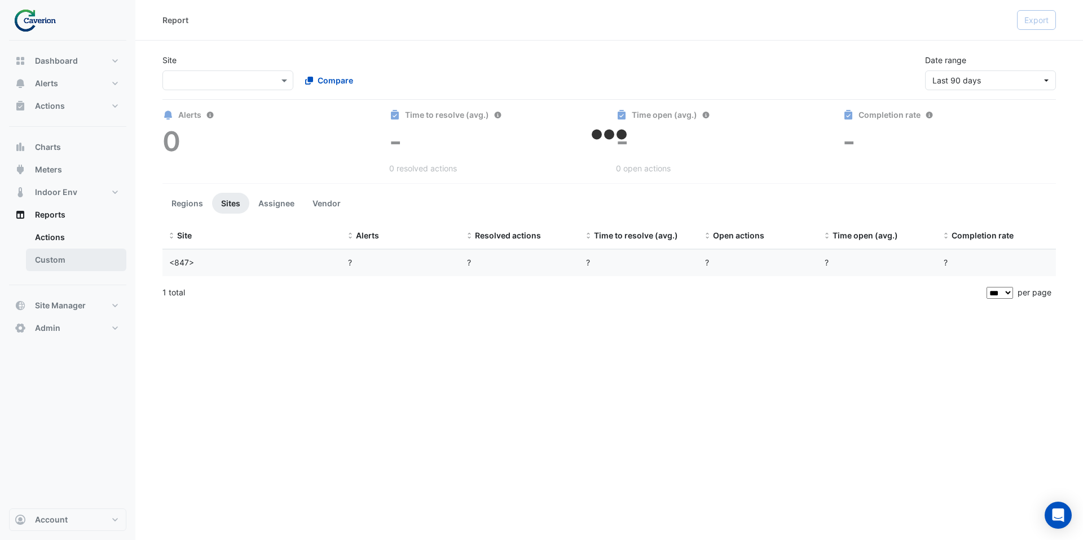
click at [49, 259] on link "Custom" at bounding box center [76, 260] width 100 height 23
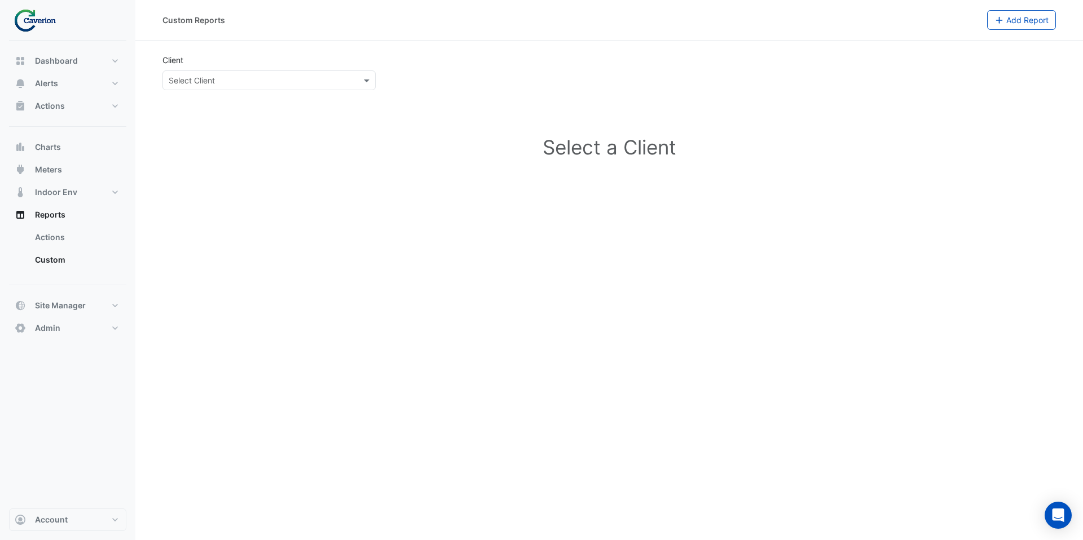
click at [237, 76] on input "text" at bounding box center [258, 81] width 178 height 12
click at [230, 109] on div "Caverion Reports Custom" at bounding box center [269, 104] width 212 height 16
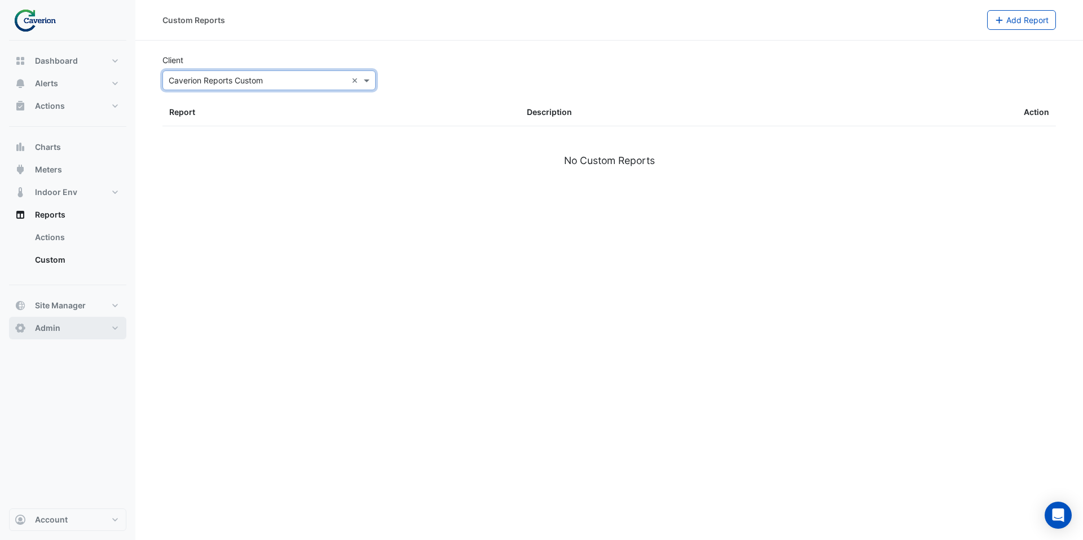
click at [67, 332] on button "Admin" at bounding box center [67, 328] width 117 height 23
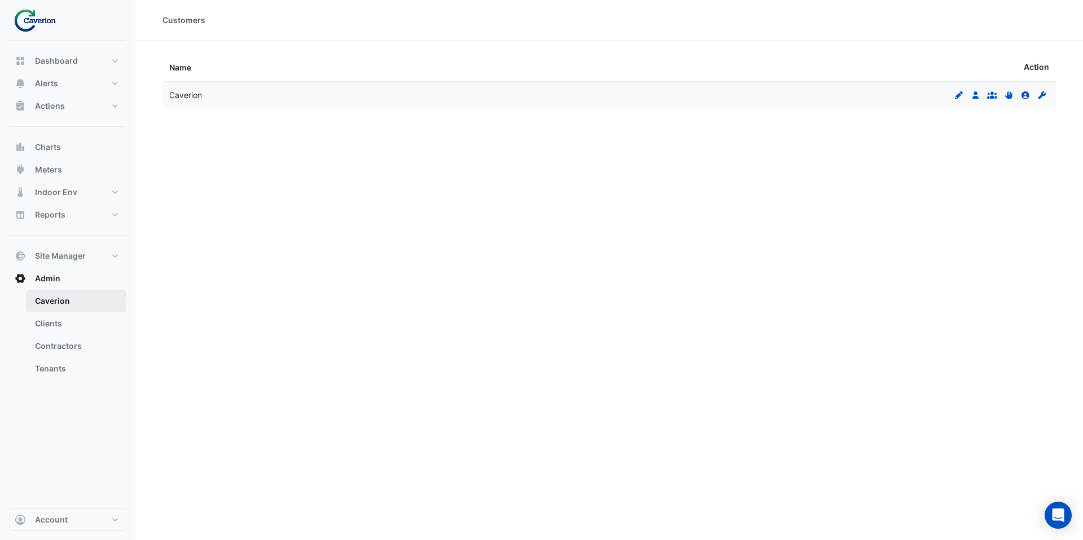
click at [70, 306] on link "Caverion" at bounding box center [76, 301] width 100 height 23
click at [1012, 97] on icon at bounding box center [1007, 95] width 7 height 8
click at [1007, 96] on icon at bounding box center [1007, 95] width 7 height 8
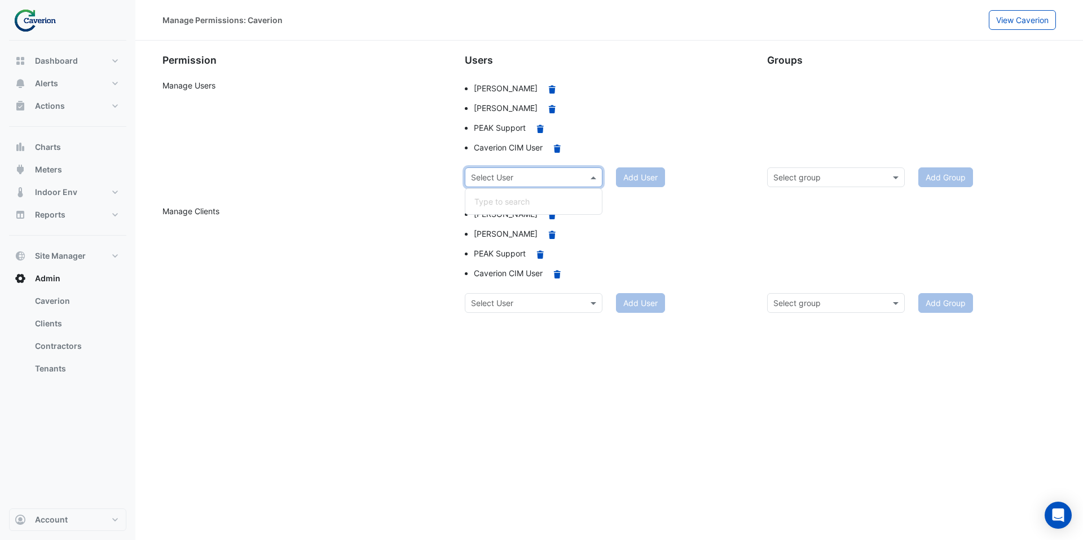
click at [505, 183] on div "Select User" at bounding box center [492, 177] width 42 height 12
type input "****"
click at [538, 206] on span "Aleksandr Skorochodov" at bounding box center [506, 202] width 64 height 10
click at [634, 177] on button "Add User" at bounding box center [640, 177] width 49 height 20
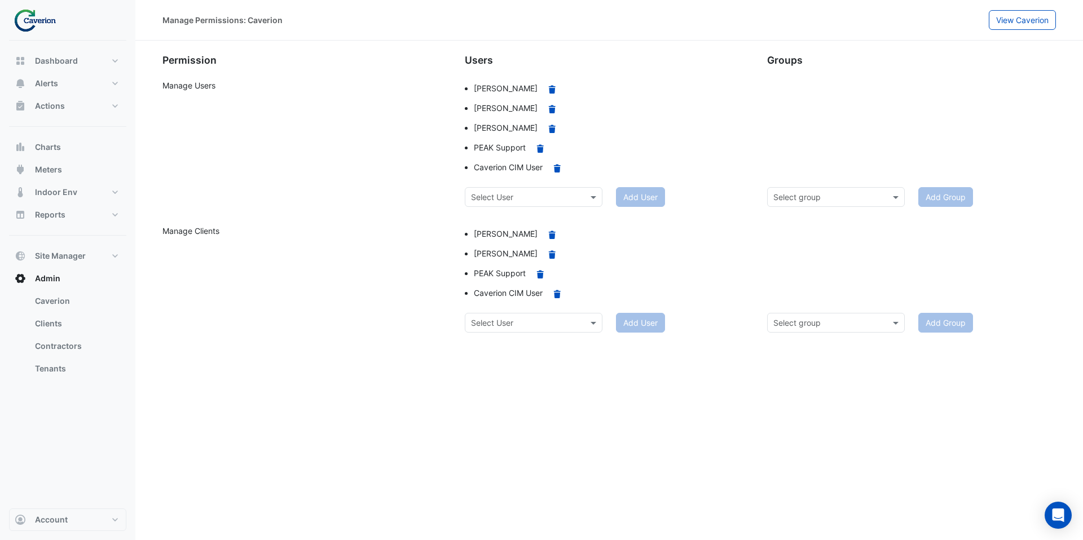
click at [523, 318] on input "text" at bounding box center [522, 323] width 103 height 12
type input "****"
click at [525, 343] on span "Aleksandr Skorochodov" at bounding box center [506, 347] width 64 height 10
click at [628, 328] on button "Add User" at bounding box center [640, 323] width 49 height 20
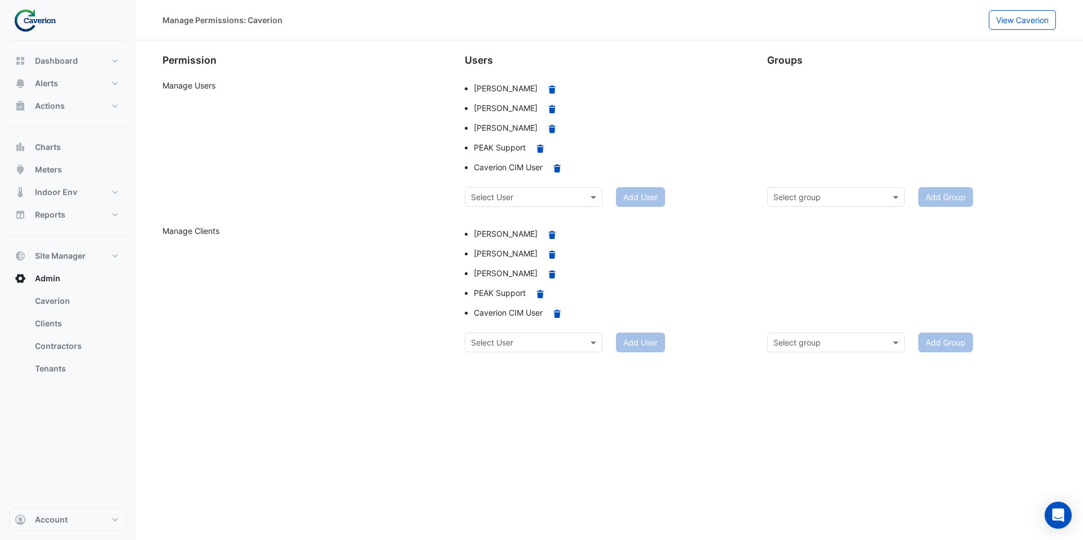
click at [543, 201] on input "text" at bounding box center [522, 198] width 103 height 12
type input "*****"
drag, startPoint x: 540, startPoint y: 217, endPoint x: 619, endPoint y: 200, distance: 80.6
click at [538, 217] on span "Aurimas Daniunas" at bounding box center [506, 222] width 64 height 10
click at [625, 200] on button "Add User" at bounding box center [640, 197] width 49 height 20
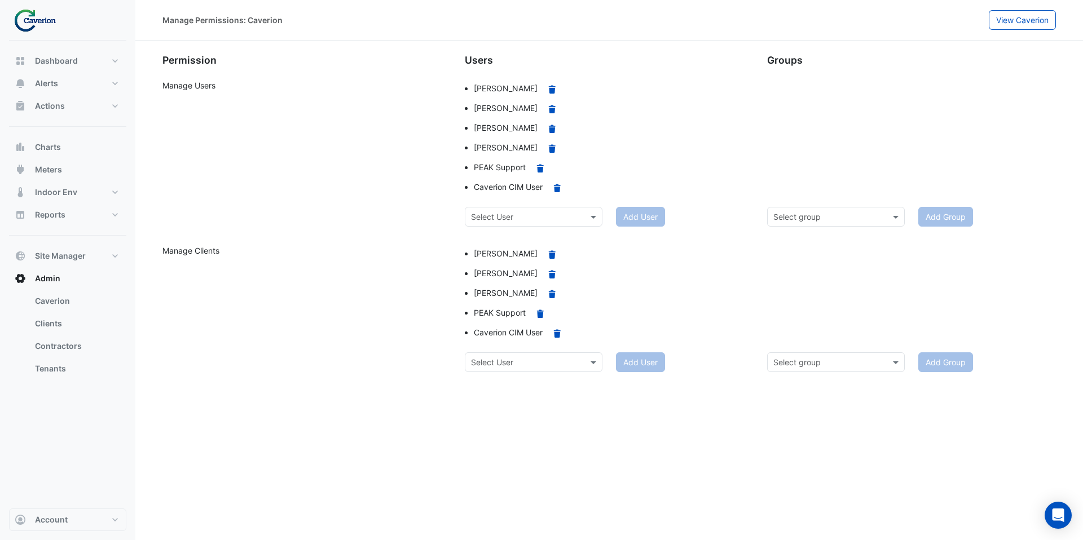
click at [513, 360] on input "text" at bounding box center [522, 363] width 103 height 12
type input "*****"
click at [494, 394] on div "Aurimas Daniunas" at bounding box center [533, 386] width 136 height 16
click at [647, 368] on button "Add User" at bounding box center [640, 362] width 49 height 20
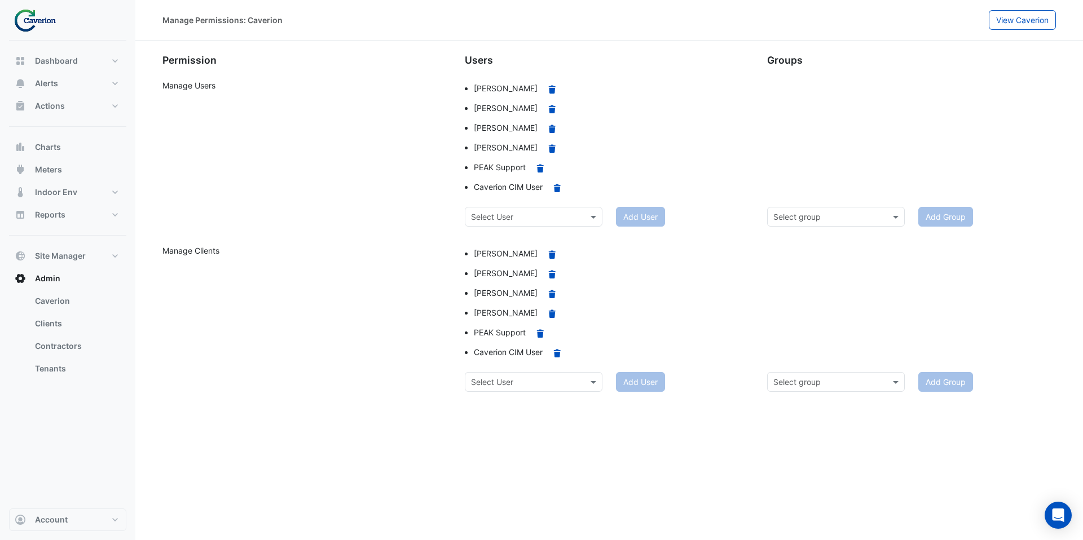
click at [521, 225] on div "Select User" at bounding box center [534, 217] width 138 height 20
type input "*****"
click at [521, 233] on div "Darius Logminas" at bounding box center [533, 241] width 136 height 16
click at [627, 214] on button "Add User" at bounding box center [640, 217] width 49 height 20
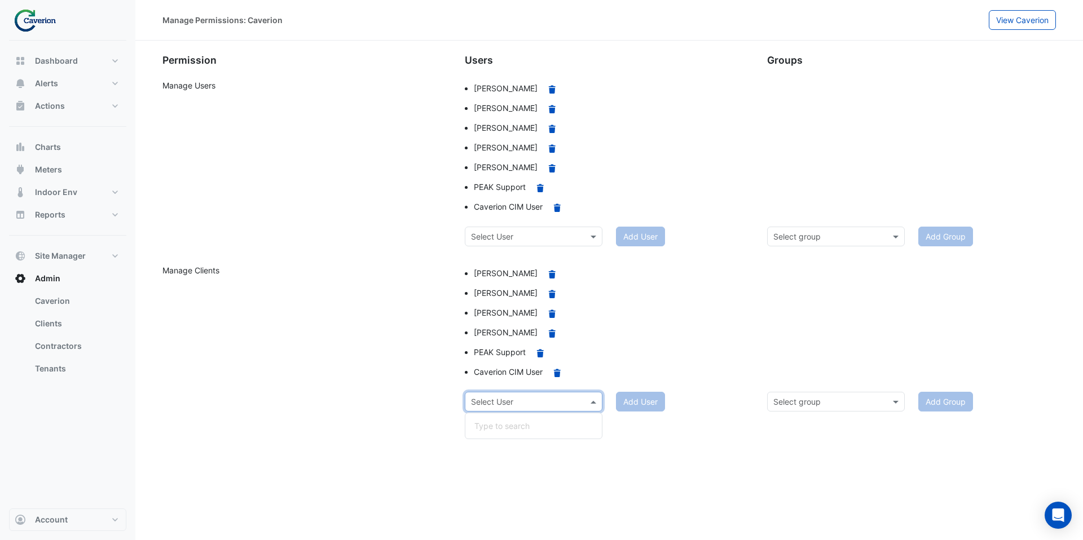
click at [522, 401] on input "text" at bounding box center [522, 402] width 103 height 12
type input "*****"
drag, startPoint x: 521, startPoint y: 421, endPoint x: 573, endPoint y: 418, distance: 52.5
click at [521, 421] on span "Darius Logminas" at bounding box center [506, 426] width 64 height 10
click at [647, 408] on button "Add User" at bounding box center [640, 402] width 49 height 20
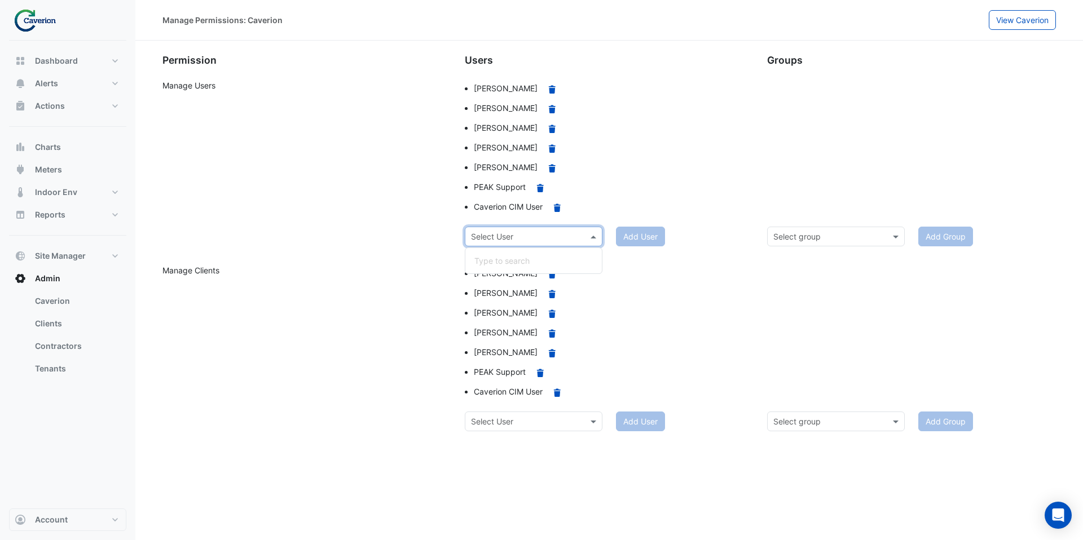
click at [514, 239] on input "text" at bounding box center [522, 237] width 103 height 12
type input "*****"
drag, startPoint x: 511, startPoint y: 258, endPoint x: 541, endPoint y: 254, distance: 30.1
click at [511, 258] on span "Donatas Zabiela" at bounding box center [506, 261] width 64 height 10
click at [622, 240] on button "Add User" at bounding box center [640, 237] width 49 height 20
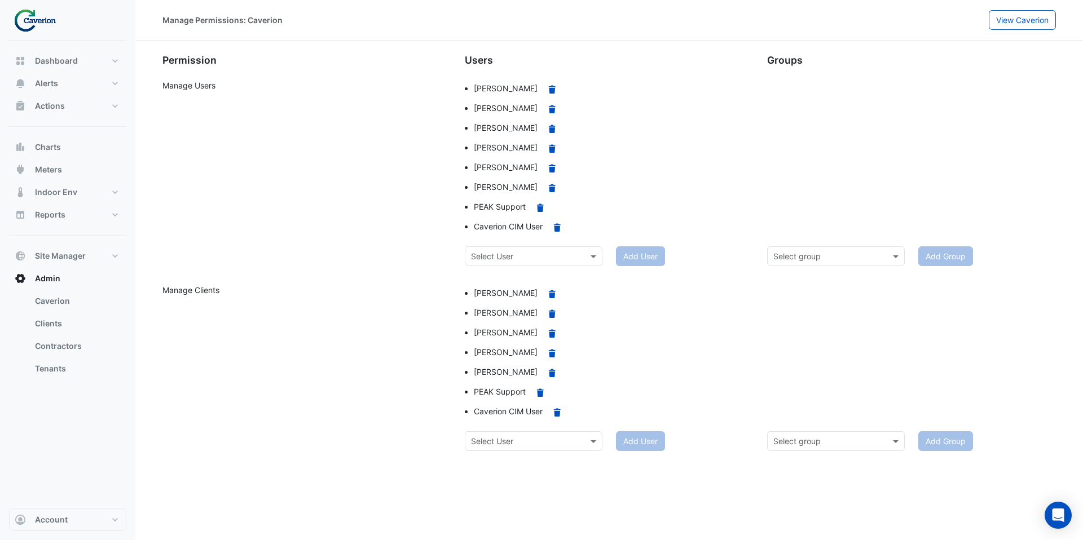
click at [516, 443] on input "text" at bounding box center [522, 442] width 103 height 12
type input "*****"
drag, startPoint x: 511, startPoint y: 468, endPoint x: 607, endPoint y: 455, distance: 96.7
click at [511, 468] on span "Donatas Zabiela" at bounding box center [506, 466] width 64 height 10
click at [634, 444] on button "Add User" at bounding box center [640, 441] width 49 height 20
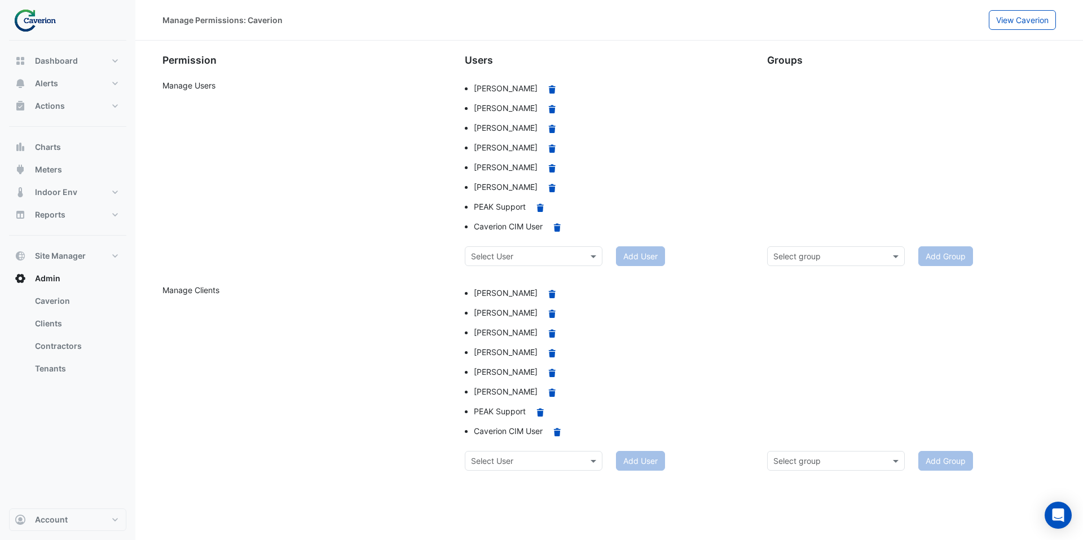
click at [490, 256] on input "text" at bounding box center [522, 257] width 103 height 12
type input "*****"
click at [506, 276] on span "Marius Vasiliauskas" at bounding box center [506, 281] width 64 height 10
click at [644, 248] on button "Add User" at bounding box center [640, 256] width 49 height 20
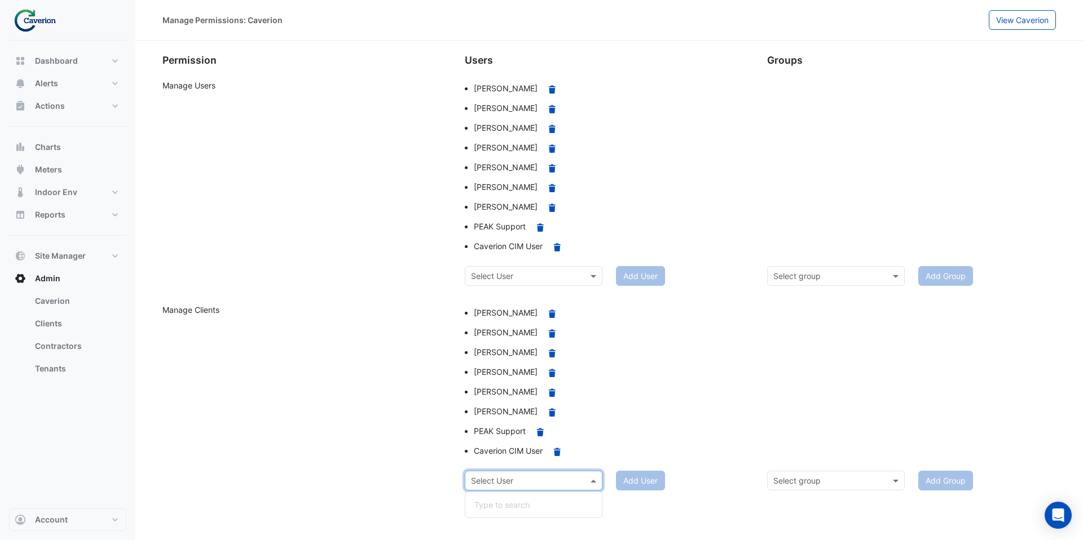
click at [510, 480] on input "text" at bounding box center [522, 481] width 103 height 12
type input "******"
click at [517, 502] on span "Marius Vasiliauskas" at bounding box center [506, 505] width 64 height 10
click at [630, 479] on button "Add User" at bounding box center [640, 481] width 49 height 20
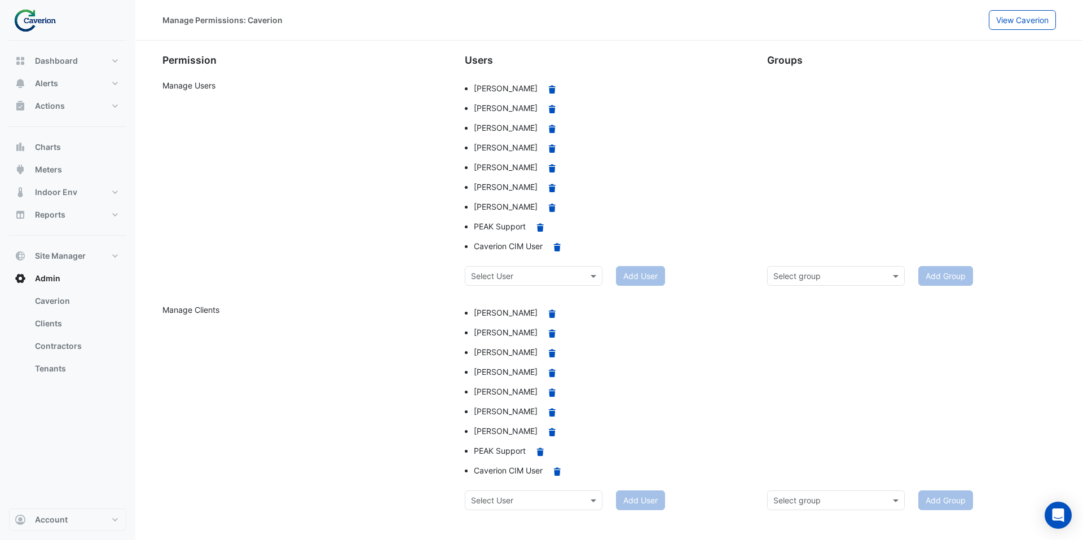
click at [512, 279] on input "text" at bounding box center [522, 277] width 103 height 12
type input "*****"
drag, startPoint x: 563, startPoint y: 304, endPoint x: 570, endPoint y: 301, distance: 8.1
click at [538, 304] on span "Mindaugas Ambraziejus" at bounding box center [506, 301] width 64 height 10
click at [620, 280] on button "Add User" at bounding box center [640, 276] width 49 height 20
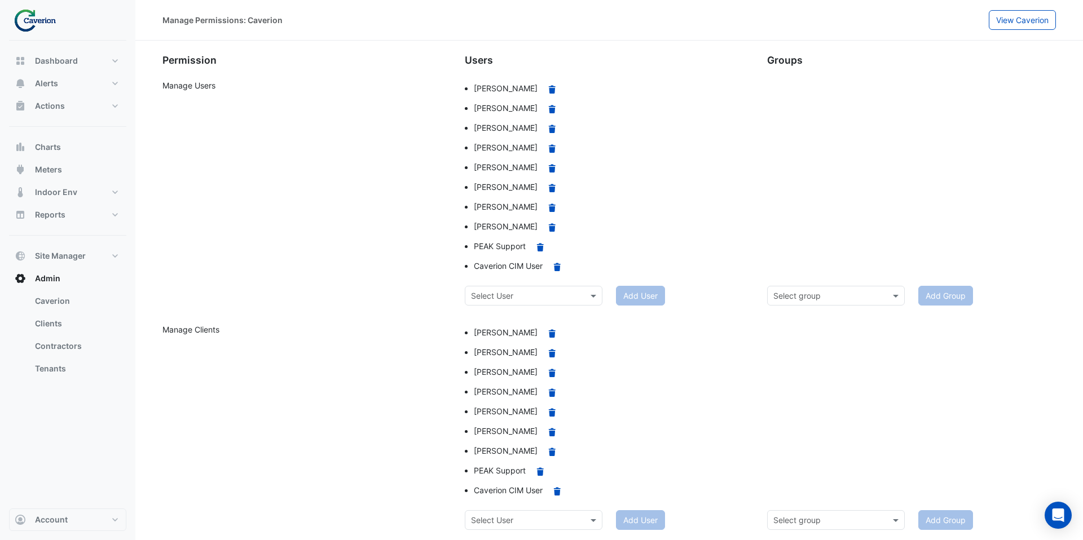
click at [554, 515] on input "text" at bounding box center [522, 521] width 103 height 12
type input "*****"
click at [538, 491] on span "Mindaugas Ambraziejus" at bounding box center [506, 496] width 64 height 10
click at [636, 514] on button "Add User" at bounding box center [640, 520] width 49 height 20
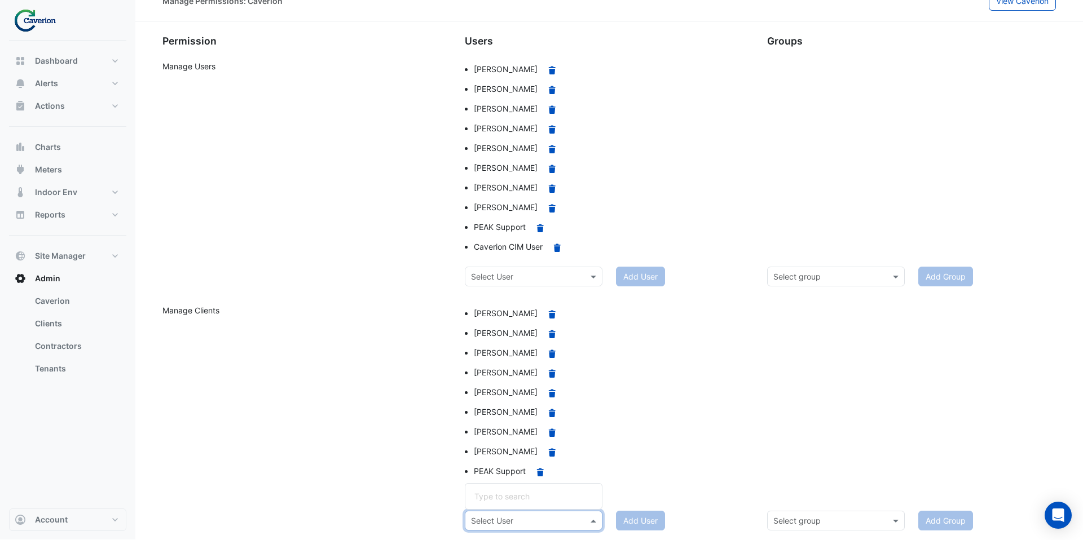
click at [553, 524] on input "text" at bounding box center [522, 521] width 103 height 12
click at [537, 278] on input "text" at bounding box center [522, 277] width 103 height 12
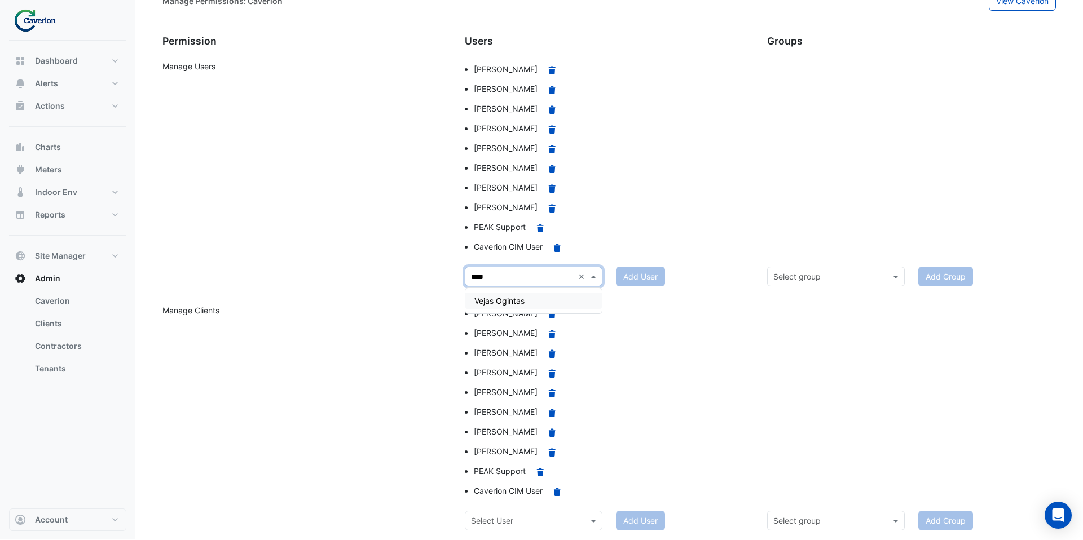
type input "*****"
click at [543, 298] on div "Vejas Ogintas" at bounding box center [533, 301] width 136 height 16
click at [642, 275] on button "Add User" at bounding box center [640, 277] width 49 height 20
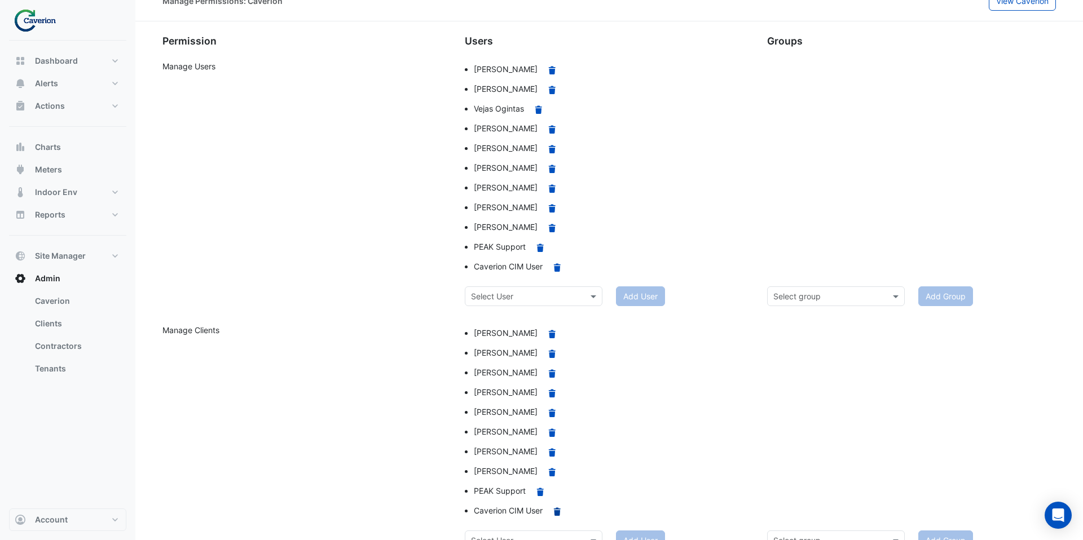
scroll to position [39, 0]
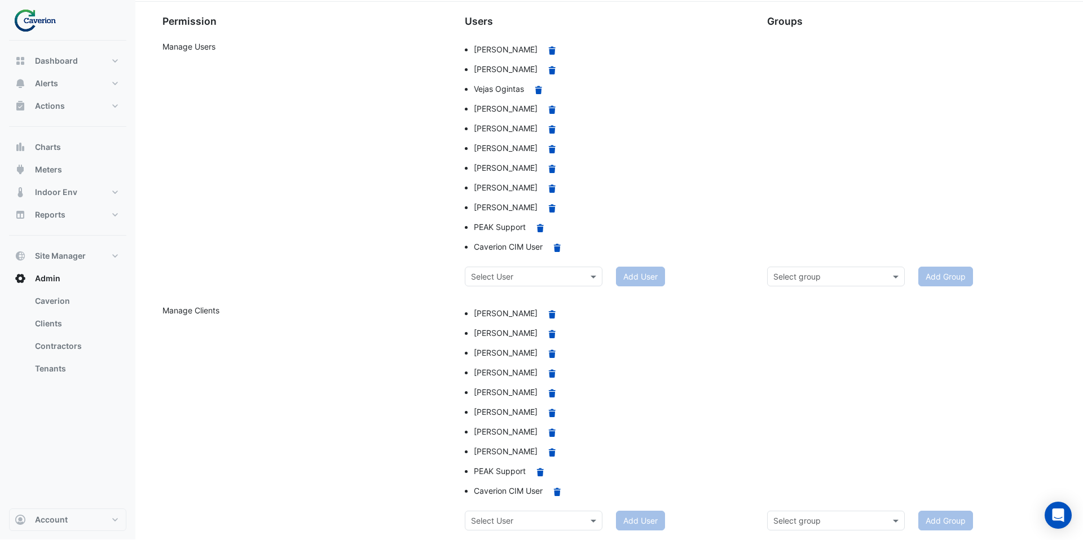
click at [531, 517] on input "text" at bounding box center [522, 521] width 103 height 12
type input "*****"
click at [528, 492] on div "Vejas Ogintas" at bounding box center [533, 496] width 136 height 16
click at [640, 520] on button "Add User" at bounding box center [640, 521] width 49 height 20
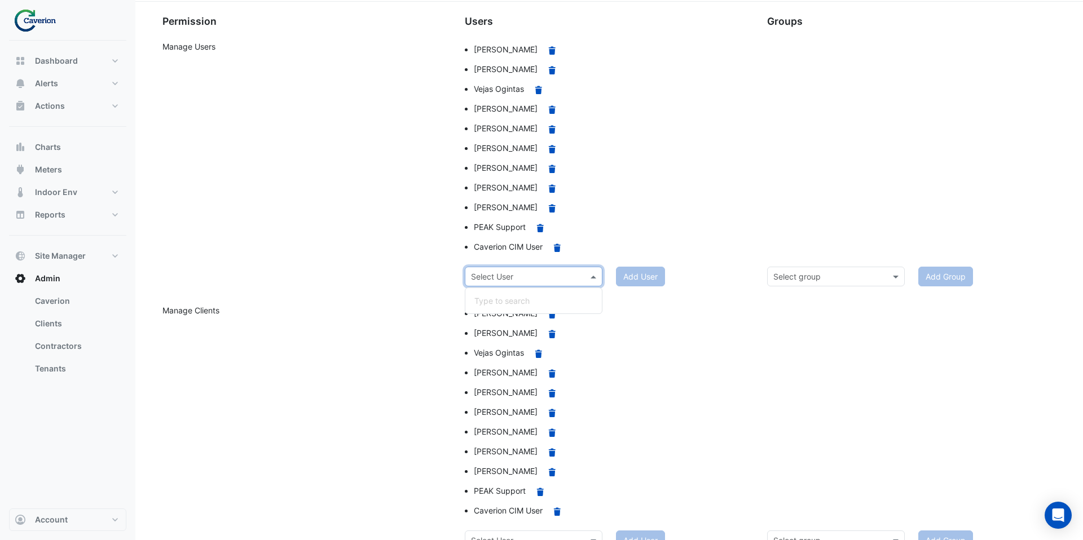
click at [547, 280] on input "text" at bounding box center [522, 277] width 103 height 12
type input "*****"
click at [335, 230] on div "Manage Users" at bounding box center [307, 154] width 302 height 226
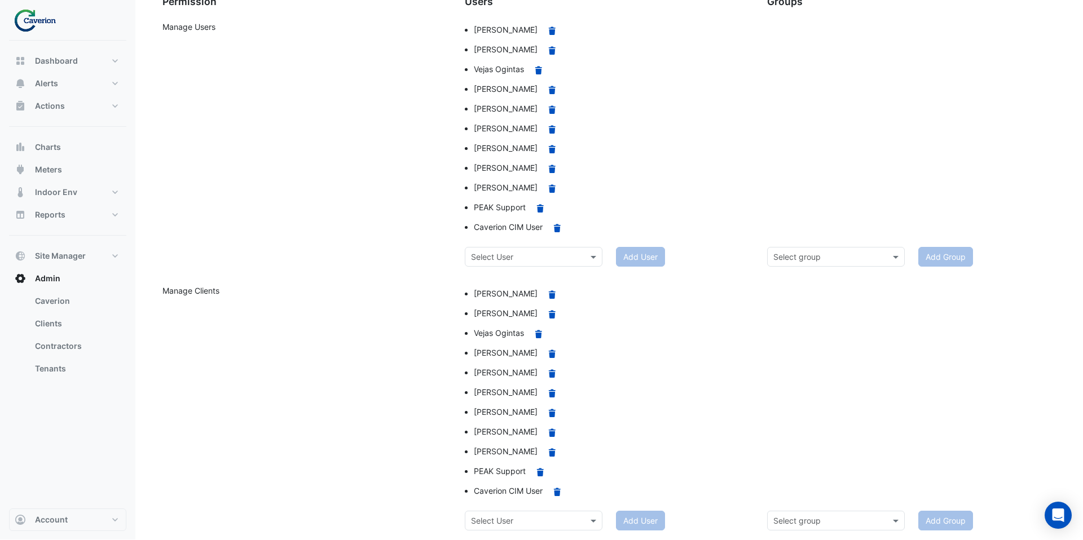
scroll to position [0, 0]
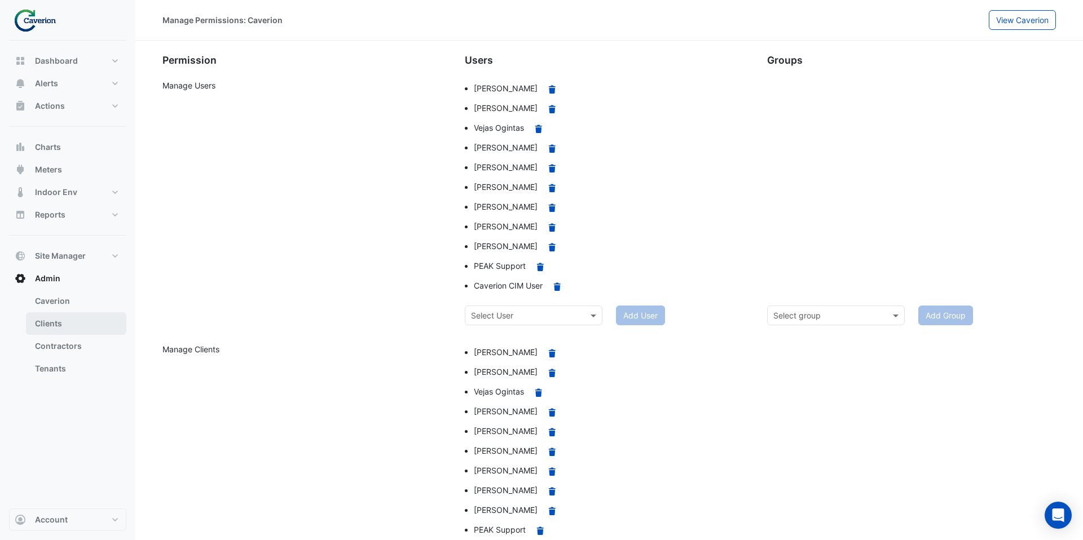
click at [75, 320] on link "Clients" at bounding box center [76, 323] width 100 height 23
select select "***"
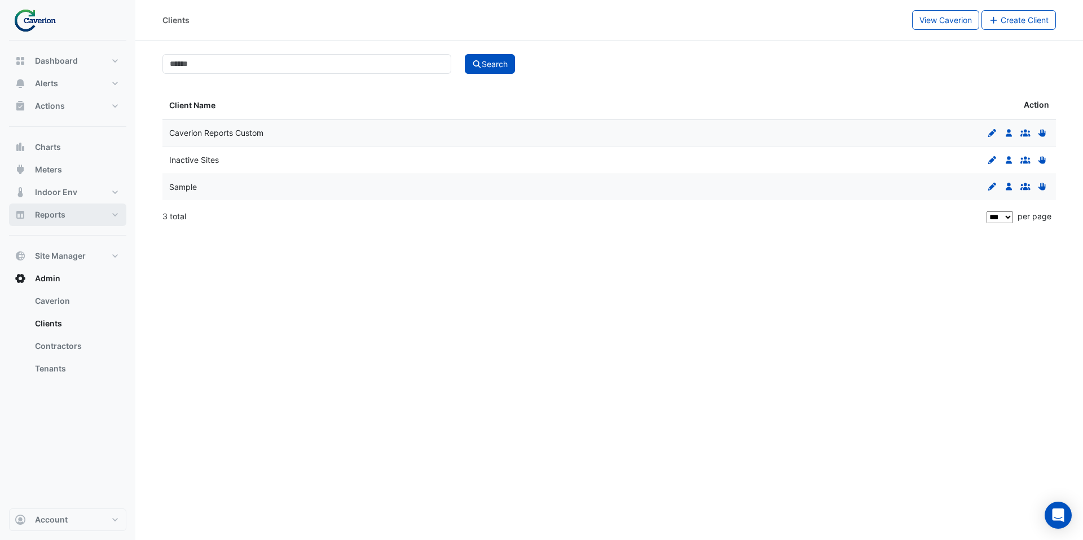
click at [86, 218] on button "Reports" at bounding box center [67, 215] width 117 height 23
select select "***"
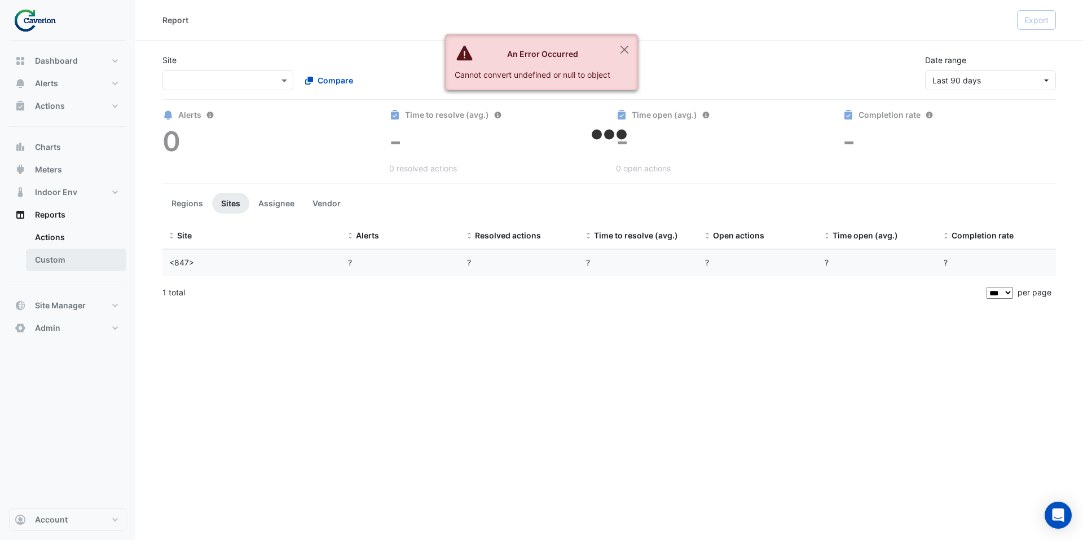
click at [84, 252] on link "Custom" at bounding box center [76, 260] width 100 height 23
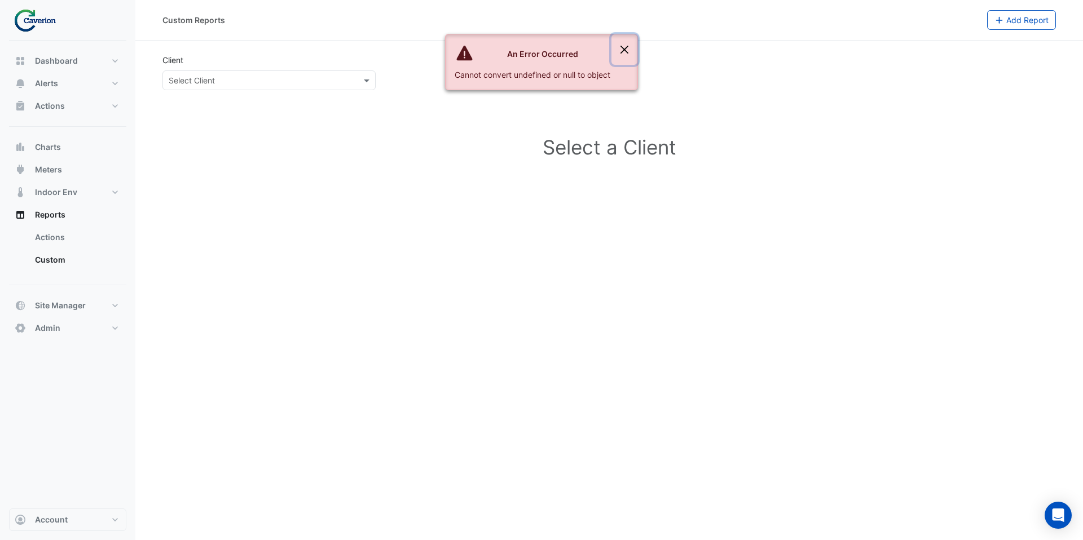
click at [627, 47] on button "Close" at bounding box center [624, 49] width 26 height 30
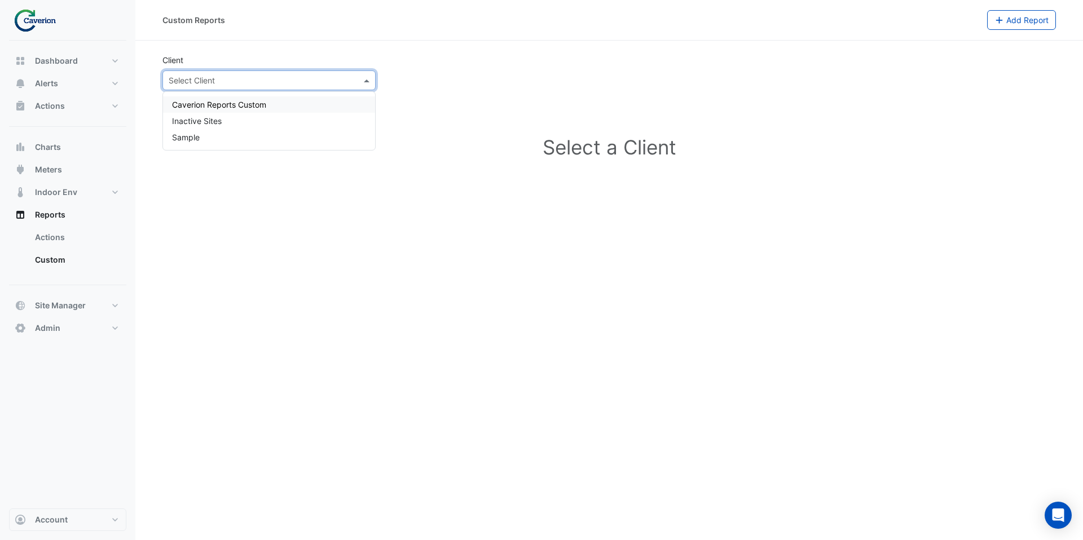
click at [306, 83] on input "text" at bounding box center [258, 81] width 178 height 12
click at [305, 105] on div "Caverion Reports Custom" at bounding box center [269, 104] width 212 height 16
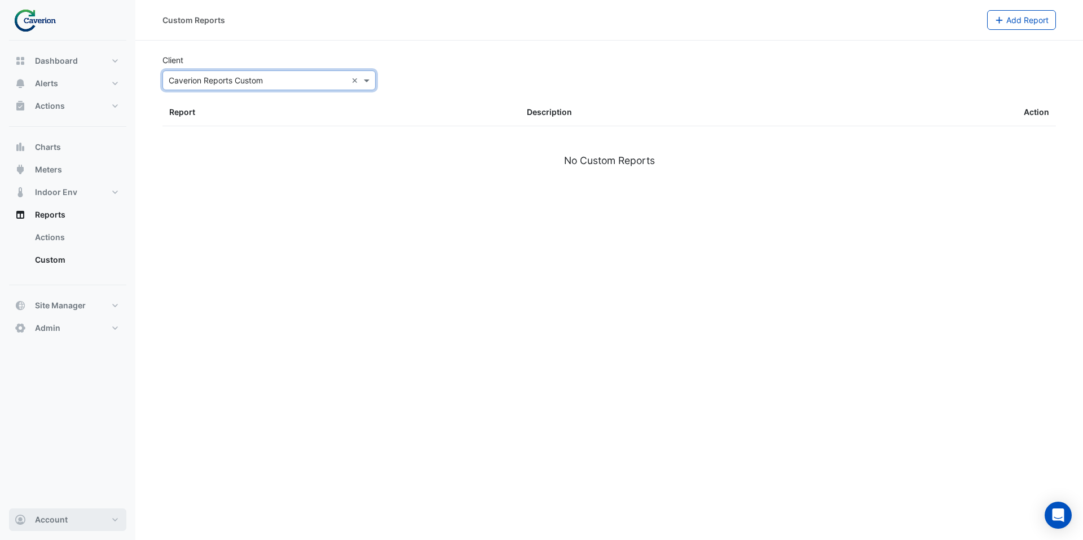
drag, startPoint x: 70, startPoint y: 517, endPoint x: 70, endPoint y: 504, distance: 12.4
click at [70, 517] on button "Account" at bounding box center [67, 520] width 117 height 23
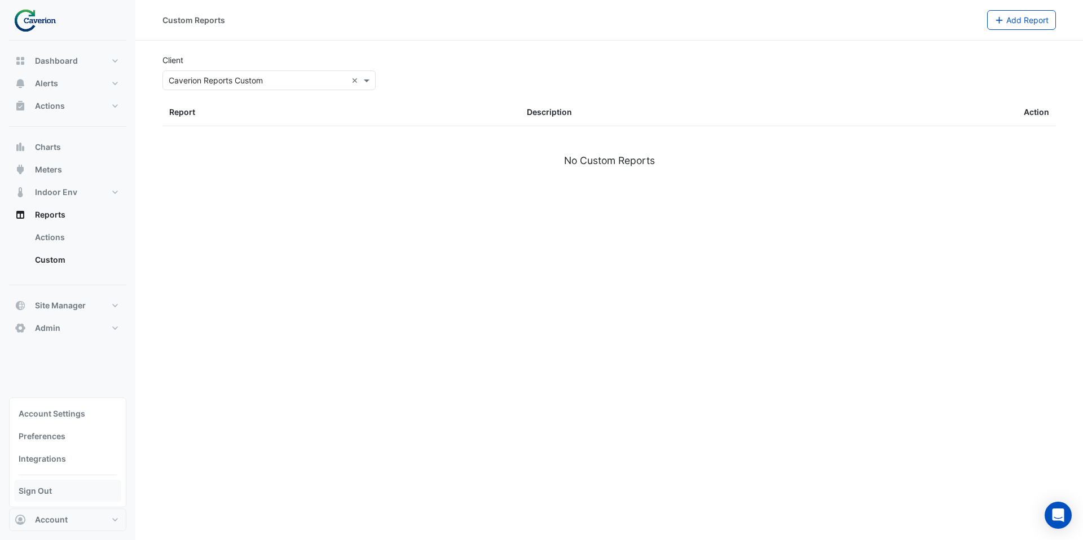
click at [70, 492] on link "Sign Out" at bounding box center [67, 491] width 107 height 23
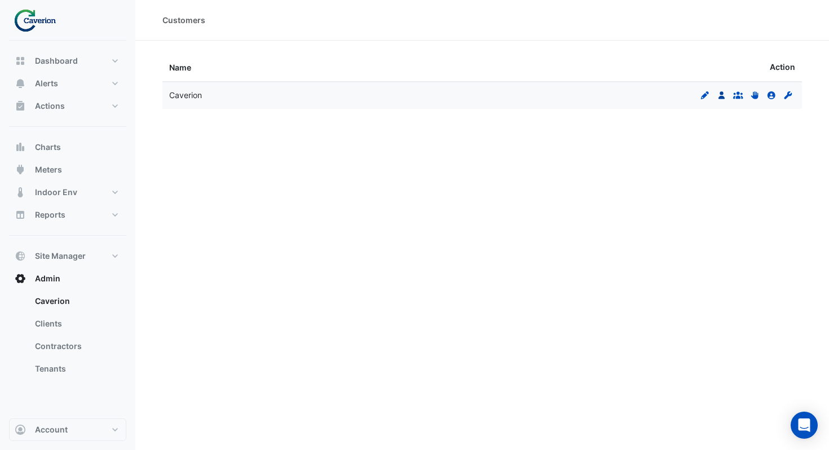
click at [718, 96] on icon "Users" at bounding box center [722, 95] width 10 height 8
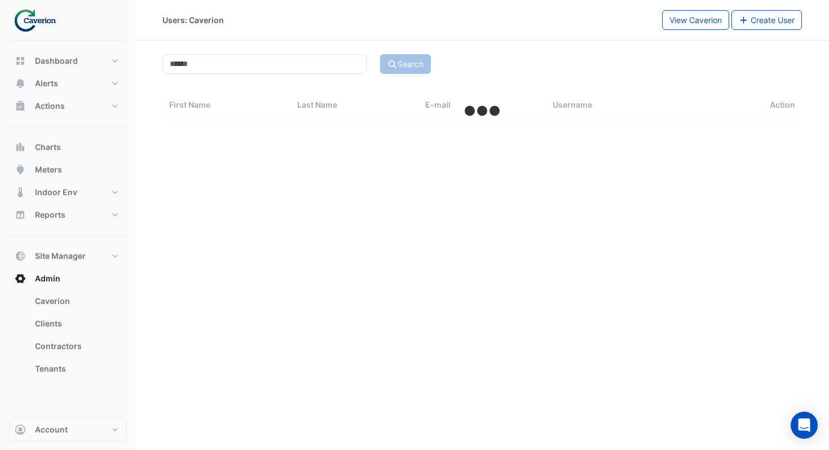
select select "***"
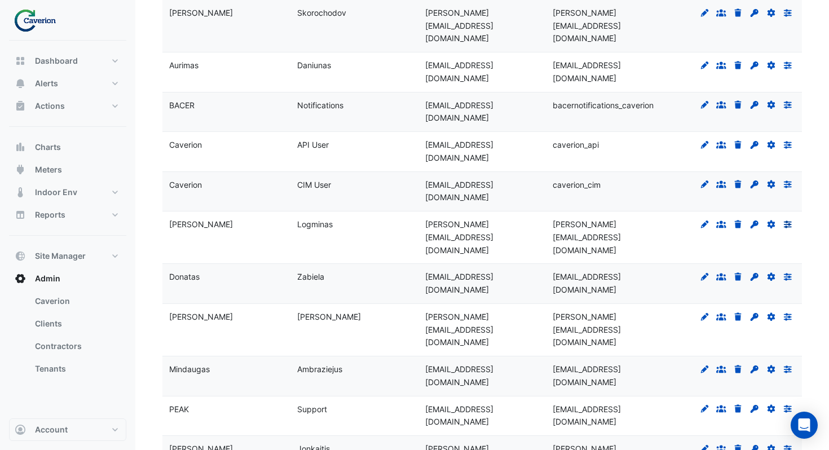
scroll to position [191, 0]
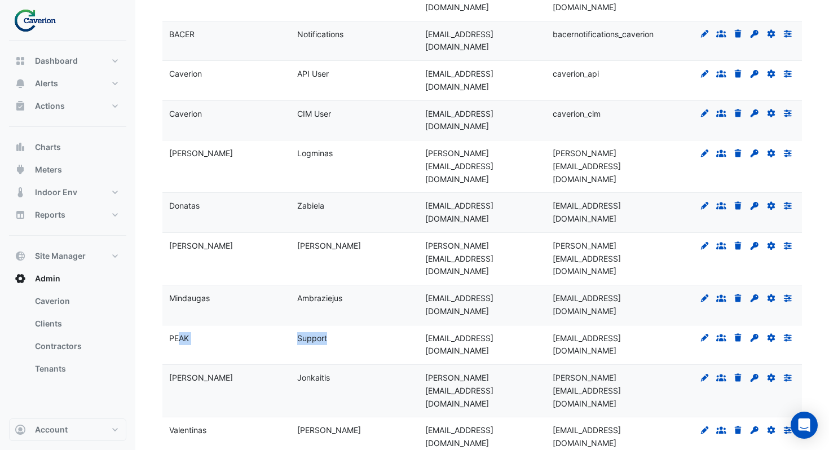
drag, startPoint x: 179, startPoint y: 316, endPoint x: 426, endPoint y: 312, distance: 247.0
click at [426, 325] on div "PEAK Support [EMAIL_ADDRESS][DOMAIN_NAME] [EMAIL_ADDRESS][DOMAIN_NAME] Edit Gro…" at bounding box center [482, 344] width 640 height 39
click at [409, 332] on div "Support" at bounding box center [354, 338] width 114 height 13
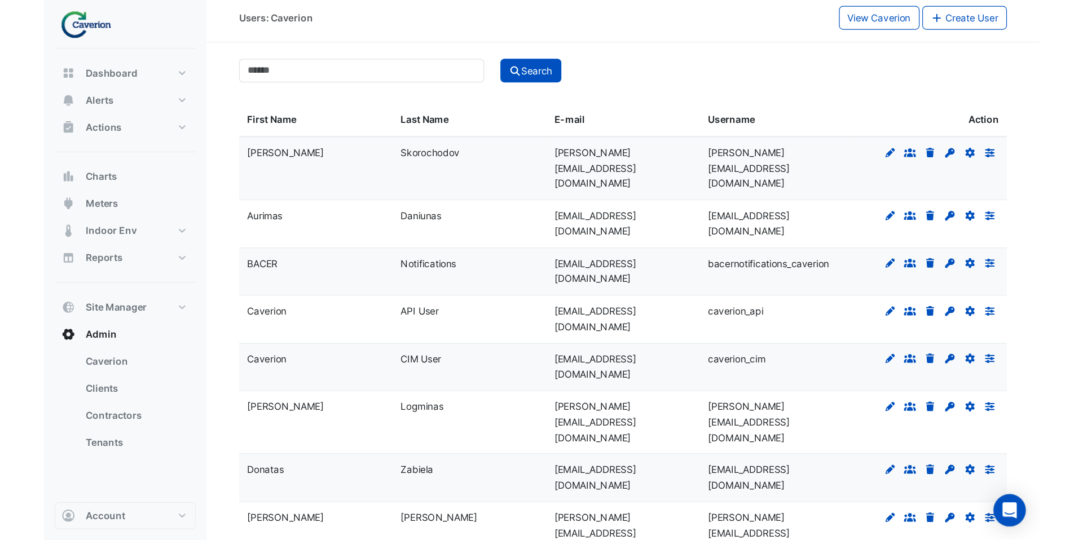
scroll to position [0, 0]
